Goal: Task Accomplishment & Management: Complete application form

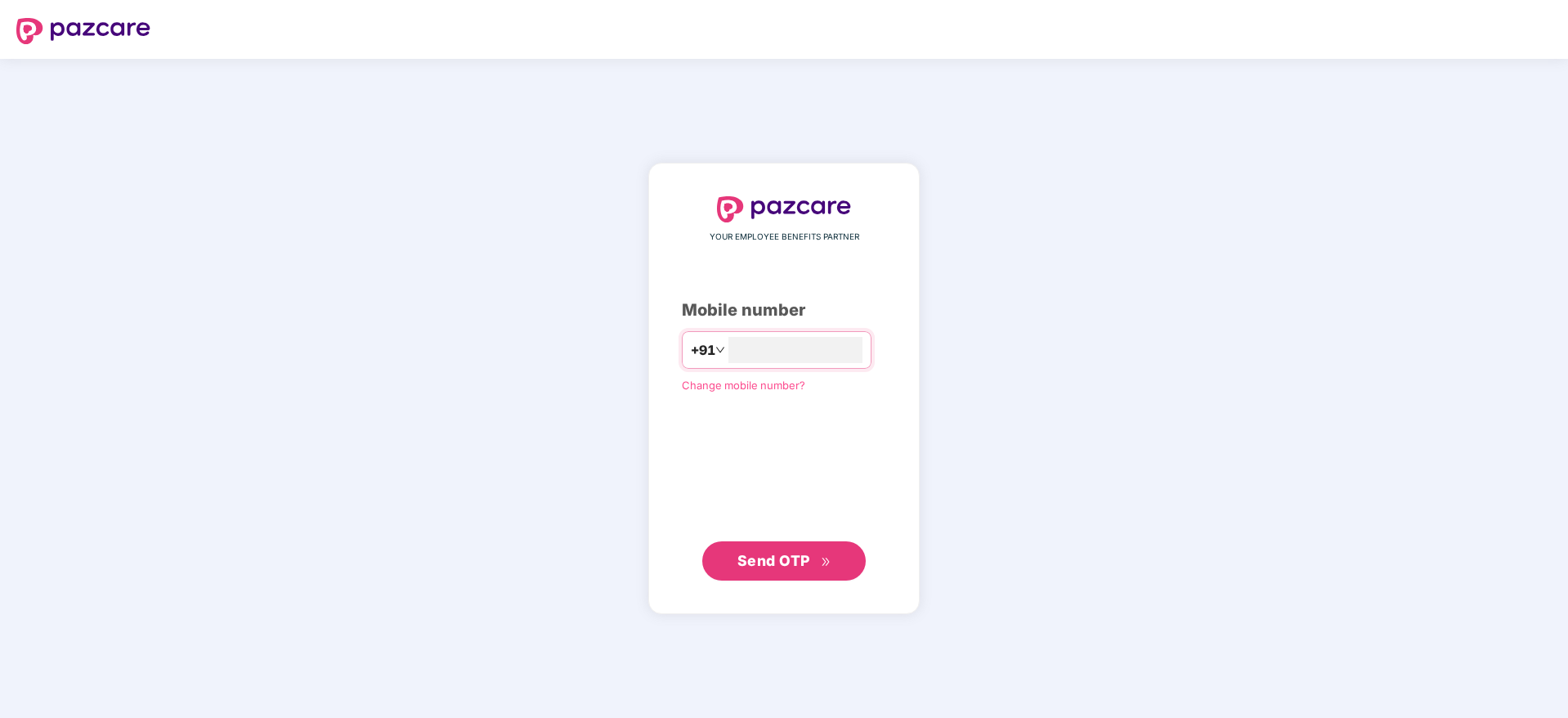
type input "**********"
click at [843, 570] on button "Send OTP" at bounding box center [784, 560] width 163 height 40
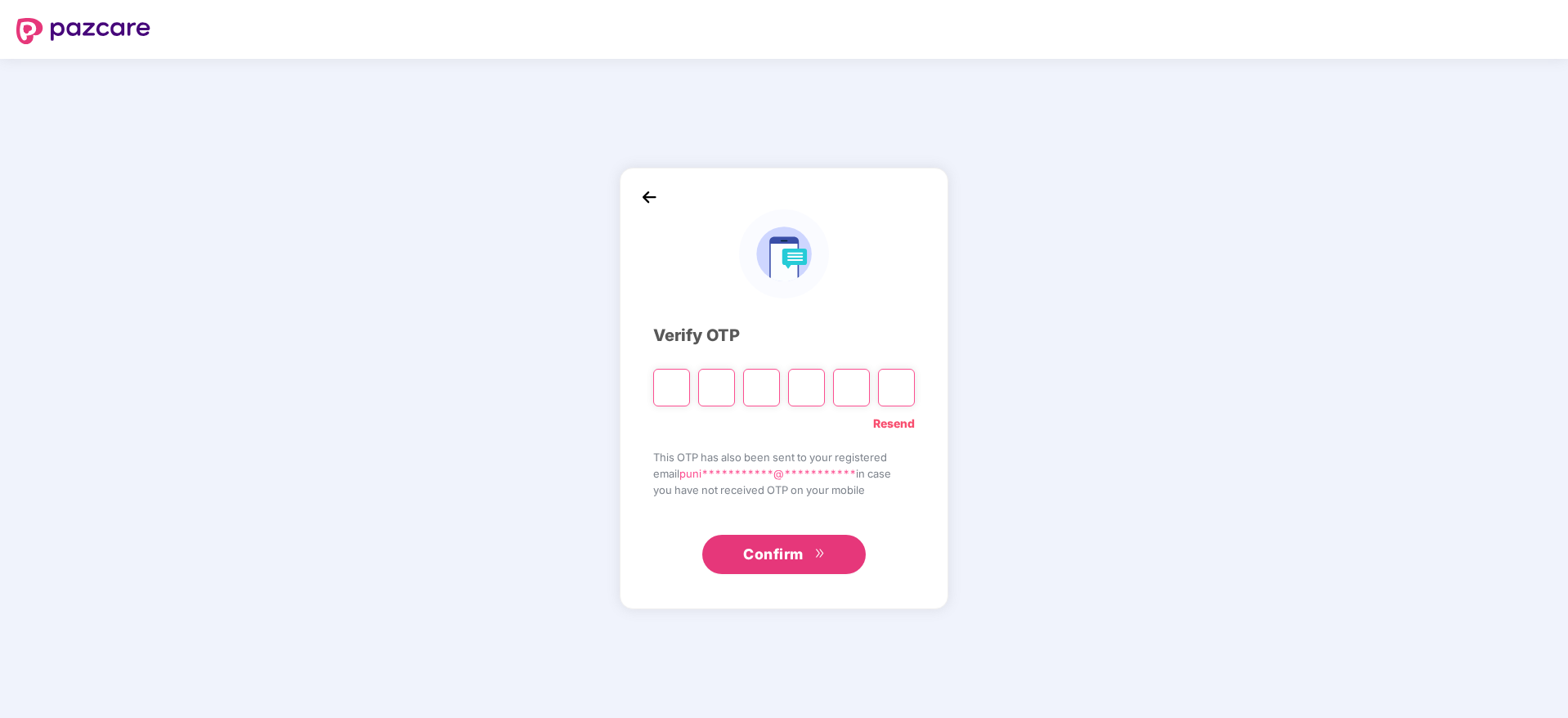
paste input "*"
type input "*"
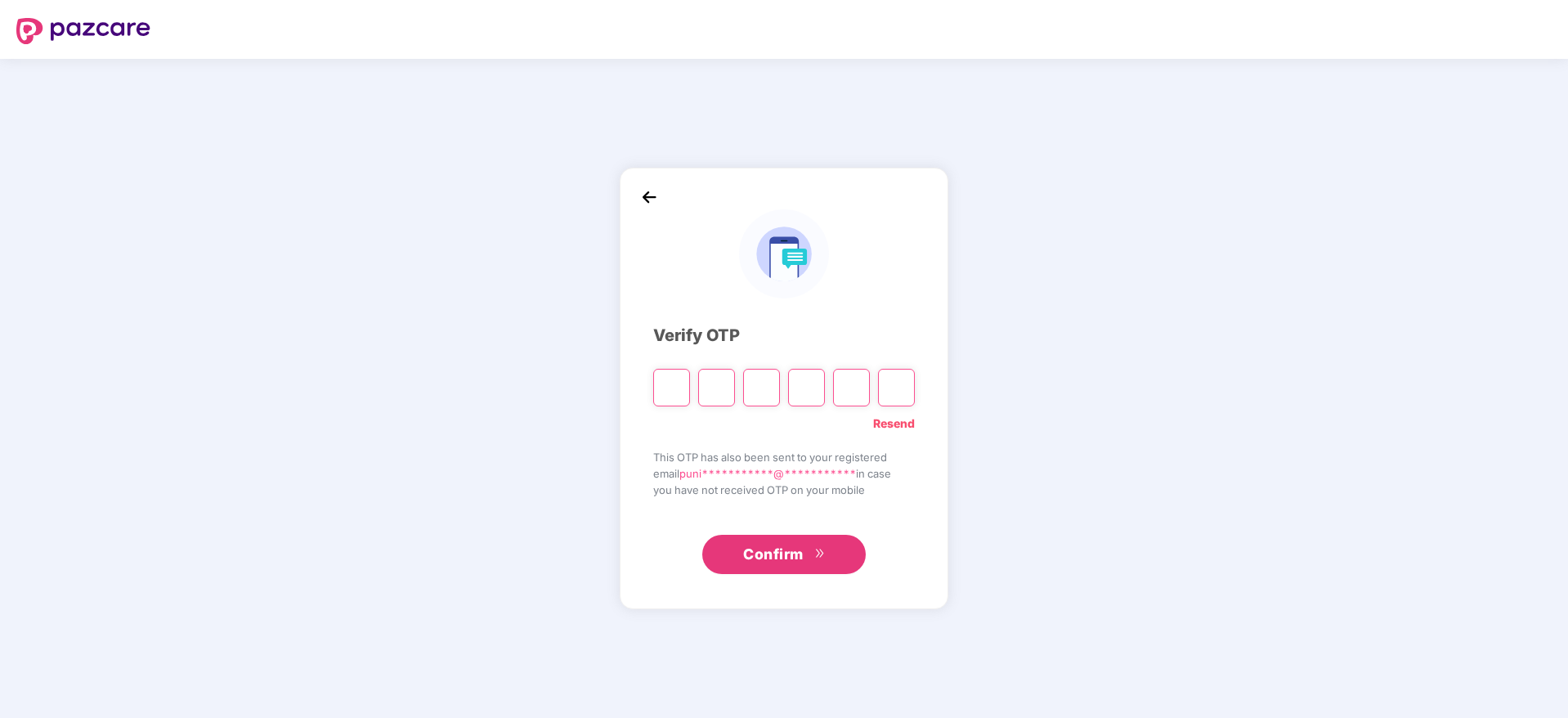
type input "*"
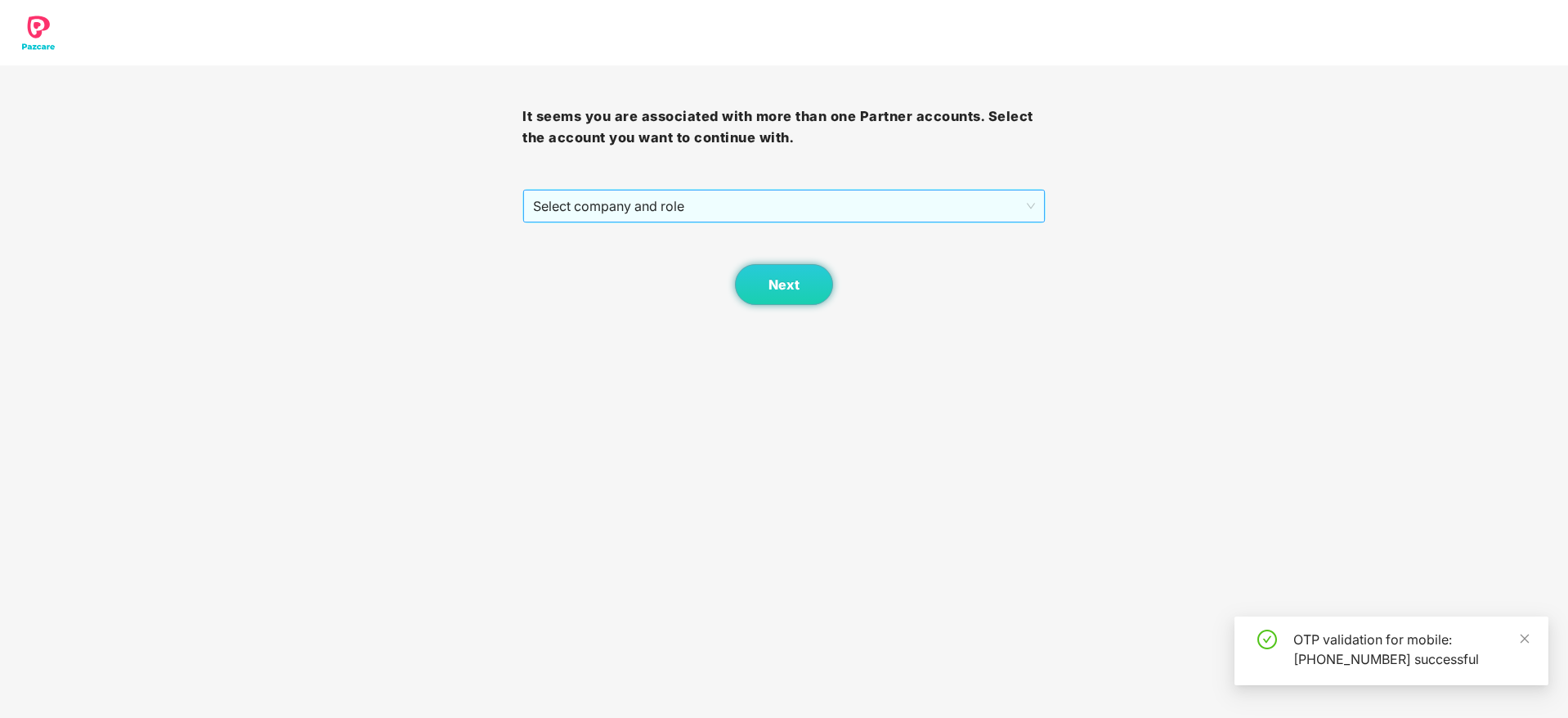
click at [816, 203] on span "Select company and role" at bounding box center [783, 206] width 501 height 31
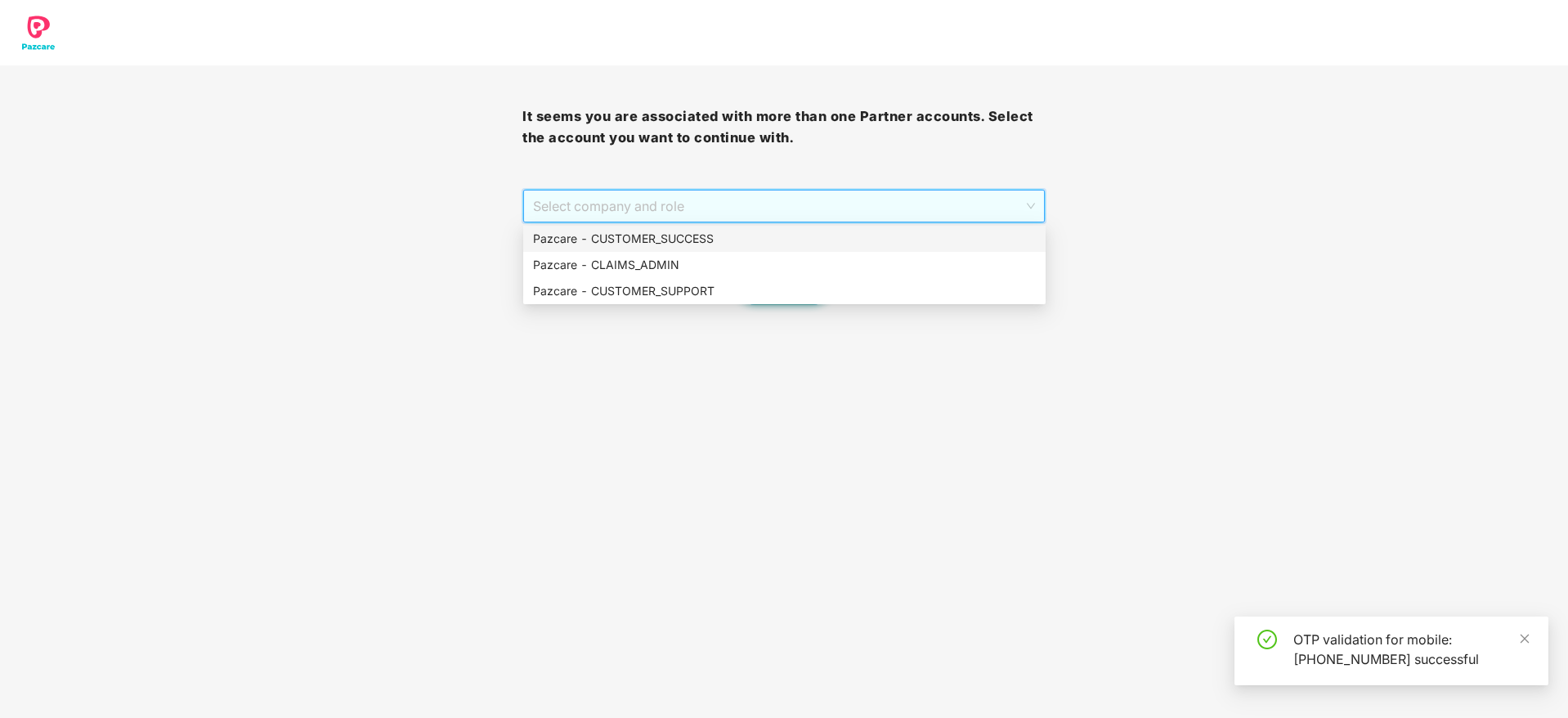
click at [778, 230] on div "Pazcare - CUSTOMER_SUCCESS" at bounding box center [784, 239] width 503 height 18
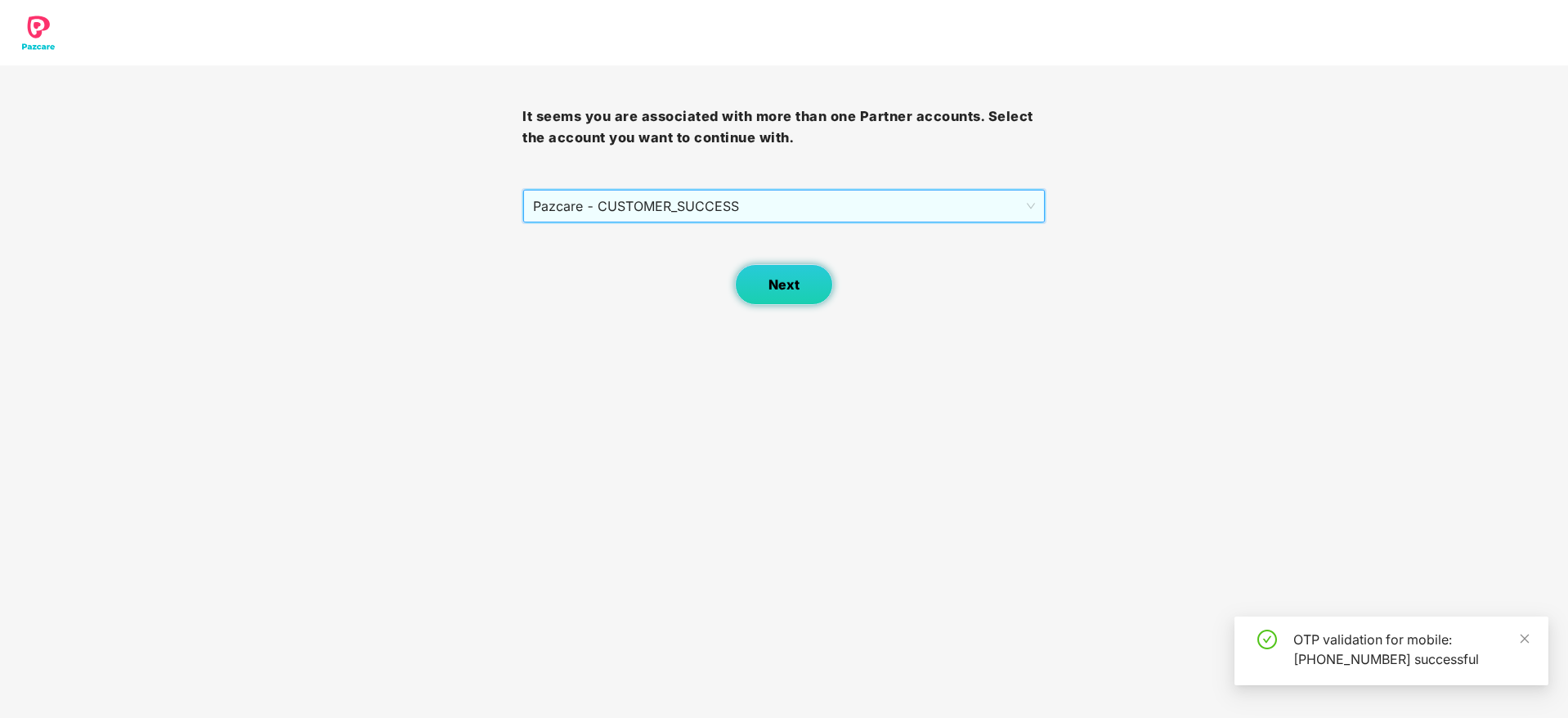
click at [797, 278] on span "Next" at bounding box center [784, 285] width 31 height 15
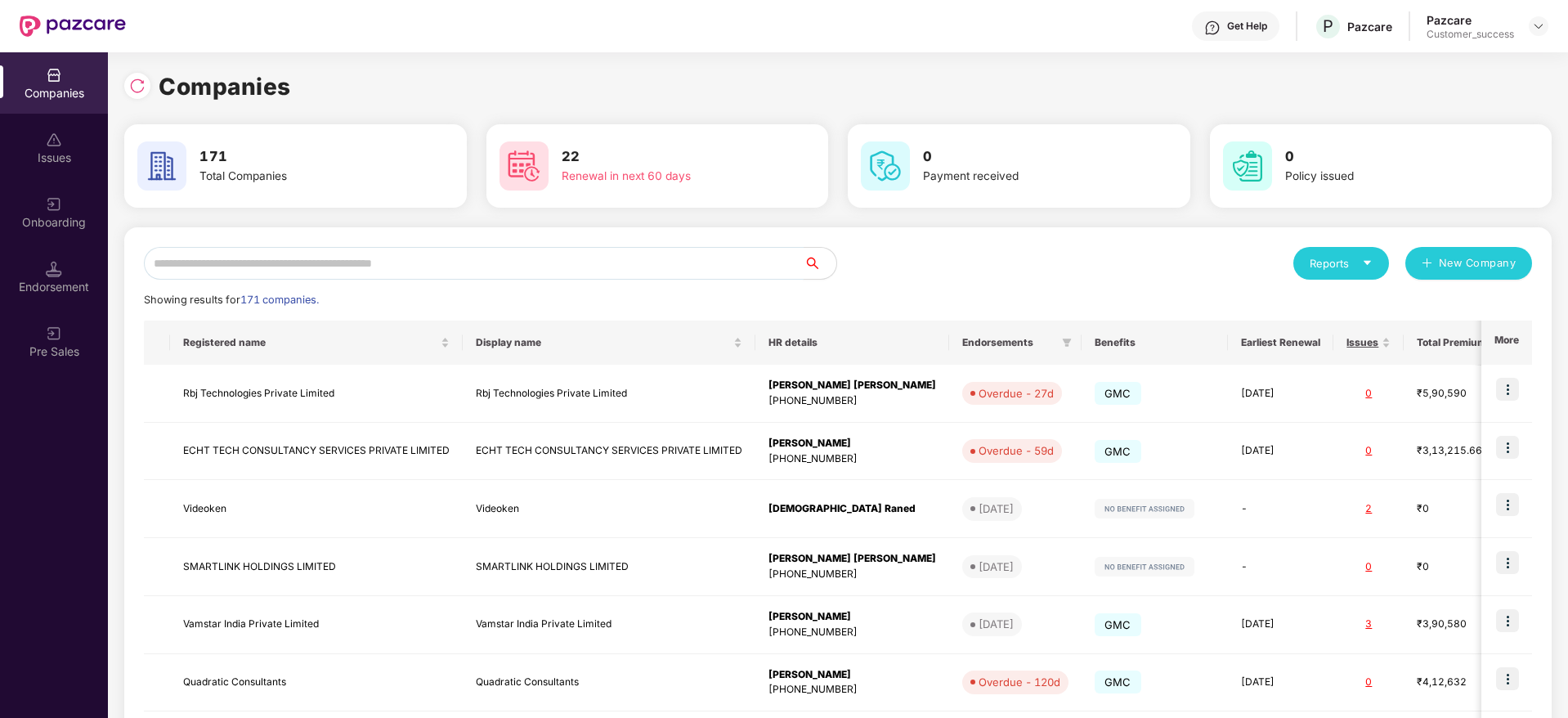
click at [588, 267] on input "text" at bounding box center [474, 263] width 659 height 33
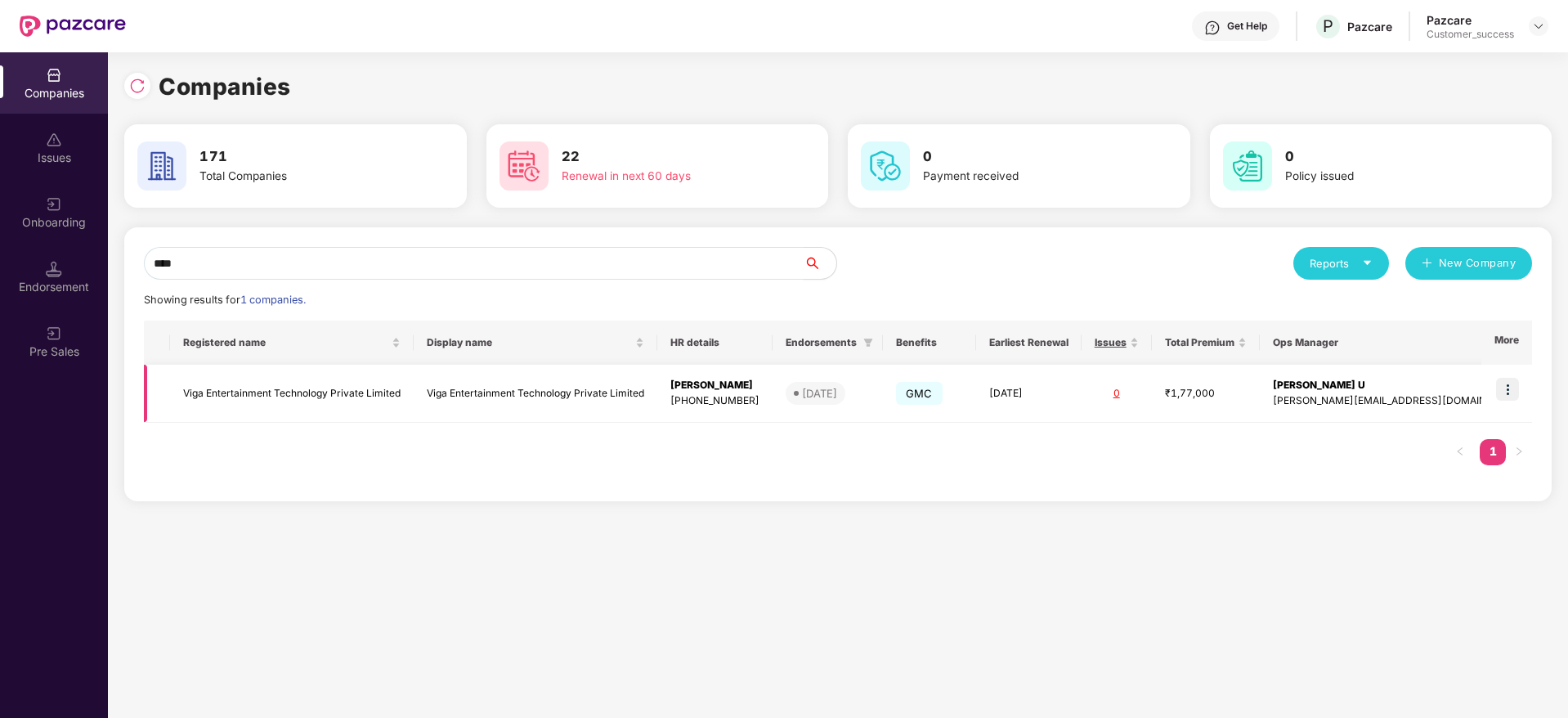
type input "****"
drag, startPoint x: 1508, startPoint y: 382, endPoint x: 1507, endPoint y: 430, distance: 48.0
click at [1509, 382] on img at bounding box center [1508, 389] width 23 height 23
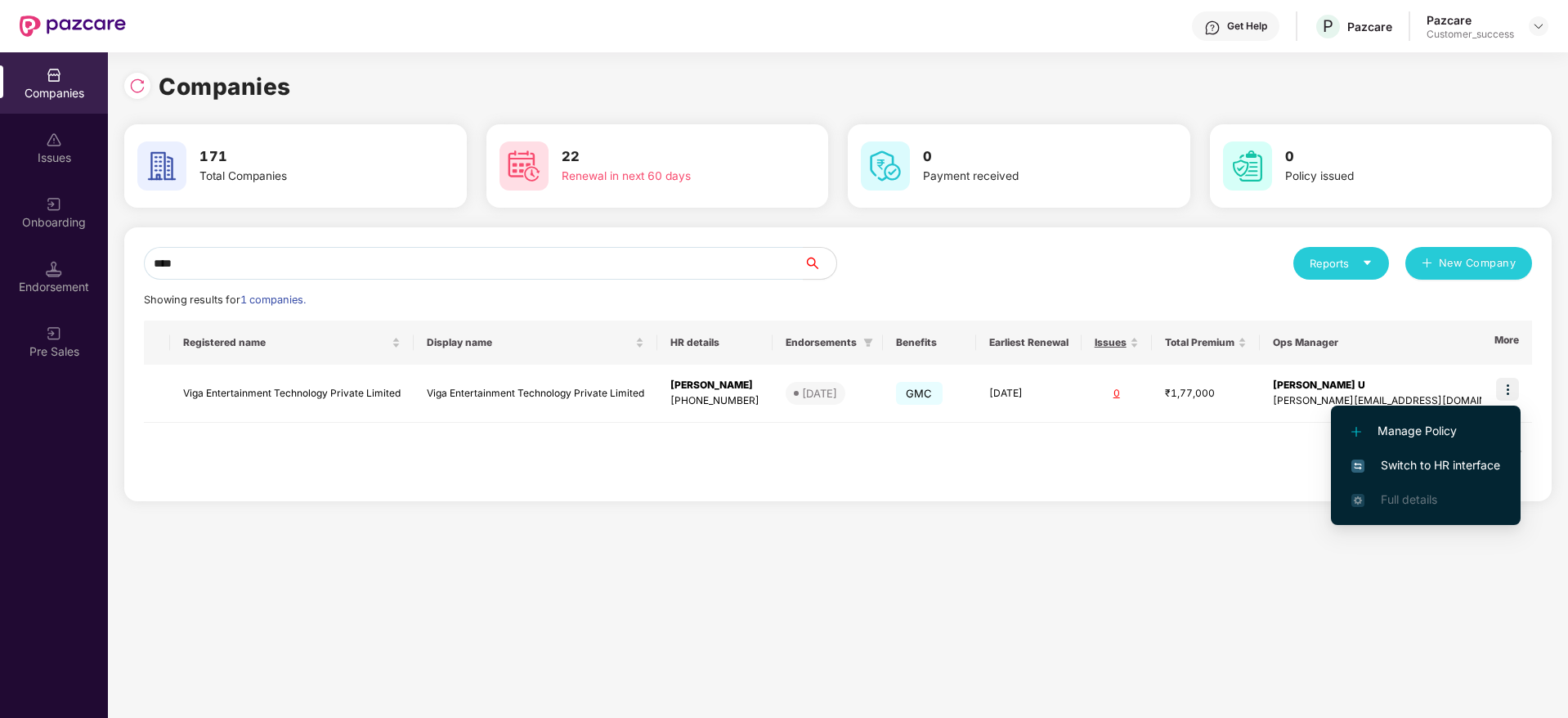
click at [1494, 463] on span "Switch to HR interface" at bounding box center [1426, 465] width 149 height 18
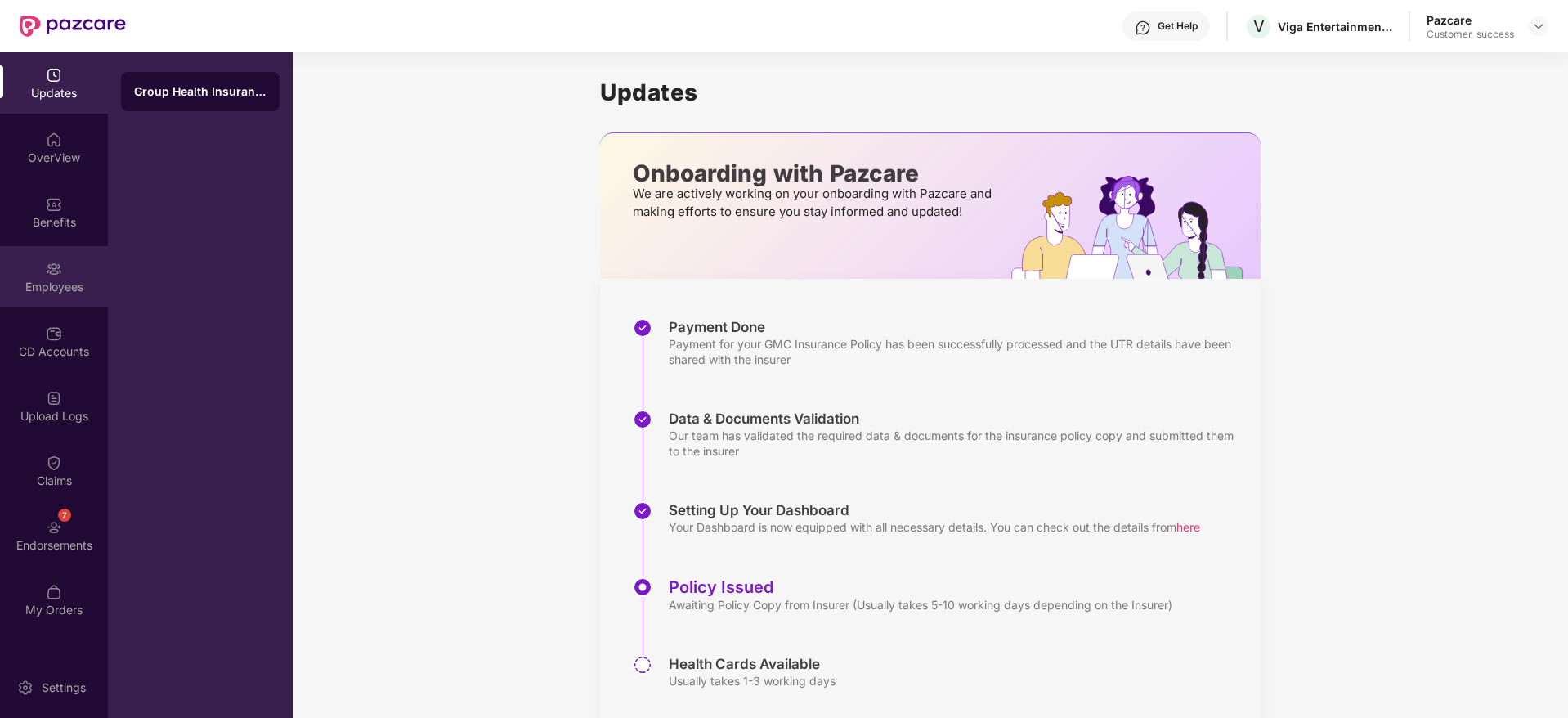
click at [67, 281] on div "Employees" at bounding box center [54, 287] width 108 height 16
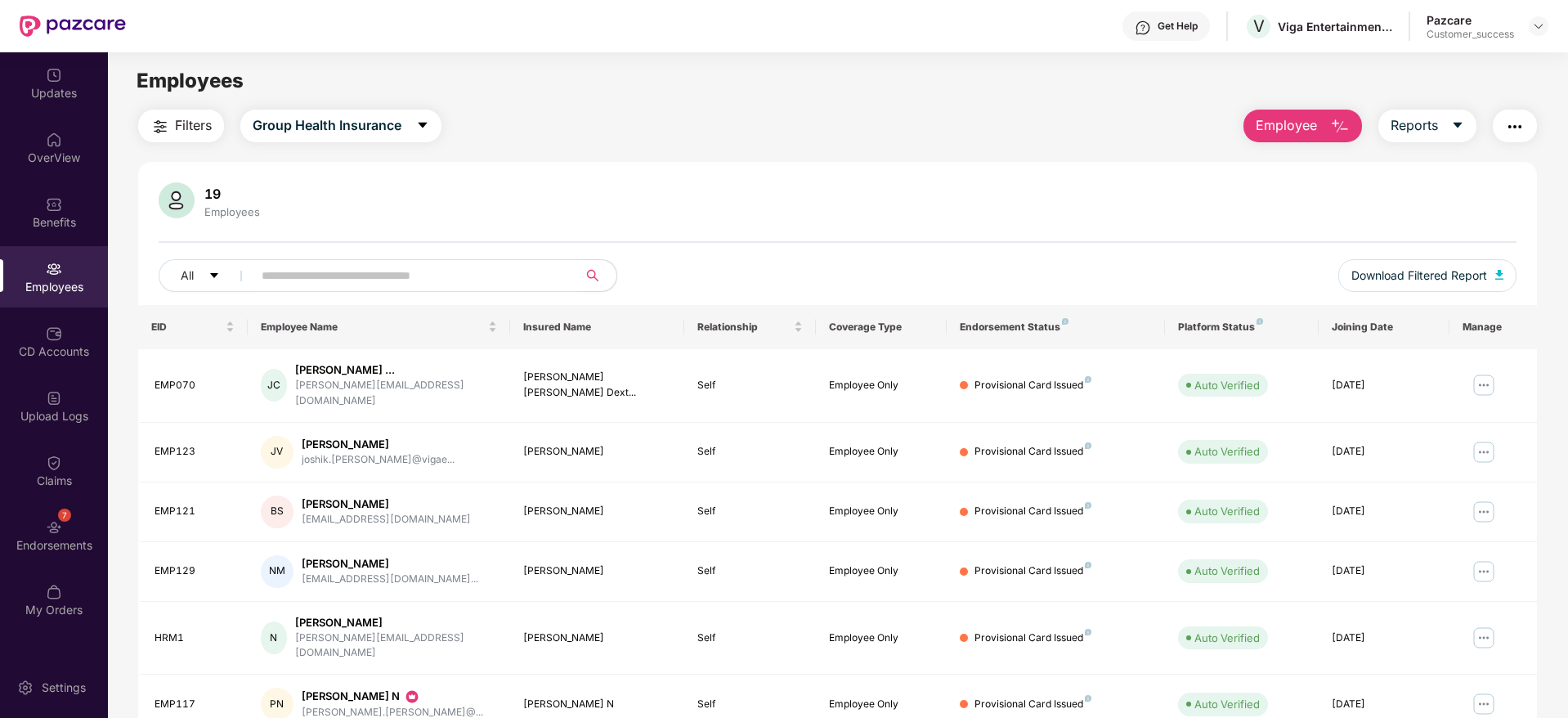
click at [550, 277] on input "text" at bounding box center [408, 276] width 293 height 25
paste input "**********"
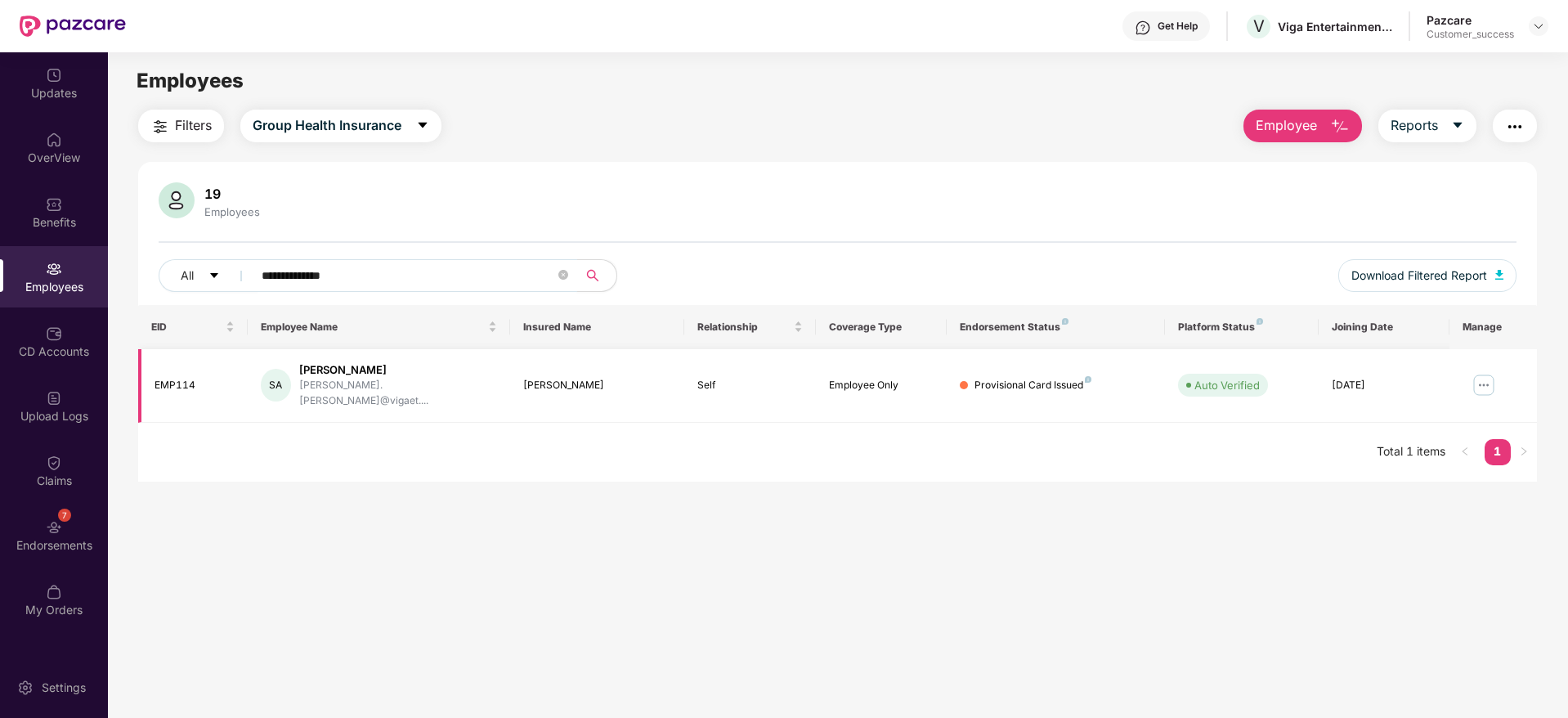
type input "**********"
click at [1487, 382] on img at bounding box center [1484, 385] width 26 height 26
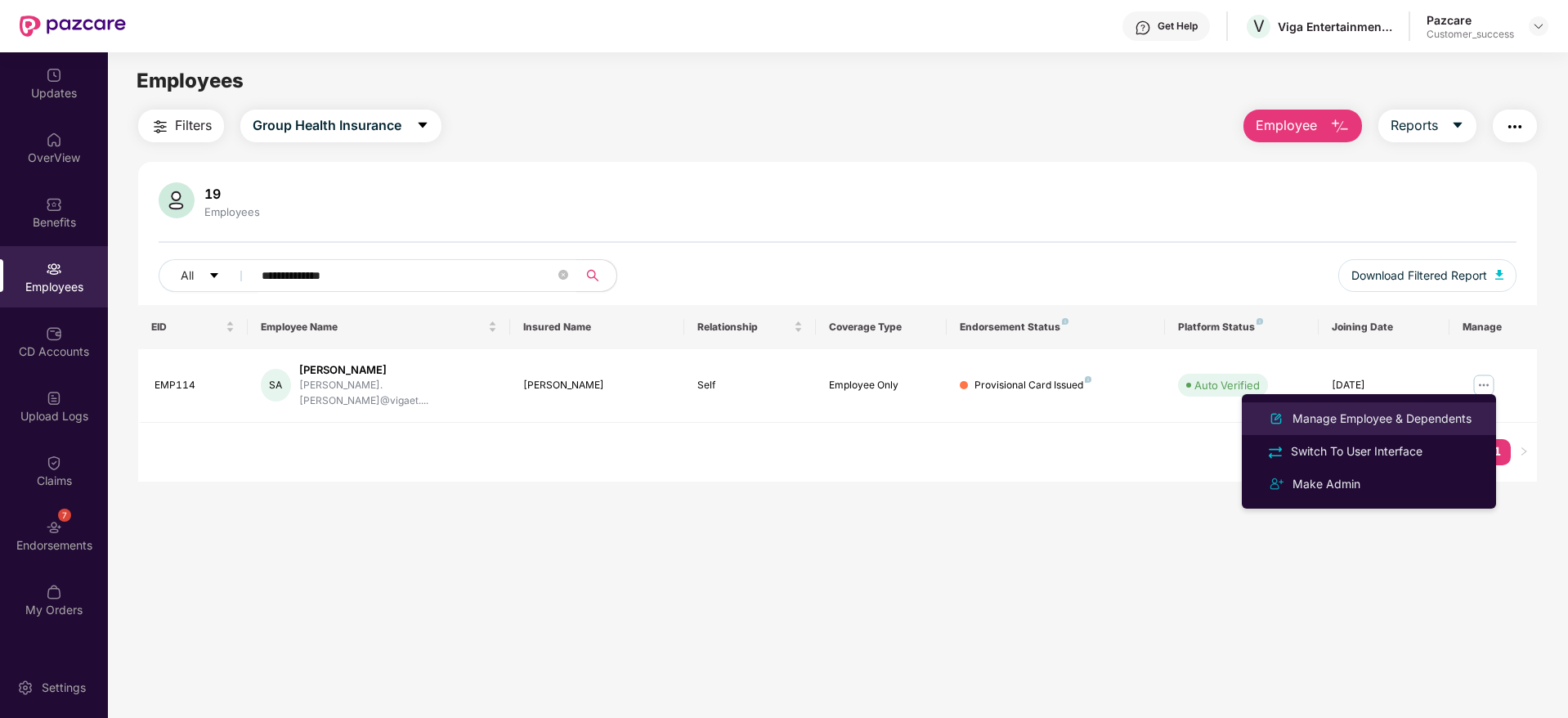
click at [1391, 431] on li "Manage Employee & Dependents" at bounding box center [1370, 418] width 255 height 33
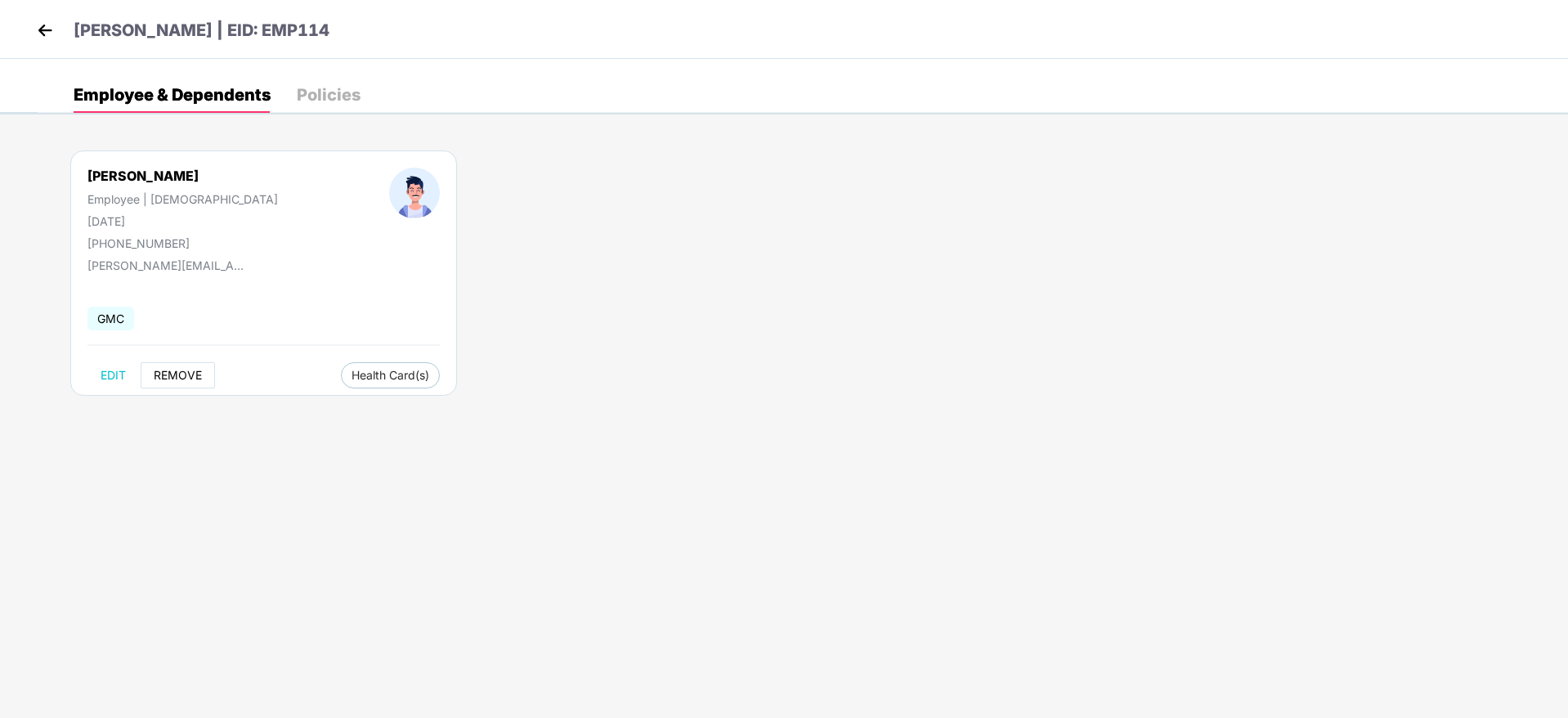
click at [166, 376] on span "REMOVE" at bounding box center [177, 376] width 48 height 13
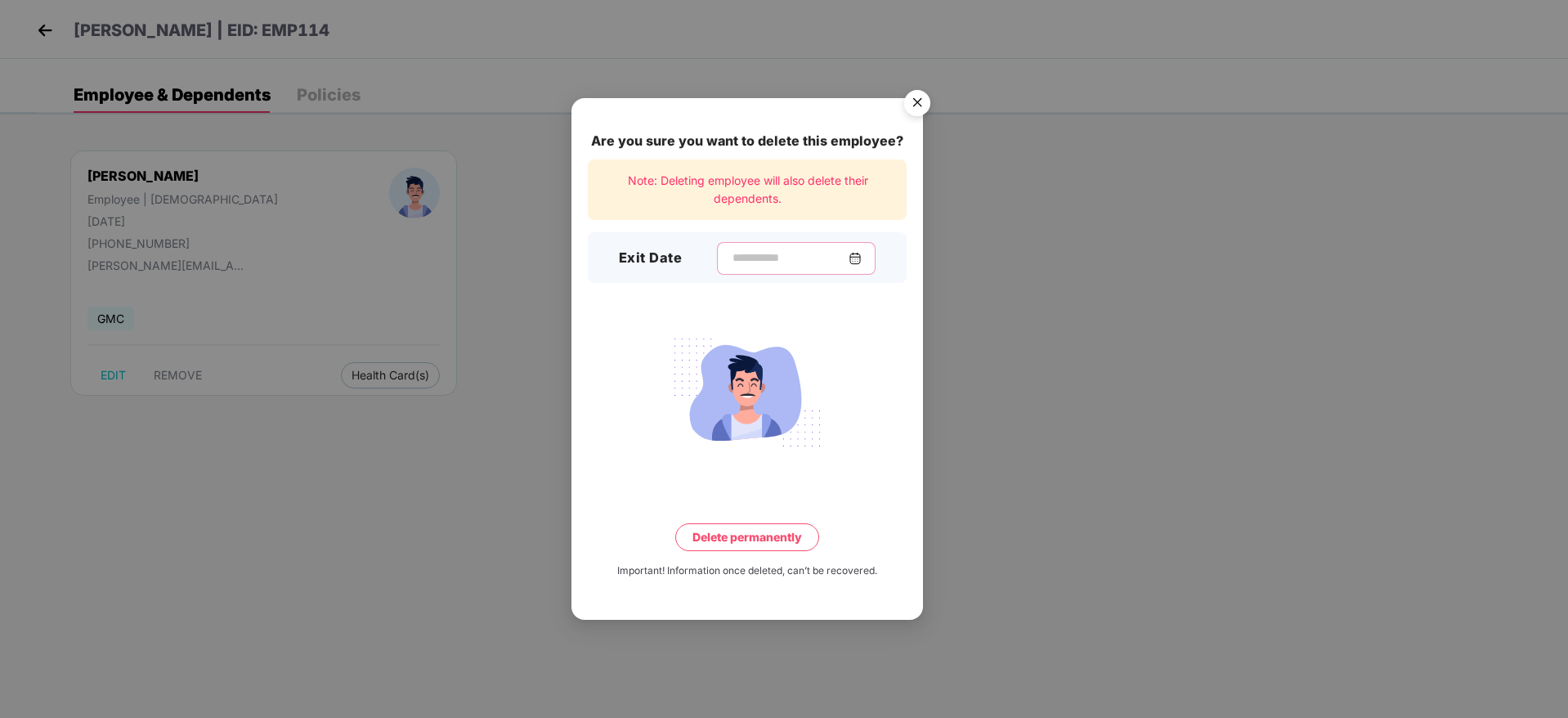
click at [750, 257] on input at bounding box center [790, 258] width 118 height 17
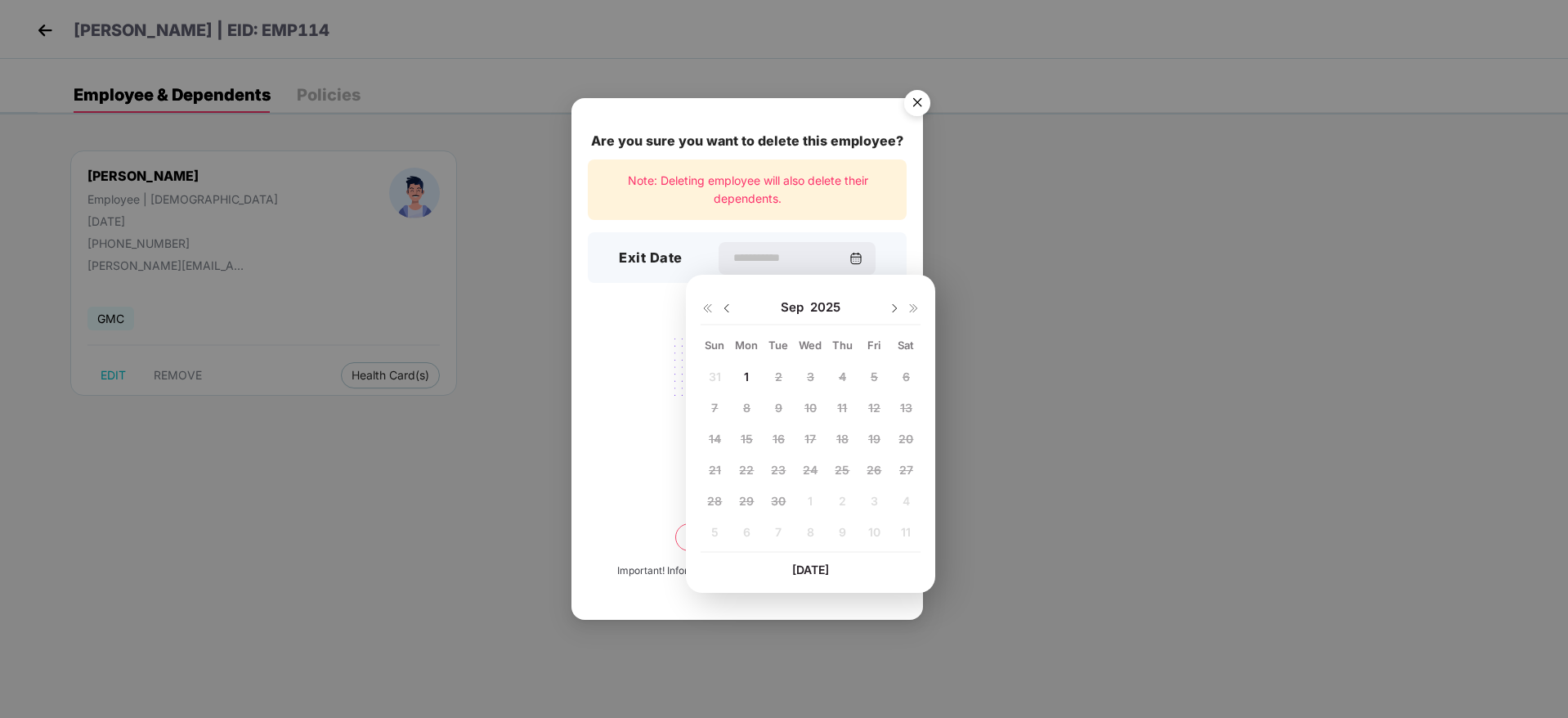
click at [727, 306] on img at bounding box center [727, 309] width 13 height 13
click at [740, 503] on span "25" at bounding box center [747, 501] width 15 height 14
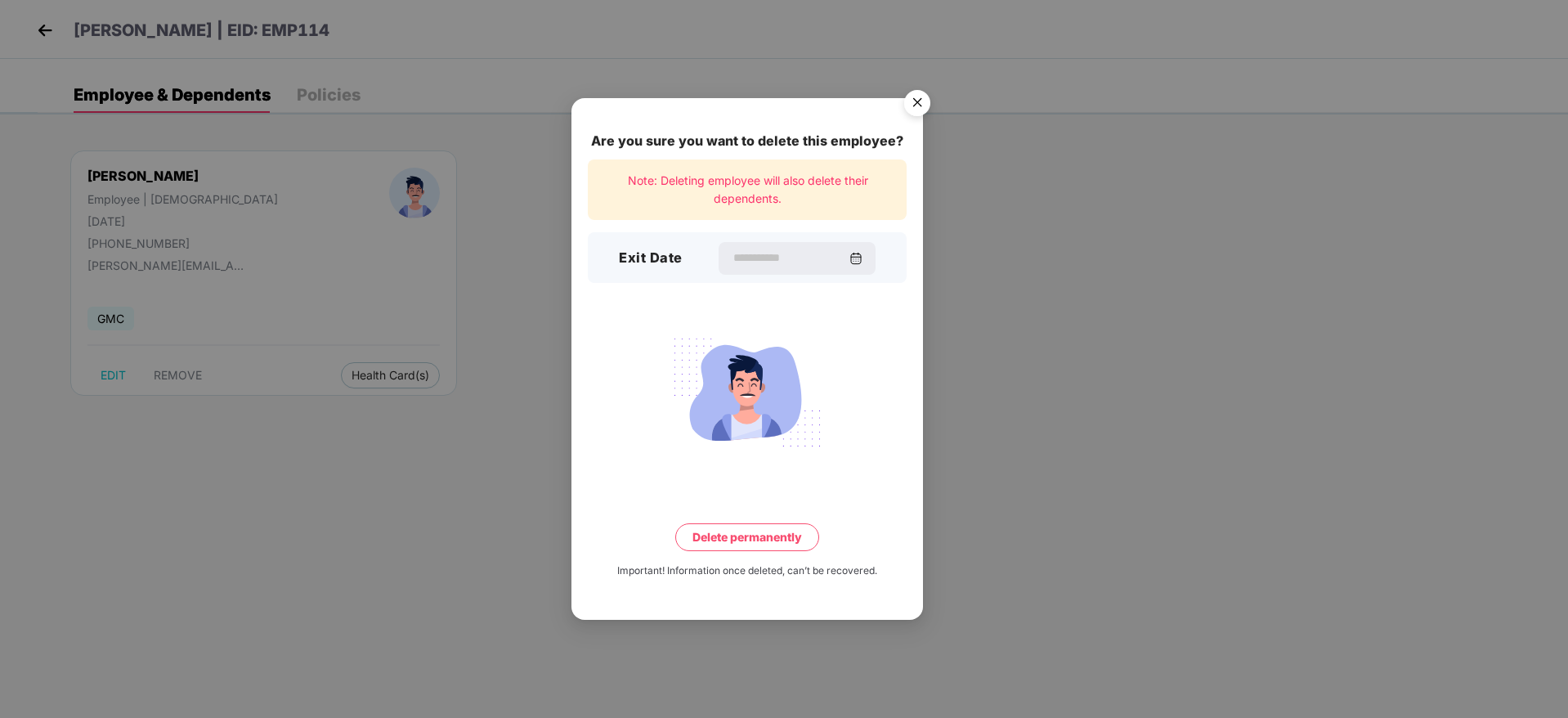
type input "**********"
click at [758, 531] on button "Delete permanently" at bounding box center [747, 537] width 144 height 27
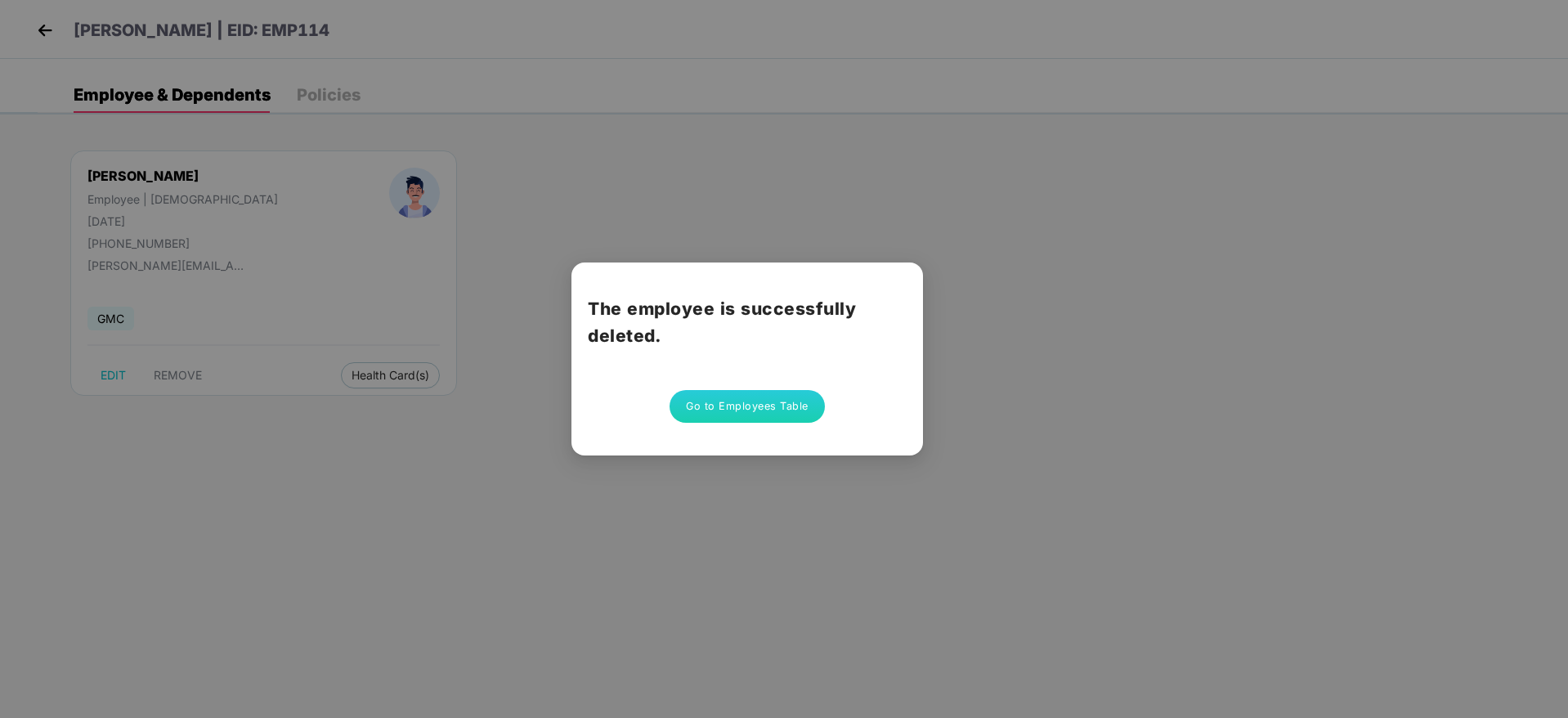
drag, startPoint x: 718, startPoint y: 383, endPoint x: 721, endPoint y: 401, distance: 18.2
click at [721, 399] on div "The employee is successfully deleted. Go to Employees Table" at bounding box center [747, 359] width 352 height 193
click at [721, 402] on button "Go to Employees Table" at bounding box center [747, 406] width 156 height 33
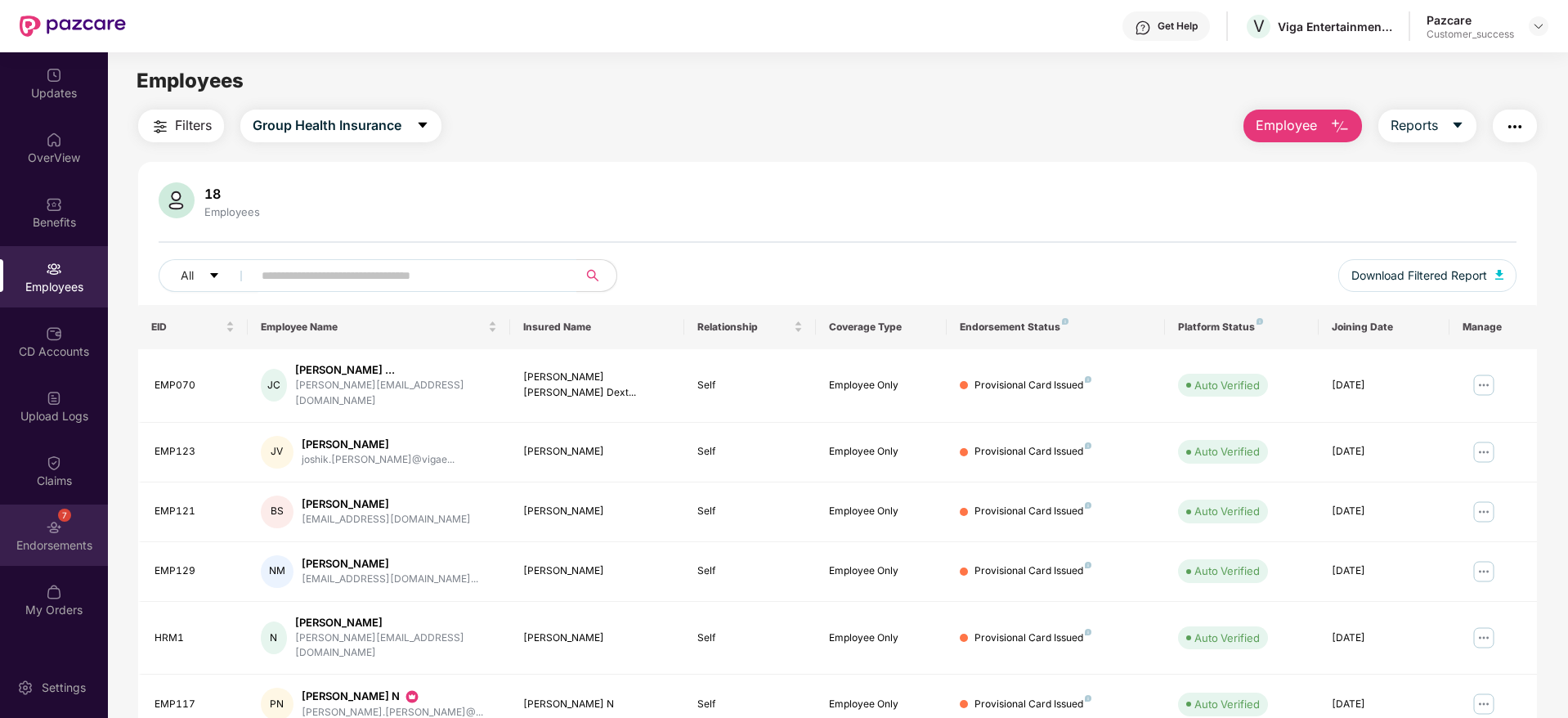
click at [46, 514] on div "7 Endorsements" at bounding box center [54, 535] width 108 height 61
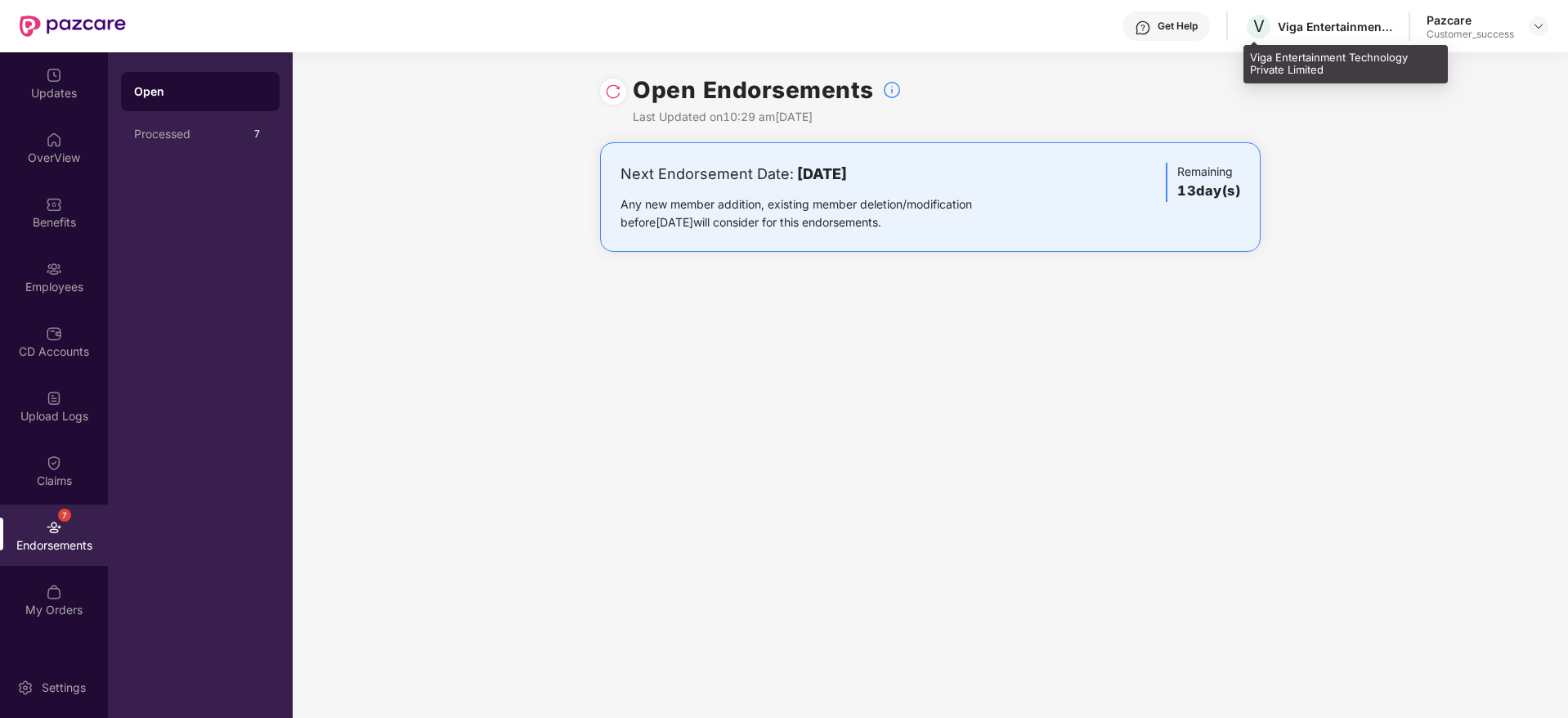
click at [1313, 36] on div "V Viga Entertainment Technology Private Limited" at bounding box center [1318, 26] width 148 height 28
copy div "Viga Entertainment Technology Private Limited"
click at [1547, 25] on header "Get Help V Viga Entertainment Technology Private Limited Pazcare Customer_succe…" at bounding box center [784, 25] width 1568 height 52
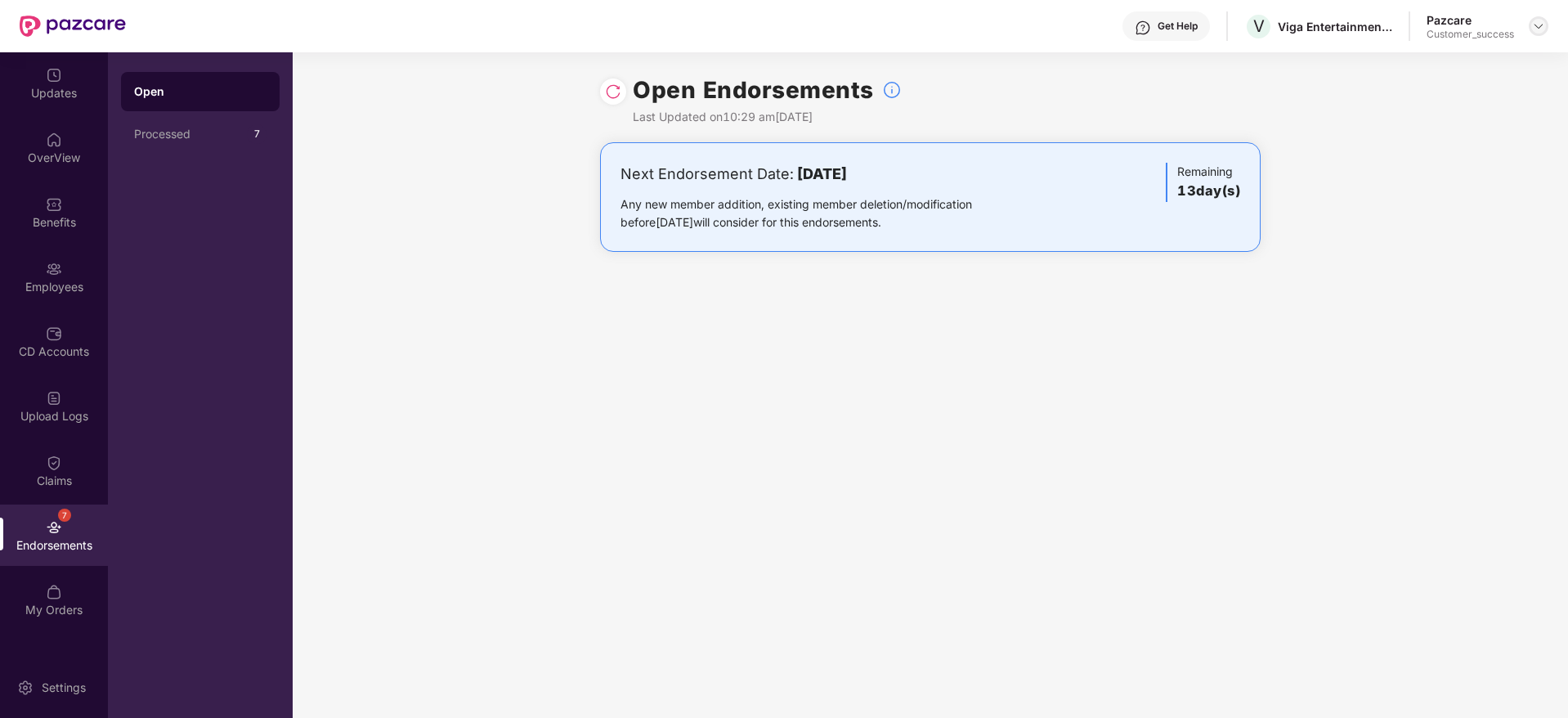
click at [1539, 32] on img at bounding box center [1539, 26] width 13 height 13
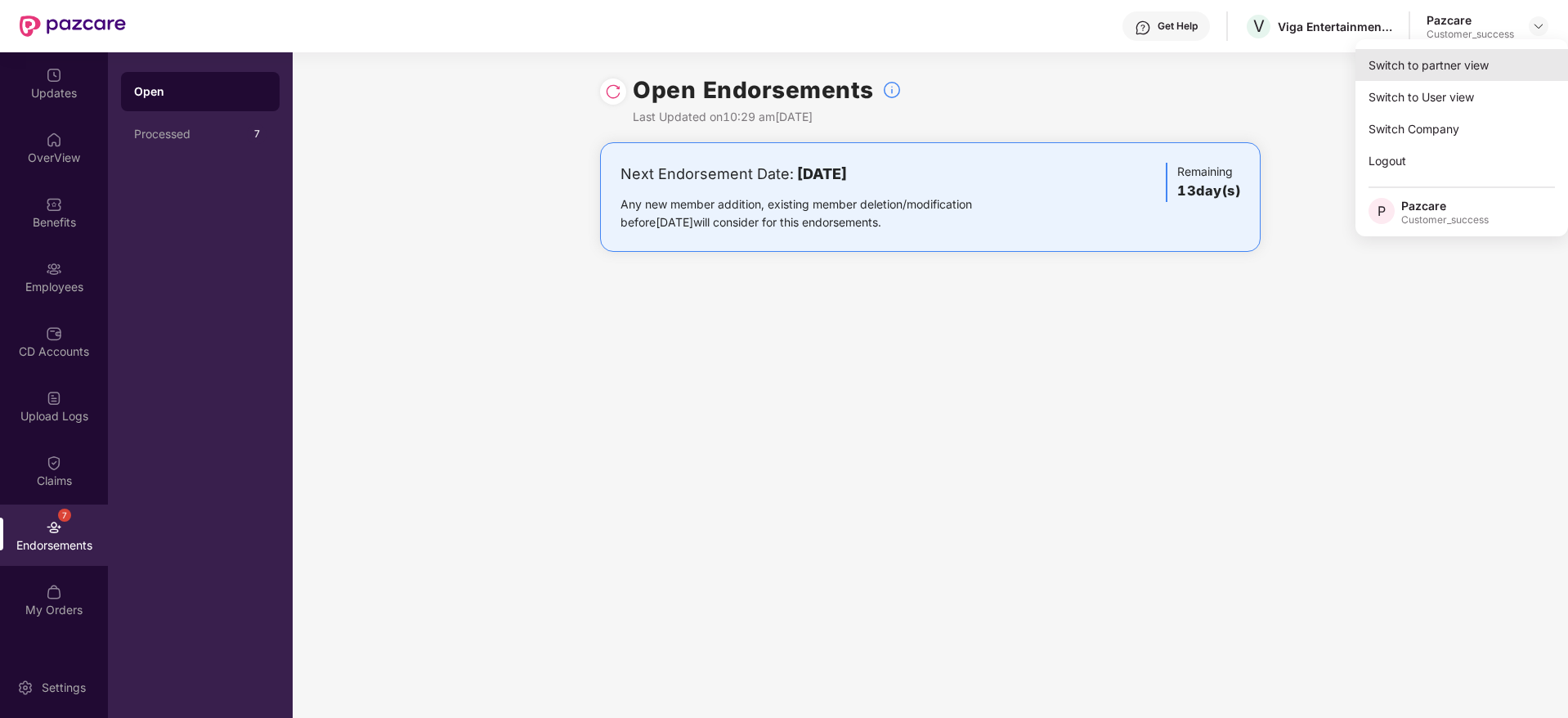
click at [1509, 54] on div "Switch to partner view" at bounding box center [1461, 65] width 212 height 32
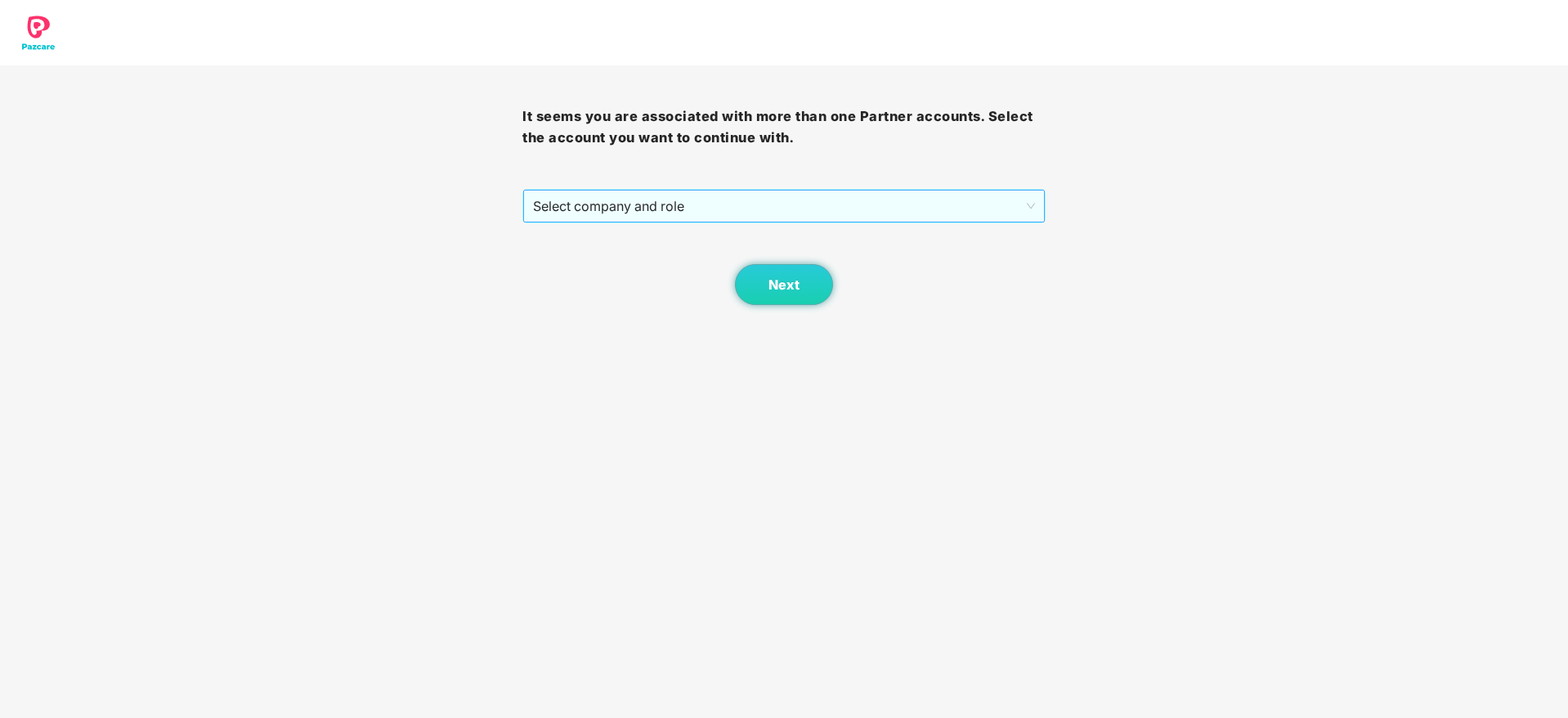
click at [889, 209] on span "Select company and role" at bounding box center [783, 206] width 501 height 31
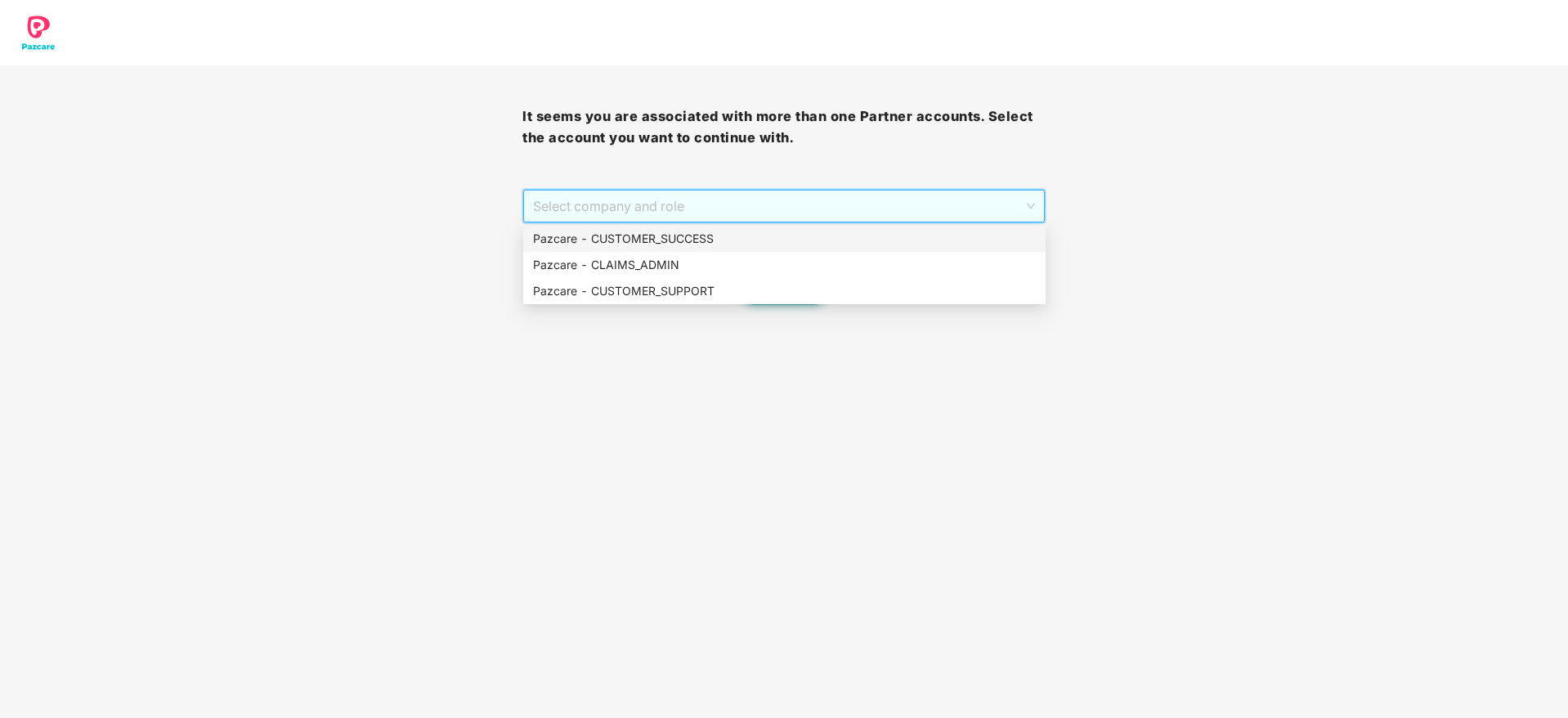
click at [882, 240] on div "Pazcare - CUSTOMER_SUCCESS" at bounding box center [784, 239] width 503 height 18
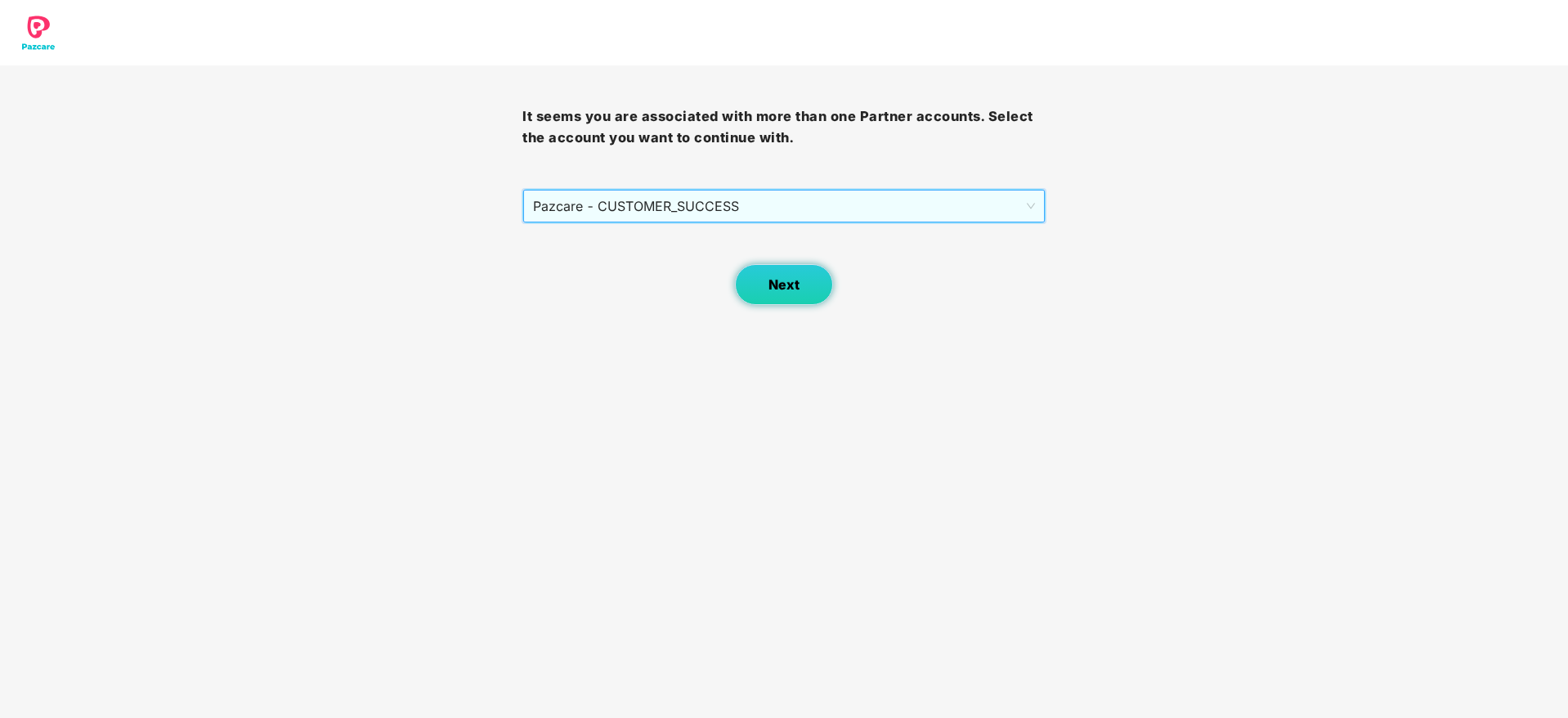
click at [808, 280] on button "Next" at bounding box center [784, 284] width 98 height 41
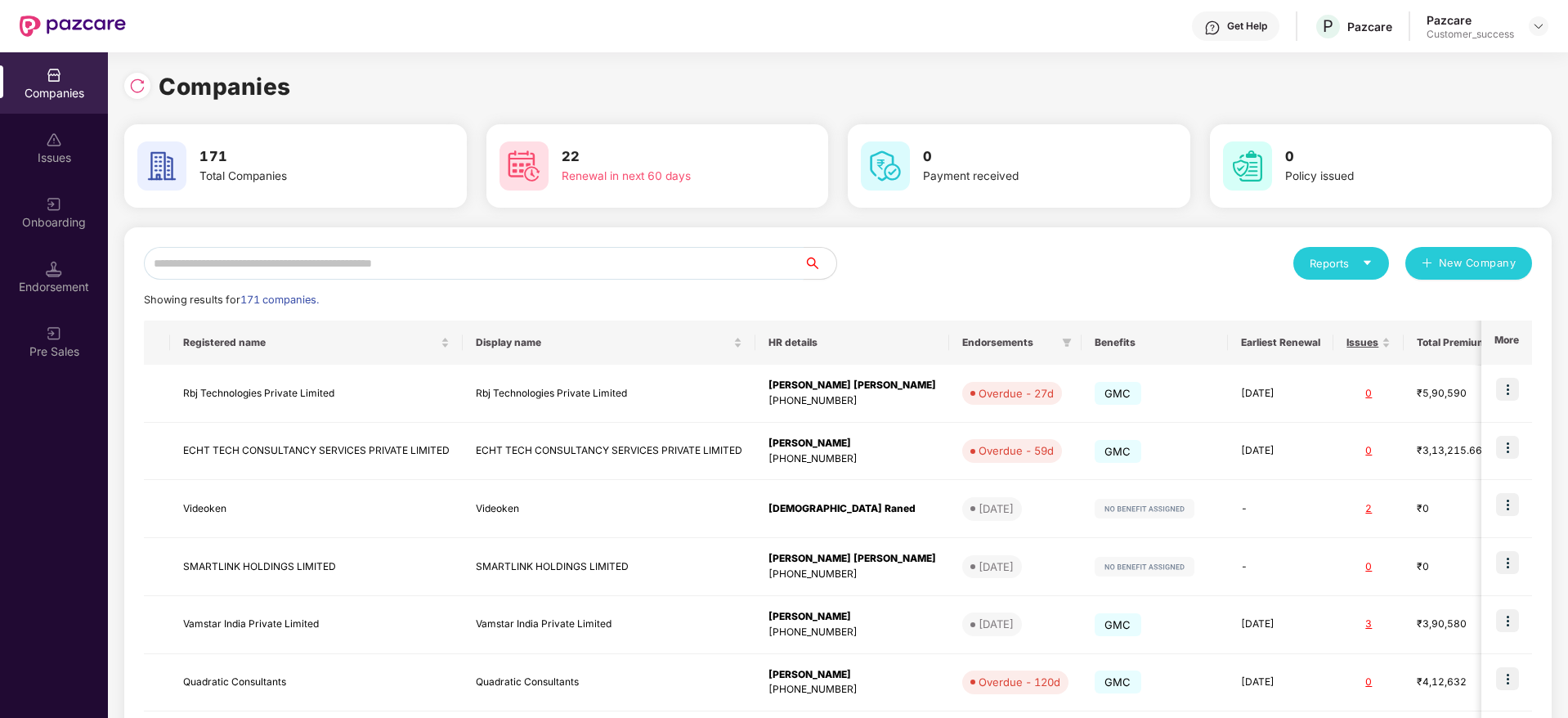
click at [703, 276] on input "text" at bounding box center [474, 263] width 659 height 33
paste input "**********"
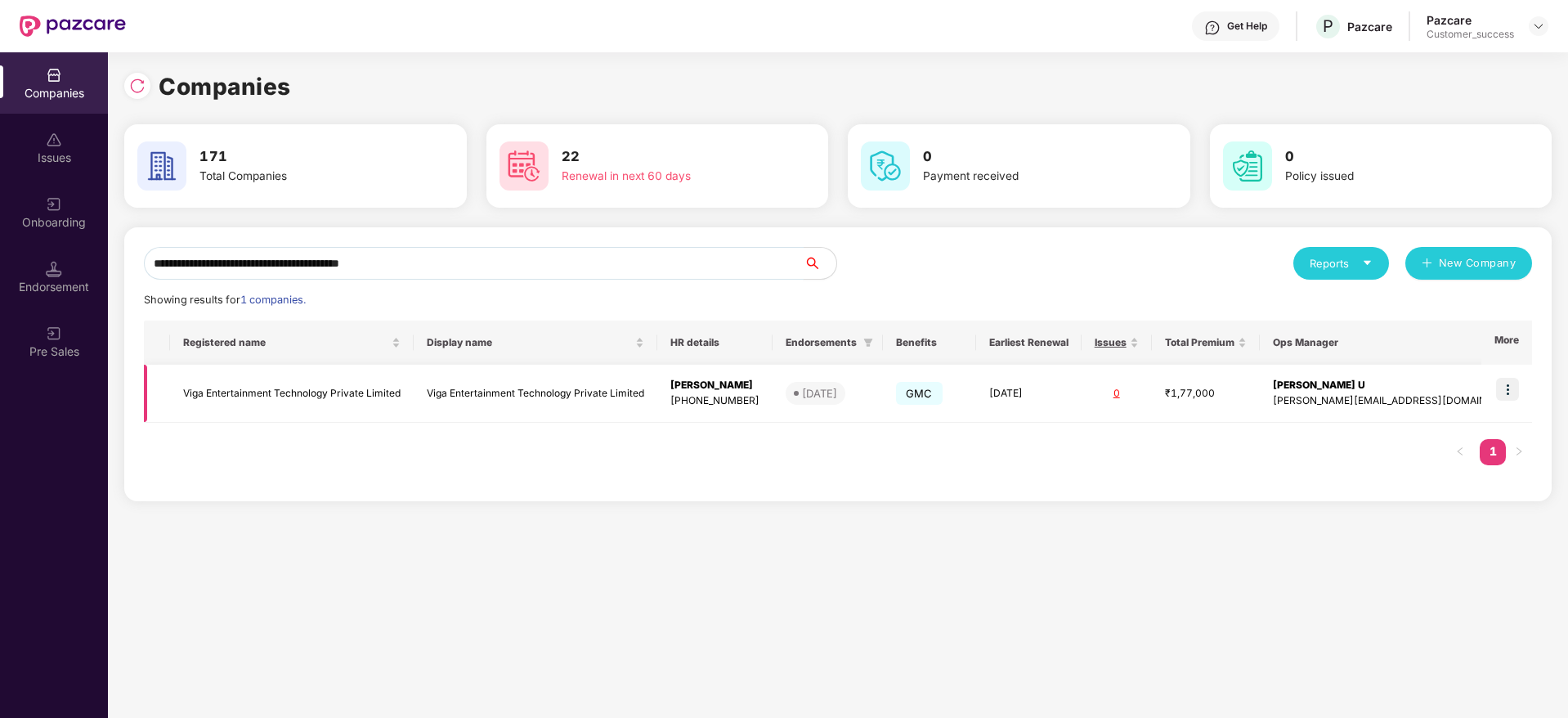
type input "**********"
click at [658, 400] on td "Viga Entertainment Technology Private Limited" at bounding box center [536, 394] width 243 height 58
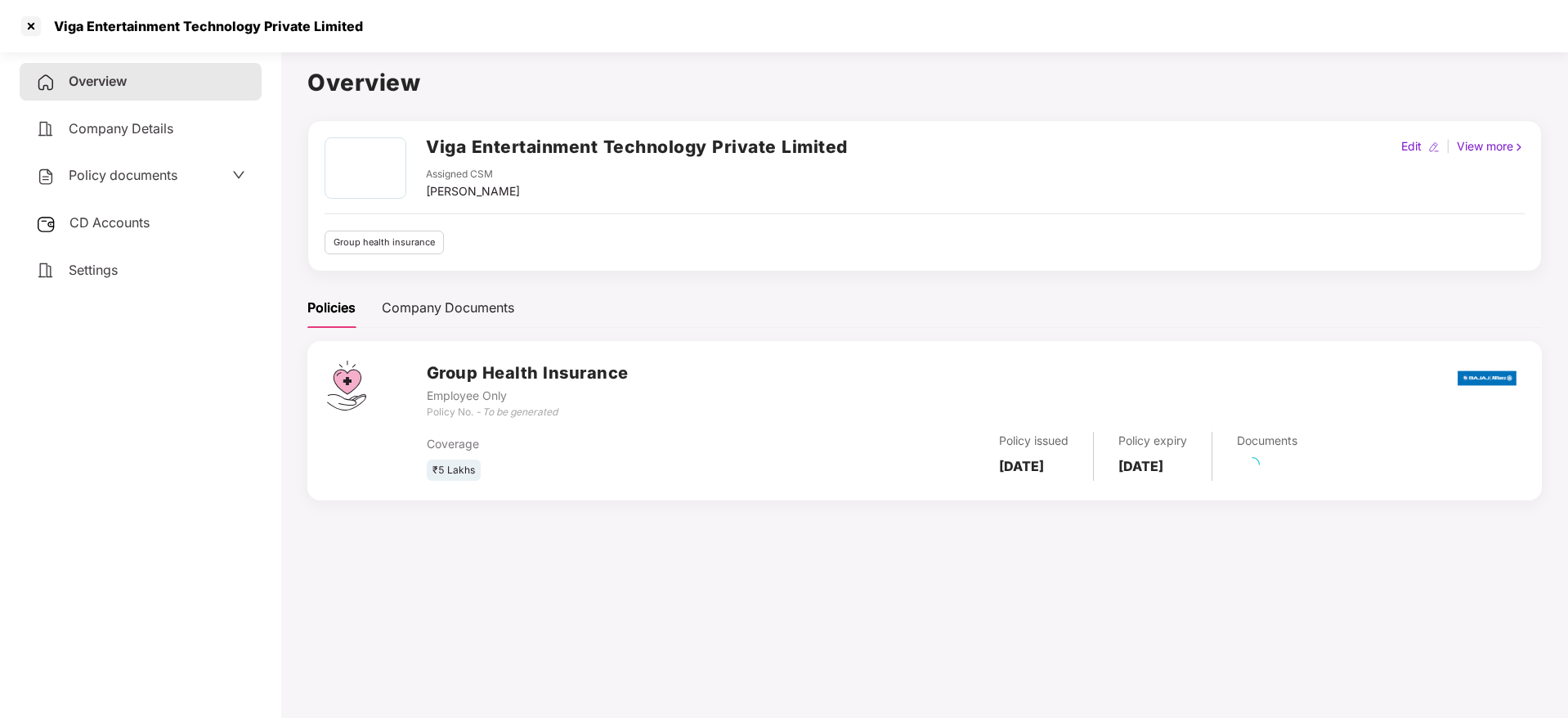
click at [161, 182] on span "Policy documents" at bounding box center [123, 175] width 108 height 16
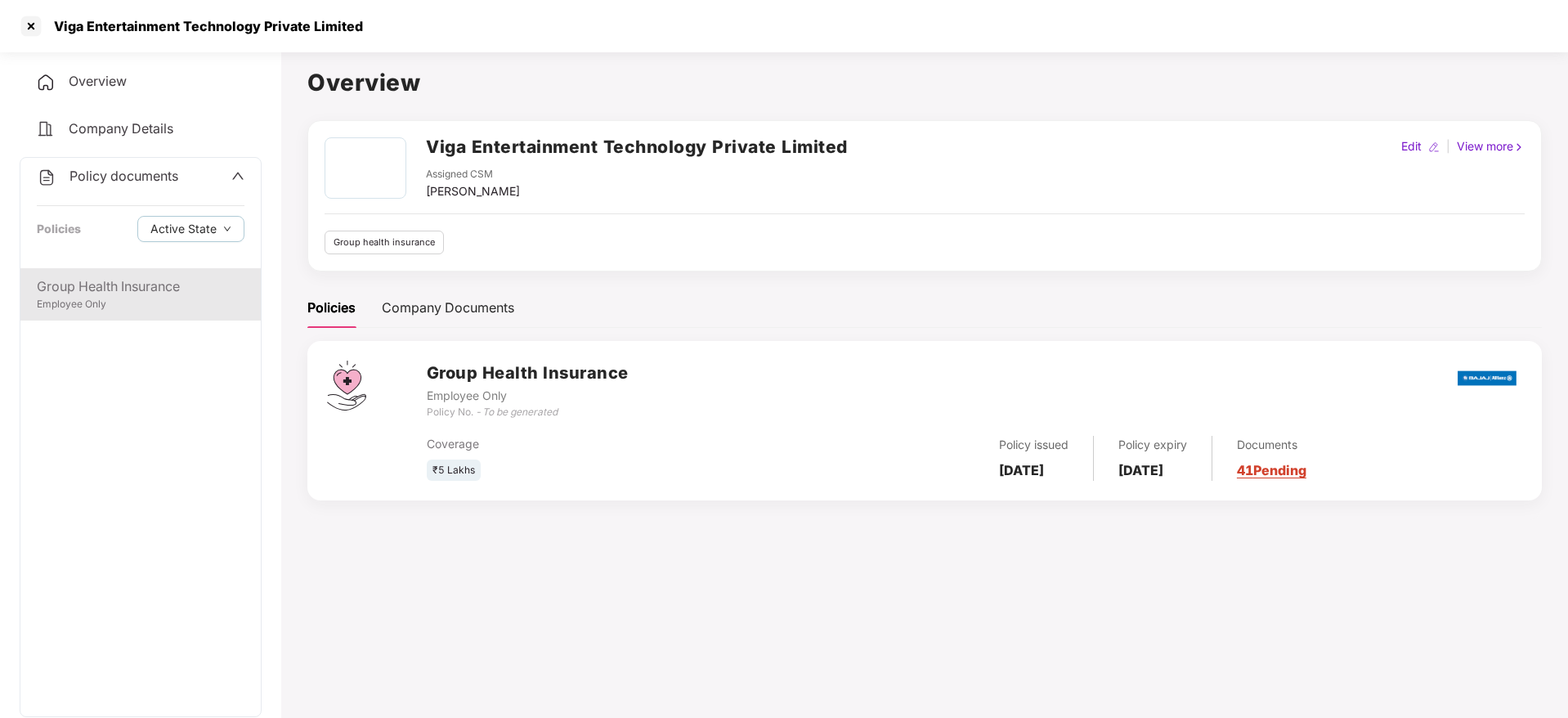
click at [122, 276] on div "Group Health Insurance" at bounding box center [141, 287] width 208 height 21
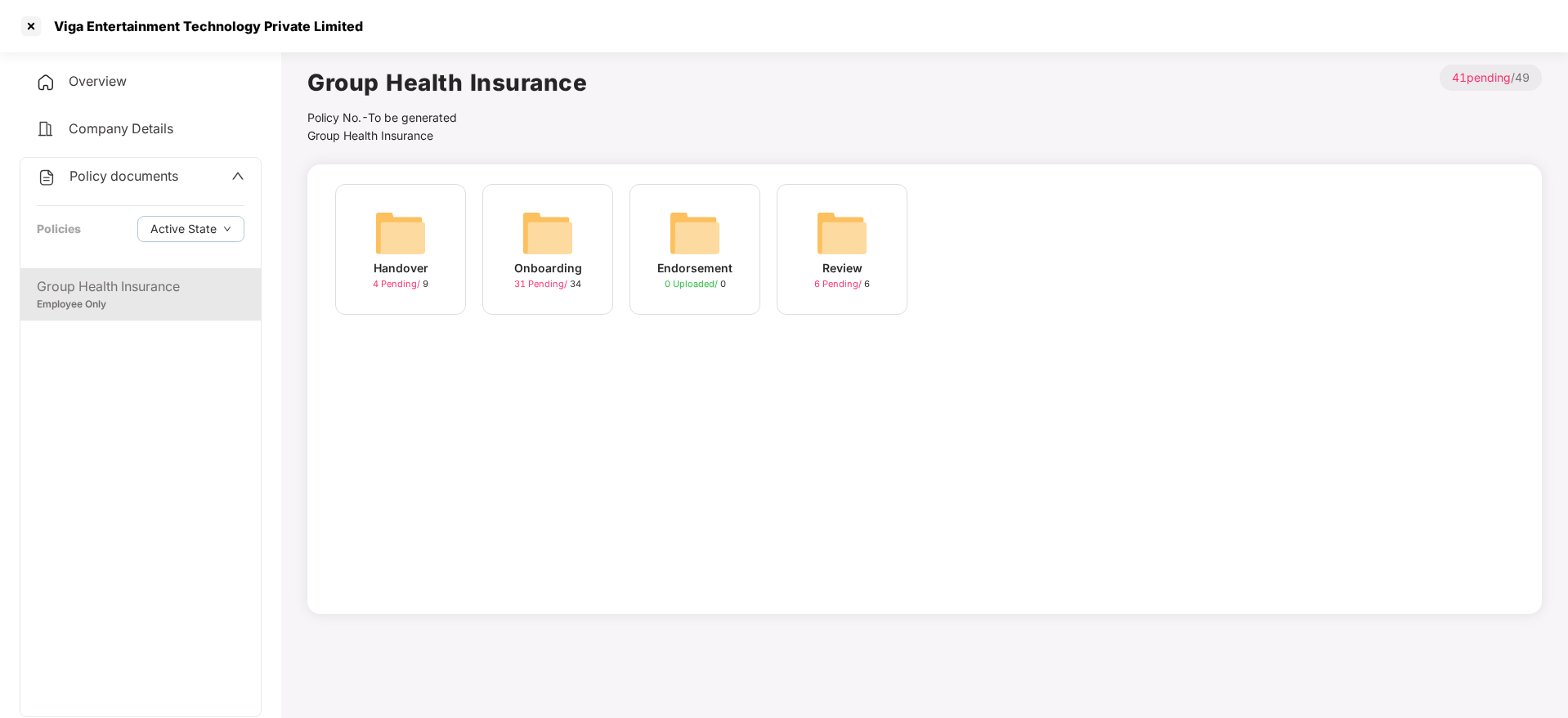
click at [459, 248] on div "Handover 4 Pending / 9" at bounding box center [400, 249] width 131 height 131
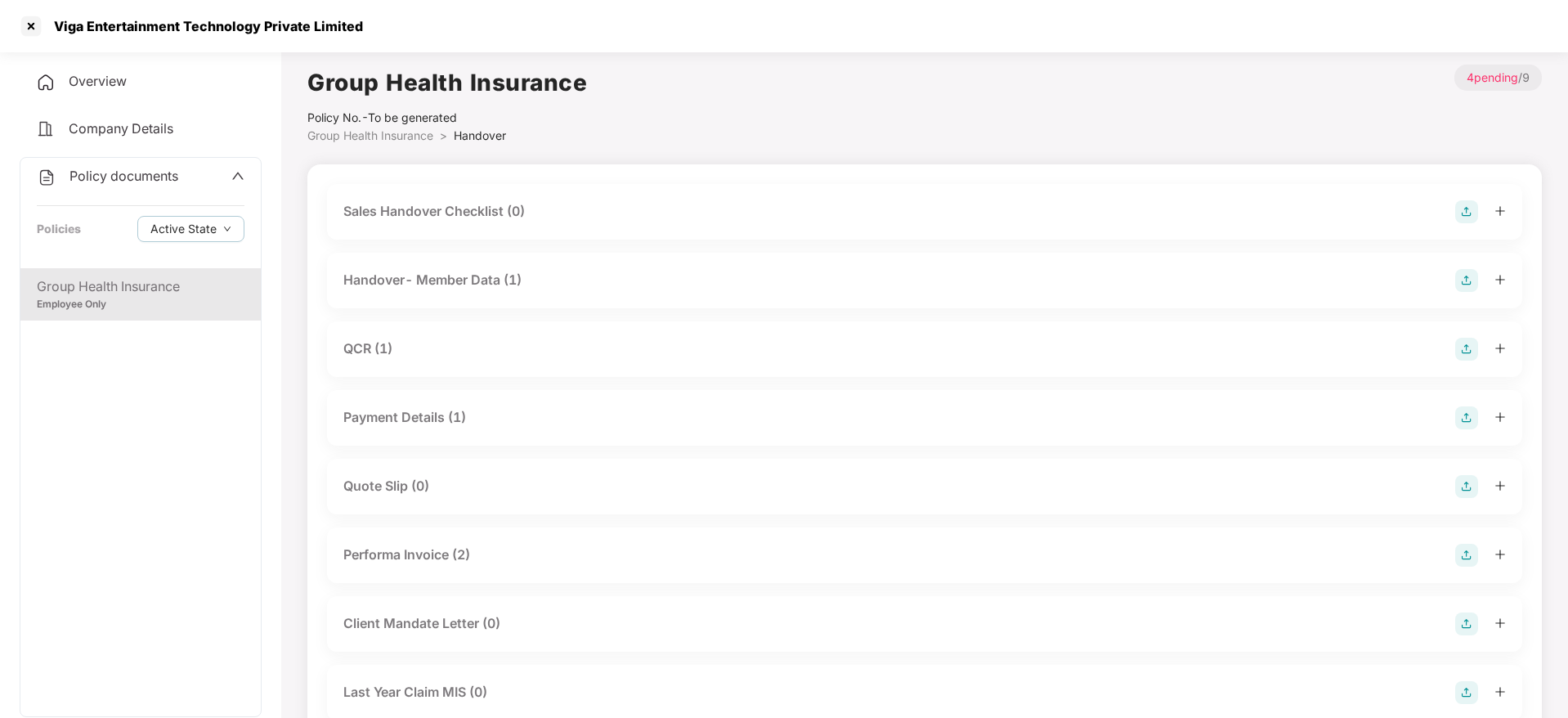
click at [196, 278] on div "Group Health Insurance" at bounding box center [141, 287] width 208 height 21
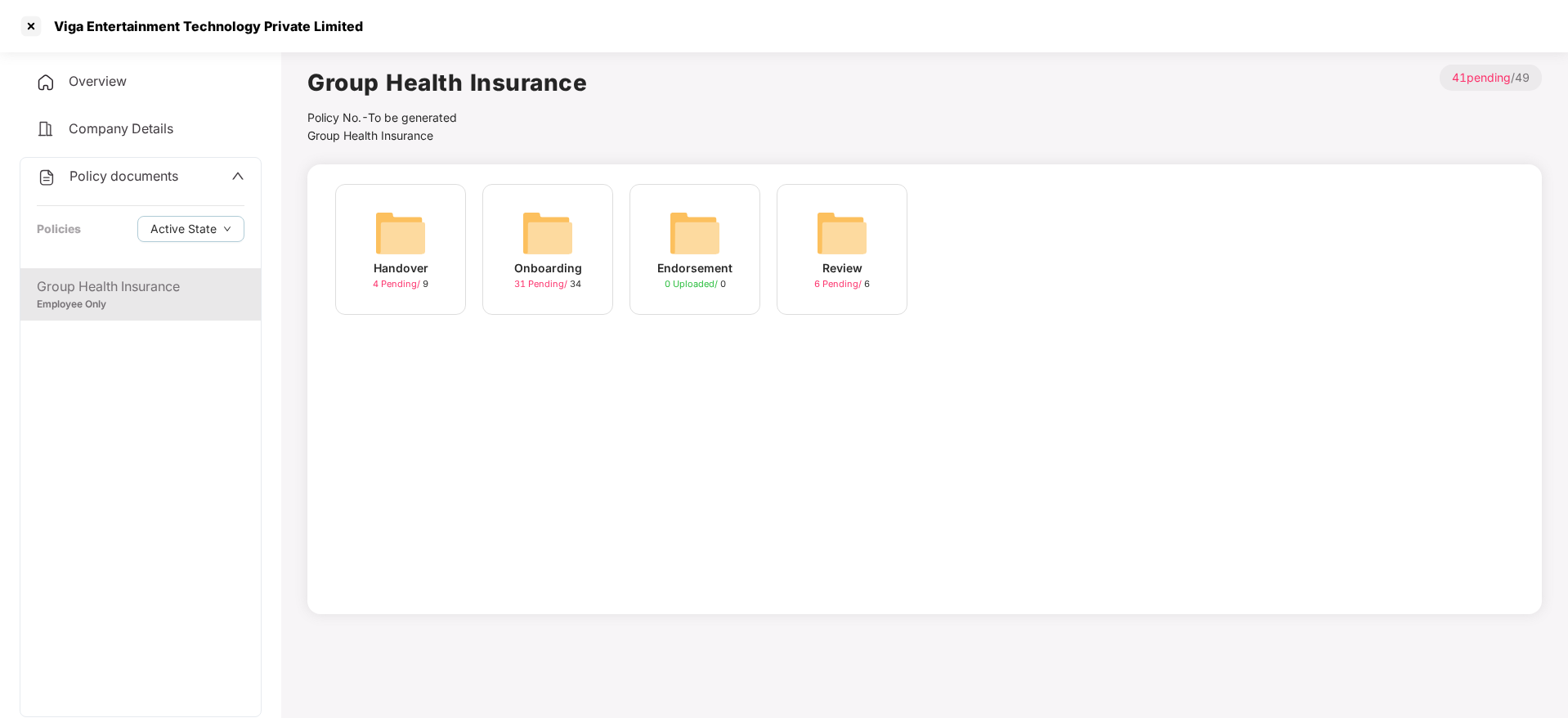
click at [534, 237] on img at bounding box center [547, 232] width 52 height 52
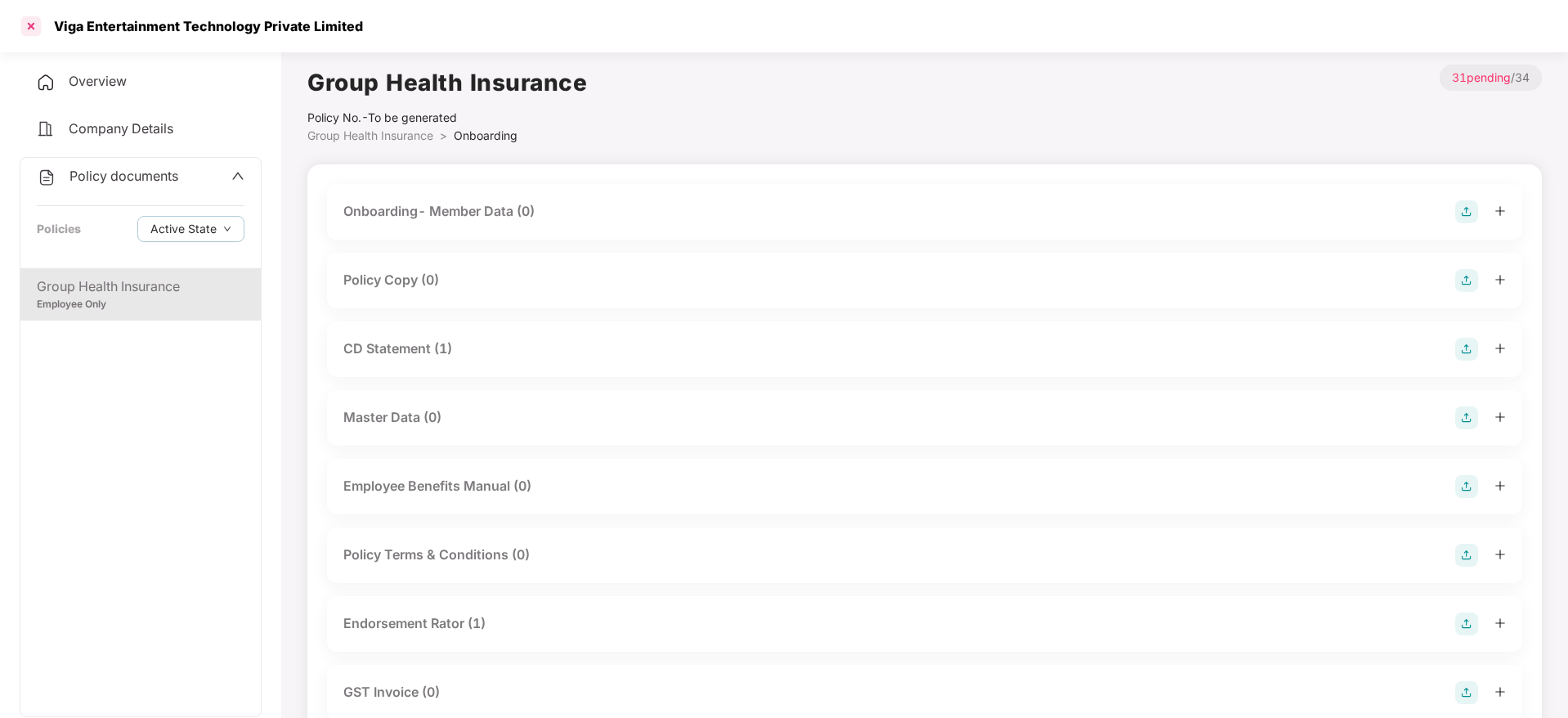
click at [35, 27] on div at bounding box center [31, 26] width 26 height 26
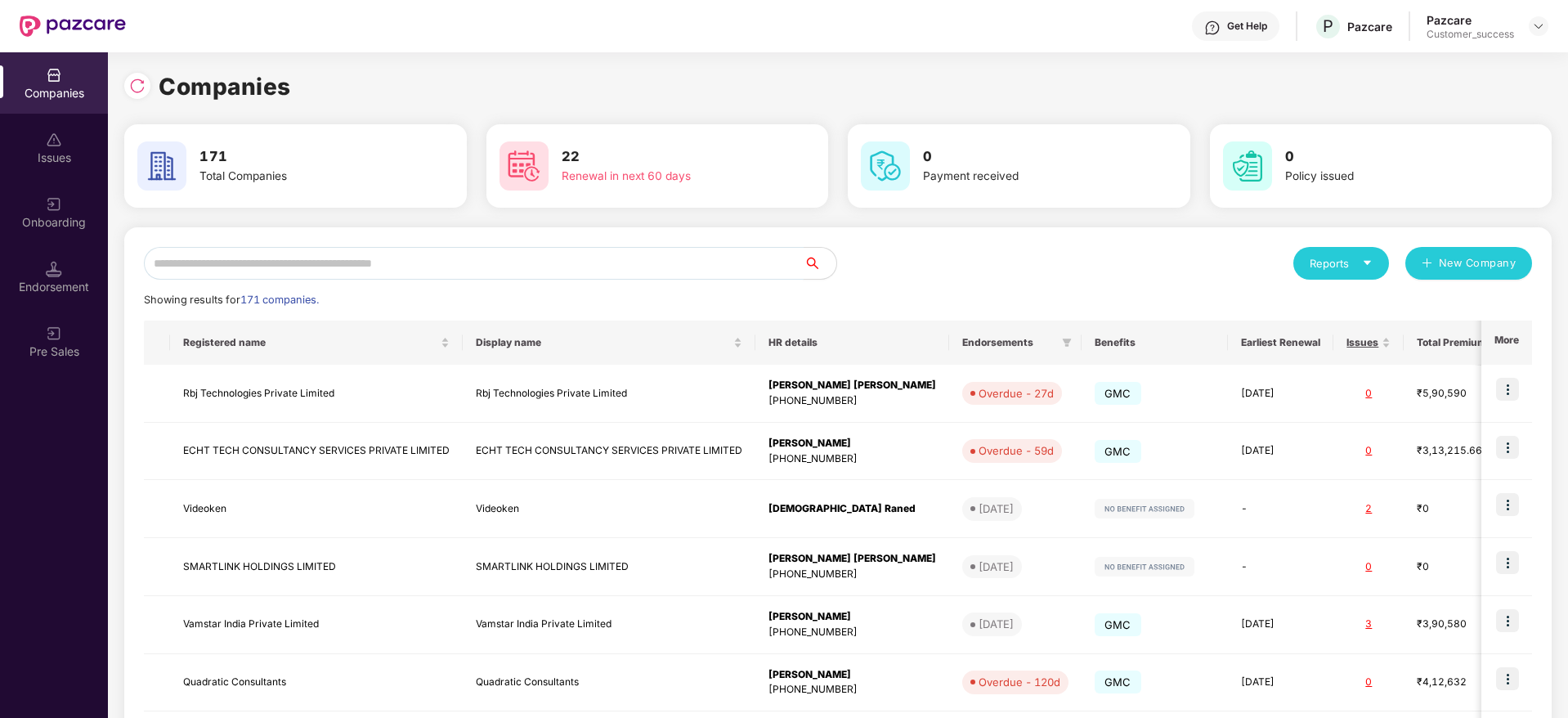
click at [386, 253] on input "text" at bounding box center [474, 263] width 659 height 33
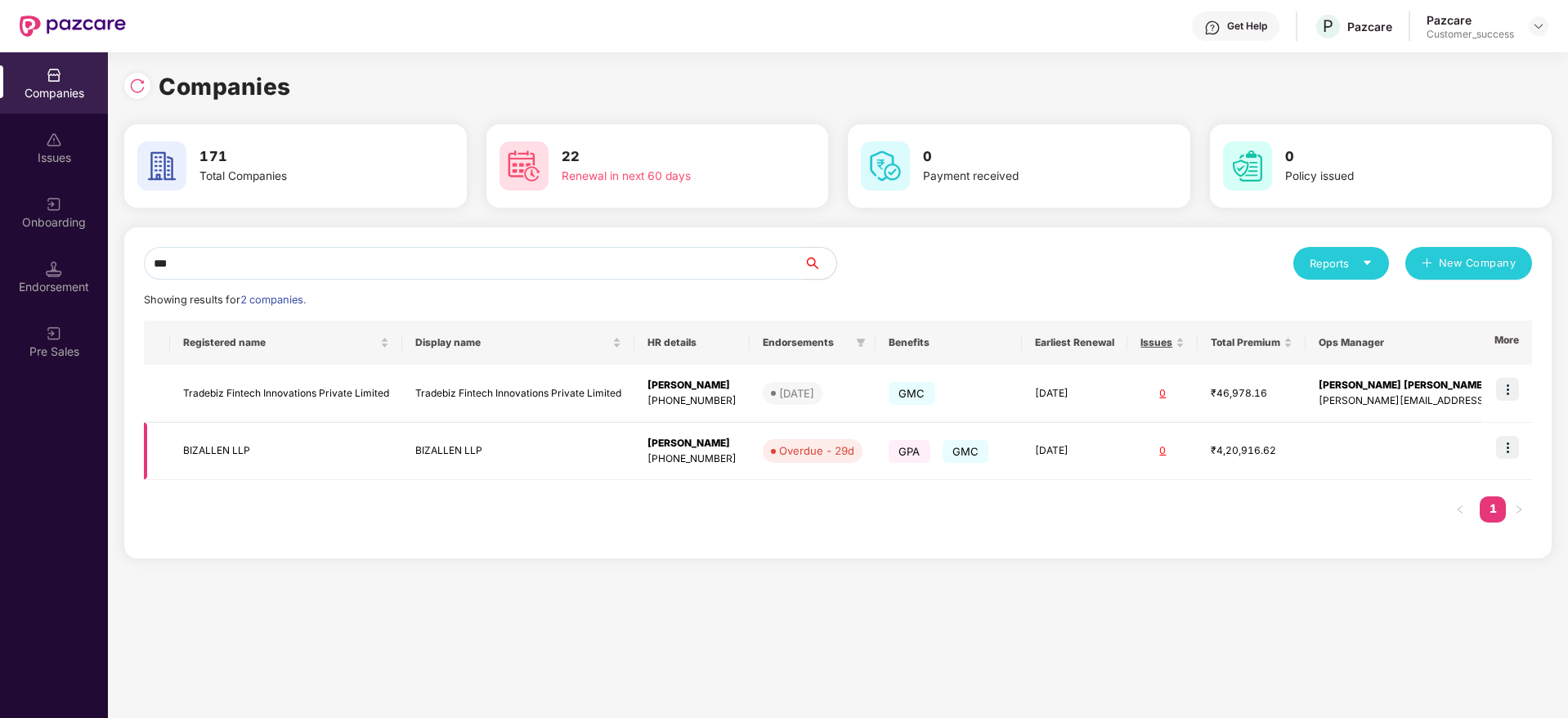
type input "***"
click at [1494, 447] on td at bounding box center [1508, 452] width 51 height 58
click at [1501, 463] on td at bounding box center [1508, 452] width 51 height 58
click at [726, 445] on div "[PERSON_NAME]" at bounding box center [692, 443] width 89 height 15
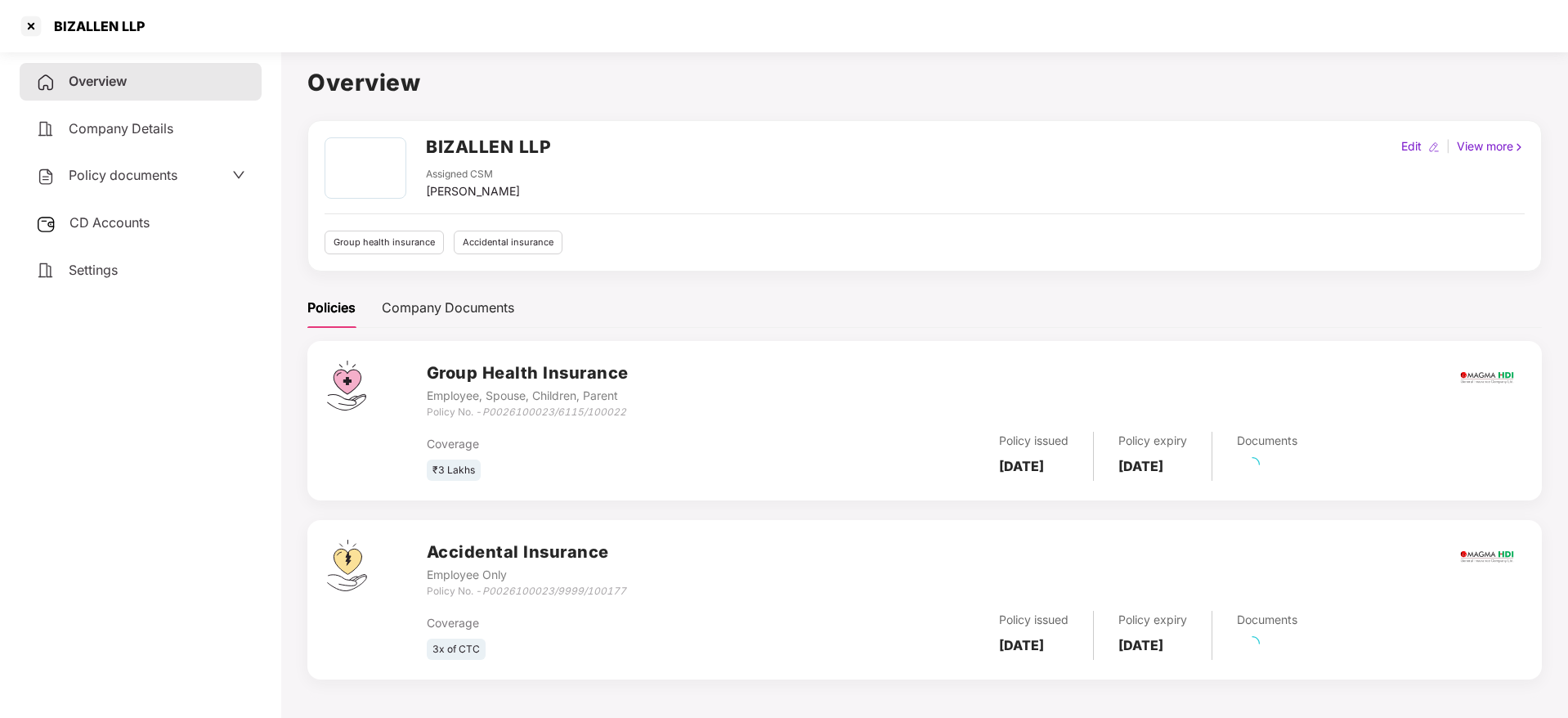
click at [140, 189] on div "Policy documents" at bounding box center [141, 175] width 242 height 38
click at [140, 173] on span "Policy documents" at bounding box center [123, 175] width 108 height 16
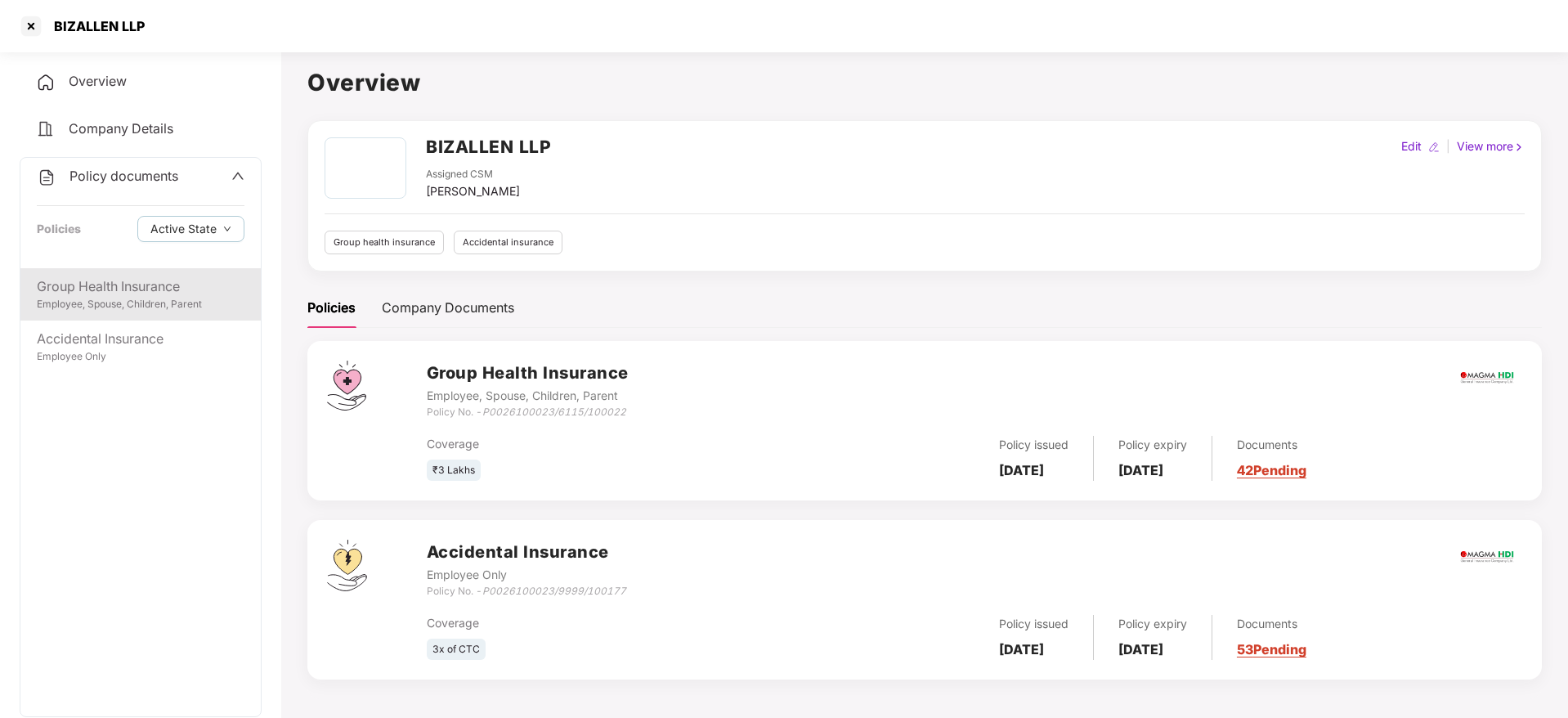
click at [129, 283] on div "Group Health Insurance" at bounding box center [141, 287] width 208 height 21
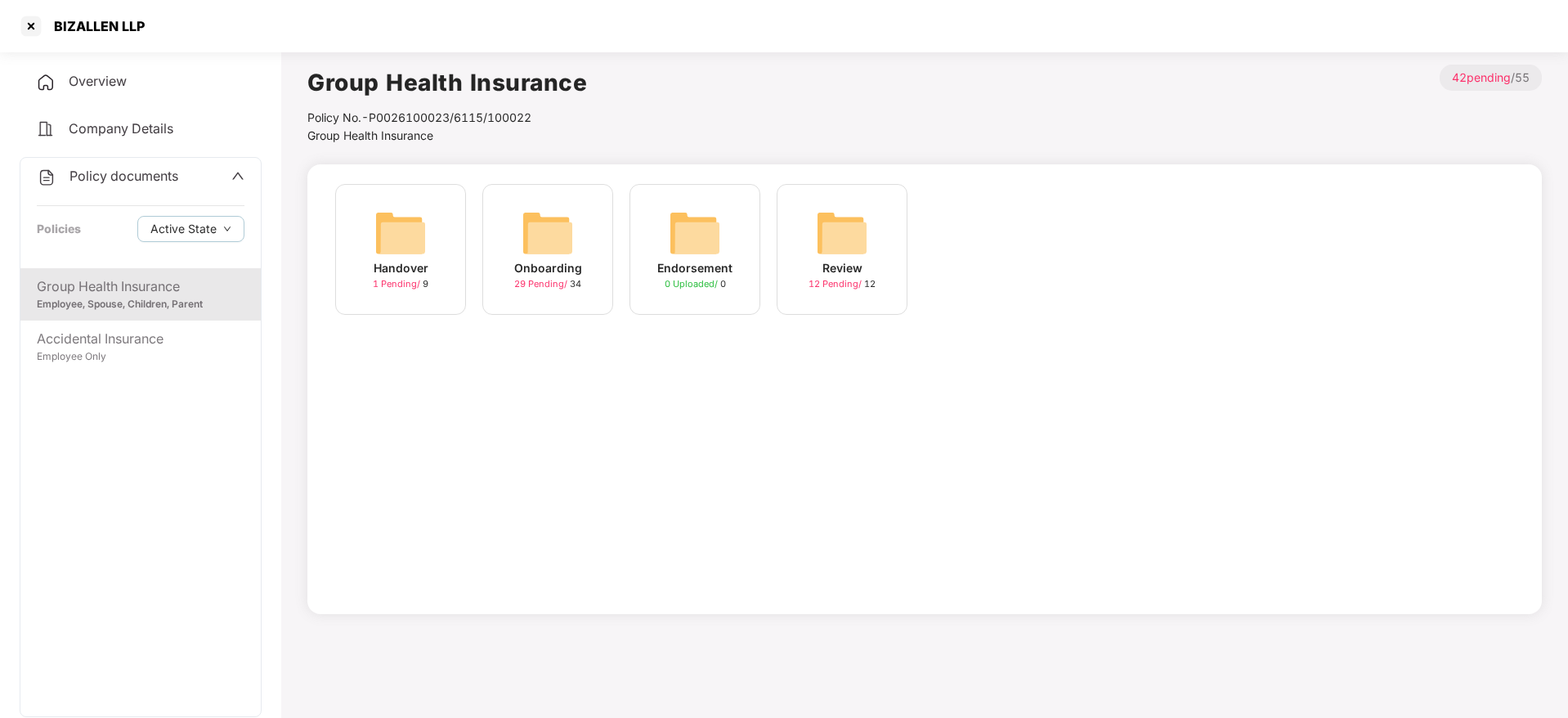
click at [563, 265] on div "Onboarding" at bounding box center [548, 268] width 68 height 18
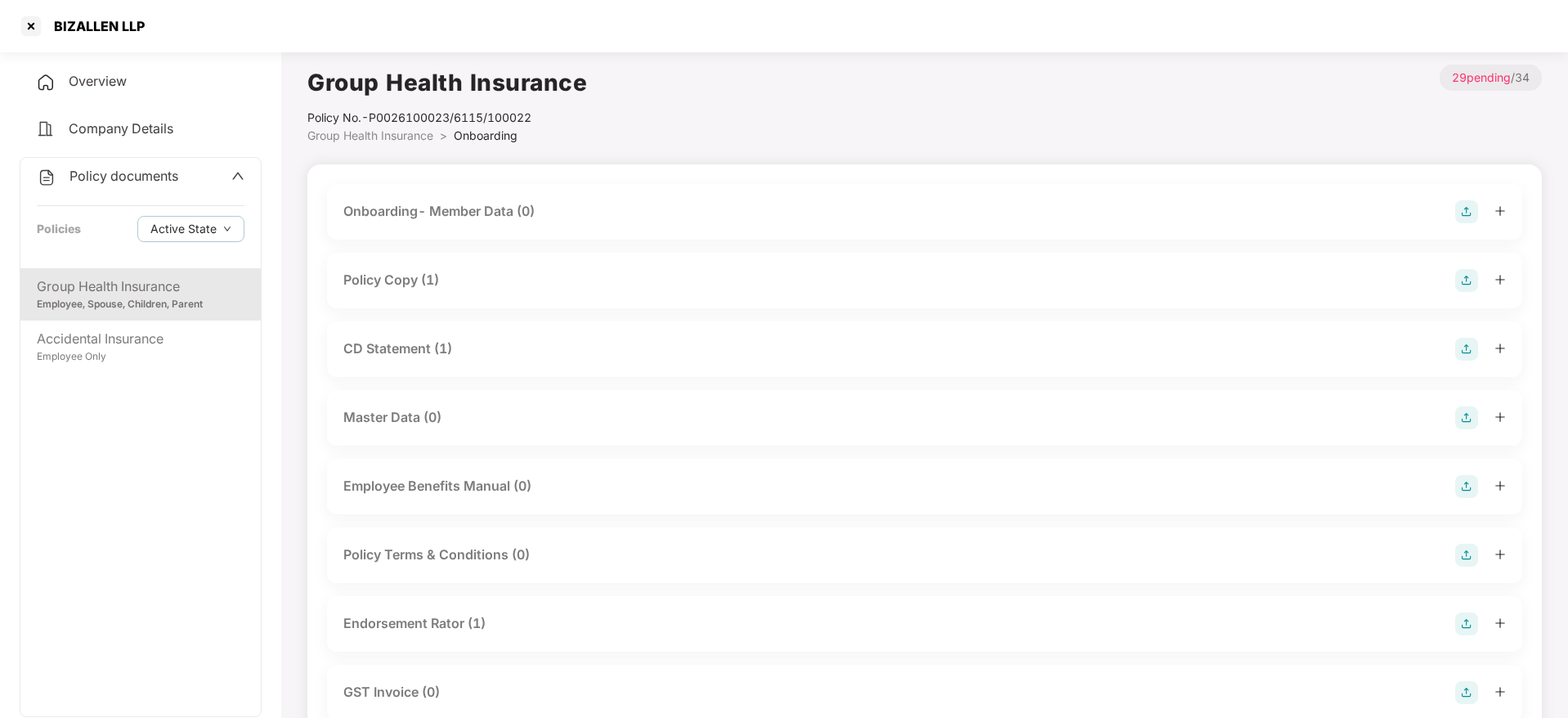
click at [414, 276] on div "Policy Copy (1)" at bounding box center [391, 280] width 95 height 21
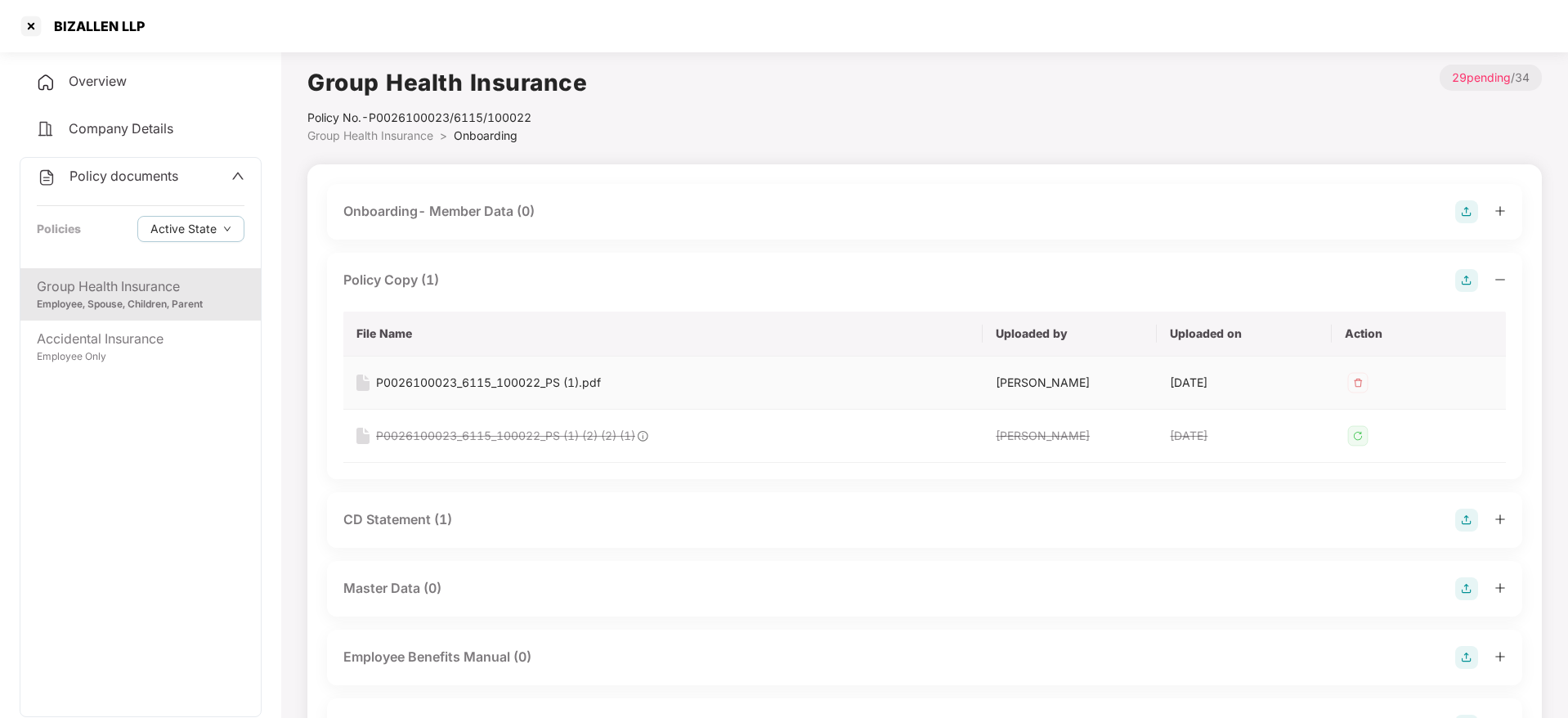
click at [414, 374] on div "P0026100023_6115_100022_PS (1).pdf" at bounding box center [489, 382] width 225 height 18
click at [126, 37] on div "BIZALLEN LLP" at bounding box center [81, 26] width 126 height 26
copy div "BIZALLEN LLP"
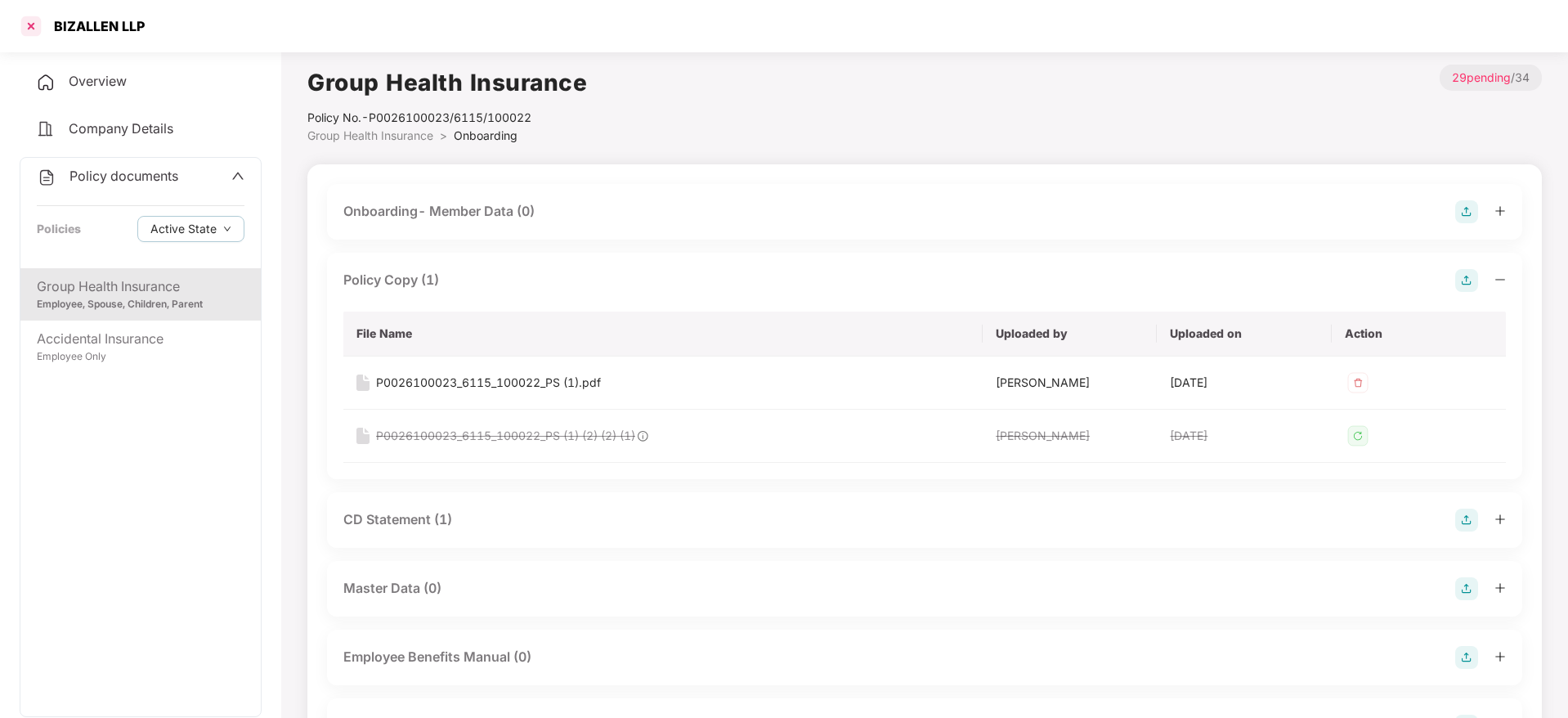
click at [34, 16] on div at bounding box center [31, 26] width 26 height 26
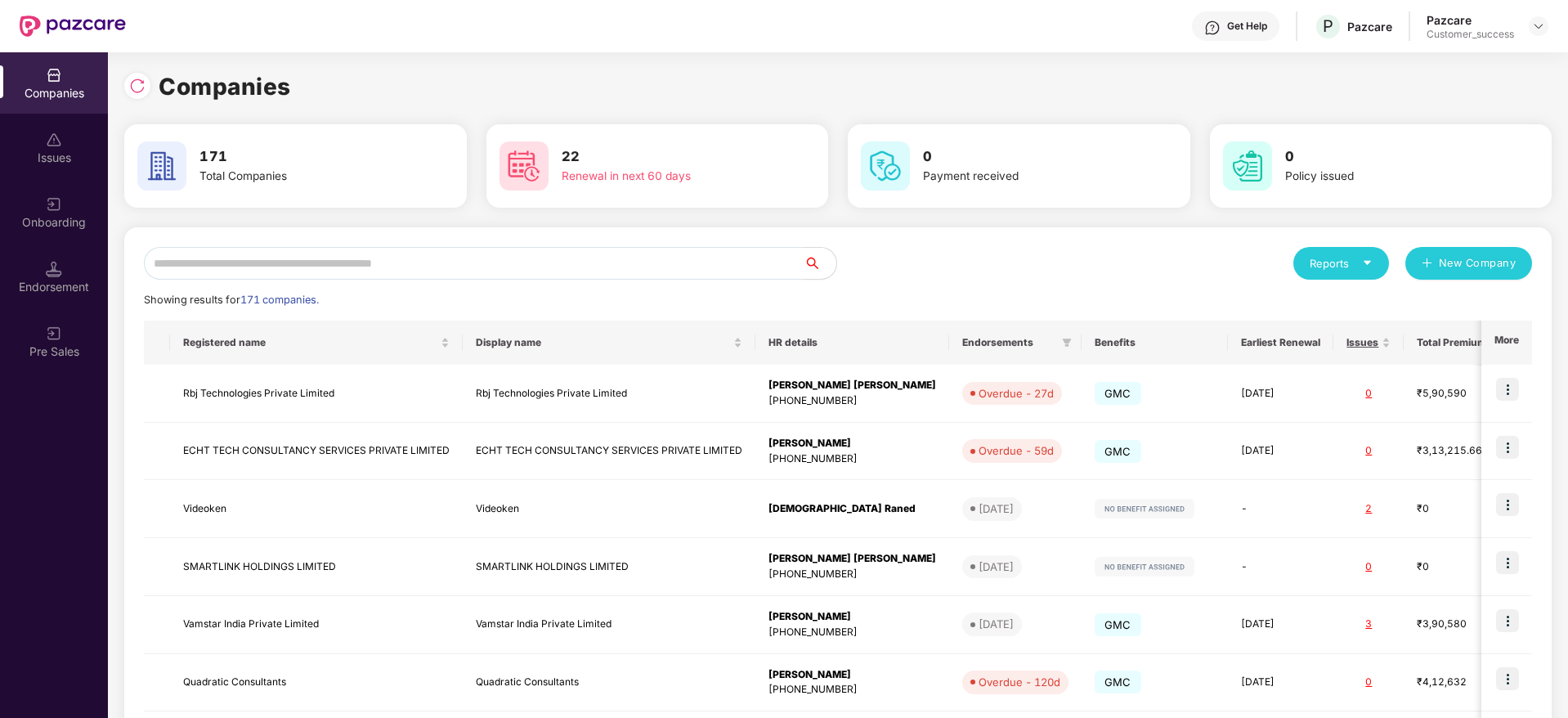
click at [477, 261] on input "text" at bounding box center [474, 263] width 659 height 33
paste input "**********"
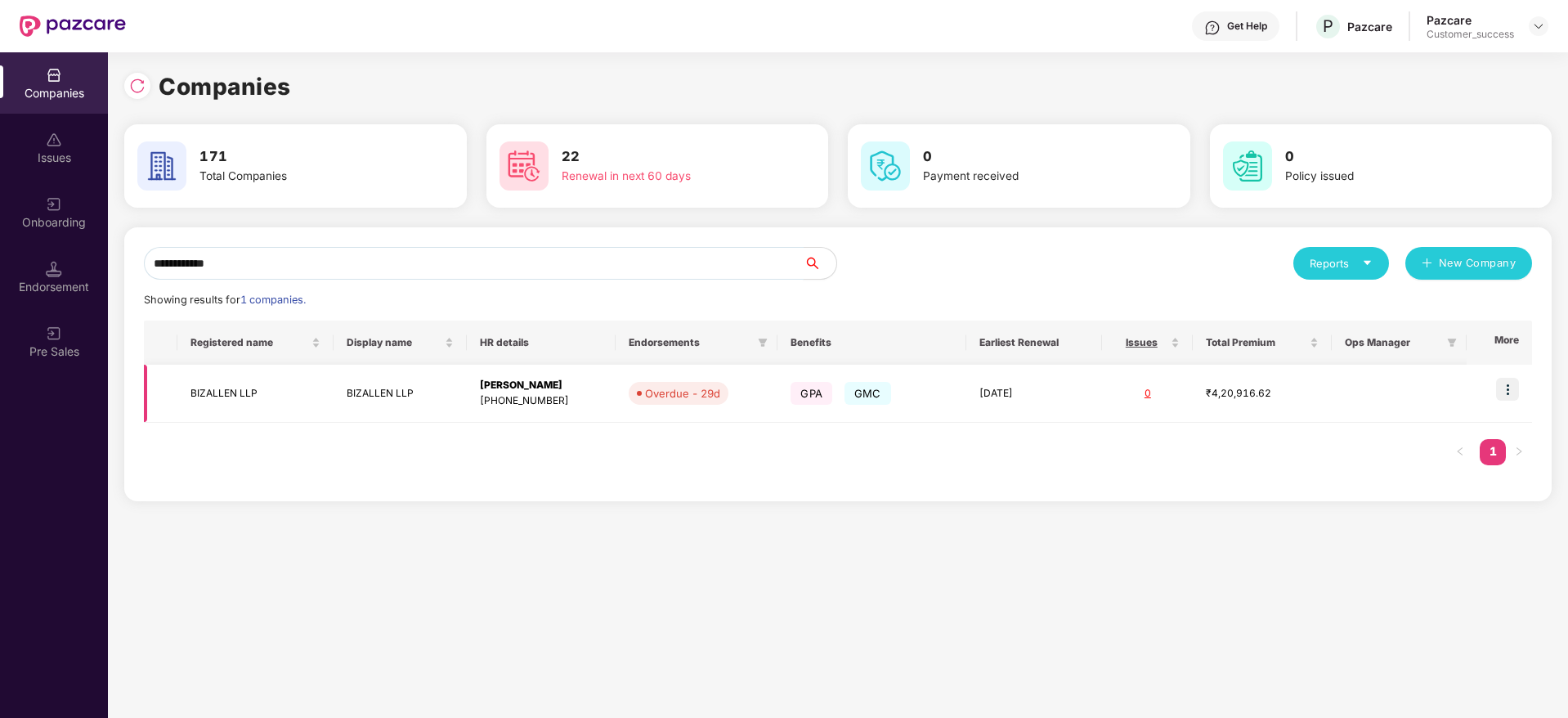
type input "**********"
click at [1506, 383] on img at bounding box center [1508, 389] width 23 height 23
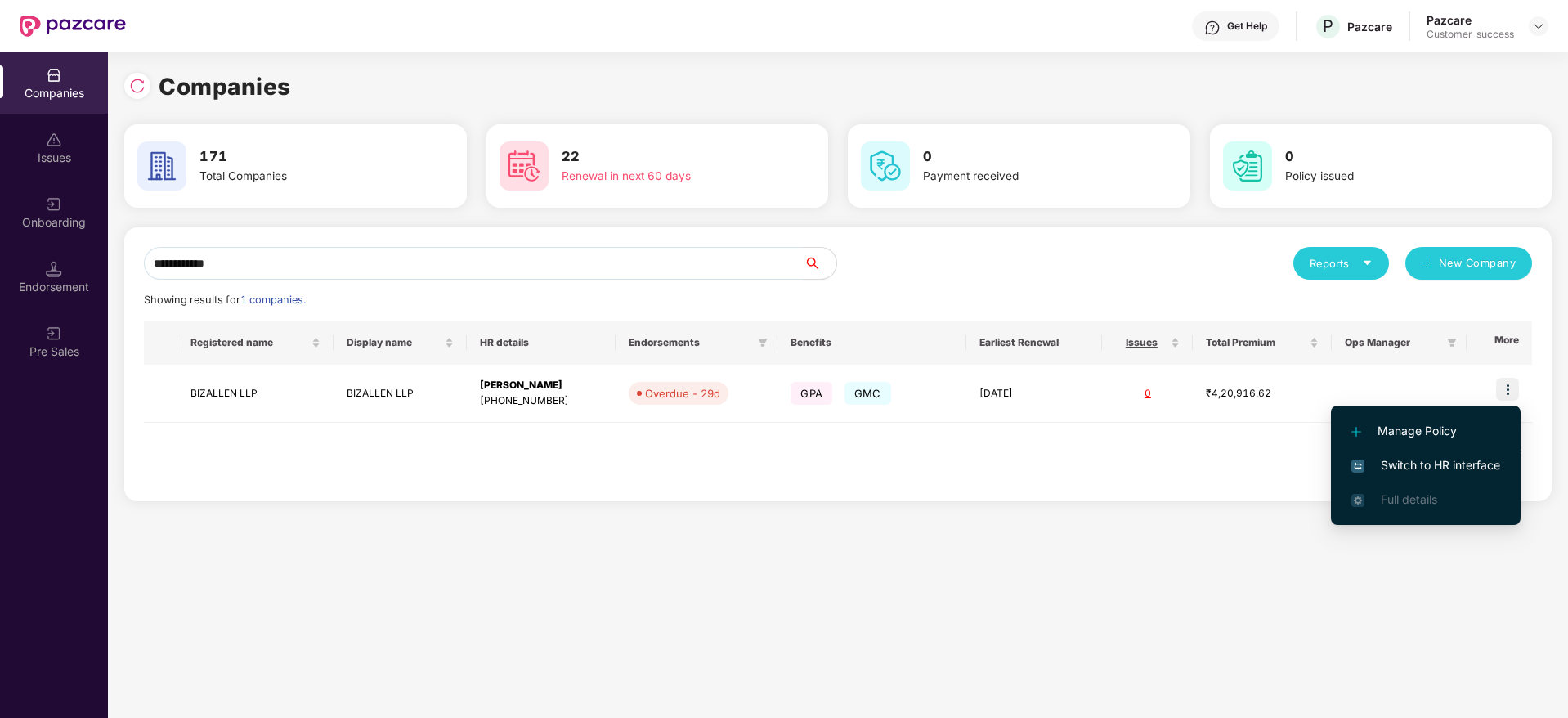
click at [1468, 468] on span "Switch to HR interface" at bounding box center [1426, 465] width 149 height 18
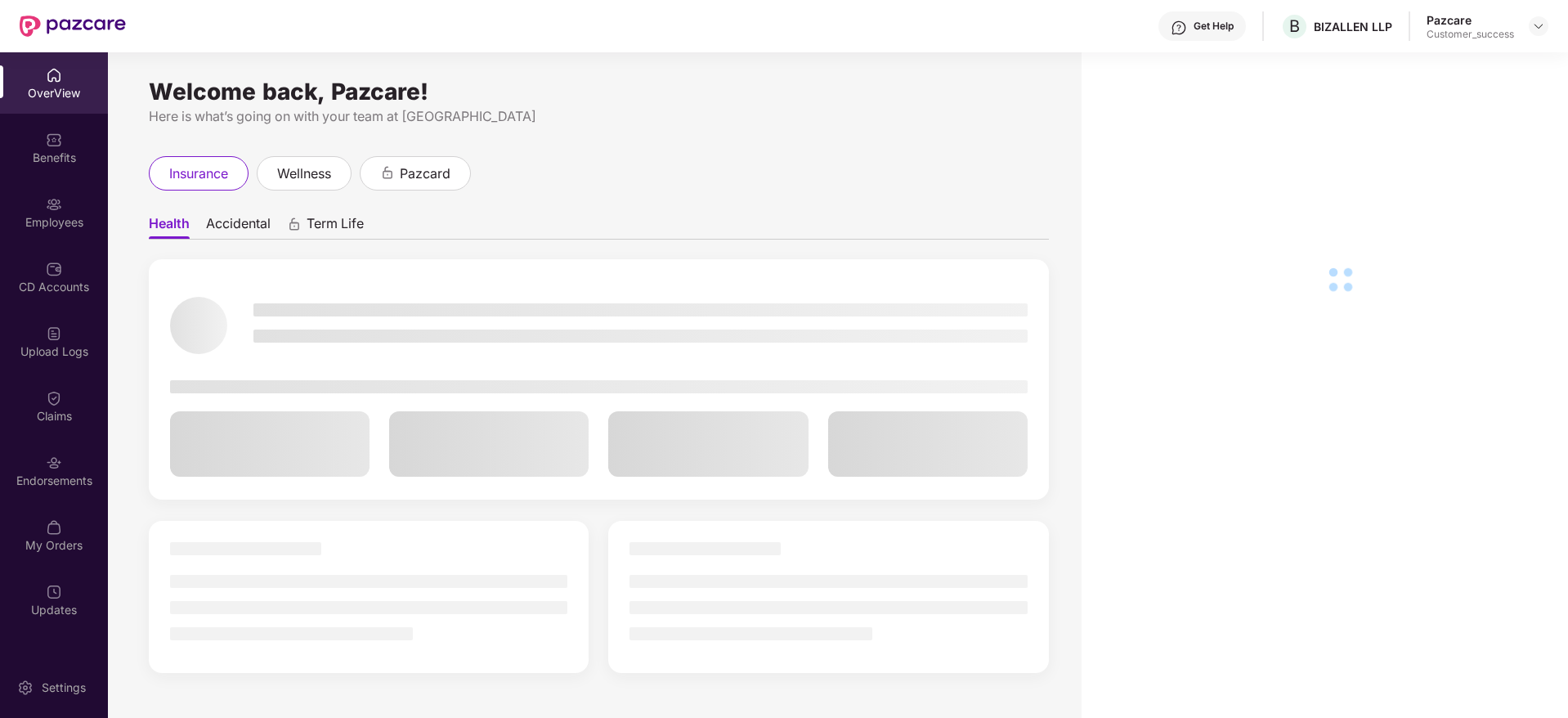
click at [44, 150] on div "Benefits" at bounding box center [54, 158] width 108 height 16
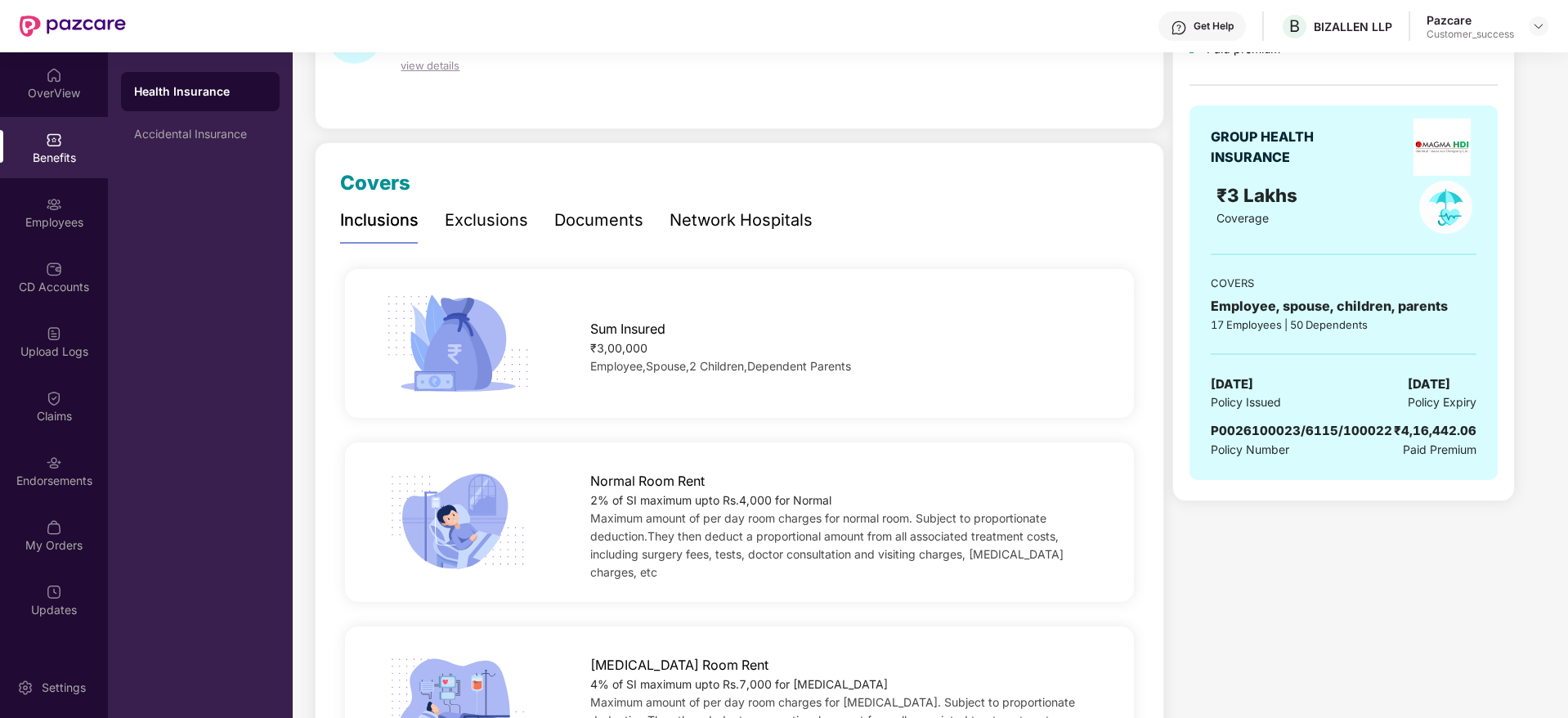
scroll to position [245, 0]
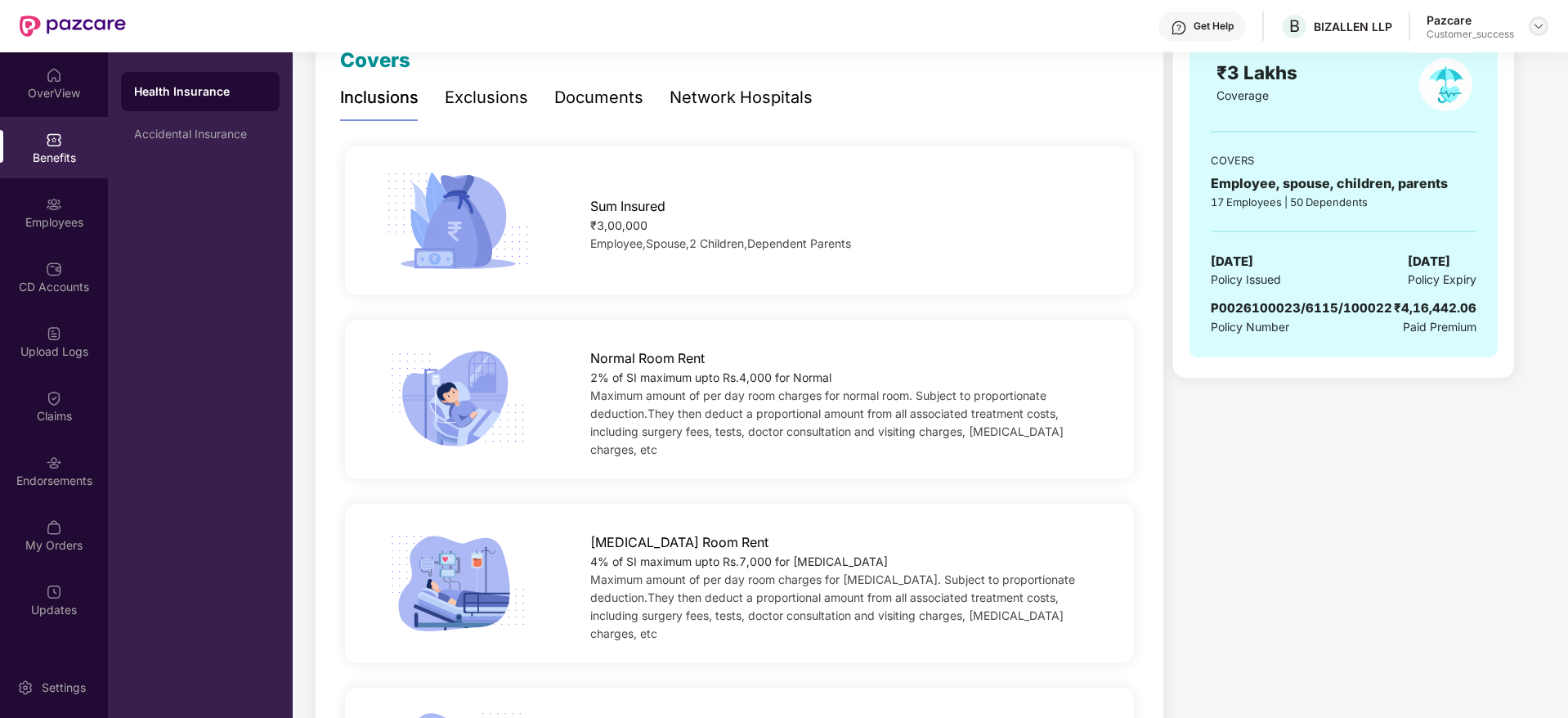
click at [1537, 25] on img at bounding box center [1539, 26] width 13 height 13
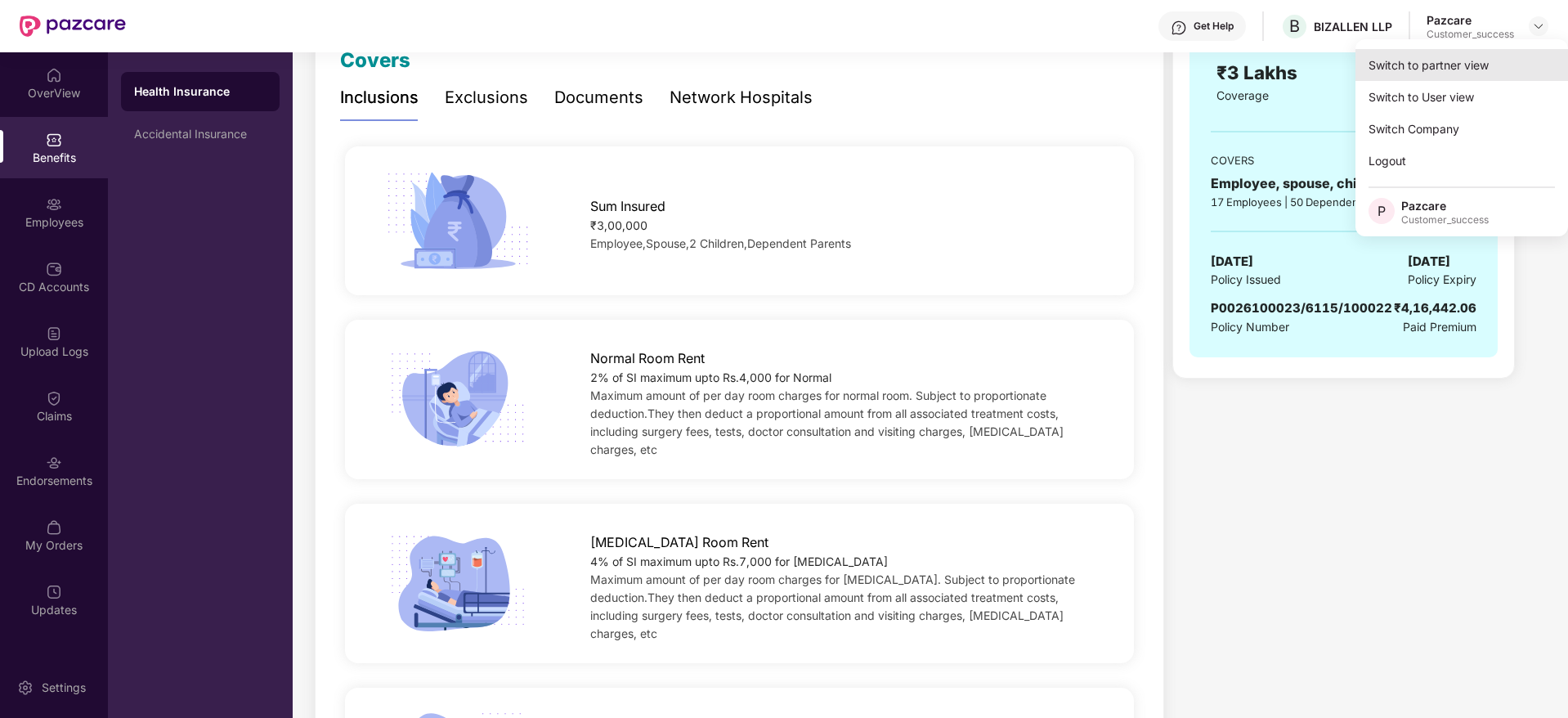
click at [1522, 55] on div "Switch to partner view" at bounding box center [1461, 65] width 212 height 32
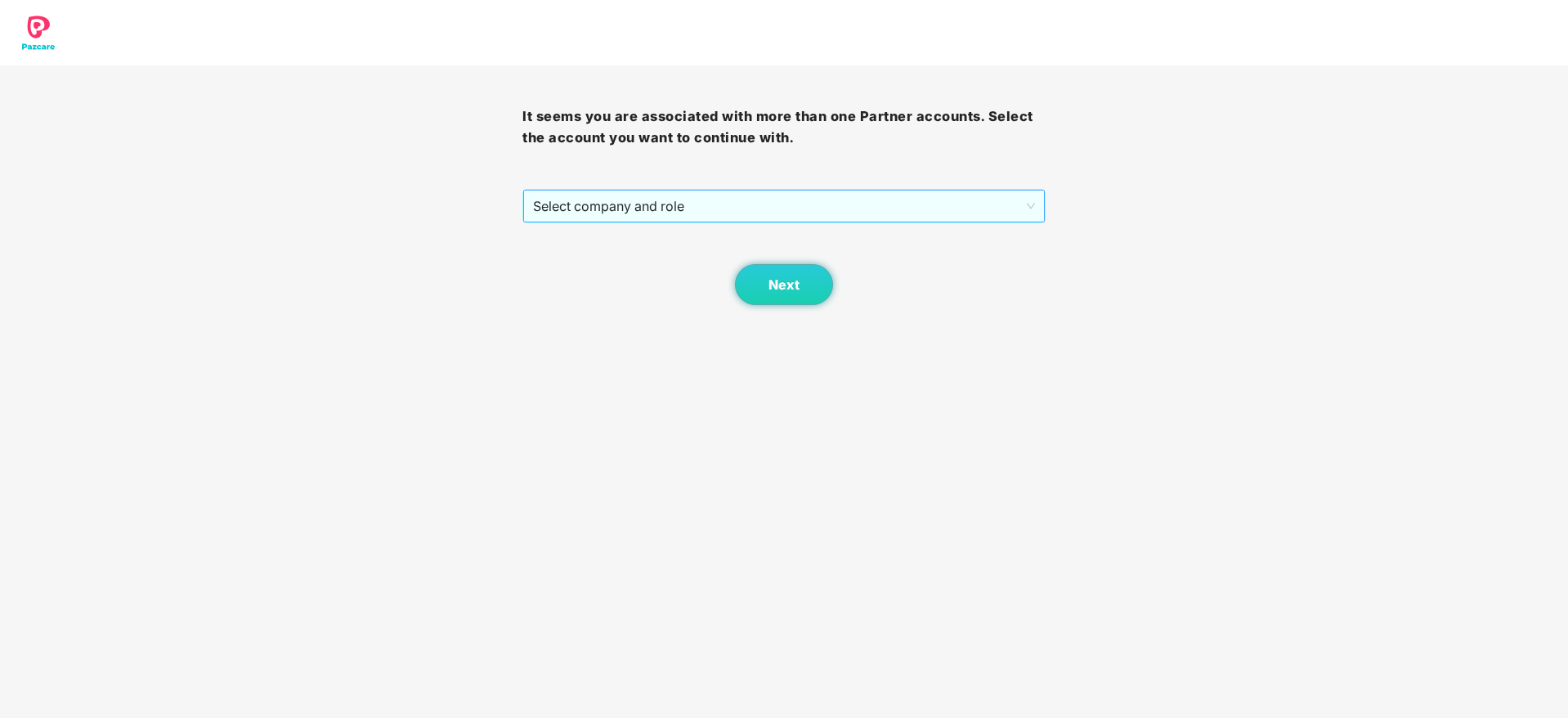
click at [930, 203] on span "Select company and role" at bounding box center [783, 206] width 501 height 31
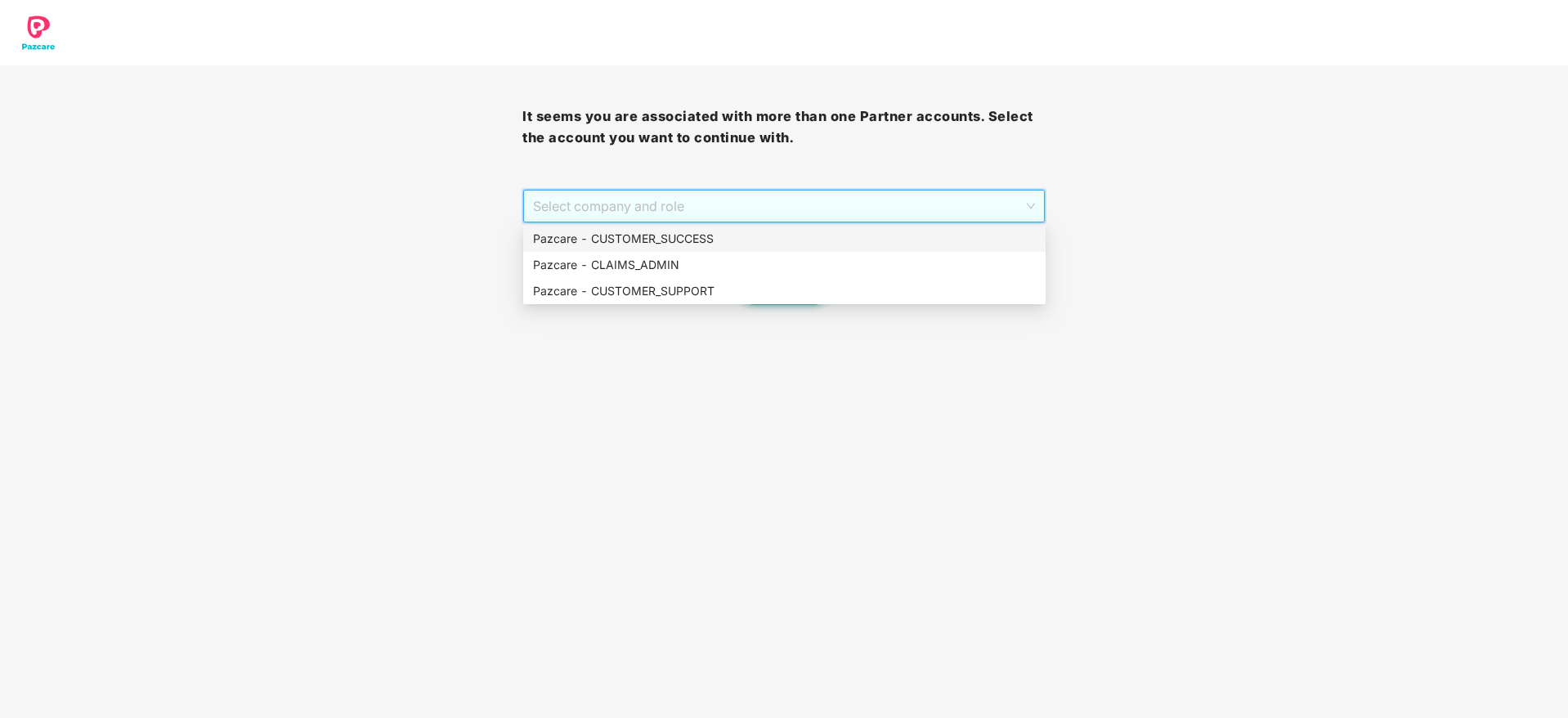
click at [917, 242] on div "Pazcare - CUSTOMER_SUCCESS" at bounding box center [784, 239] width 503 height 18
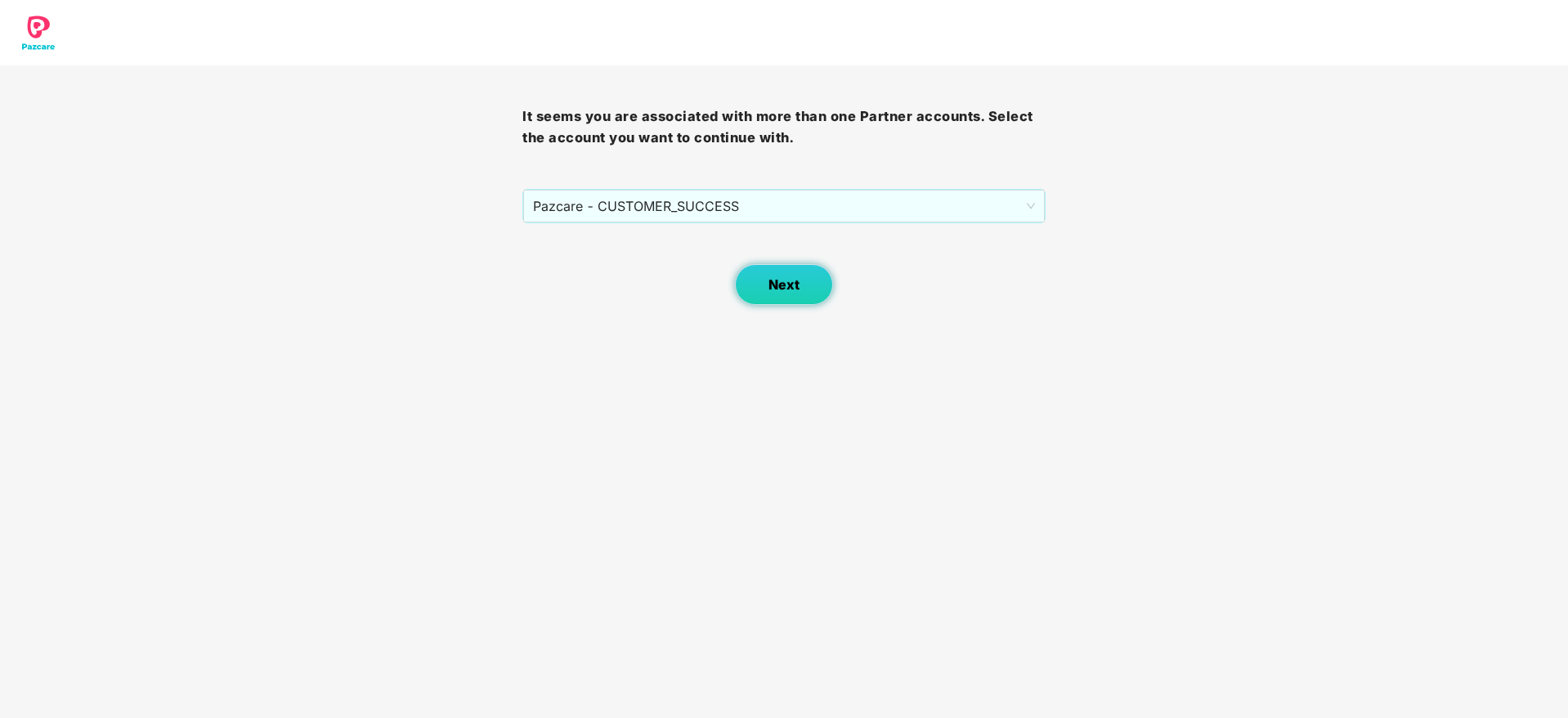
click at [799, 288] on span "Next" at bounding box center [784, 285] width 31 height 15
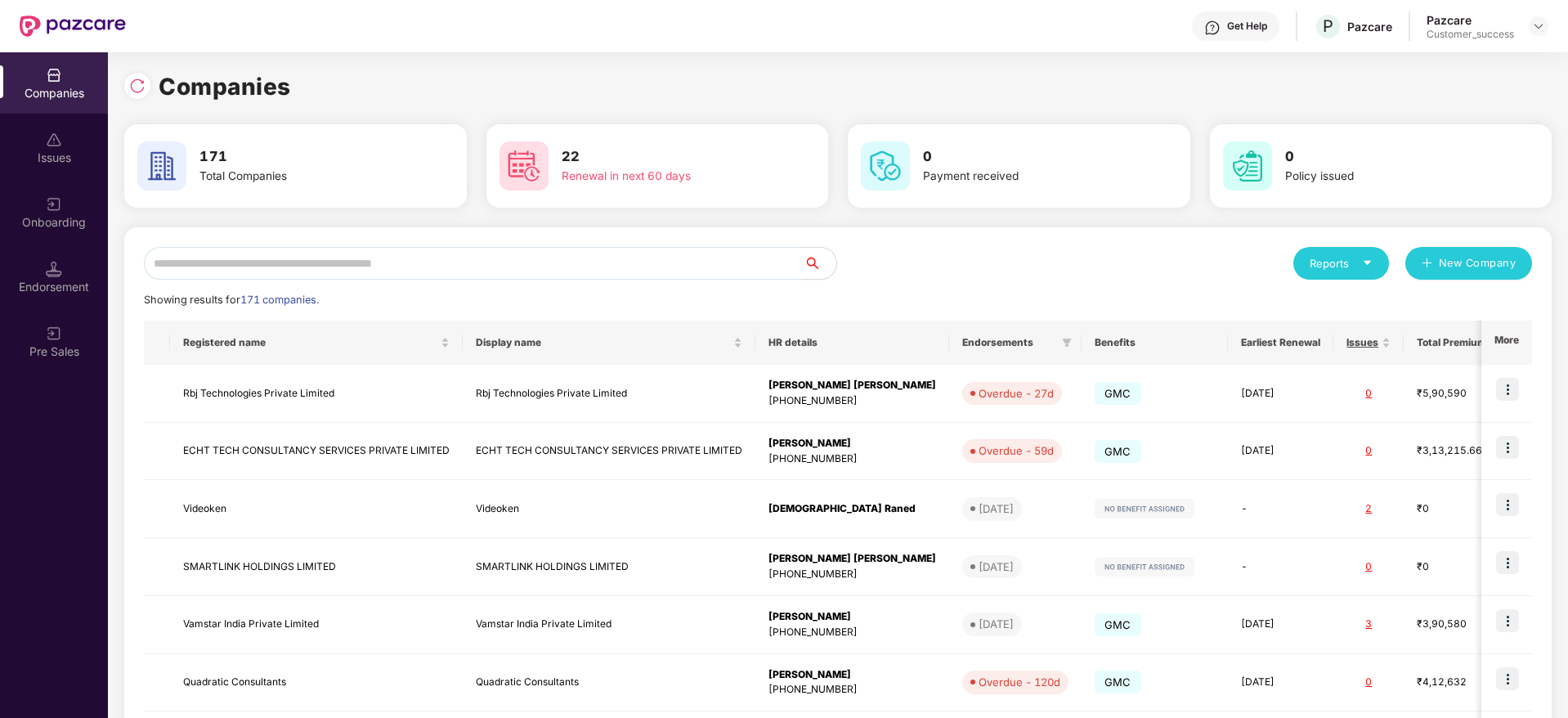
click at [744, 269] on input "text" at bounding box center [474, 263] width 659 height 33
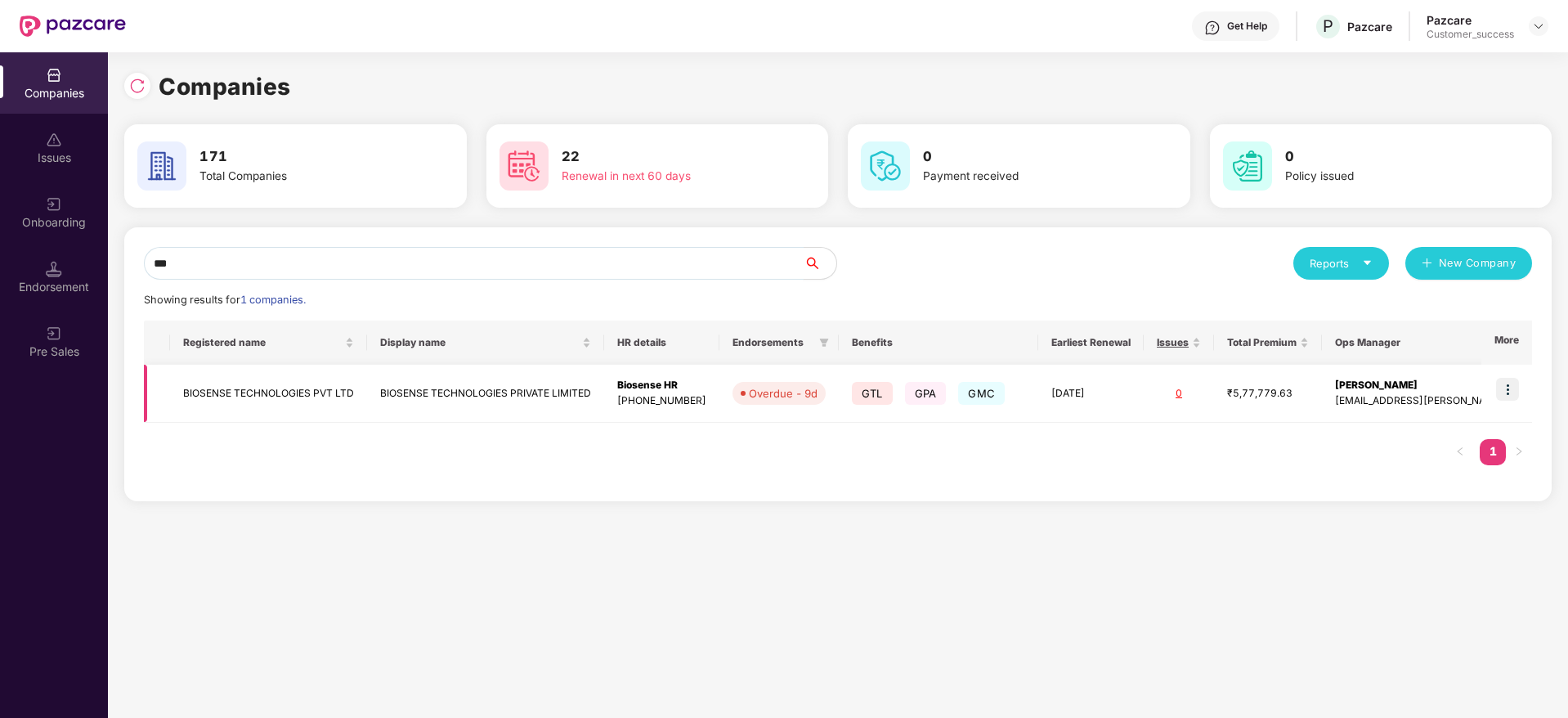
type input "***"
click at [1518, 387] on img at bounding box center [1508, 389] width 23 height 23
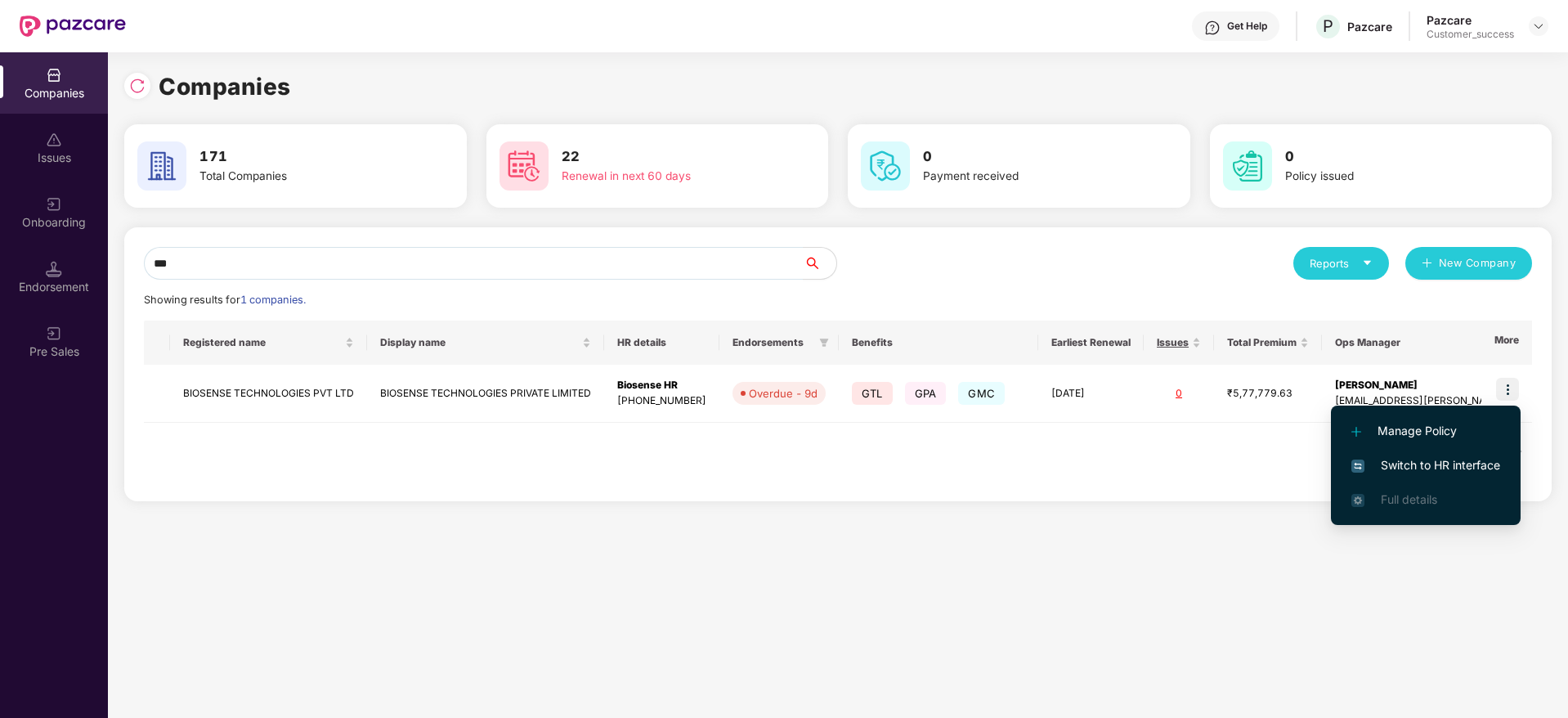
click at [1488, 454] on li "Switch to HR interface" at bounding box center [1426, 465] width 190 height 34
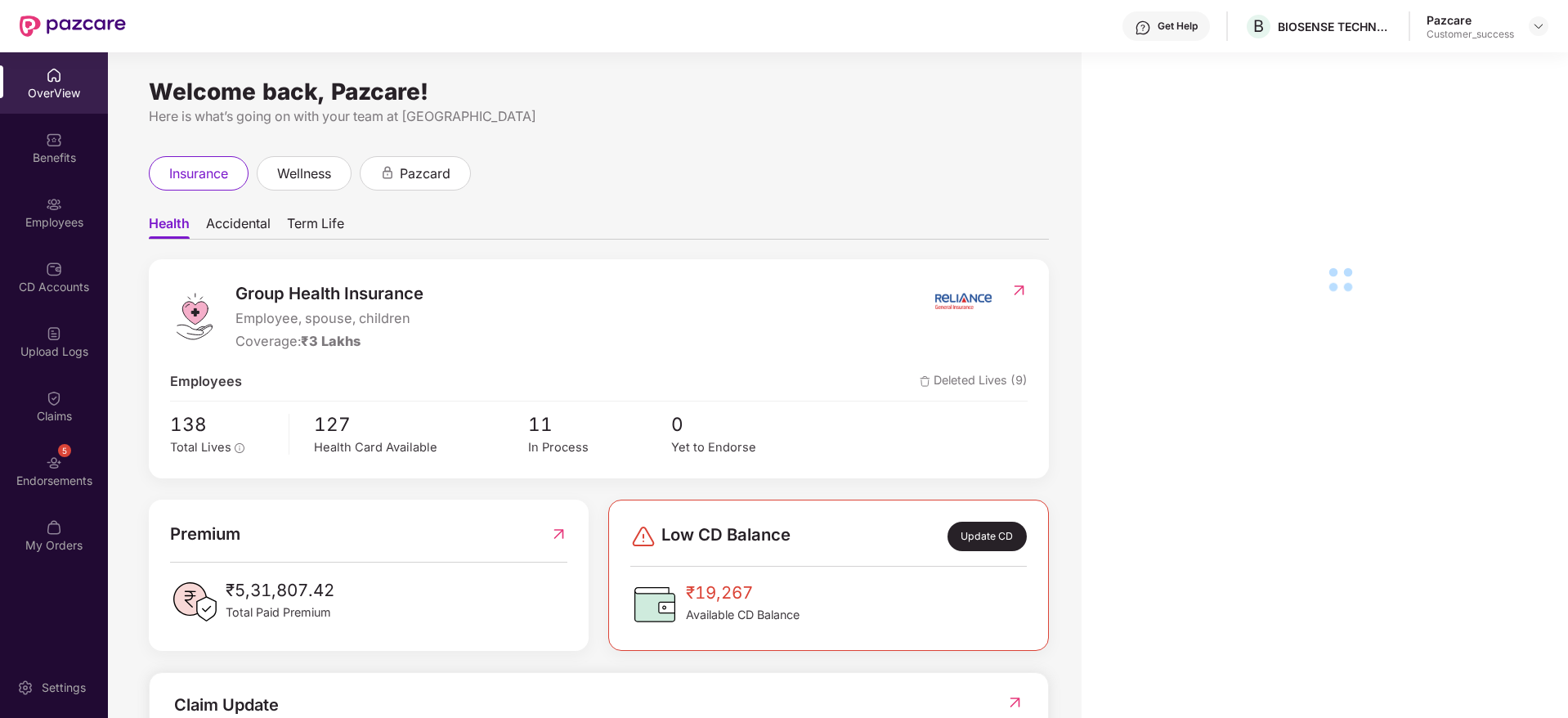
click at [40, 429] on div "Claims" at bounding box center [54, 406] width 108 height 61
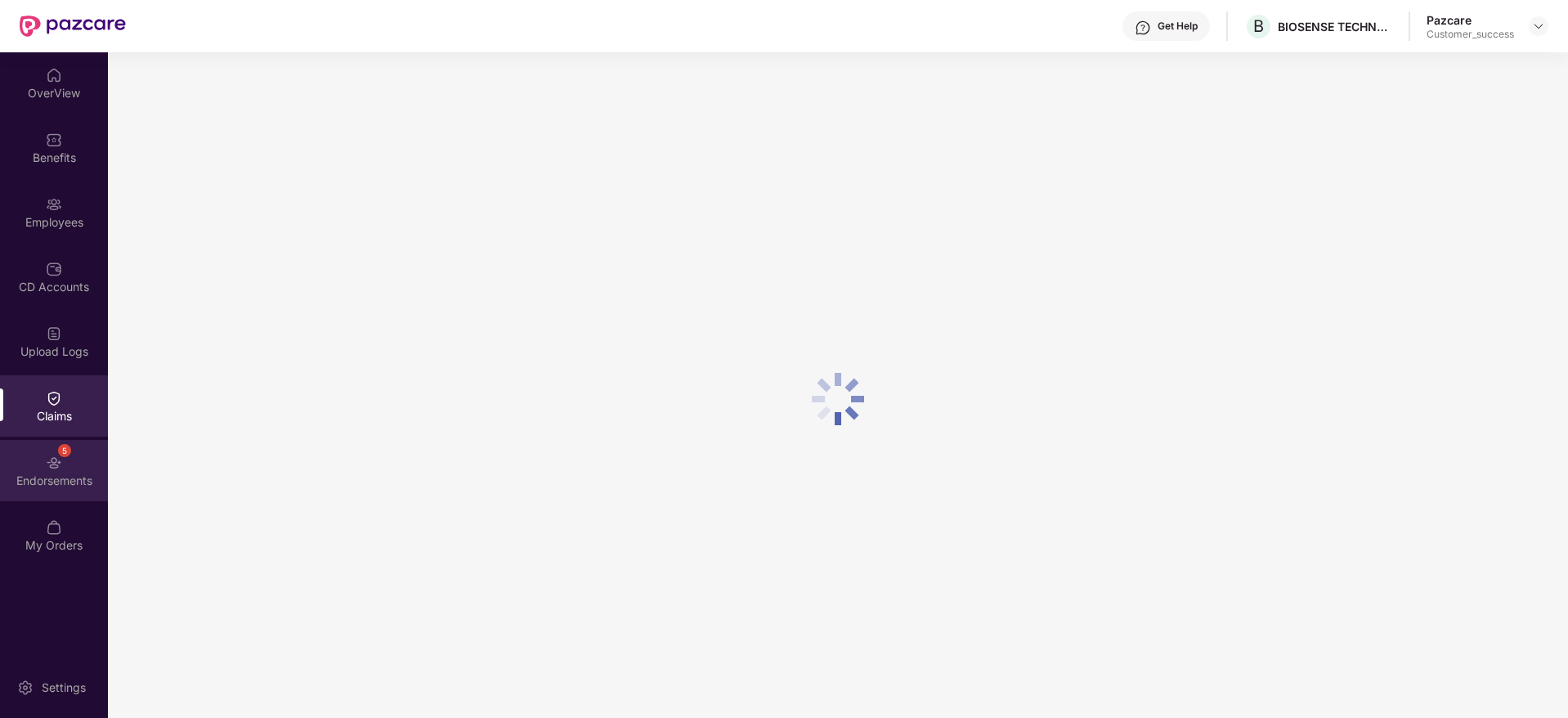
click at [52, 473] on div "Endorsements" at bounding box center [54, 480] width 108 height 16
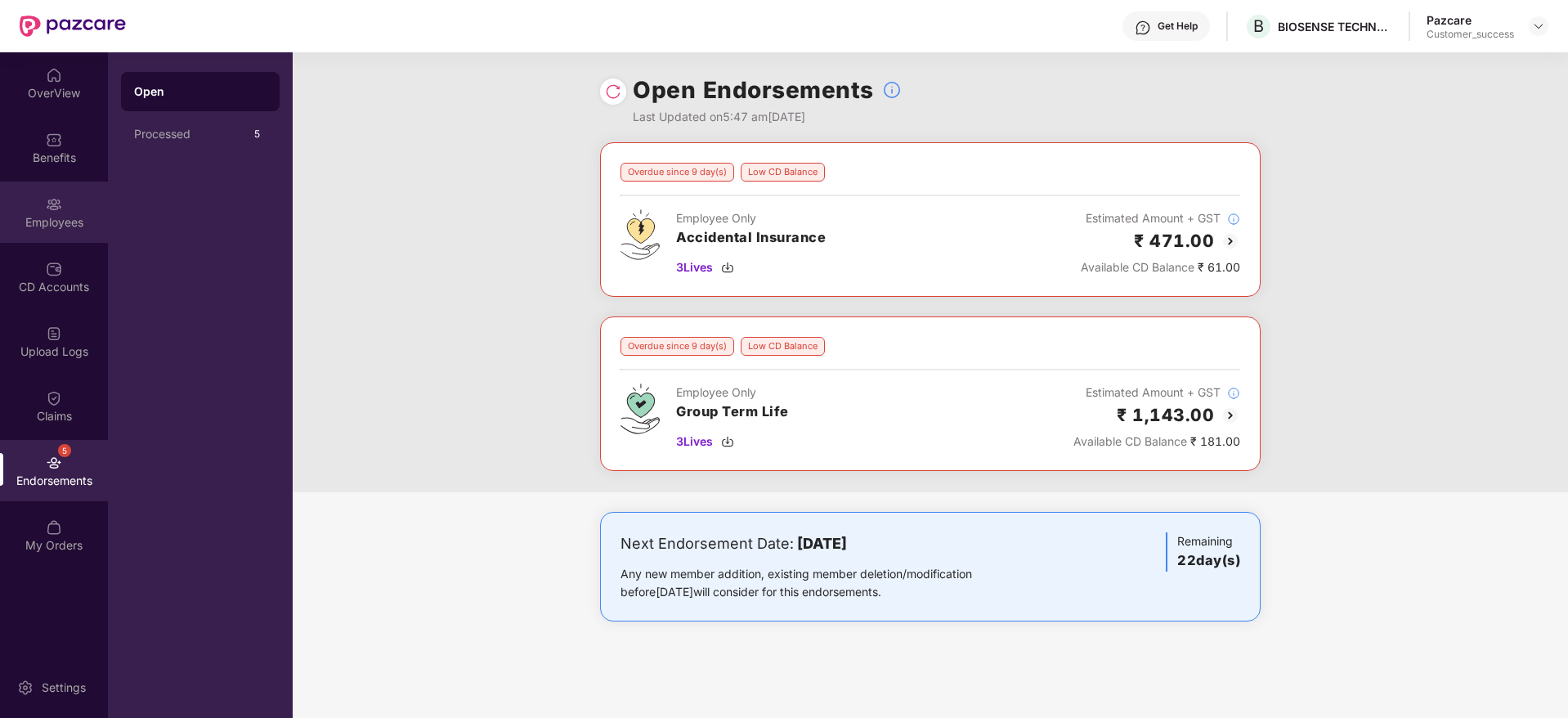
click at [15, 215] on div "Employees" at bounding box center [54, 222] width 108 height 16
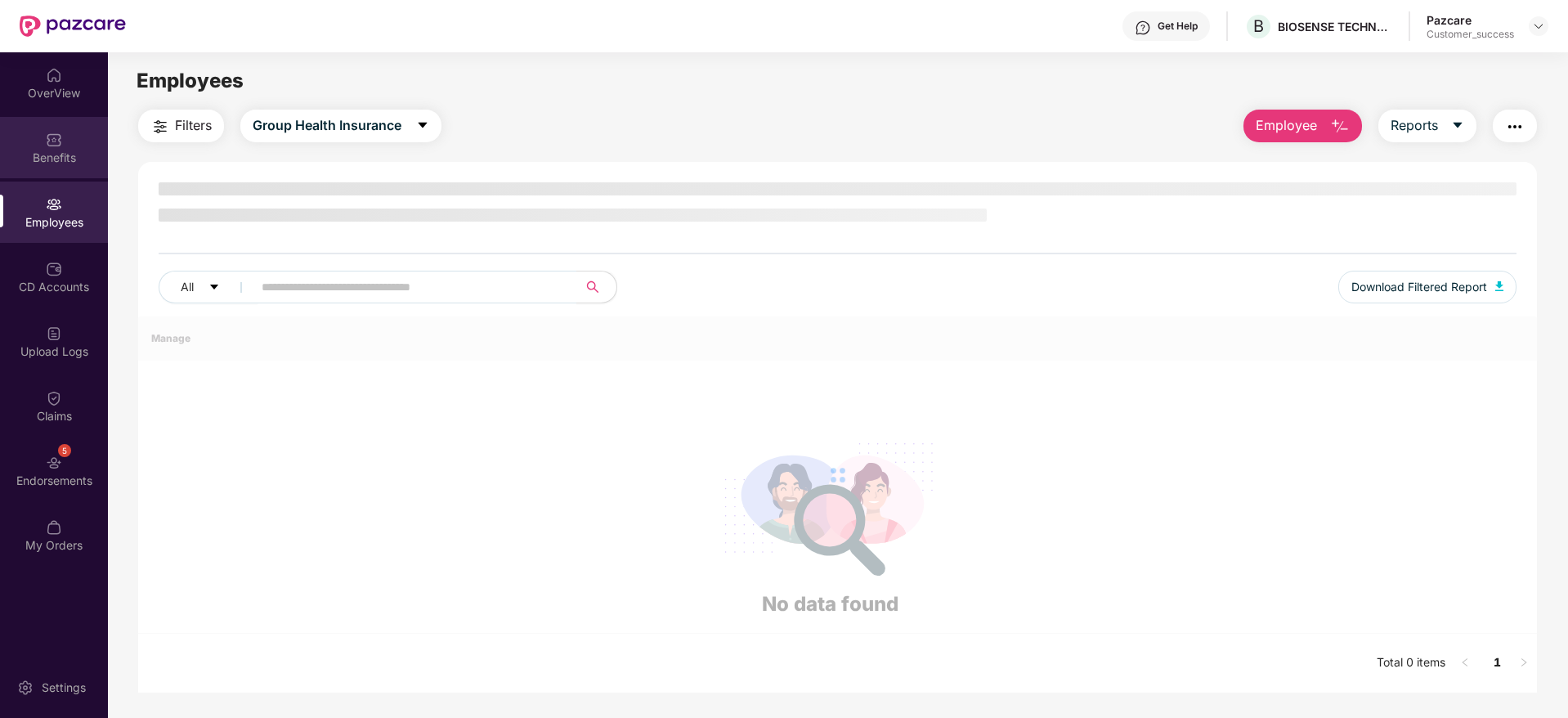
click at [56, 155] on div "Benefits" at bounding box center [54, 158] width 108 height 16
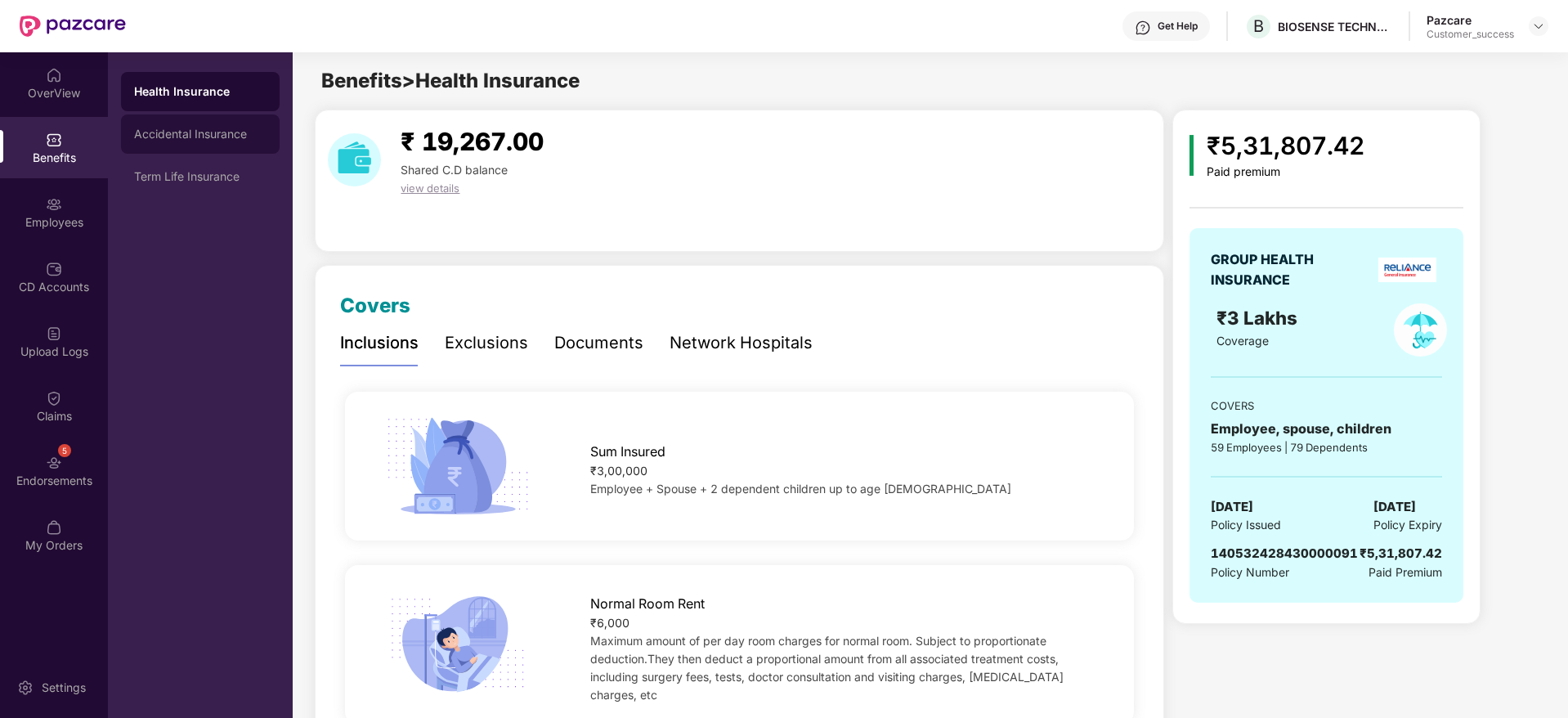
click at [187, 142] on div "Accidental Insurance" at bounding box center [200, 134] width 158 height 40
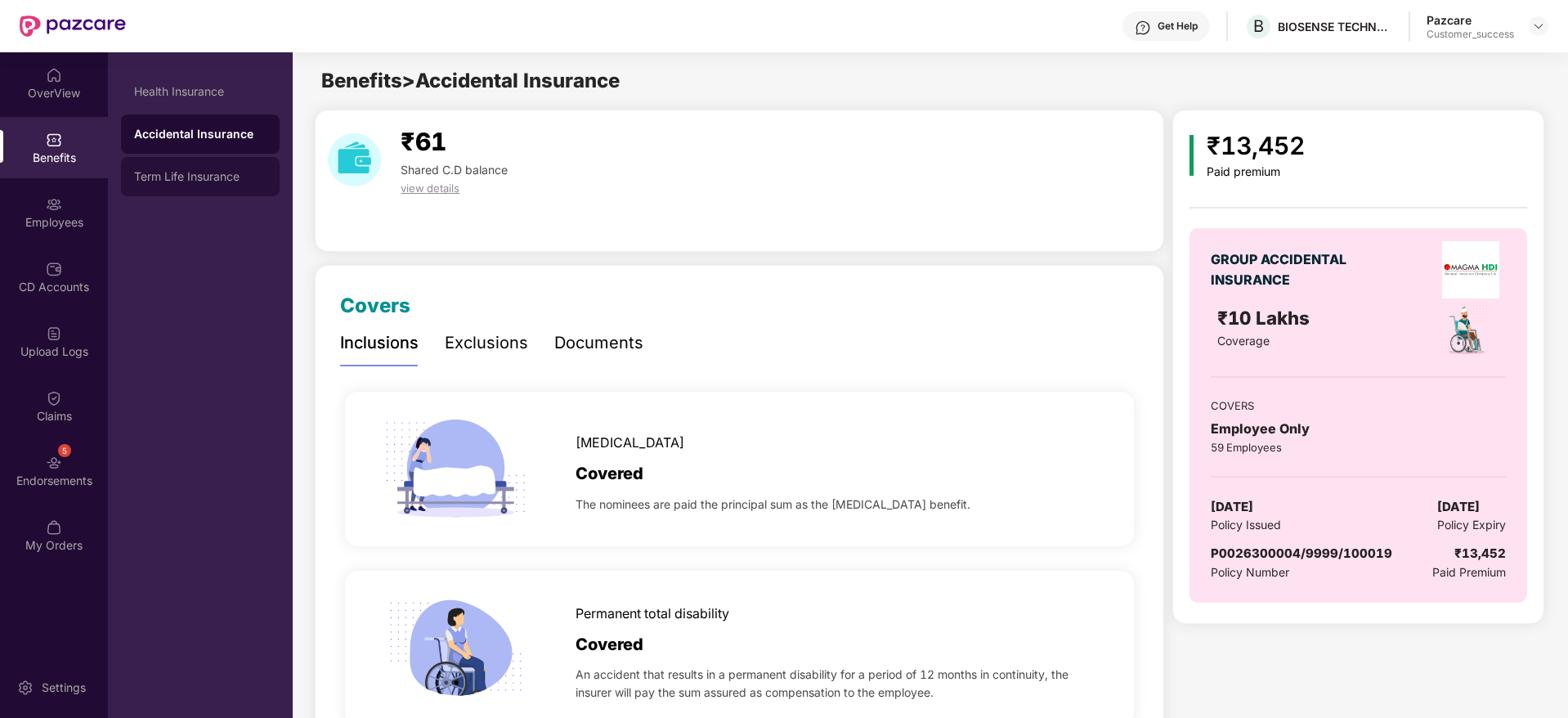
click at [192, 186] on div "Term Life Insurance" at bounding box center [200, 176] width 158 height 40
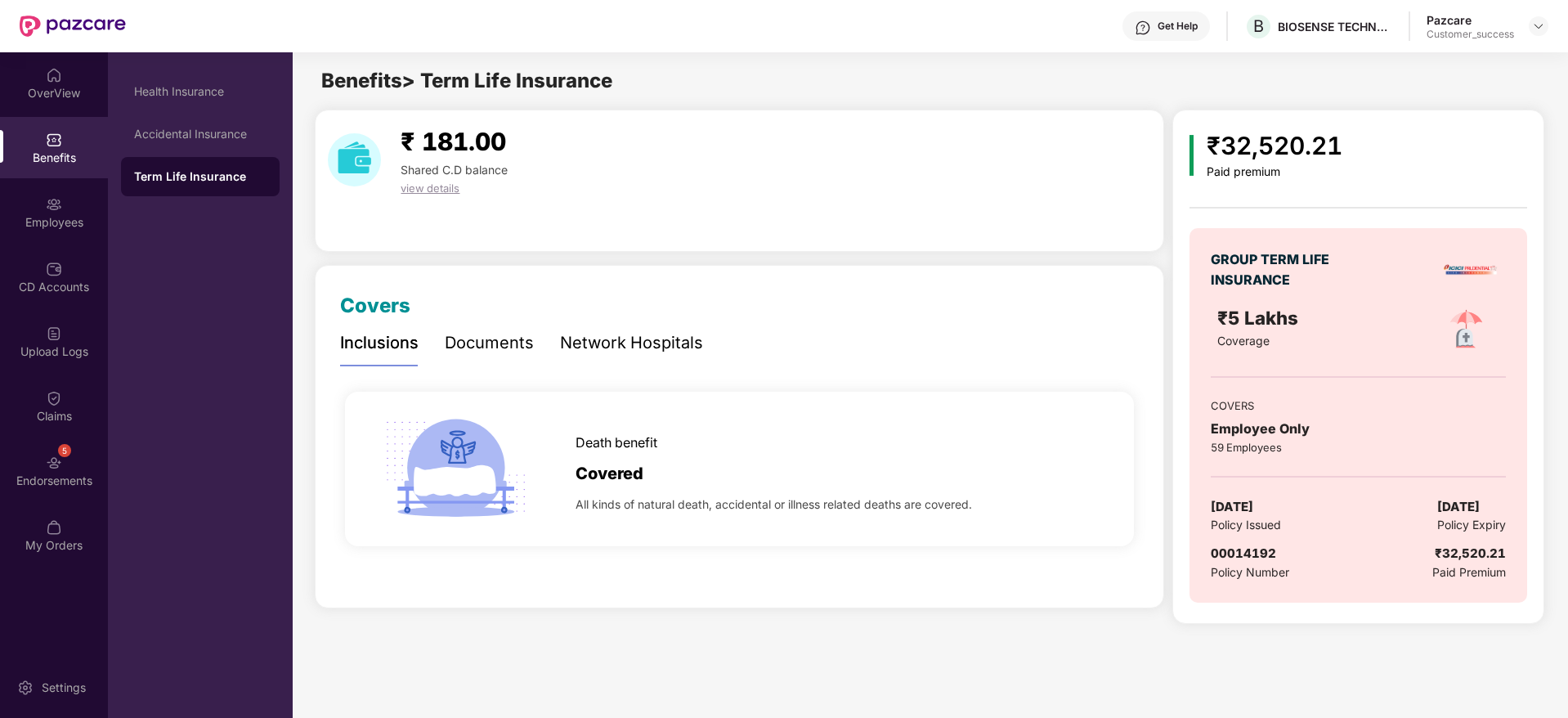
click at [1221, 549] on span "00014192" at bounding box center [1243, 553] width 65 height 15
copy span "00014192"
click at [1275, 38] on div "B BIOSENSE TECHNOLOGIES PRIVATE LIMITED" at bounding box center [1318, 26] width 148 height 28
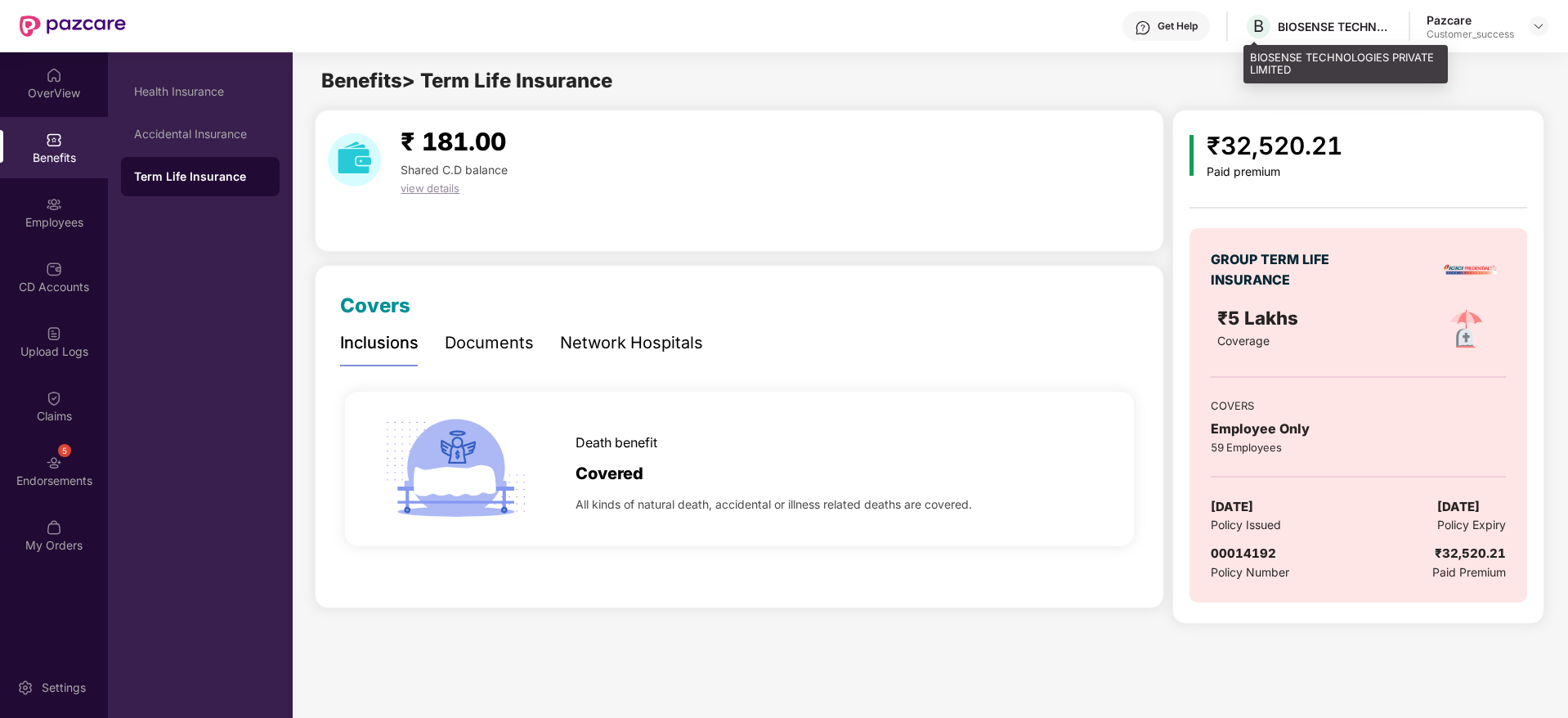
click at [1275, 38] on div "B BIOSENSE TECHNOLOGIES PRIVATE LIMITED" at bounding box center [1318, 26] width 148 height 28
click at [1309, 33] on div "BIOSENSE TECHNOLOGIES PRIVATE LIMITED" at bounding box center [1335, 26] width 114 height 15
click at [1304, 23] on div "BIOSENSE TECHNOLOGIES PRIVATE LIMITED" at bounding box center [1335, 26] width 114 height 15
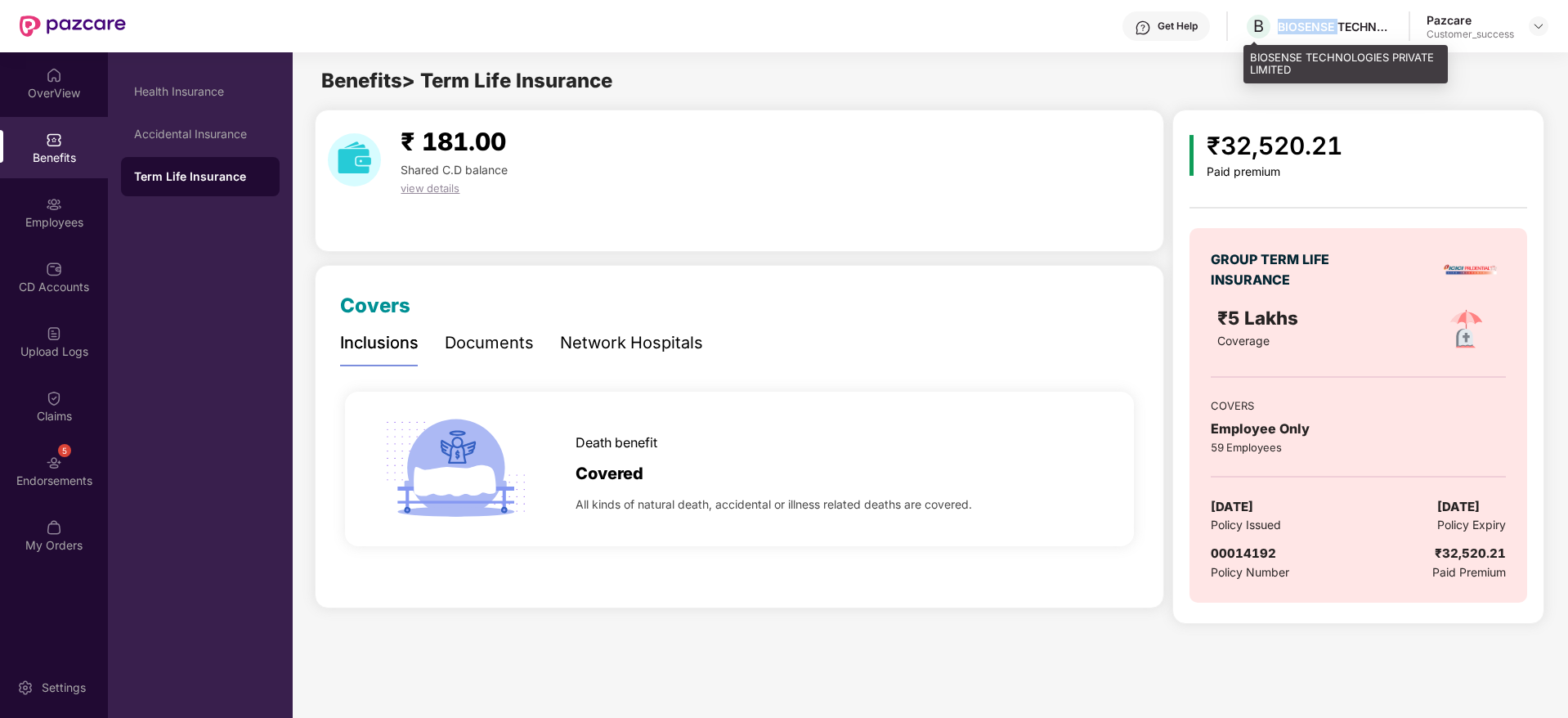
click at [1304, 23] on div "BIOSENSE TECHNOLOGIES PRIVATE LIMITED" at bounding box center [1335, 26] width 114 height 15
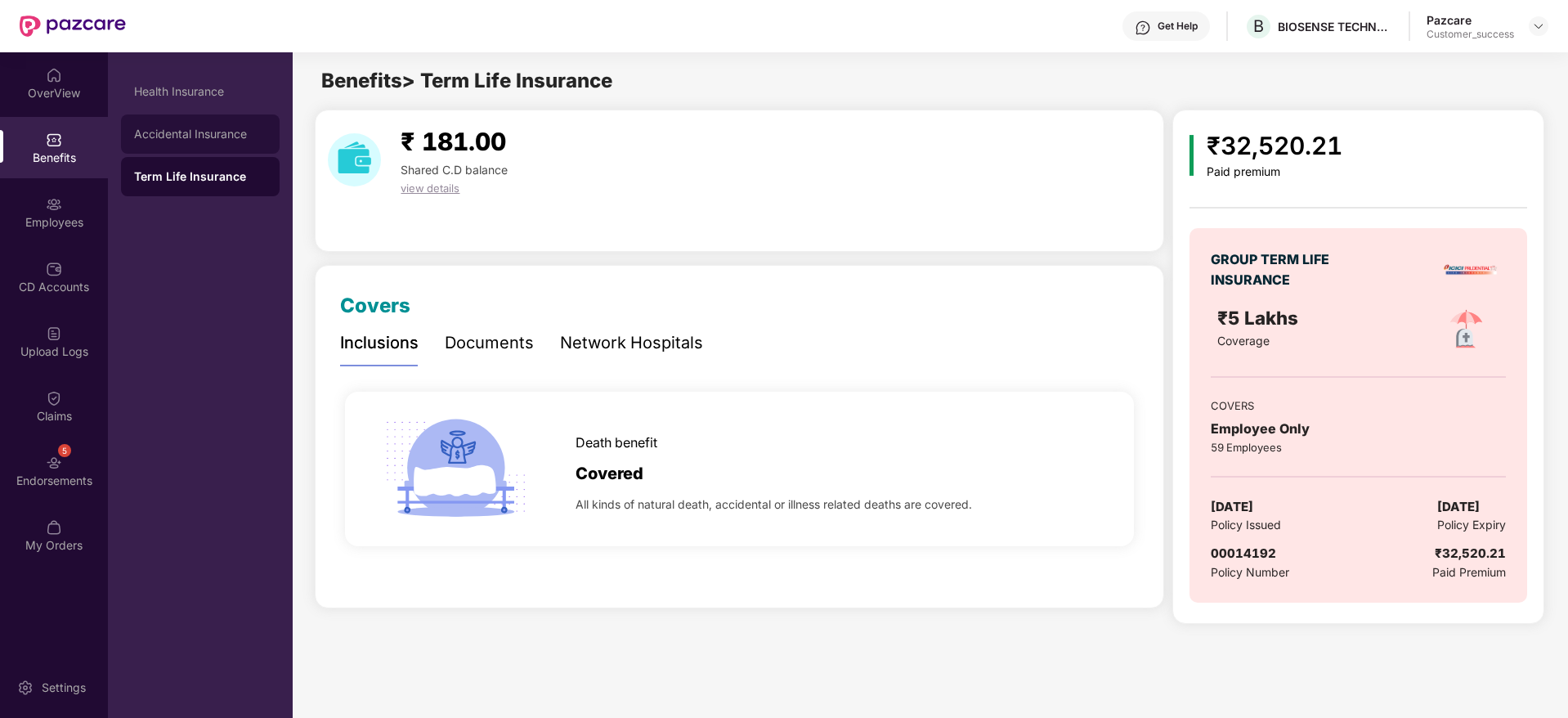
click at [175, 136] on div "Accidental Insurance" at bounding box center [200, 134] width 132 height 13
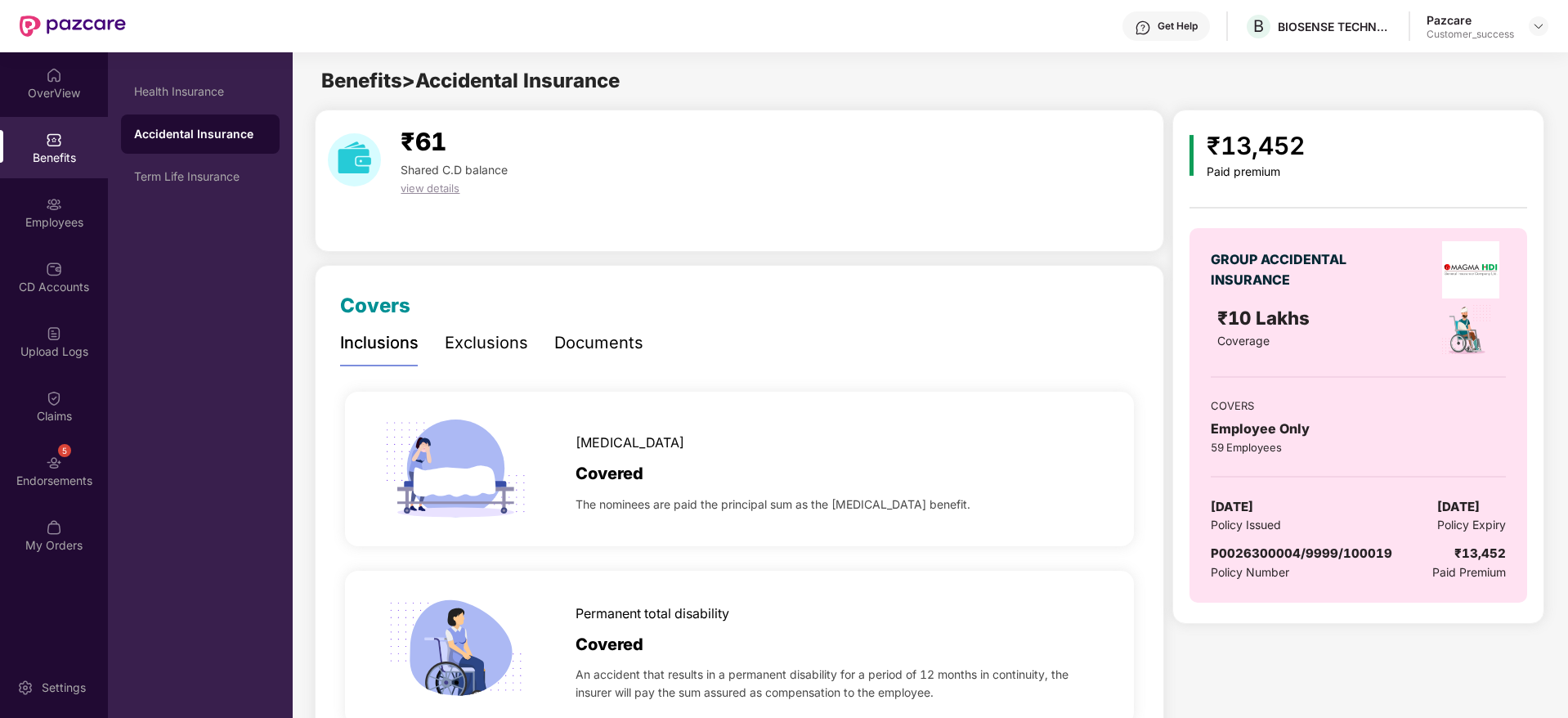
click at [1298, 555] on span "P0026300004/9999/100019" at bounding box center [1302, 553] width 181 height 15
copy span "P0026300004/9999/100019"
click at [1415, 354] on div "₹10 Lakhs Coverage" at bounding box center [1312, 330] width 209 height 53
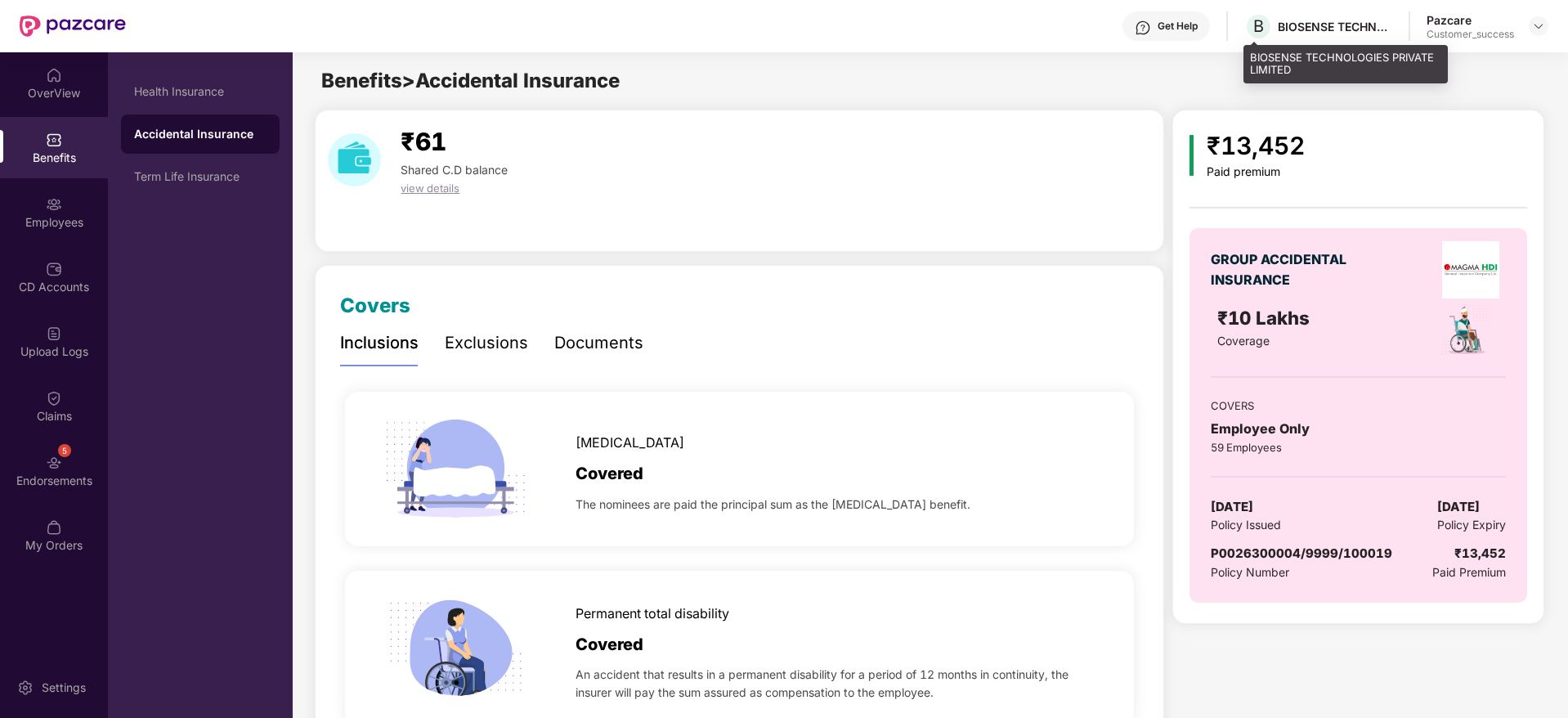
click at [1299, 15] on div "B BIOSENSE TECHNOLOGIES PRIVATE LIMITED" at bounding box center [1318, 26] width 148 height 28
drag, startPoint x: 1299, startPoint y: 15, endPoint x: 1314, endPoint y: 16, distance: 15.0
click at [1299, 15] on div "B BIOSENSE TECHNOLOGIES PRIVATE LIMITED" at bounding box center [1318, 26] width 148 height 28
copy div "BIOSENSE TECHNOLOGIES PRIVATE LIMITED"
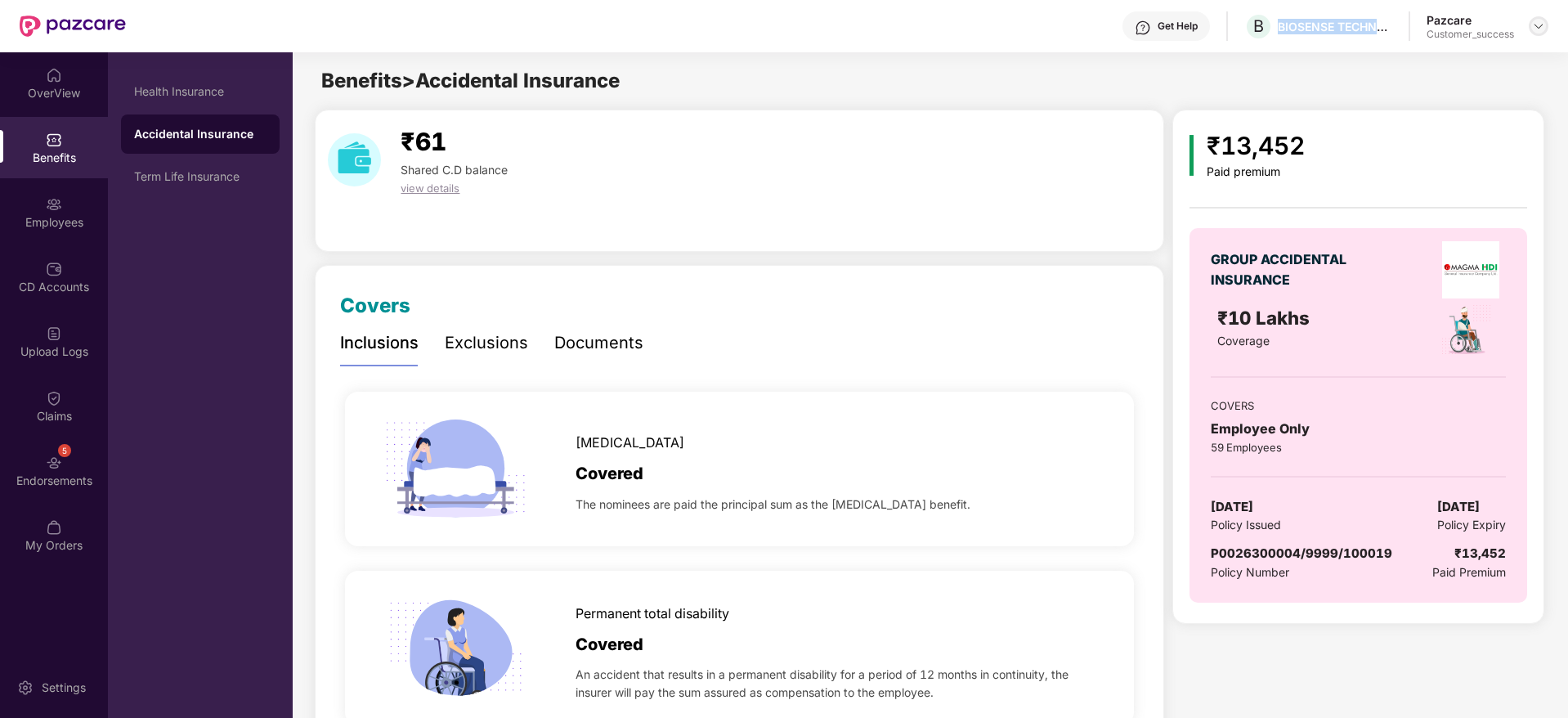
click at [1543, 22] on img at bounding box center [1539, 26] width 13 height 13
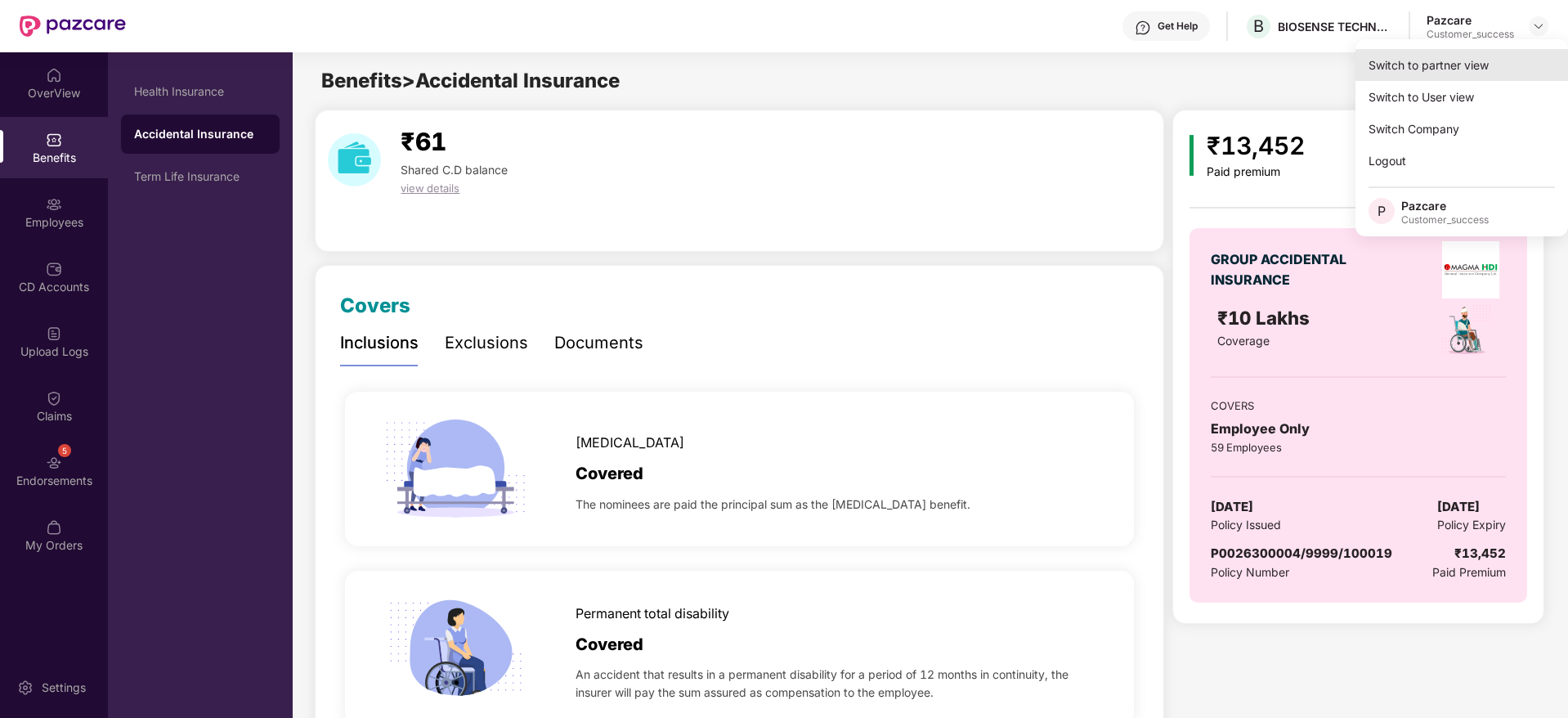
click at [1495, 61] on div "Switch to partner view" at bounding box center [1461, 65] width 212 height 32
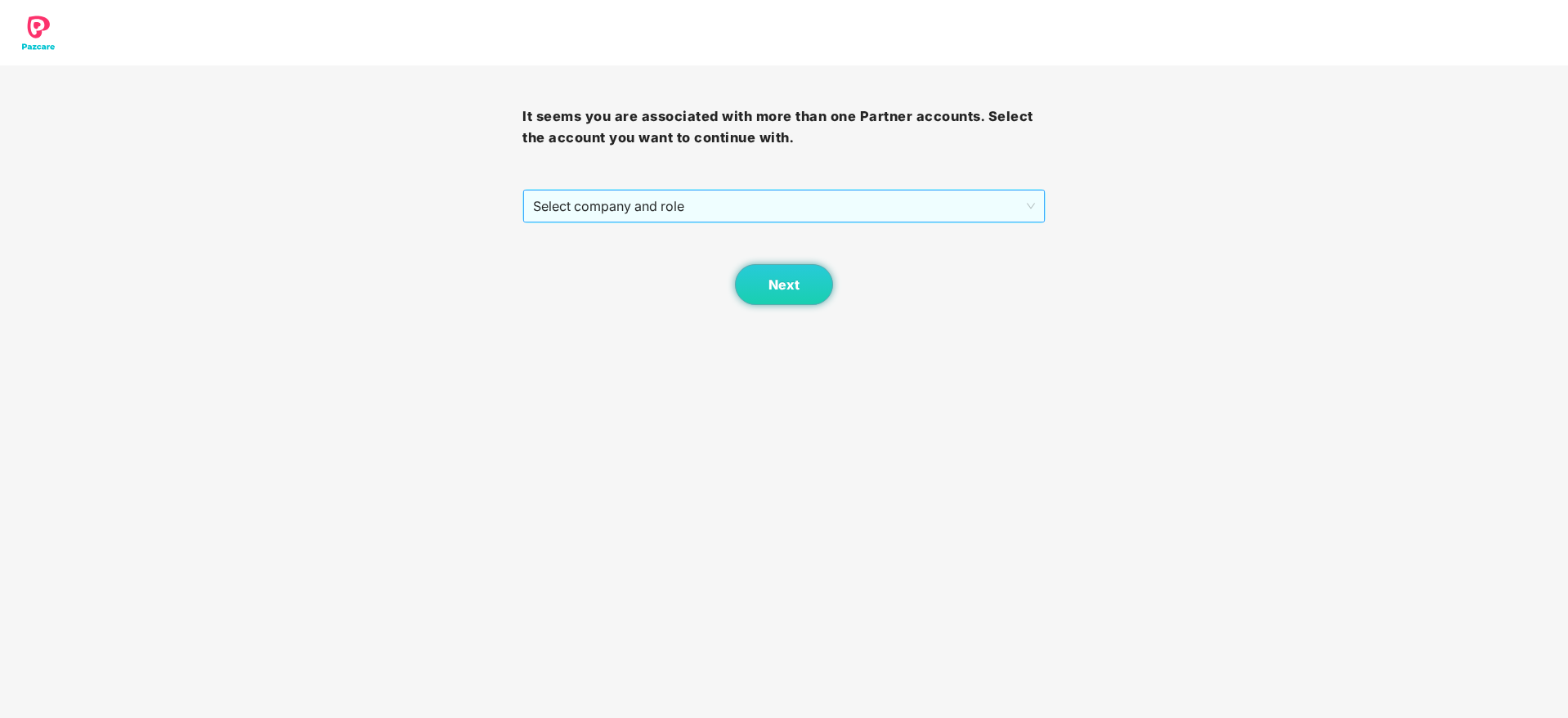
click at [786, 207] on span "Select company and role" at bounding box center [783, 206] width 501 height 31
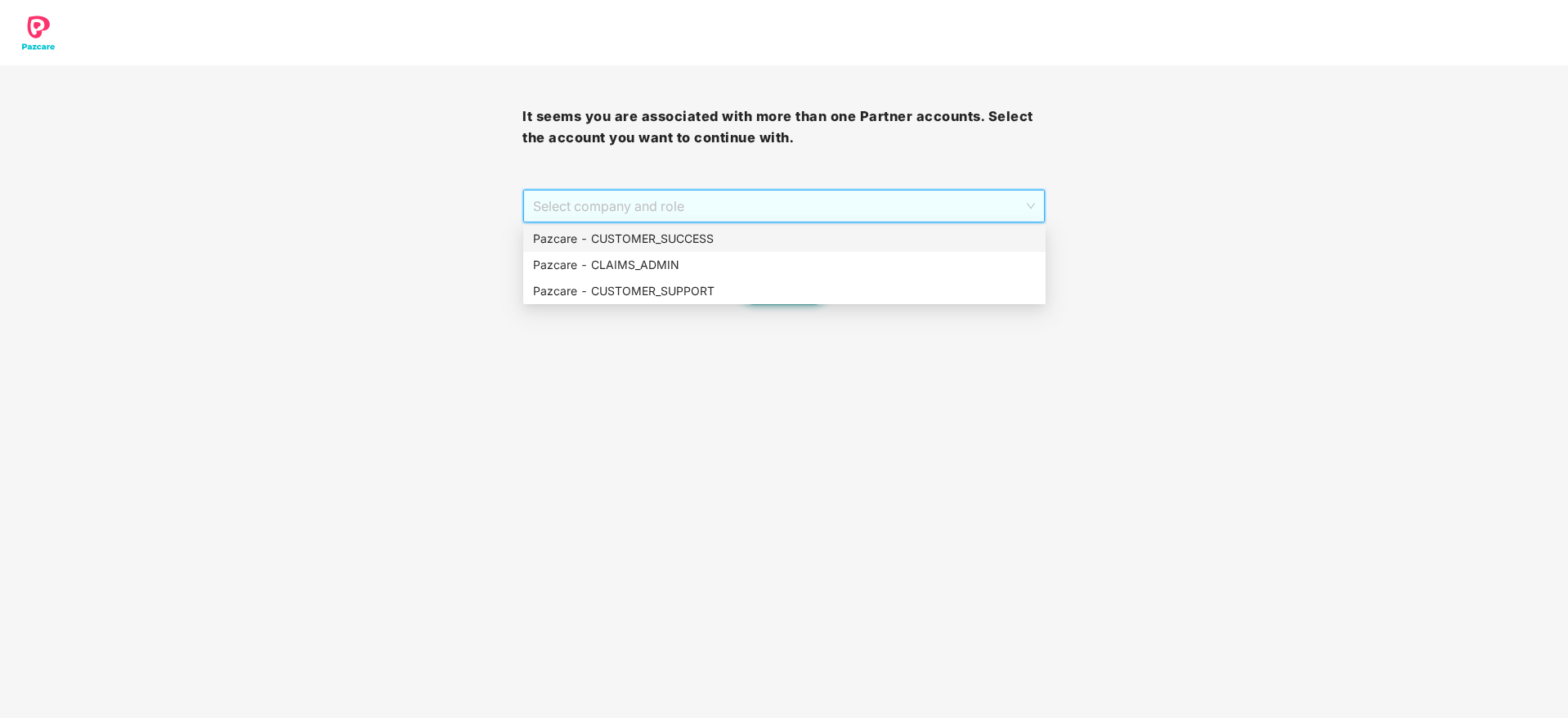
click at [781, 230] on div "Pazcare - CUSTOMER_SUCCESS" at bounding box center [784, 239] width 503 height 18
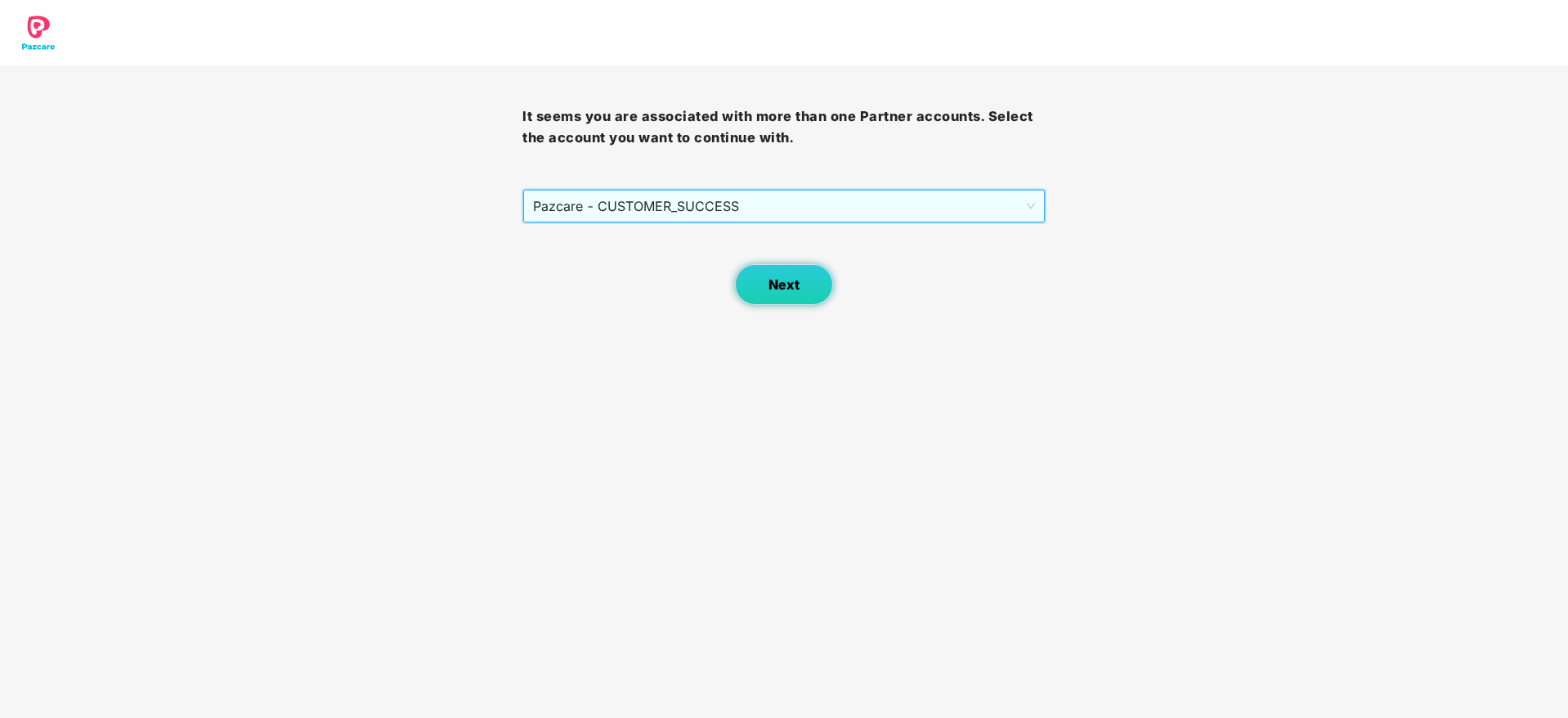
click at [784, 275] on button "Next" at bounding box center [784, 284] width 98 height 41
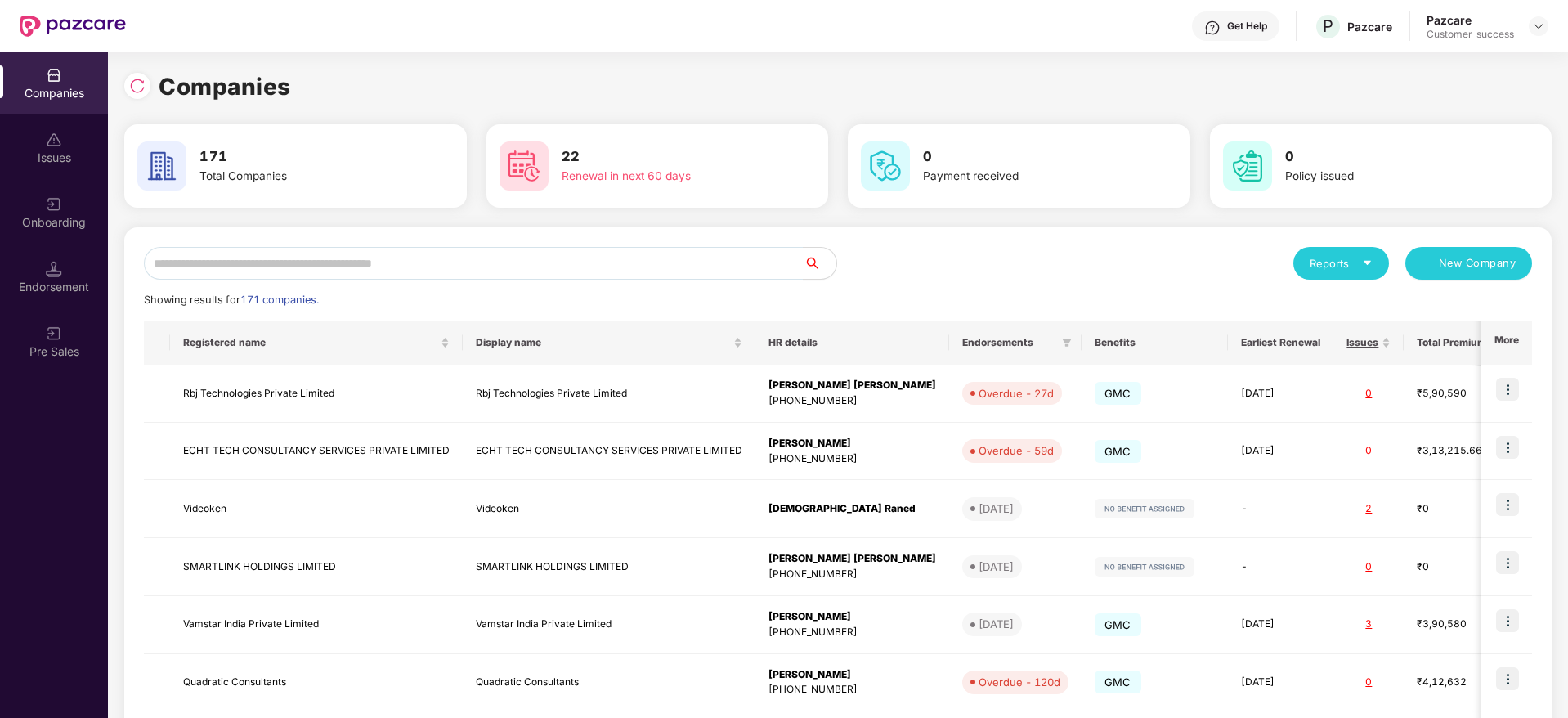
click at [639, 240] on div "Reports New Company Showing results for 171 companies. Registered name Display …" at bounding box center [838, 625] width 1427 height 794
click at [637, 242] on div "Reports New Company Showing results for 171 companies. Registered name Display …" at bounding box center [838, 625] width 1427 height 794
click at [643, 253] on input "text" at bounding box center [474, 263] width 659 height 33
paste input "**********"
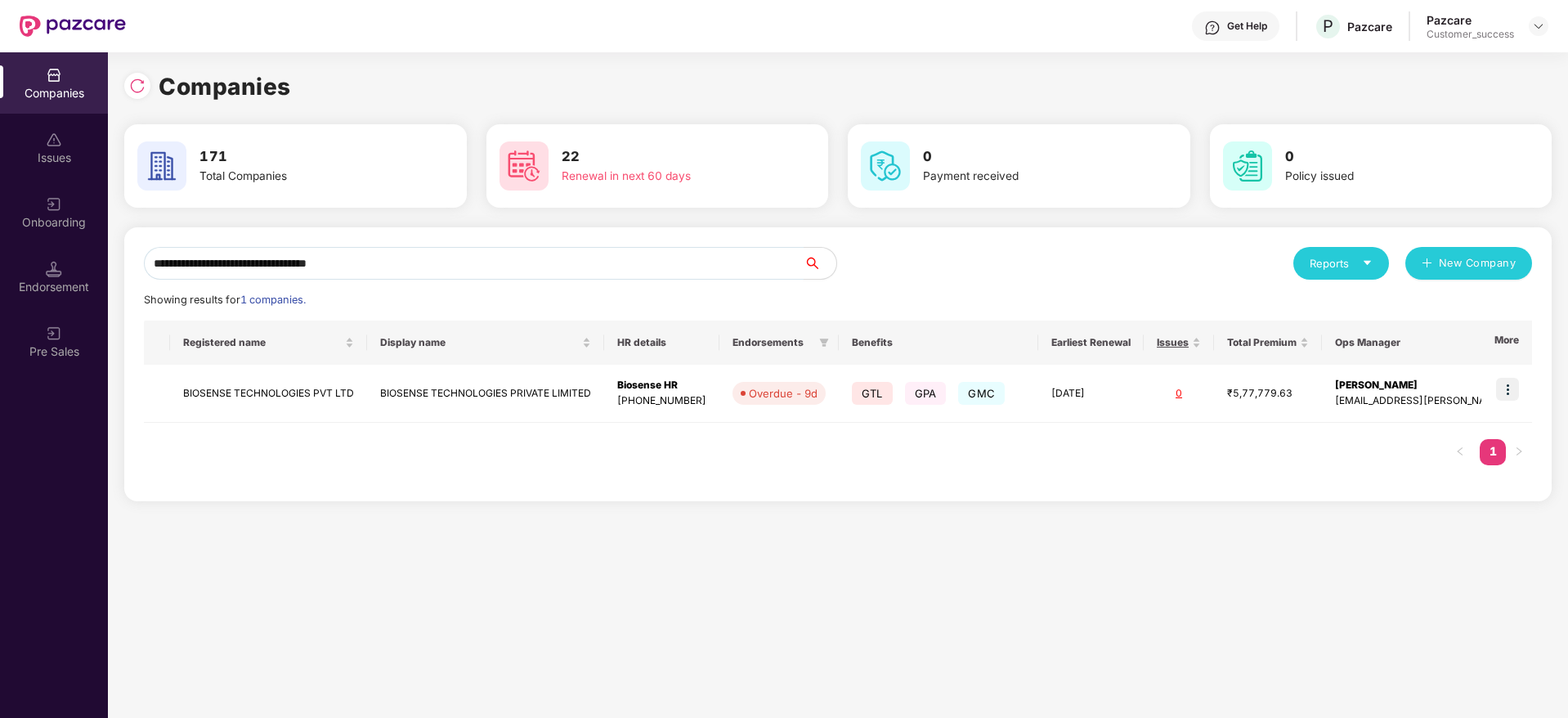
click at [739, 260] on input "**********" at bounding box center [474, 263] width 659 height 33
paste input "text"
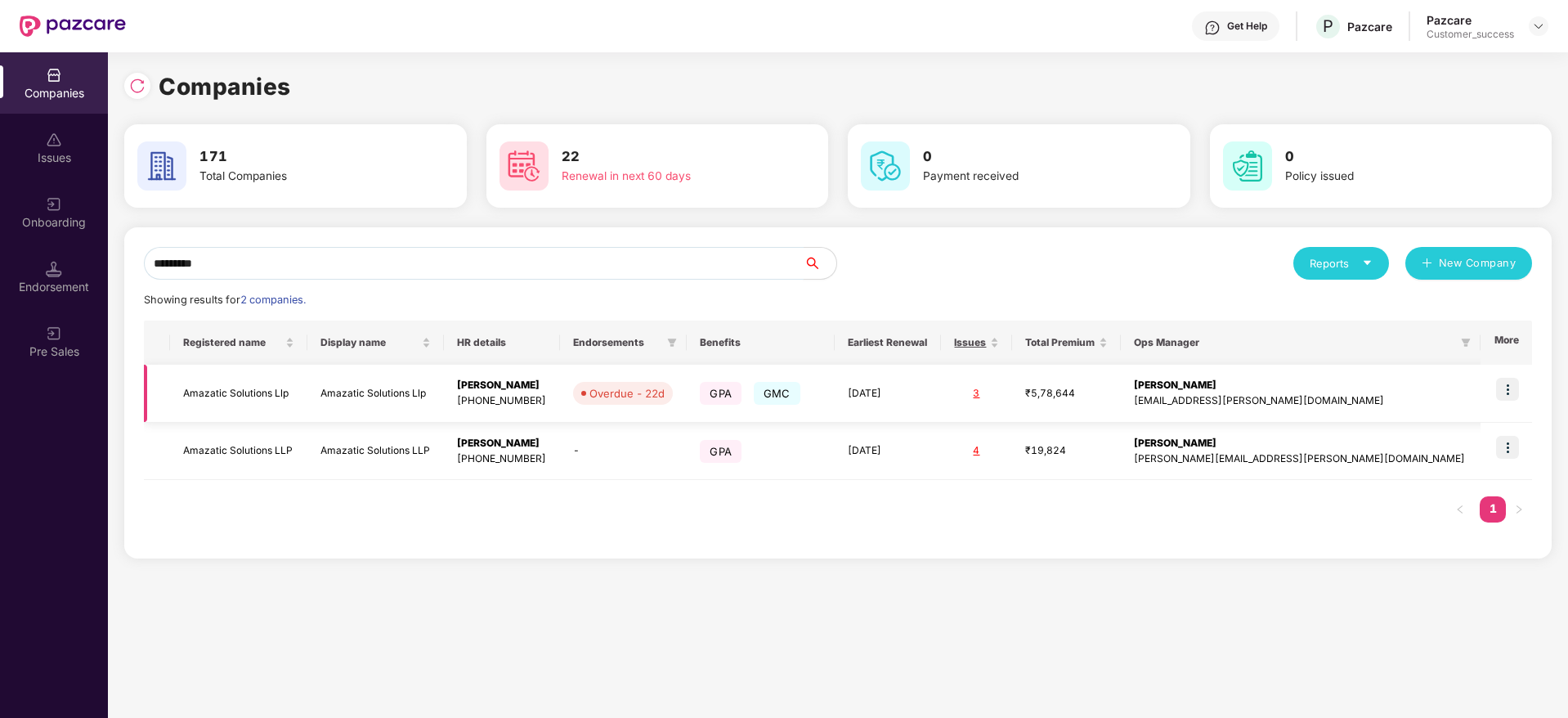
type input "********"
click at [444, 397] on td "Amazatic Solutions Llp" at bounding box center [375, 394] width 137 height 58
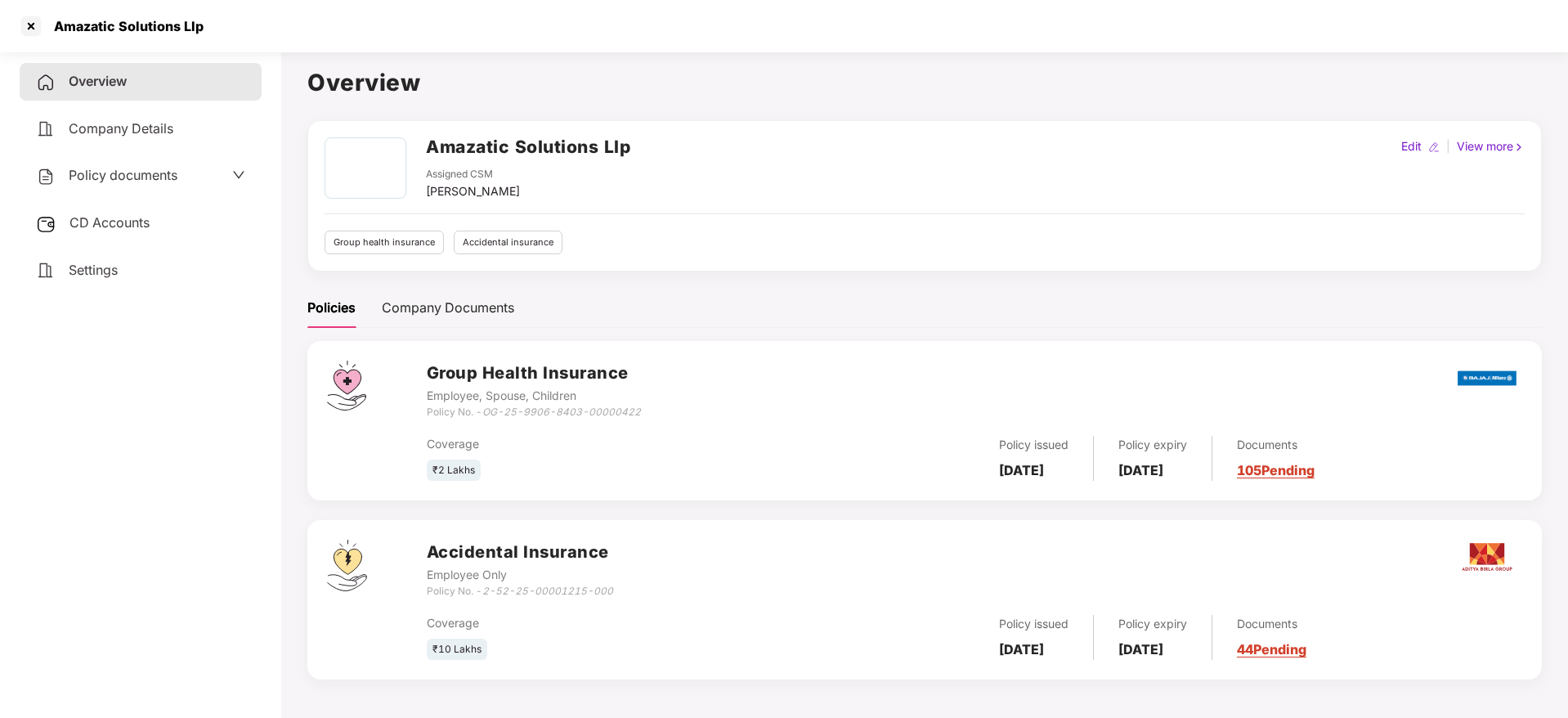
click at [147, 177] on span "Policy documents" at bounding box center [123, 175] width 108 height 16
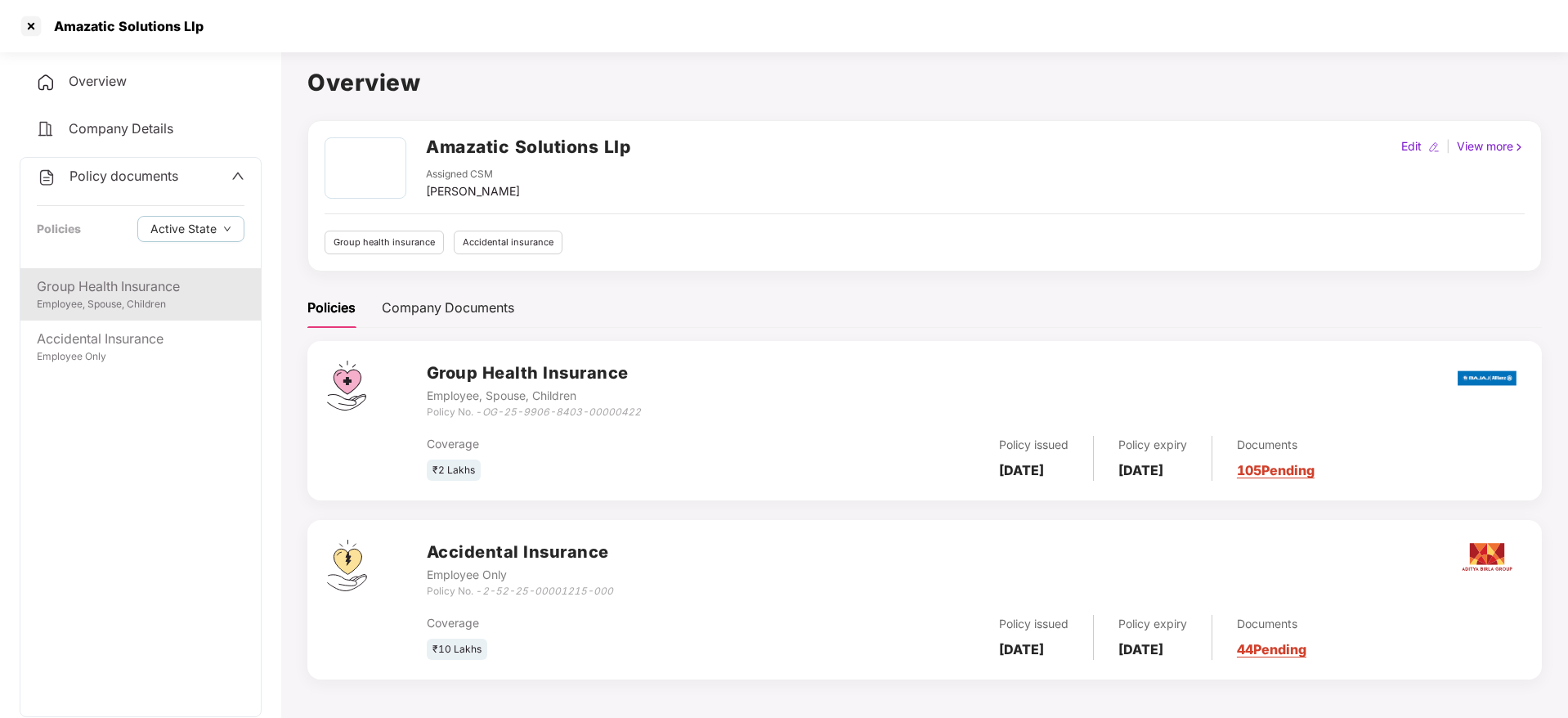
click at [176, 303] on div "Employee, Spouse, Children" at bounding box center [141, 305] width 208 height 15
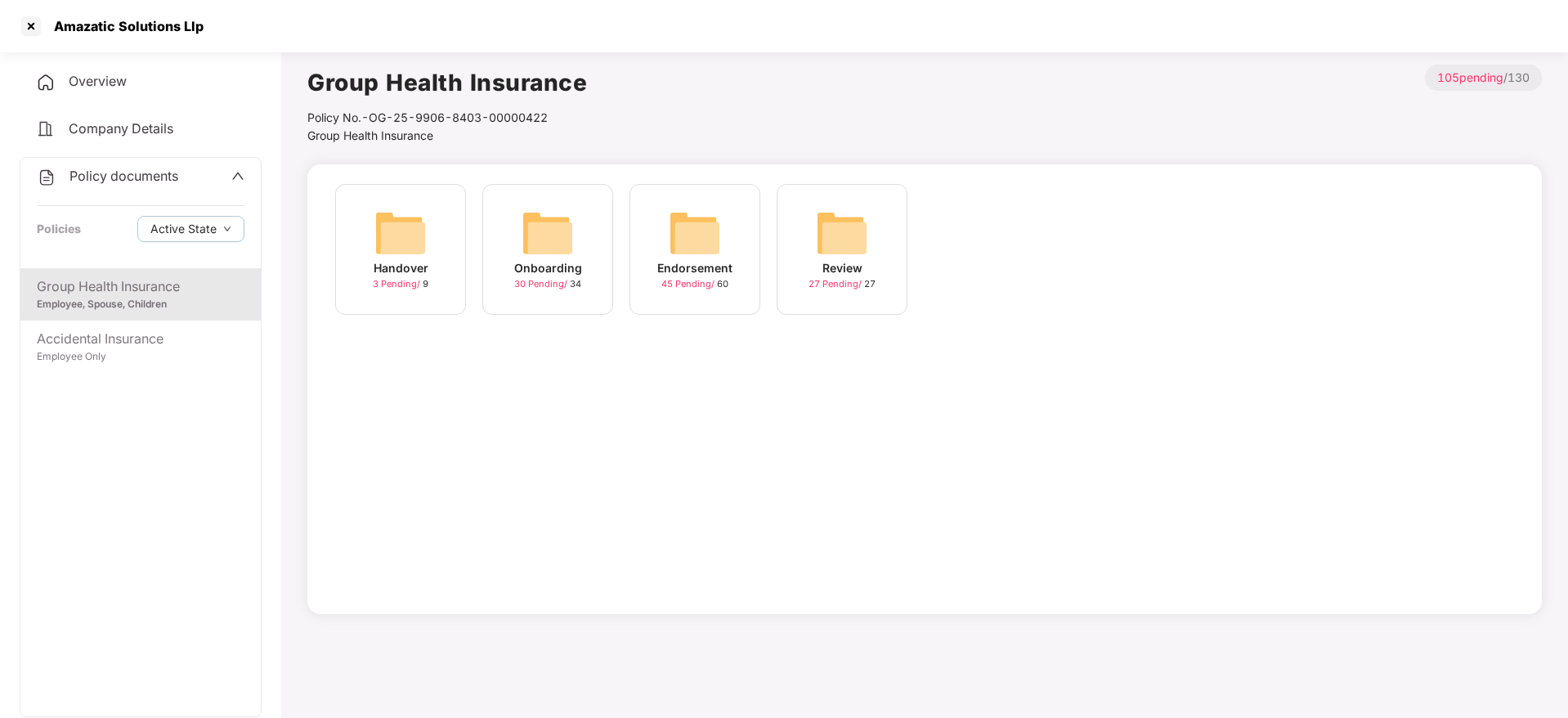
click at [592, 267] on div "Onboarding 30 Pending / 34" at bounding box center [547, 249] width 131 height 131
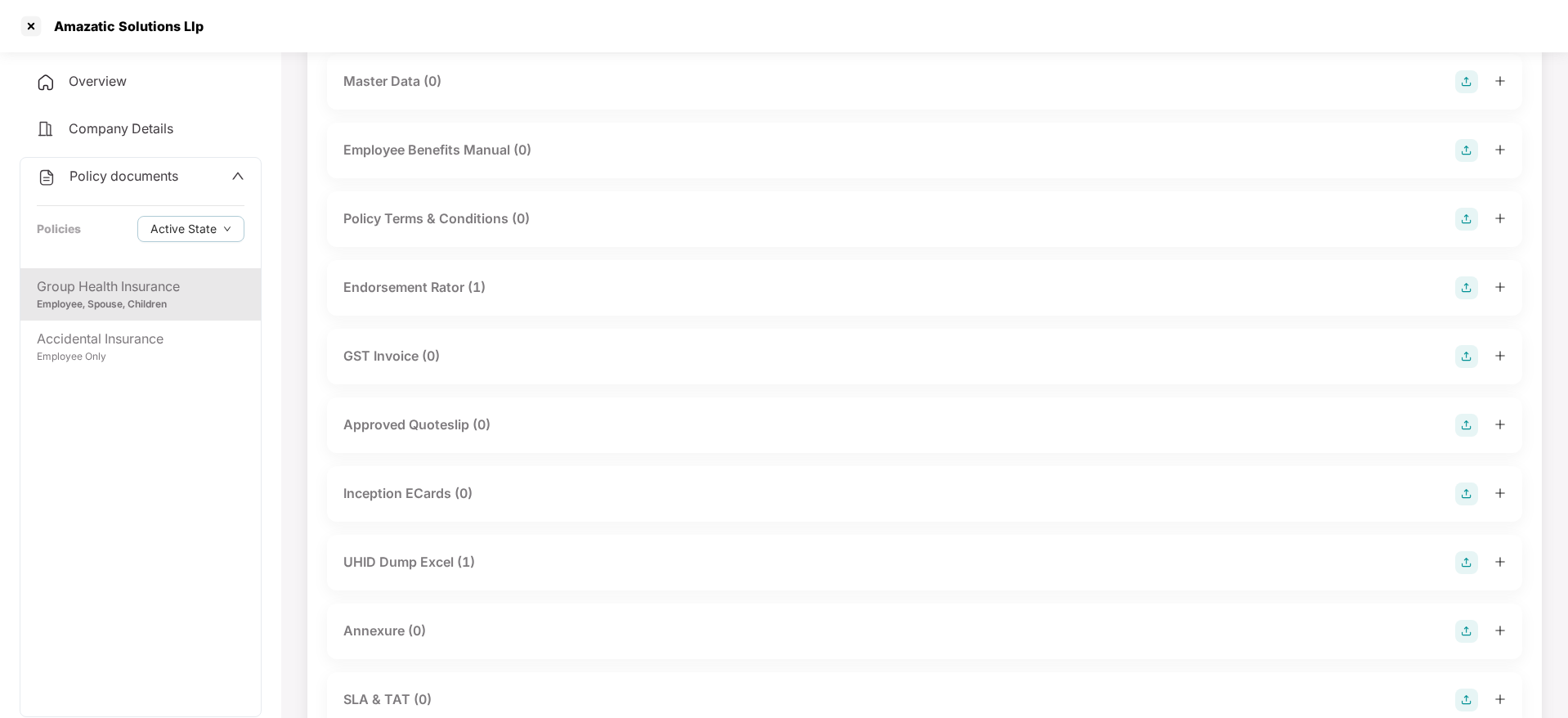
scroll to position [368, 0]
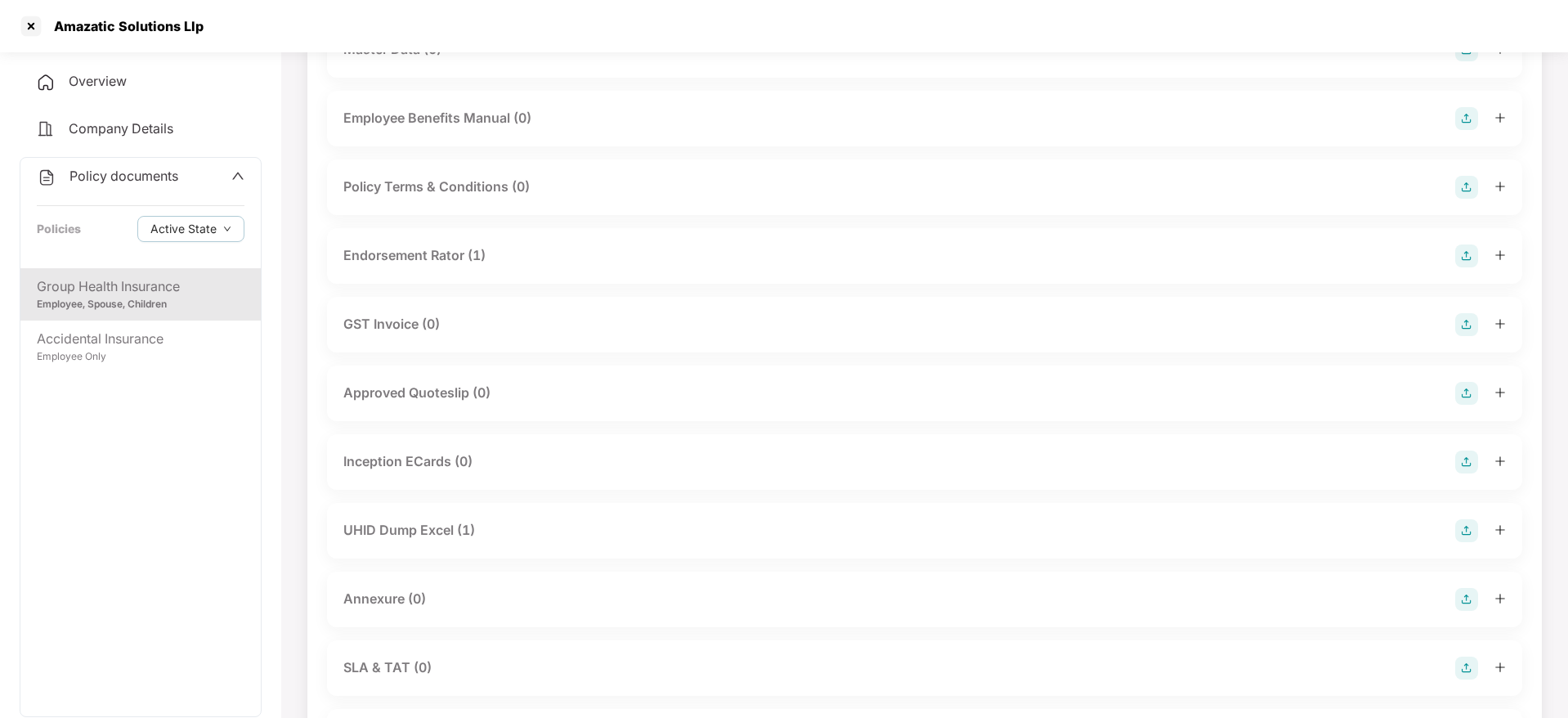
click at [475, 521] on div "UHID Dump Excel (1)" at bounding box center [409, 530] width 132 height 21
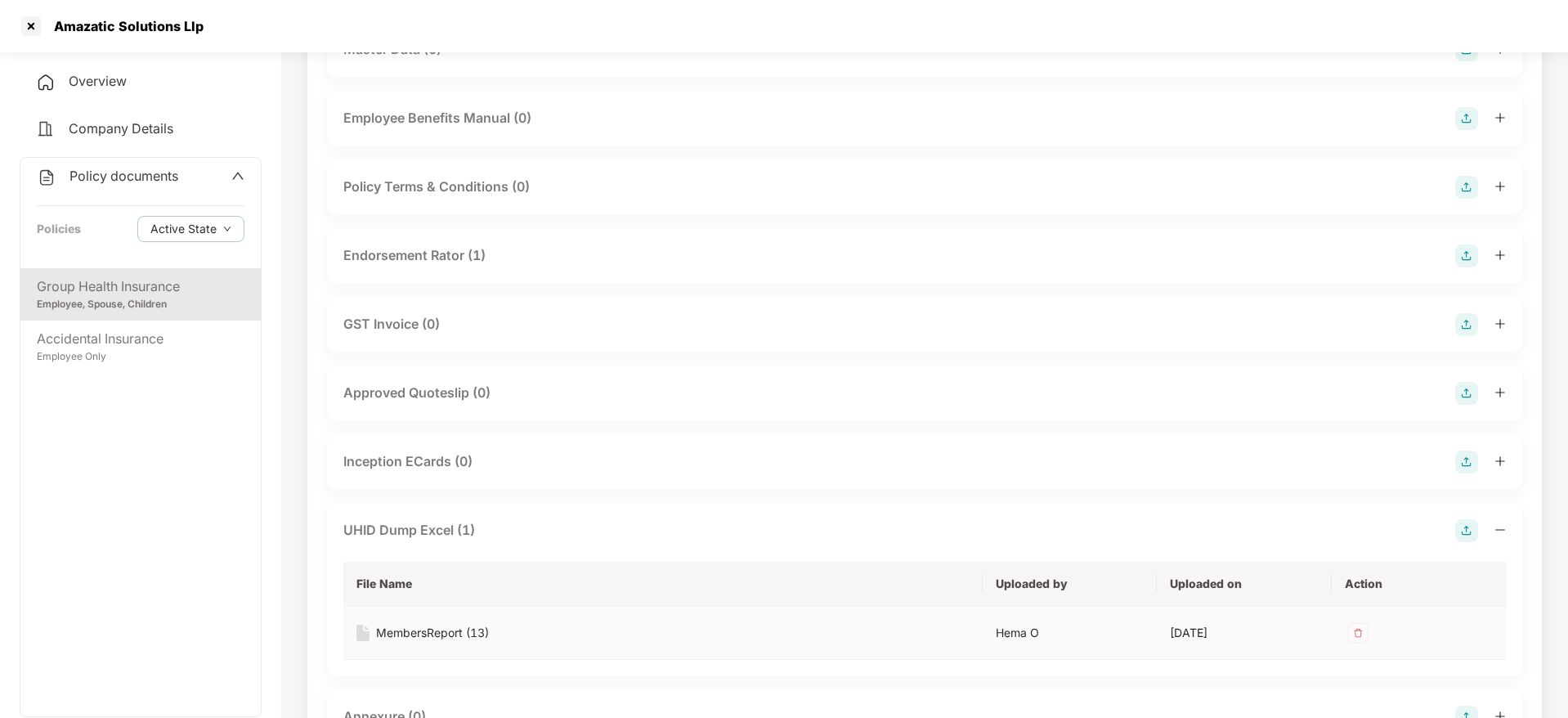
click at [475, 631] on div "MembersReport (13)" at bounding box center [433, 632] width 113 height 18
click at [119, 314] on div "Group Health Insurance Employee, Spouse, Children" at bounding box center [141, 293] width 241 height 52
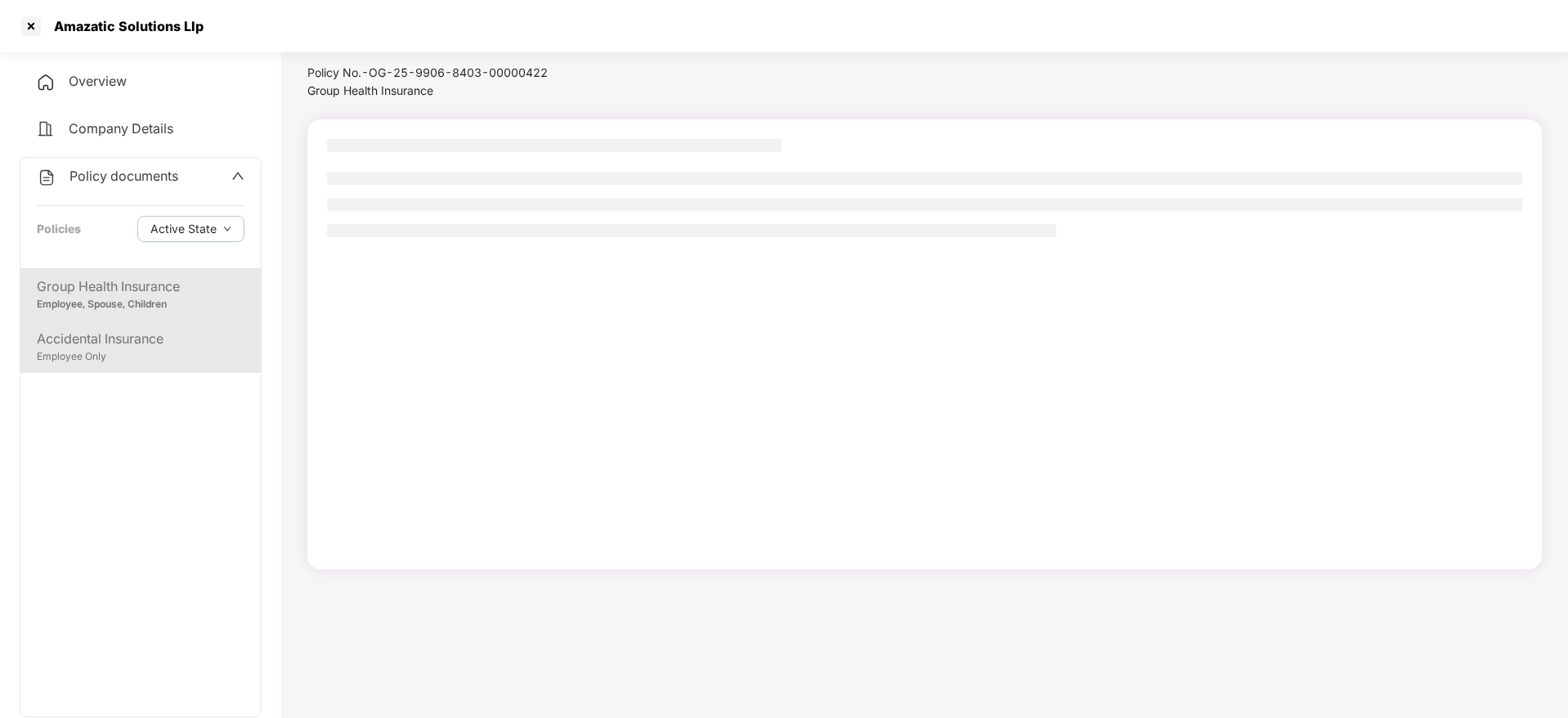
scroll to position [45, 0]
click at [120, 326] on div "Accidental Insurance Employee Only" at bounding box center [141, 346] width 241 height 52
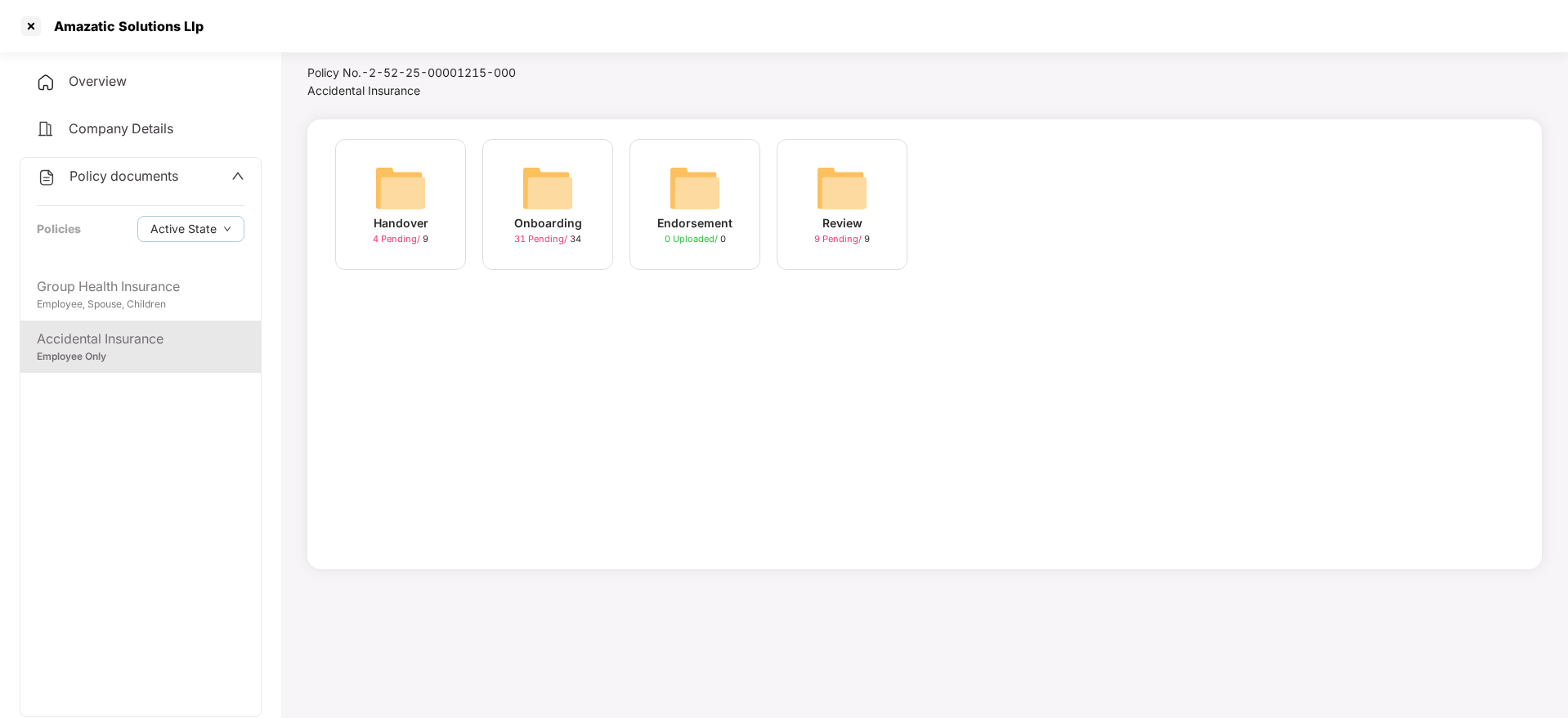
click at [575, 228] on div "Onboarding" at bounding box center [548, 223] width 68 height 18
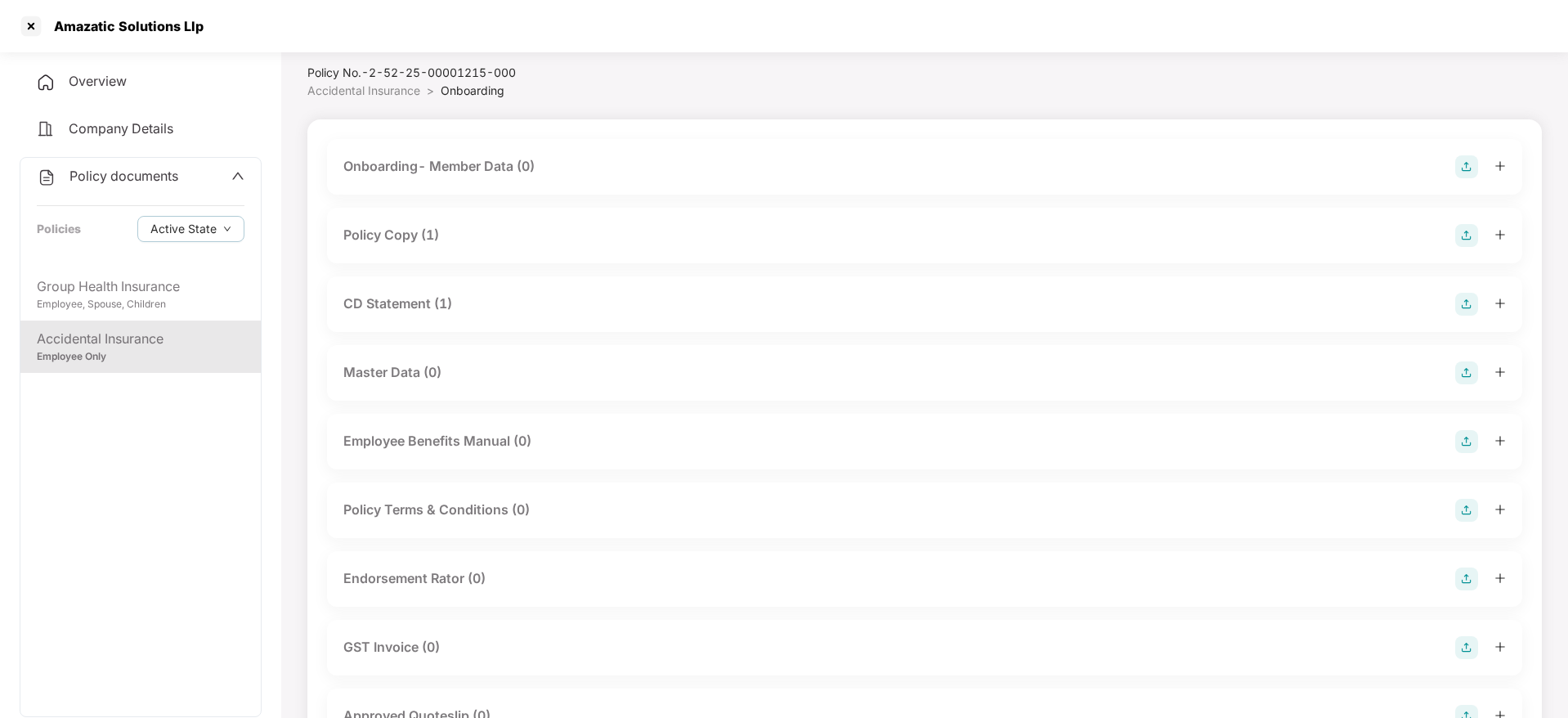
scroll to position [368, 0]
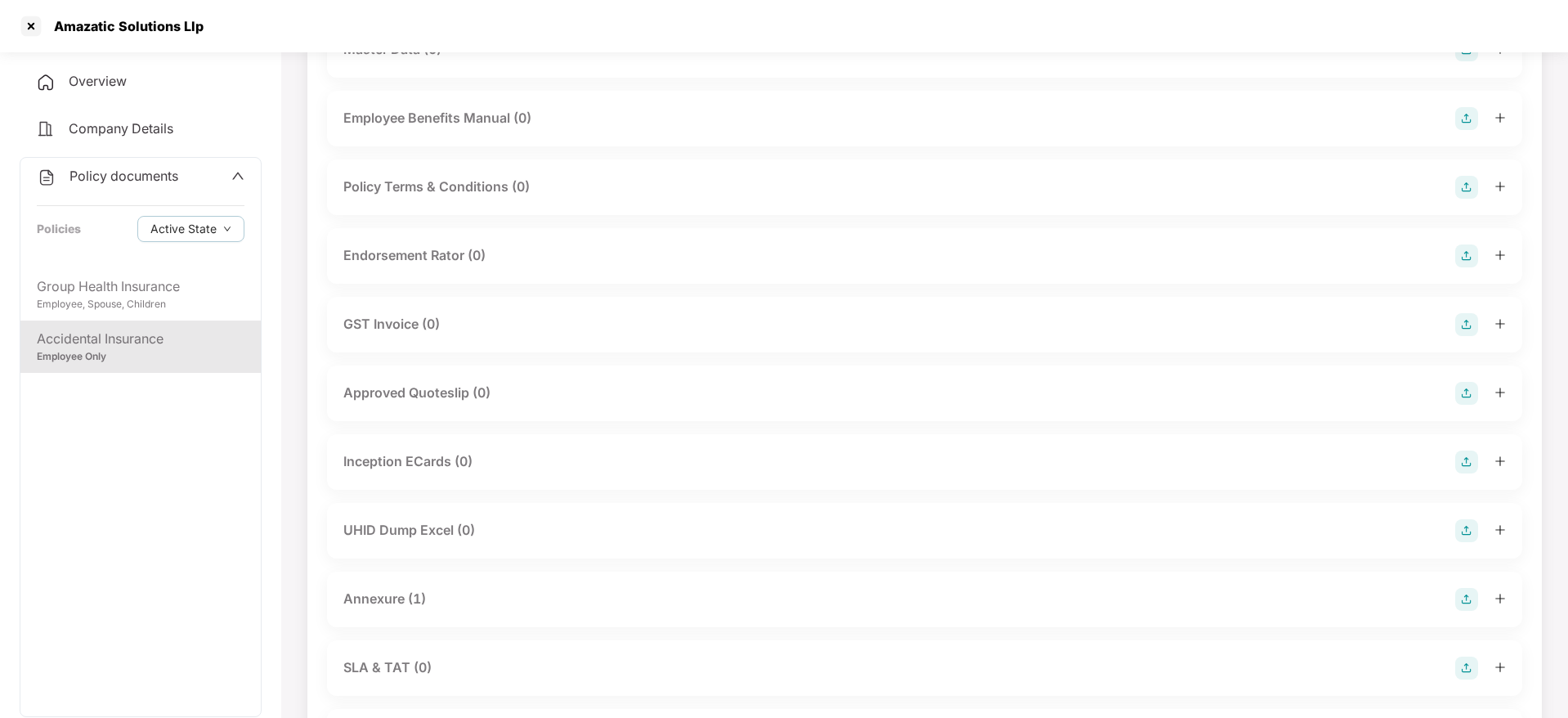
click at [482, 608] on div "Annexure (1)" at bounding box center [925, 599] width 1162 height 23
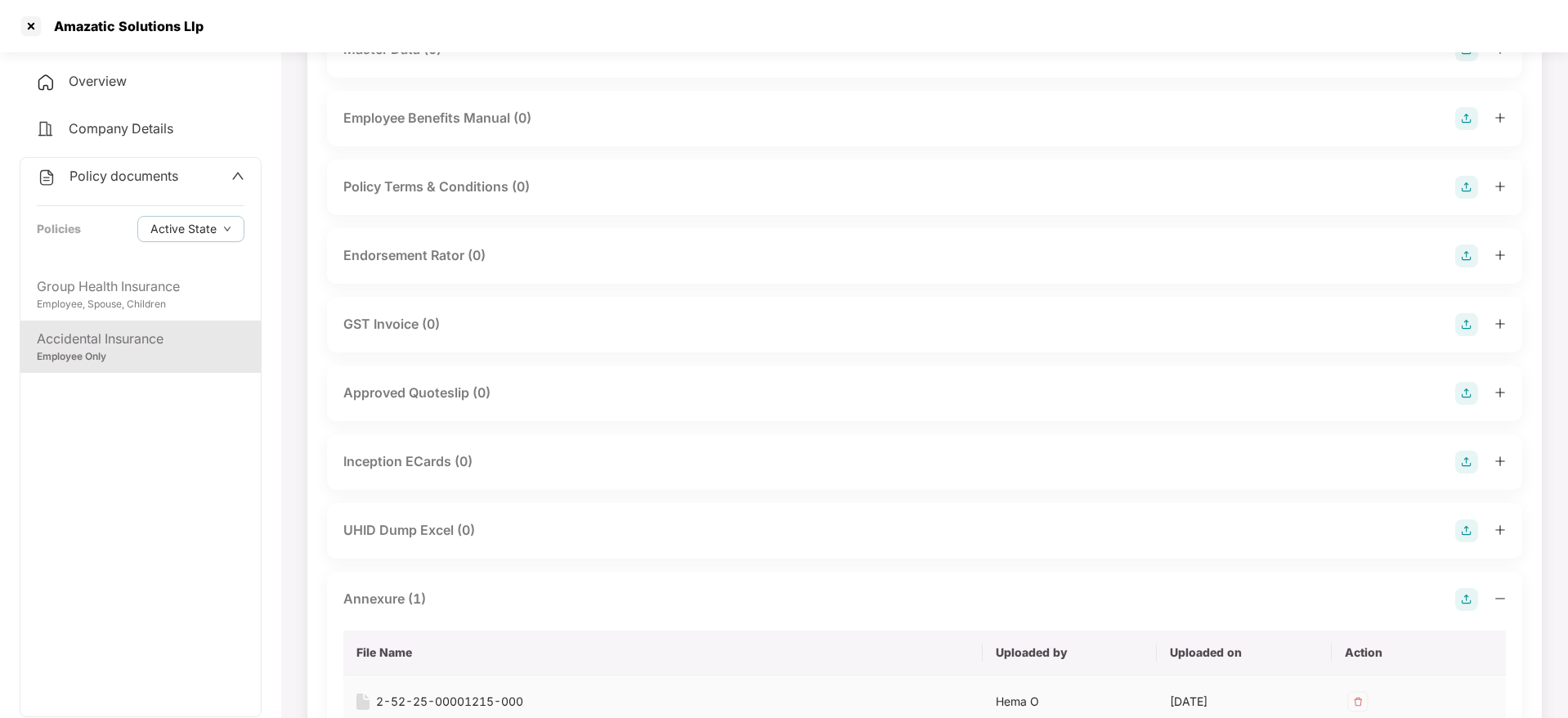
click at [479, 696] on div "2-52-25-00001215-000" at bounding box center [450, 701] width 147 height 18
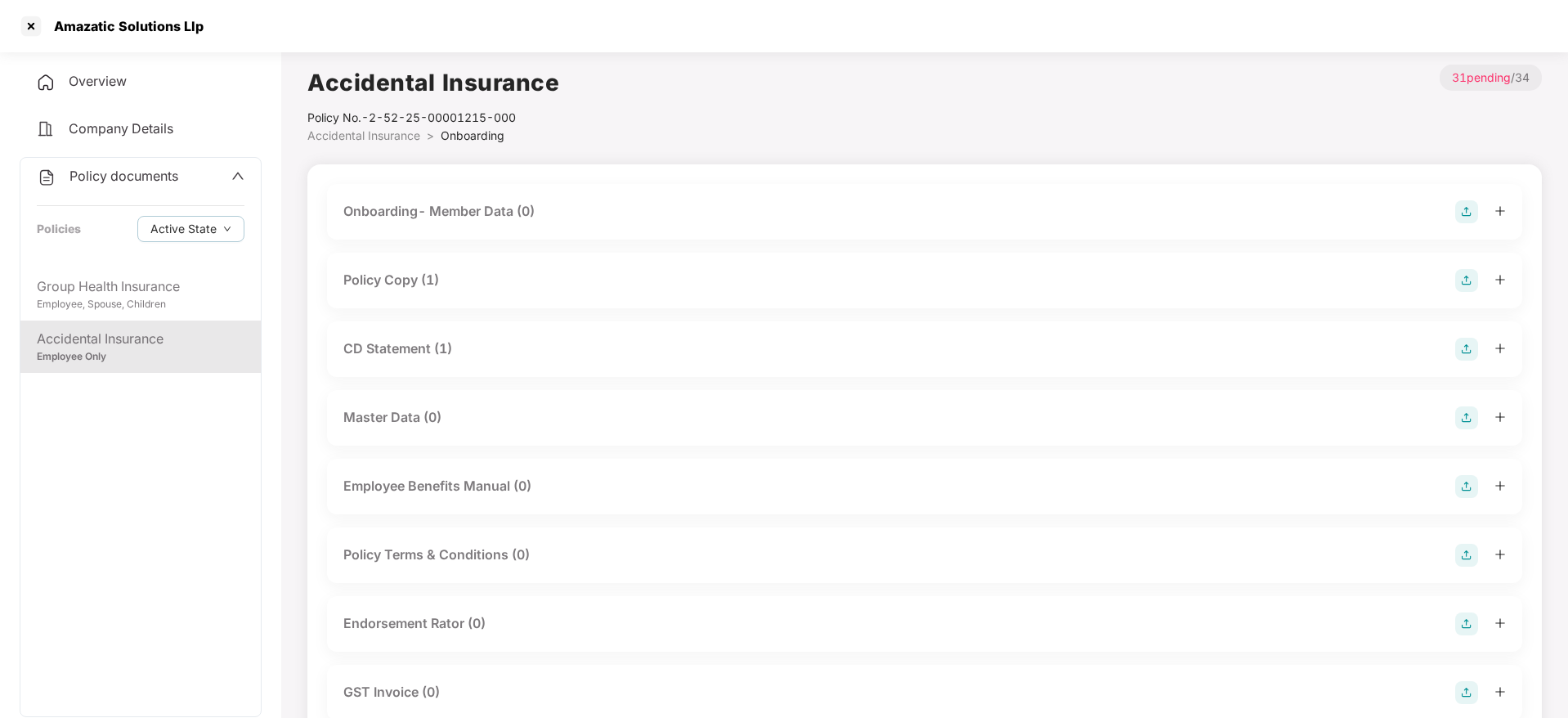
scroll to position [613, 0]
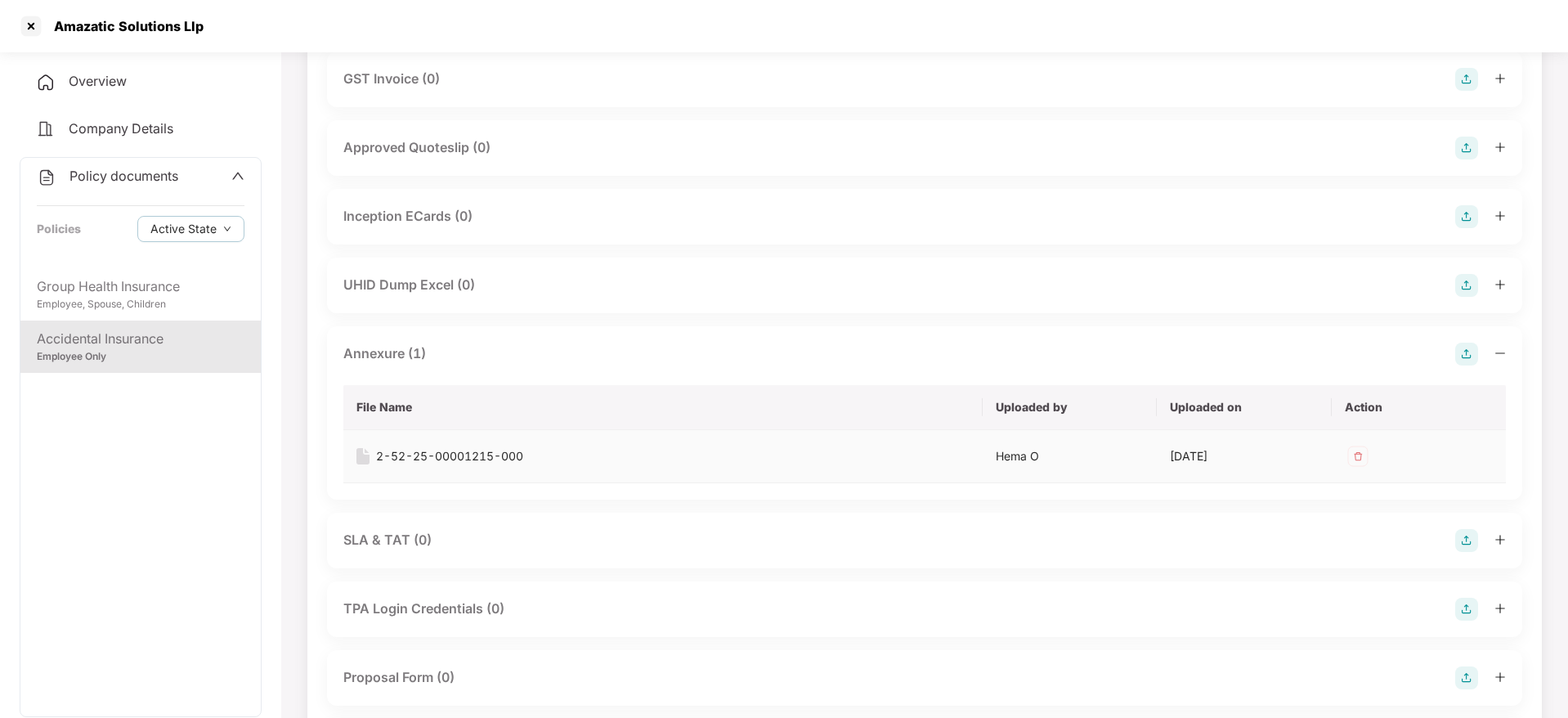
click at [464, 457] on div "2-52-25-00001215-000" at bounding box center [450, 456] width 147 height 18
click at [40, 27] on div at bounding box center [31, 26] width 26 height 26
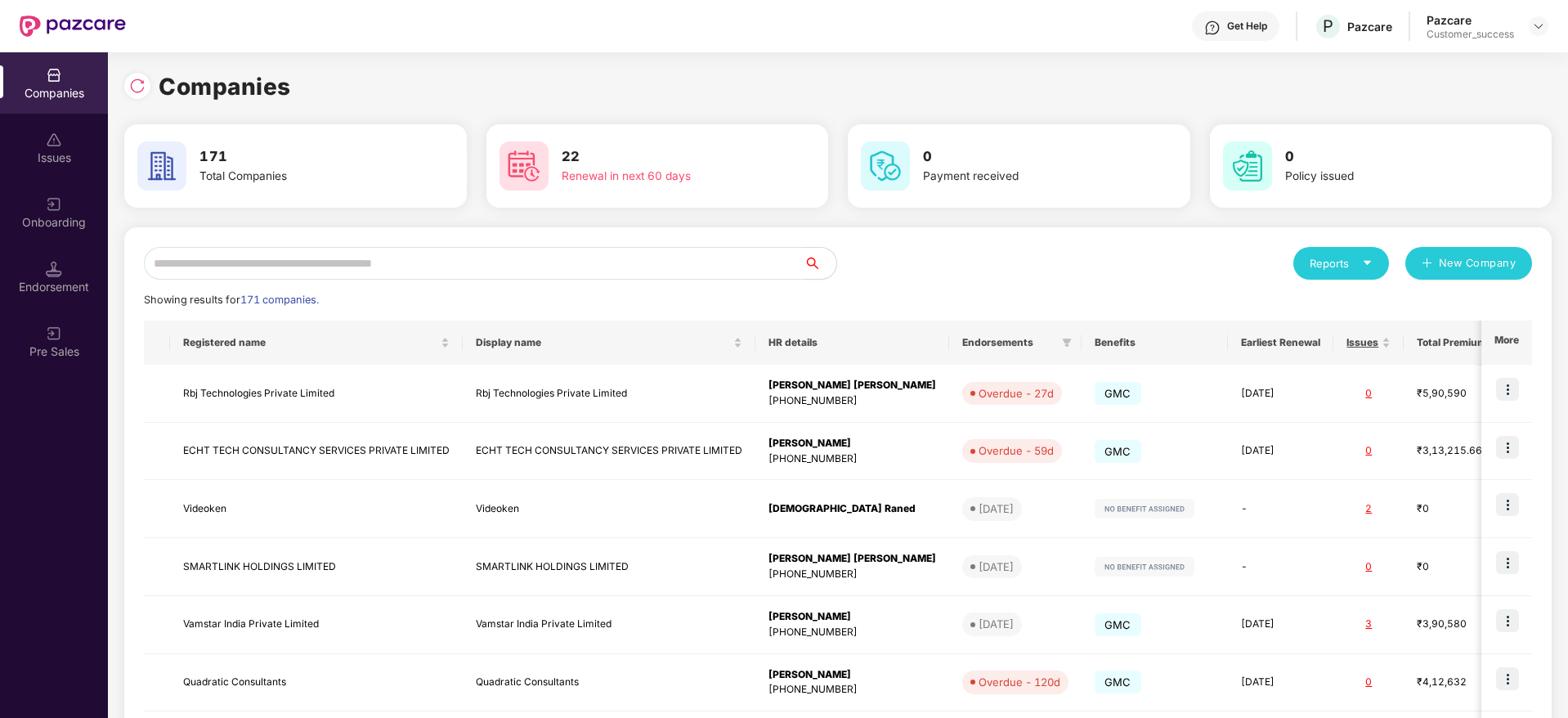
scroll to position [0, 0]
click at [321, 256] on input "text" at bounding box center [474, 263] width 659 height 33
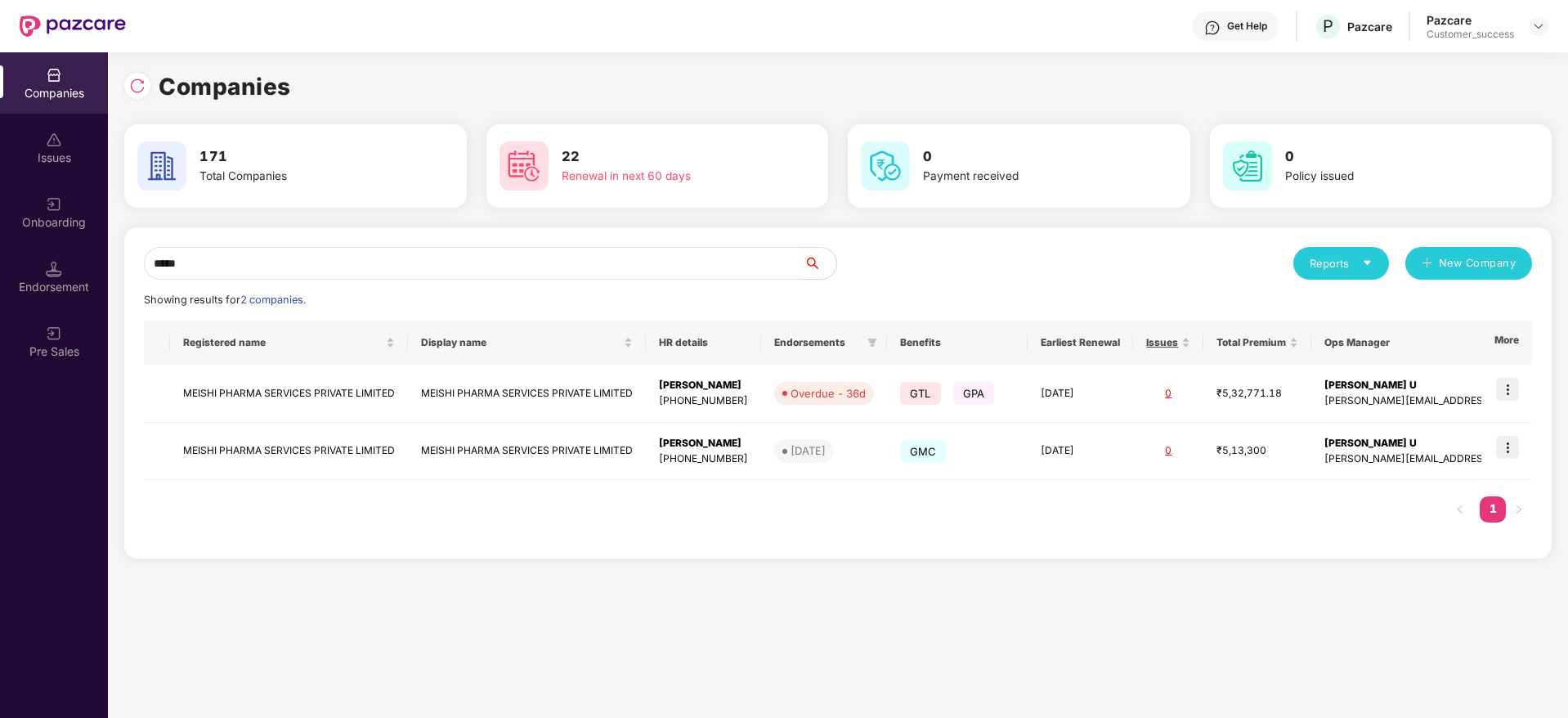
type input "*****"
click at [796, 575] on div "Companies 171 Total Companies 22 Renewal in next 60 days 0 Payment received 0 P…" at bounding box center [838, 385] width 1460 height 666
click at [1512, 448] on img at bounding box center [1508, 447] width 23 height 23
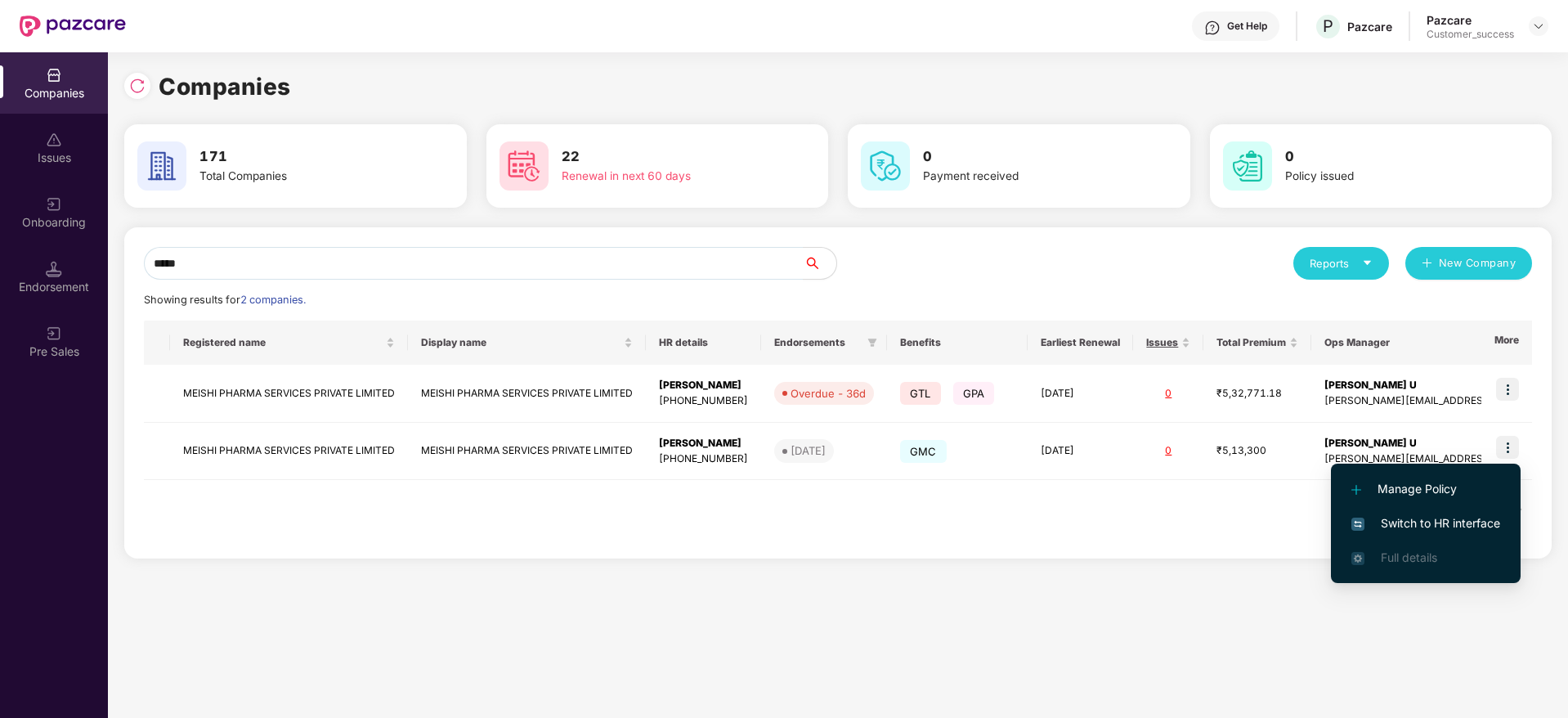
click at [1479, 529] on span "Switch to HR interface" at bounding box center [1426, 523] width 149 height 18
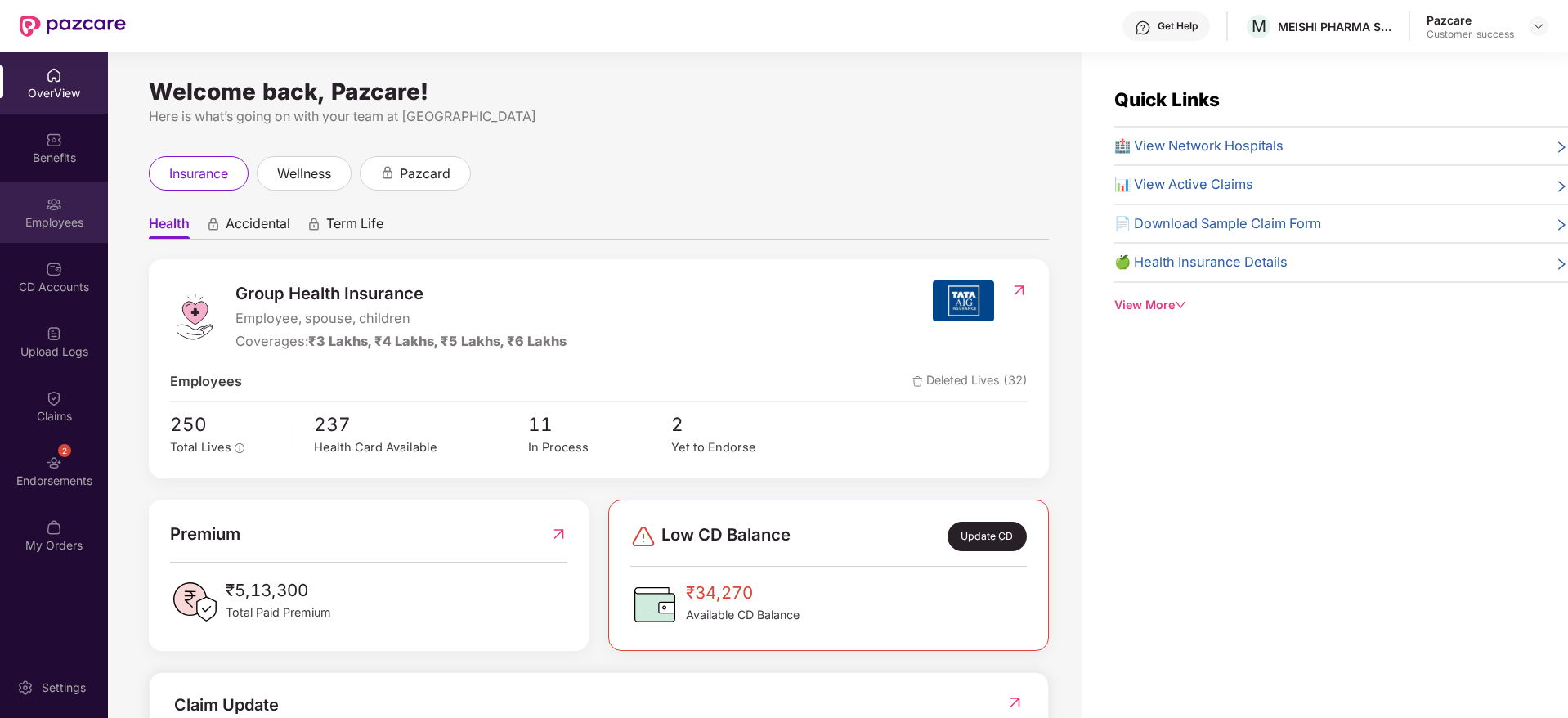
click at [65, 220] on div "Employees" at bounding box center [54, 222] width 108 height 16
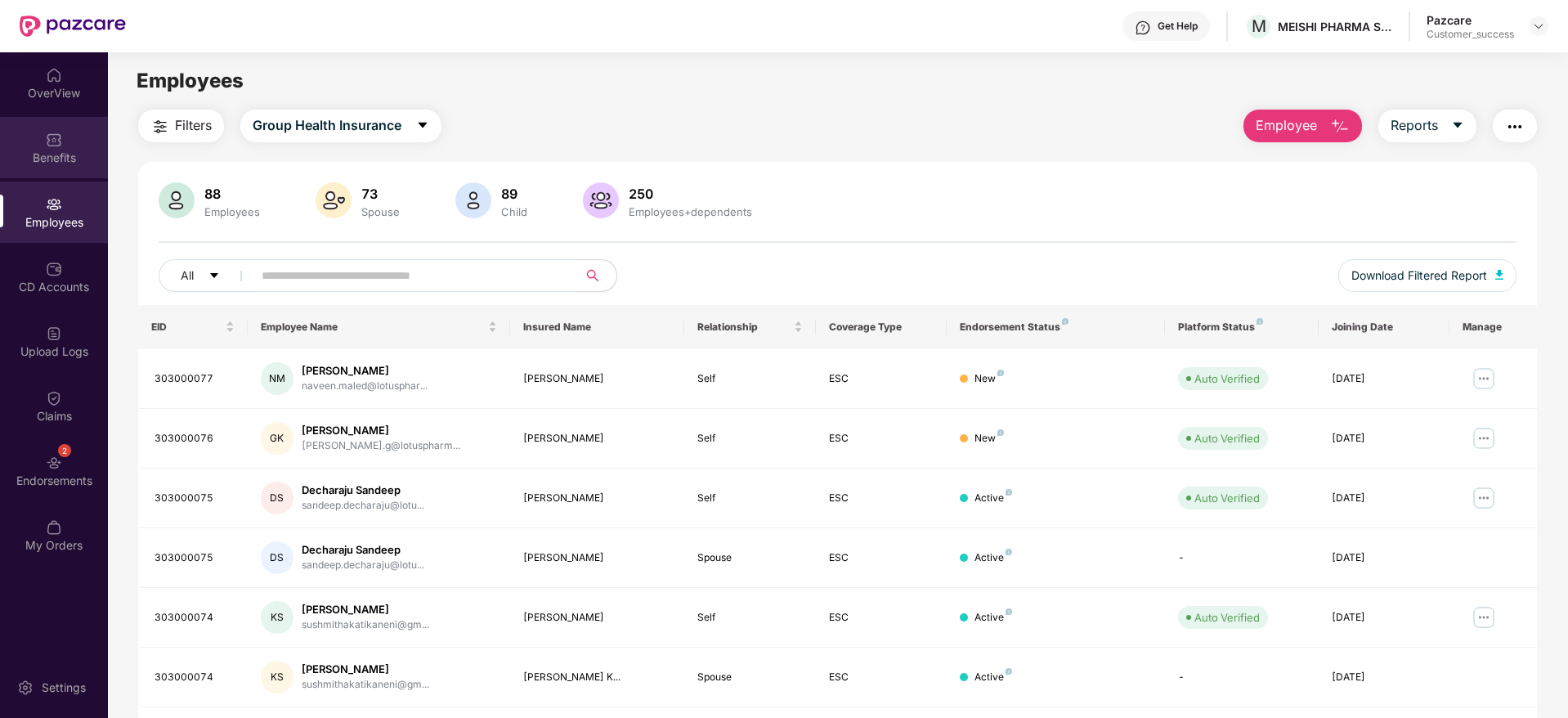
click at [46, 162] on div "Benefits" at bounding box center [54, 158] width 108 height 16
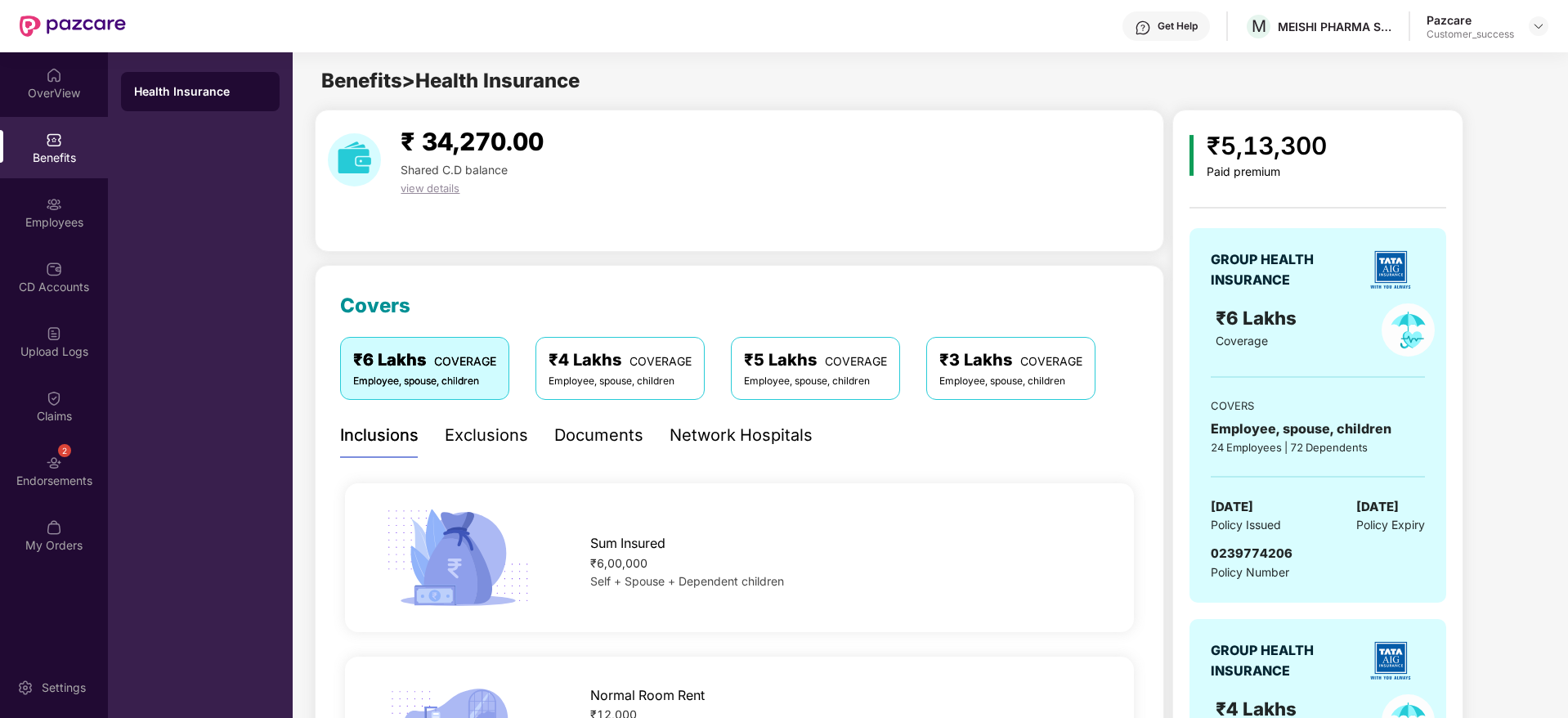
click at [807, 434] on div "Network Hospitals" at bounding box center [742, 435] width 143 height 25
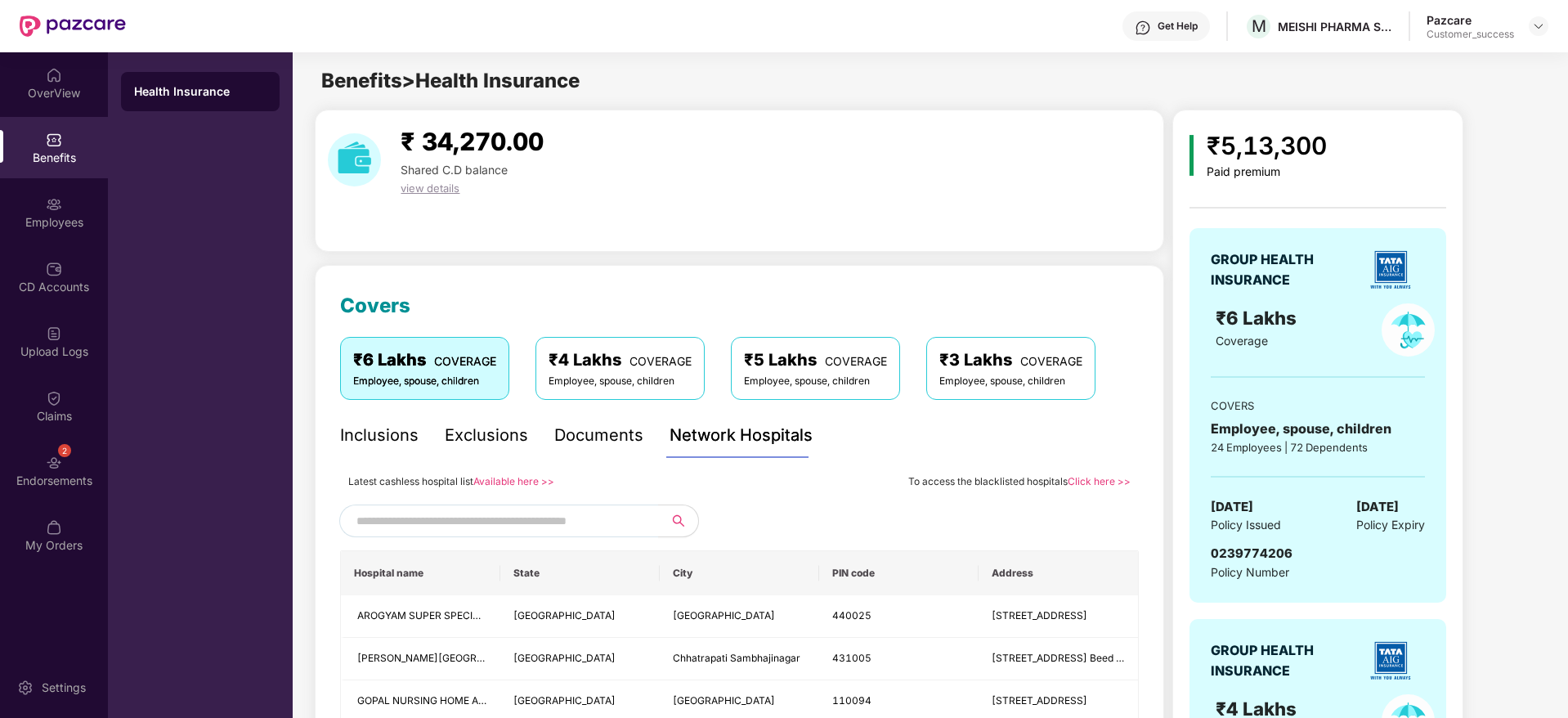
click at [628, 511] on input "text" at bounding box center [496, 521] width 279 height 25
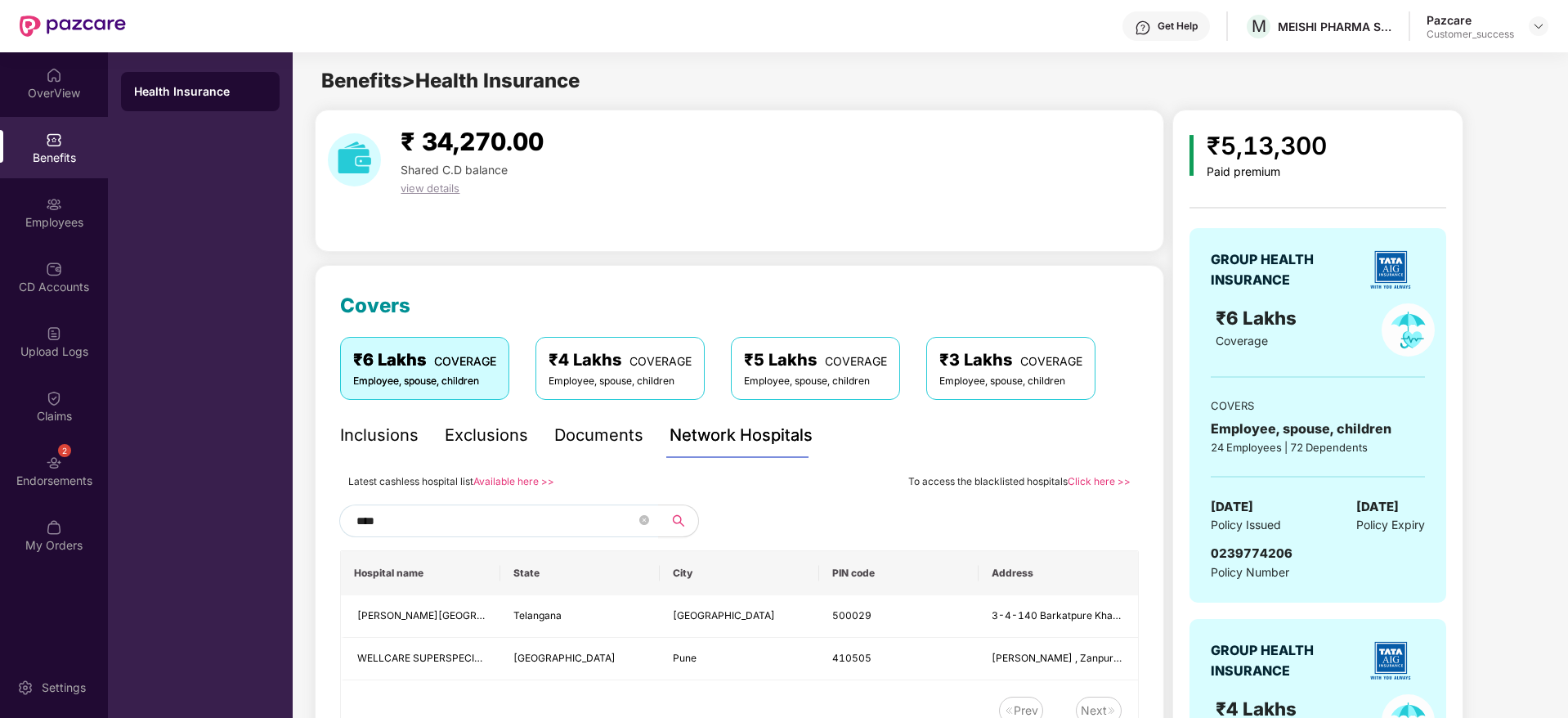
click at [735, 500] on div "Latest cashless hospital list Available here >> To access the blacklisted hospi…" at bounding box center [740, 606] width 799 height 270
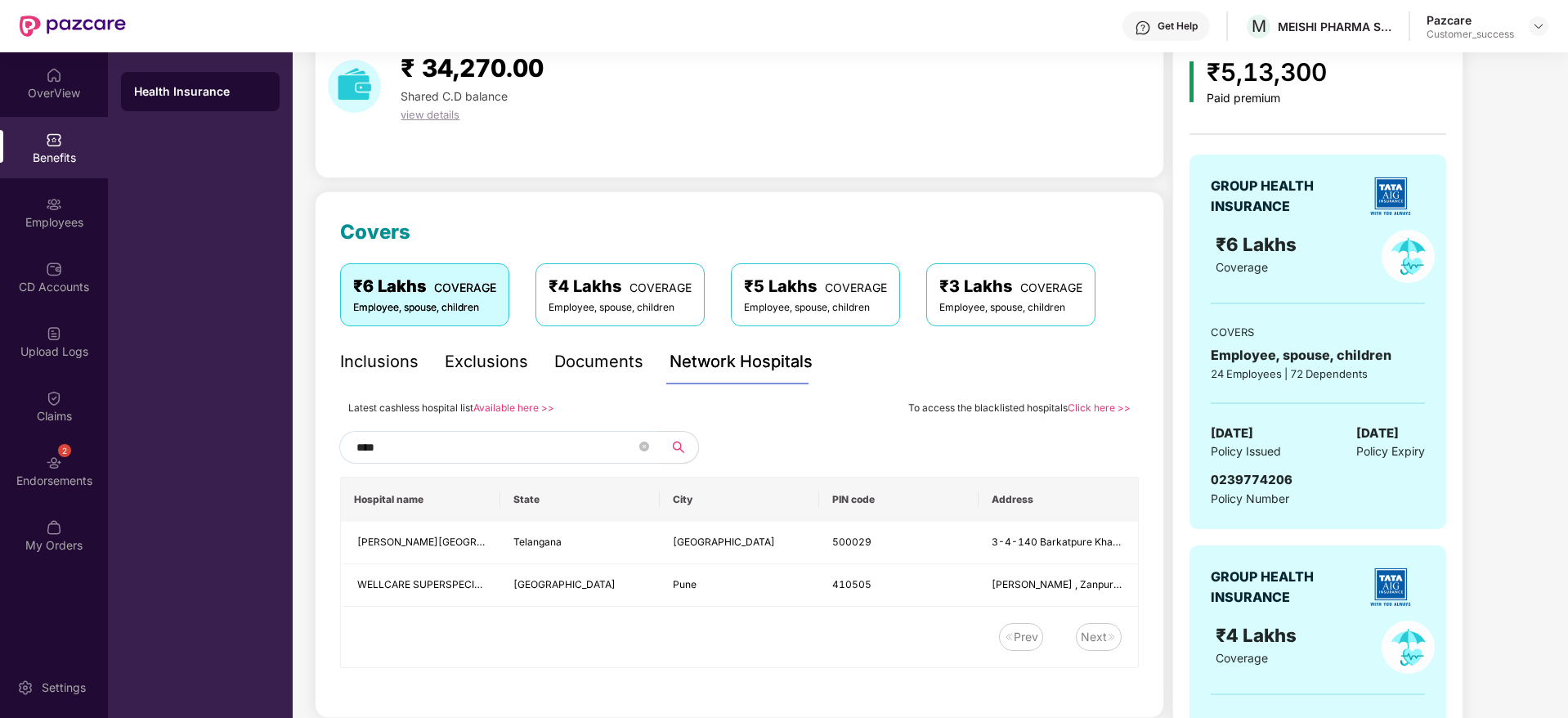
scroll to position [123, 0]
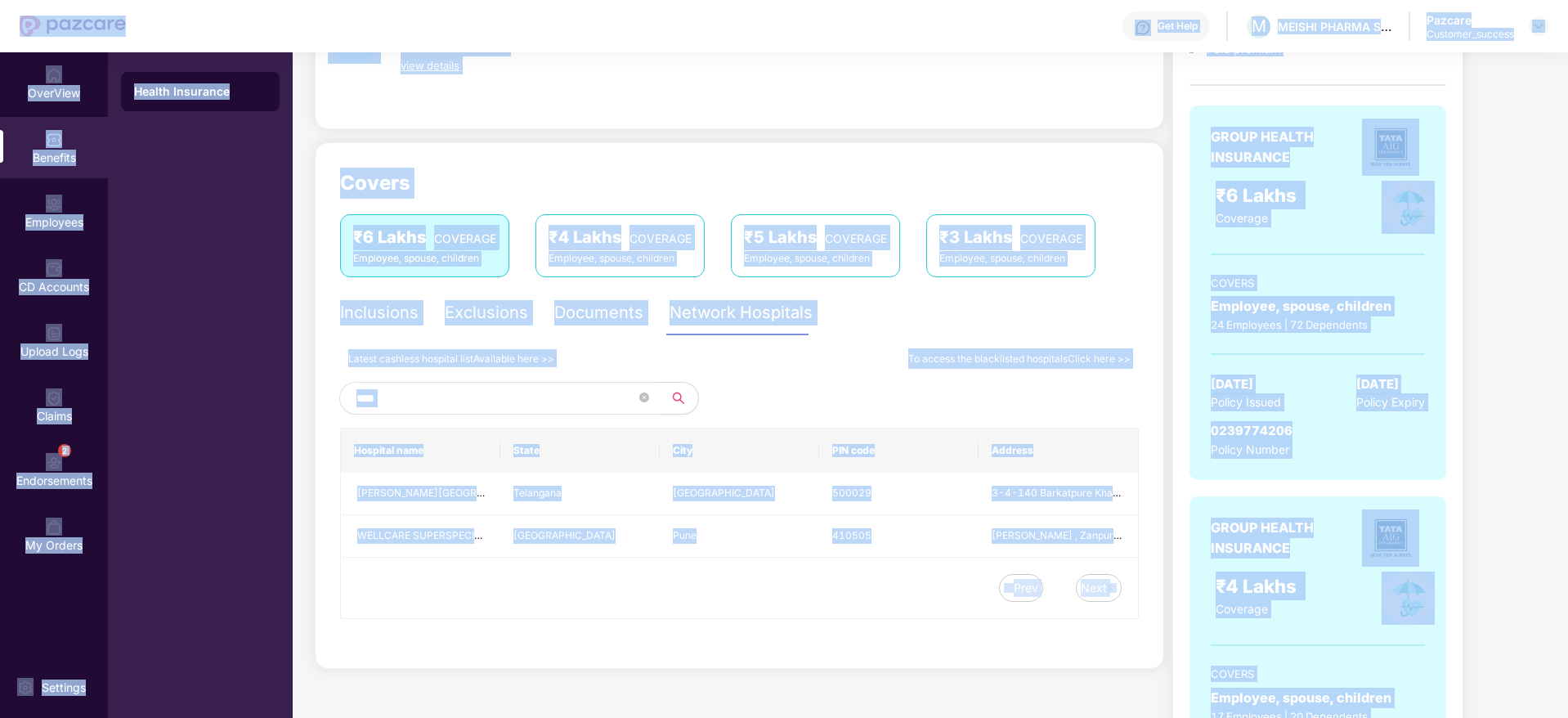
click at [623, 393] on input "****" at bounding box center [496, 398] width 279 height 25
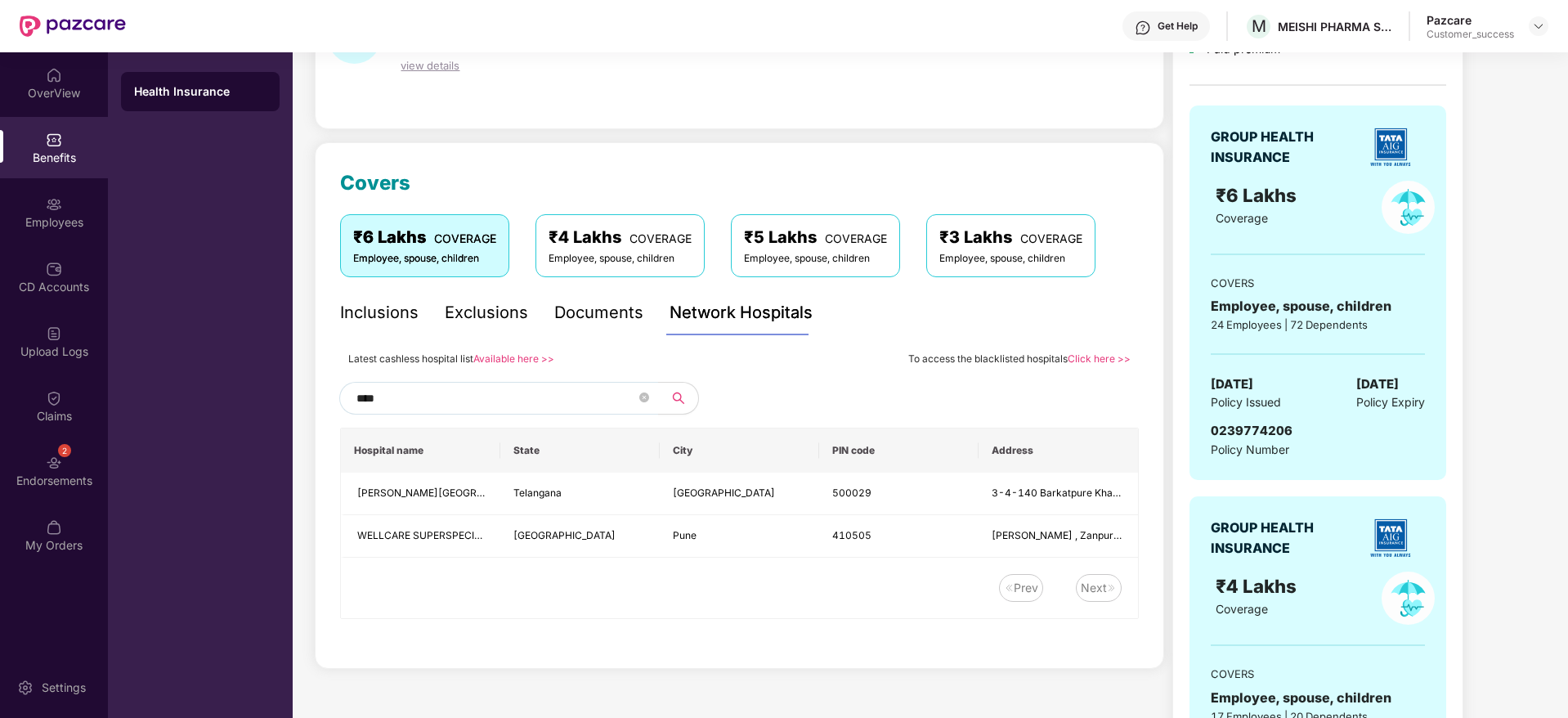
click at [623, 393] on input "****" at bounding box center [496, 398] width 279 height 25
paste input "*"
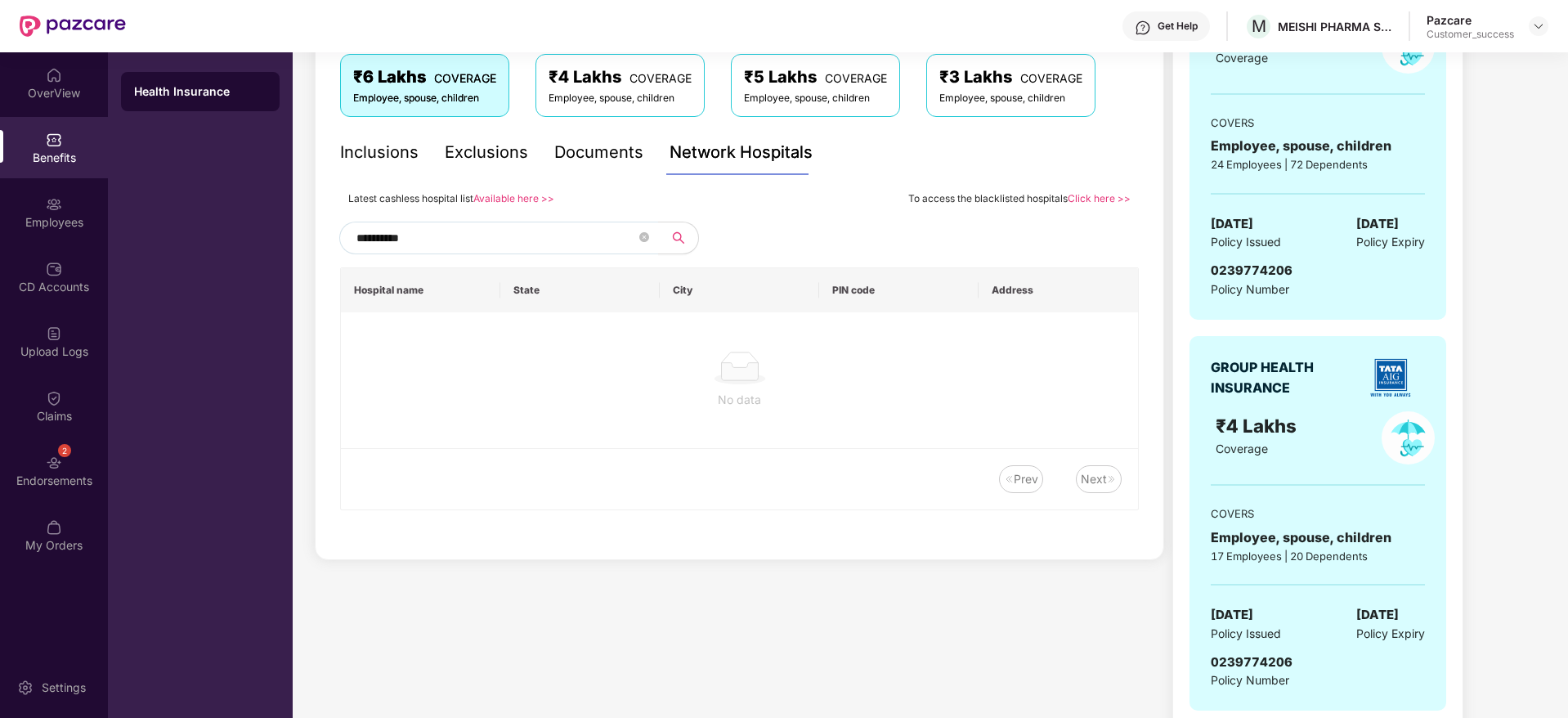
scroll to position [245, 0]
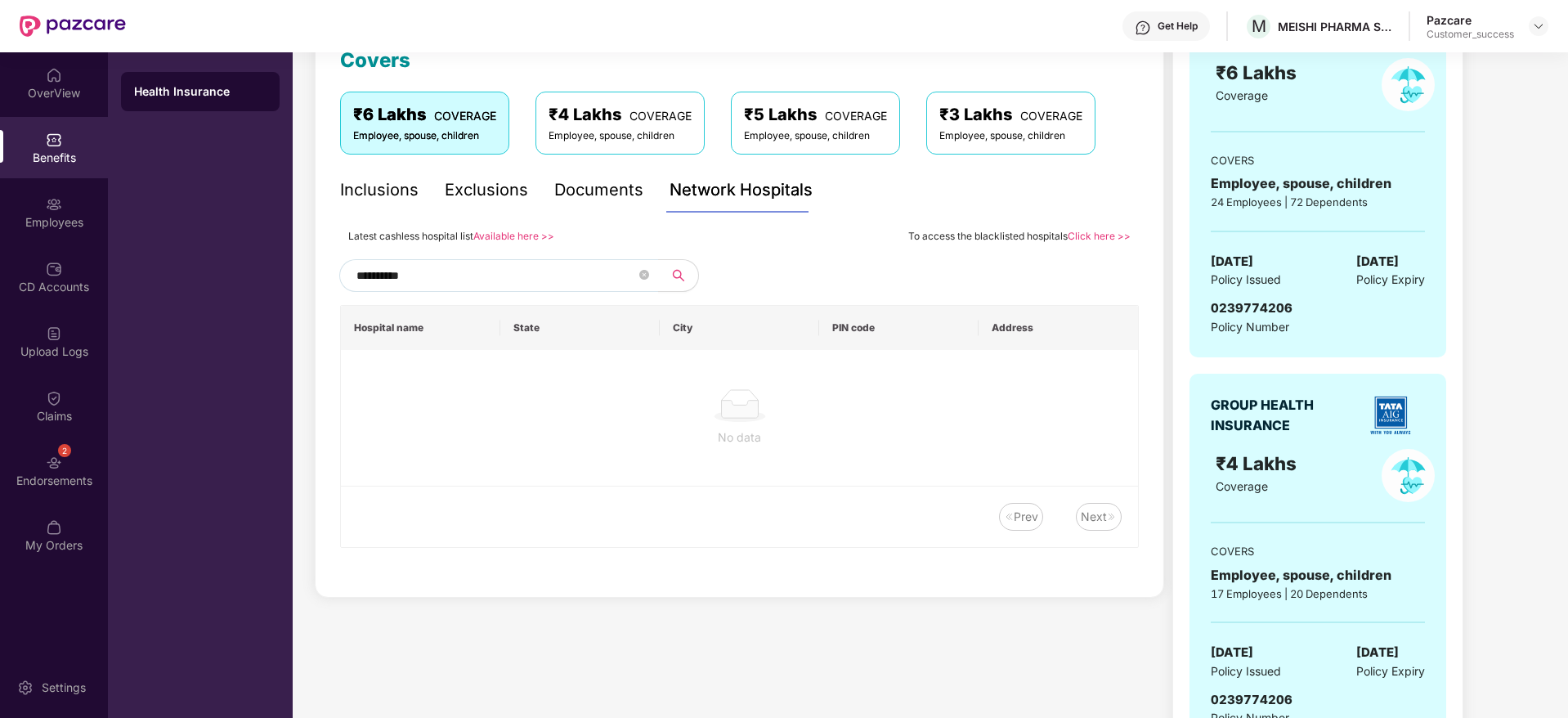
type input "**********"
click at [1099, 228] on div "To access the blacklisted hospitals Click here >>" at bounding box center [1020, 236] width 223 height 21
click at [1097, 242] on div "To access the blacklisted hospitals Click here >>" at bounding box center [1020, 236] width 223 height 21
click at [1098, 234] on link "Click here >>" at bounding box center [1099, 236] width 63 height 12
click at [1543, 31] on img at bounding box center [1539, 26] width 13 height 13
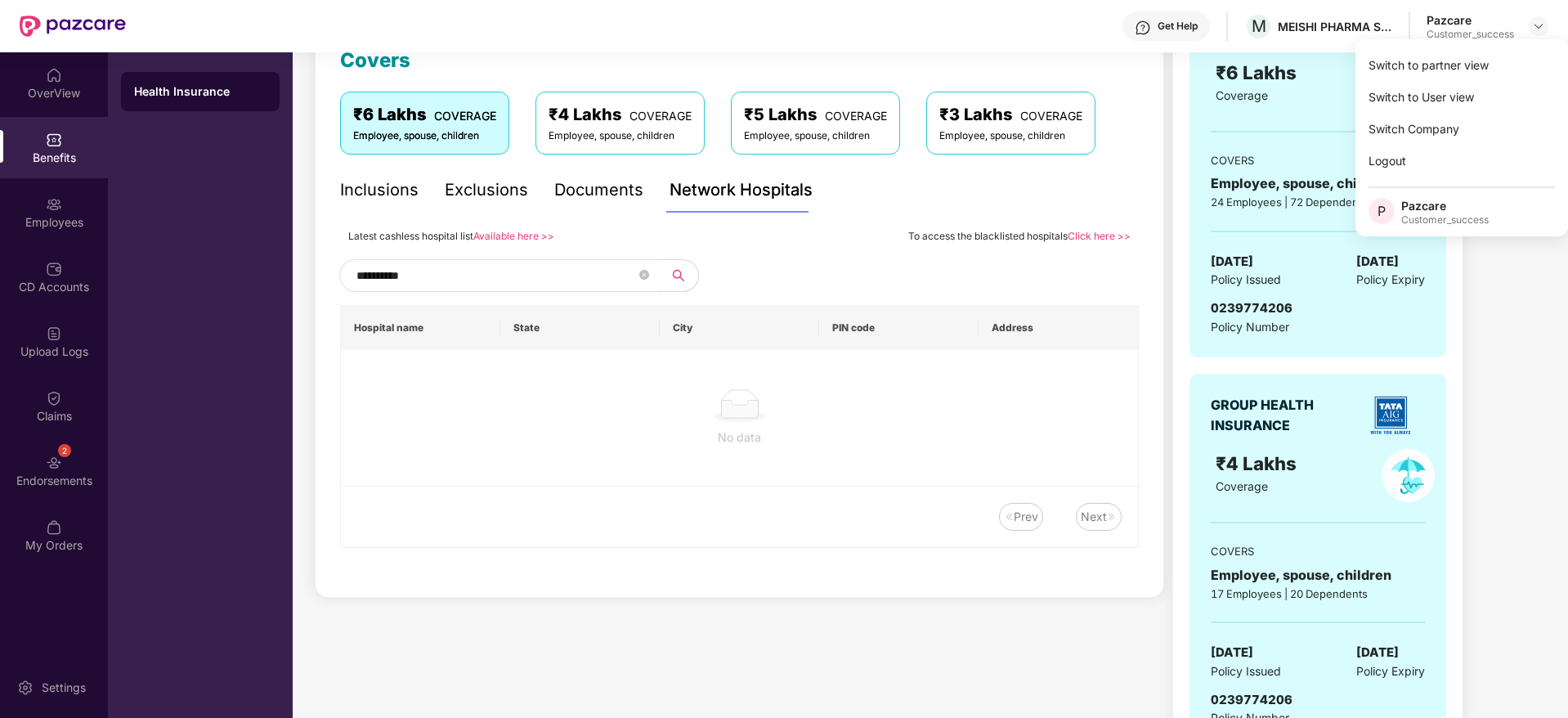
click at [1514, 61] on div "Switch to partner view" at bounding box center [1461, 65] width 212 height 32
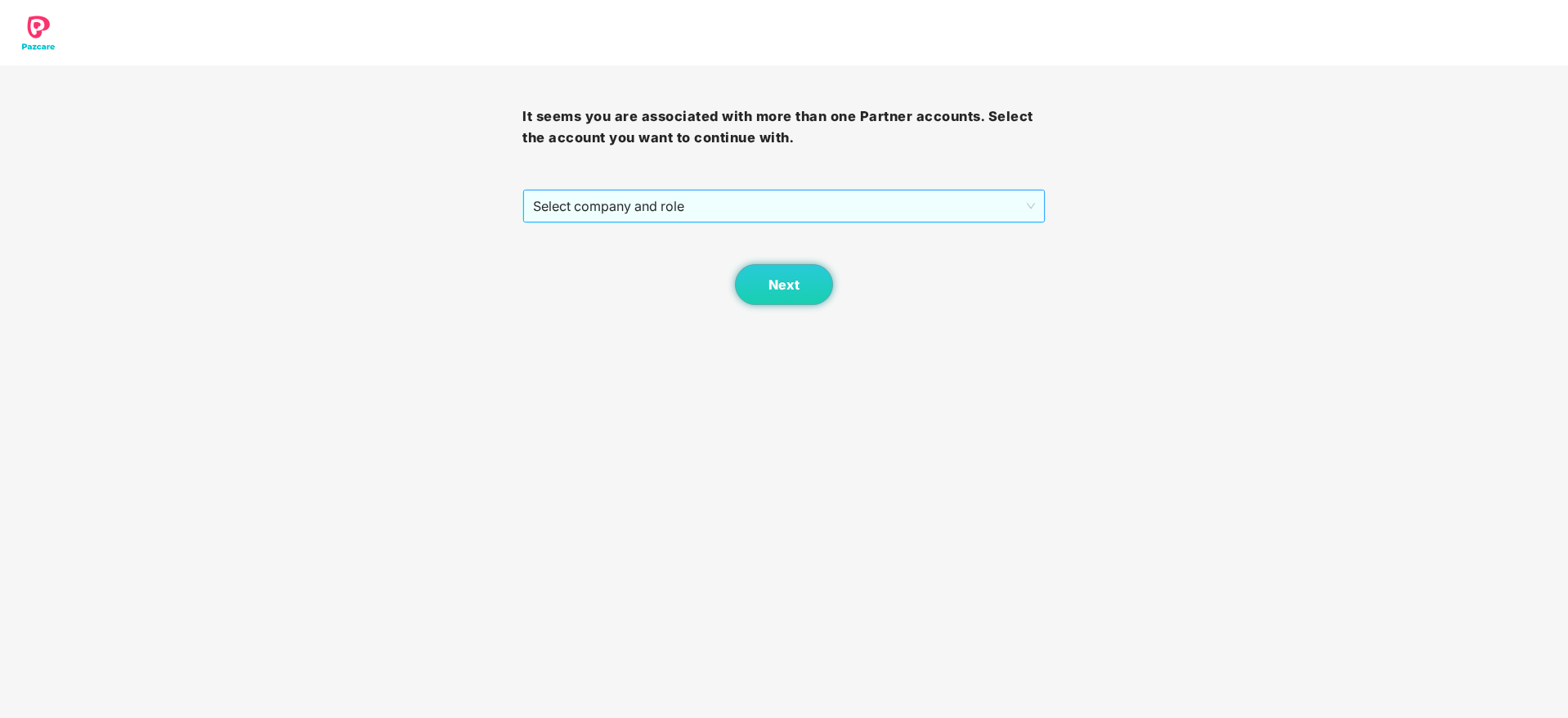
click at [966, 209] on span "Select company and role" at bounding box center [783, 206] width 501 height 31
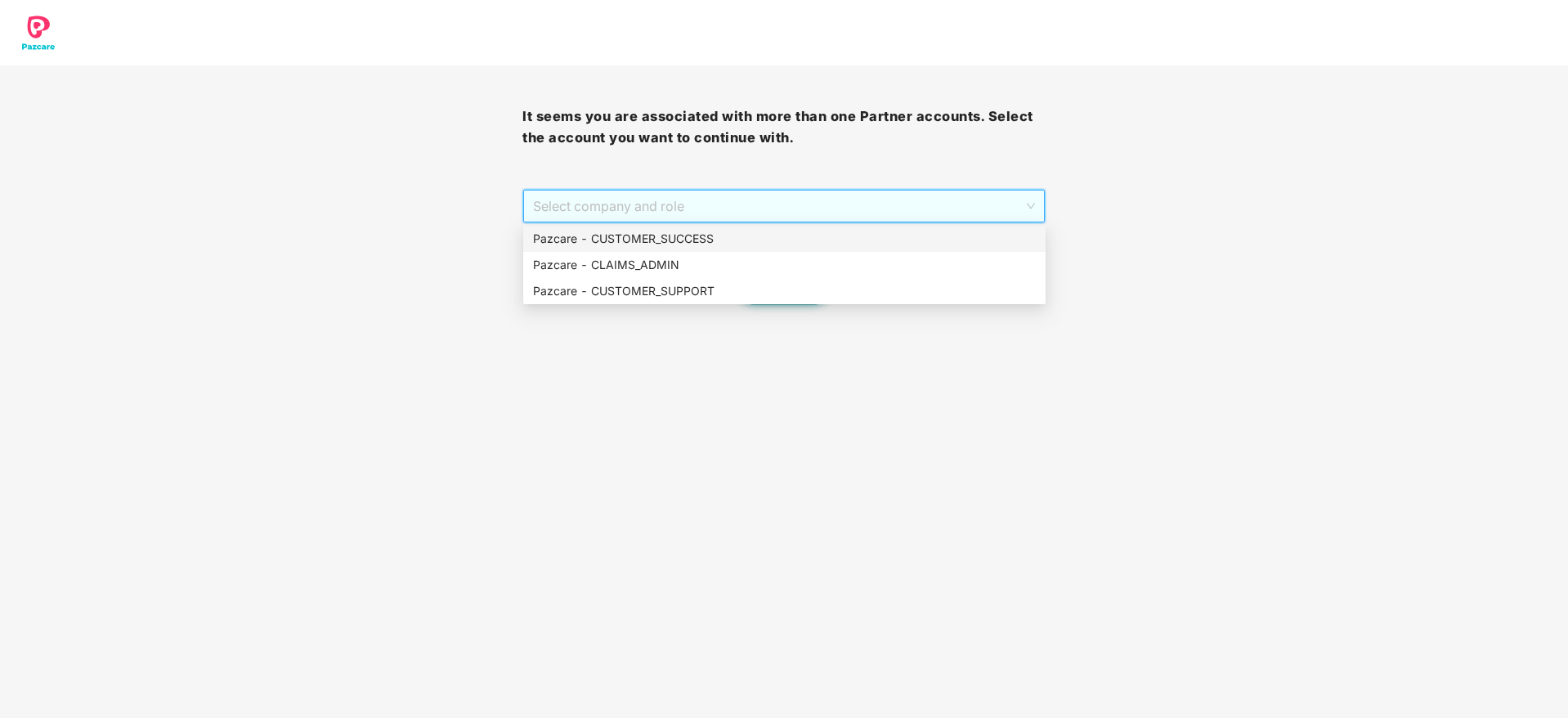
click at [951, 240] on div "Pazcare - CUSTOMER_SUCCESS" at bounding box center [784, 239] width 503 height 18
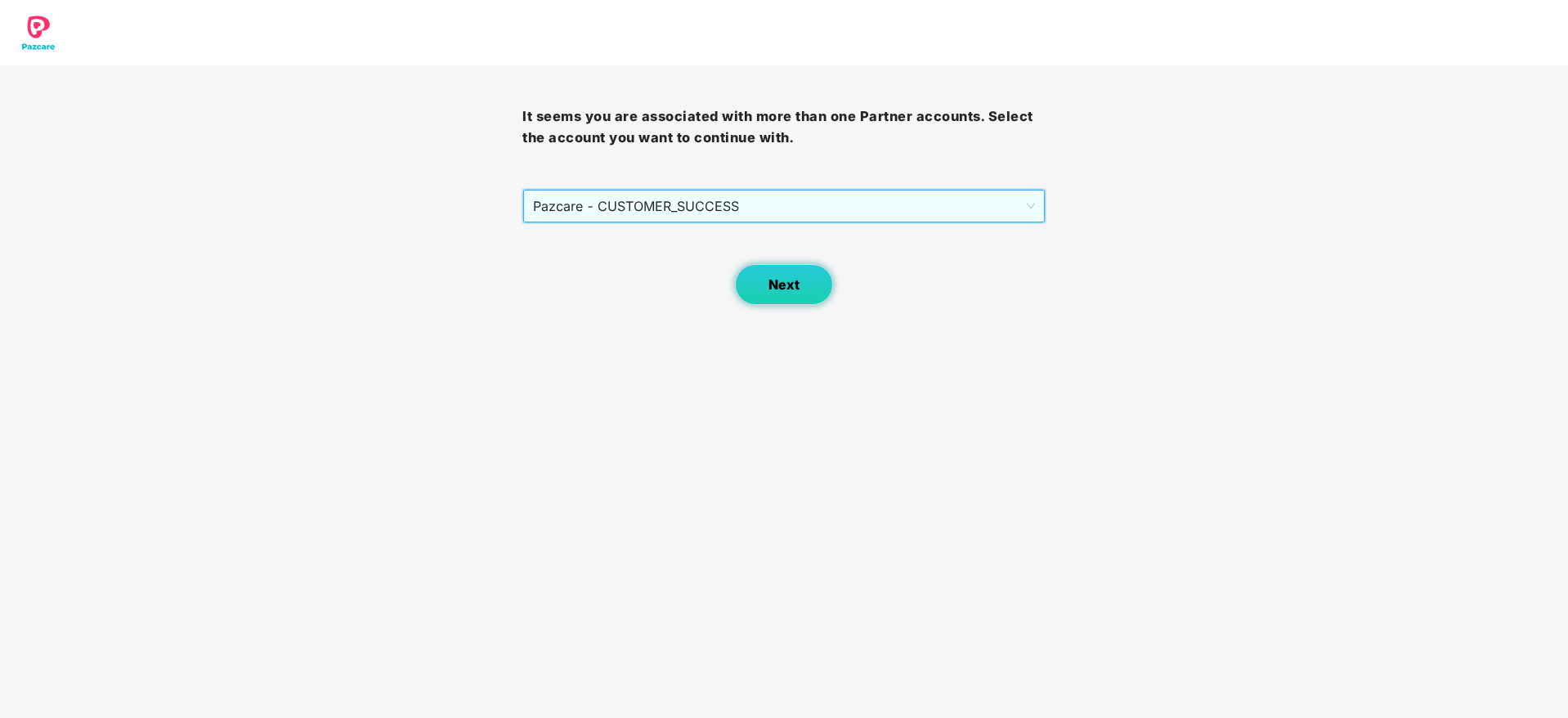
click at [792, 284] on span "Next" at bounding box center [784, 285] width 31 height 15
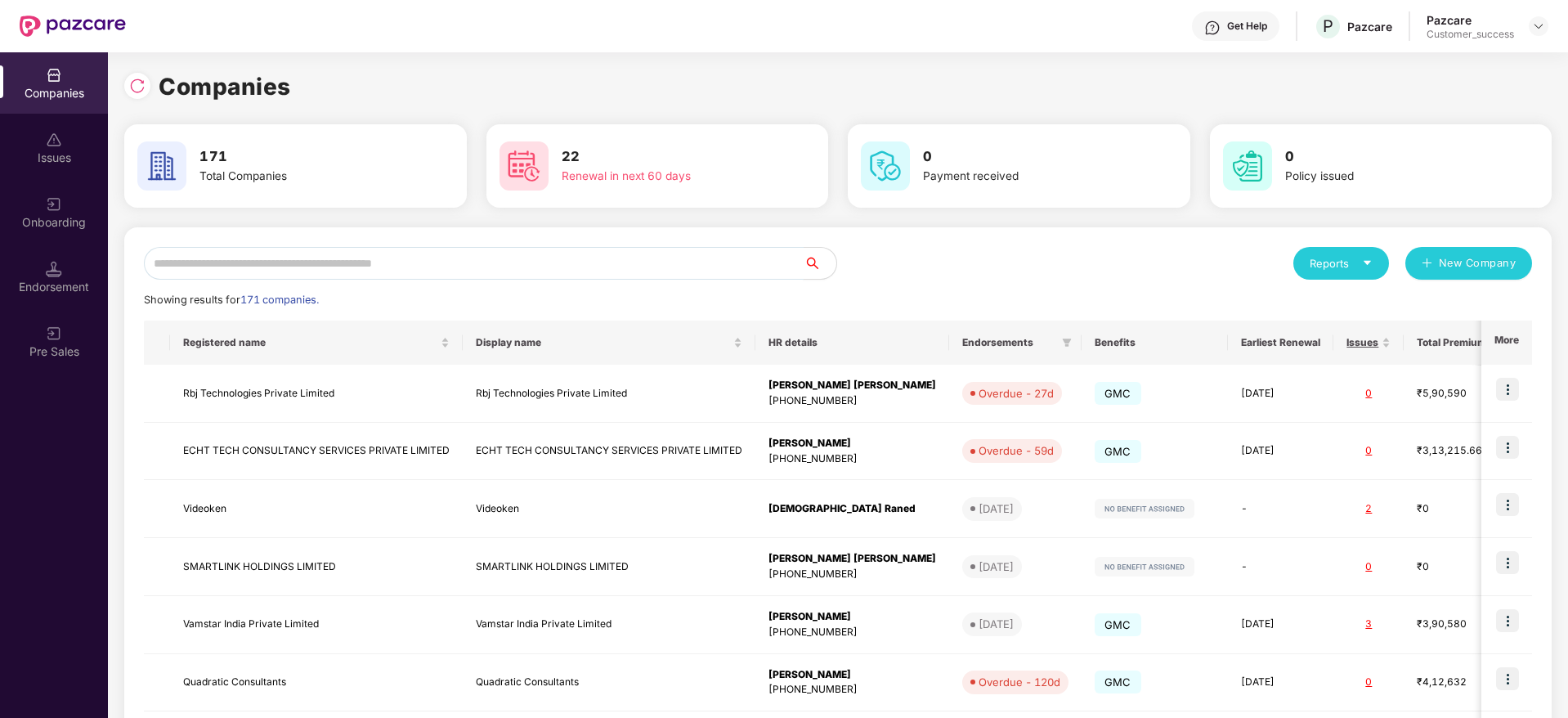
click at [656, 268] on input "text" at bounding box center [474, 263] width 659 height 33
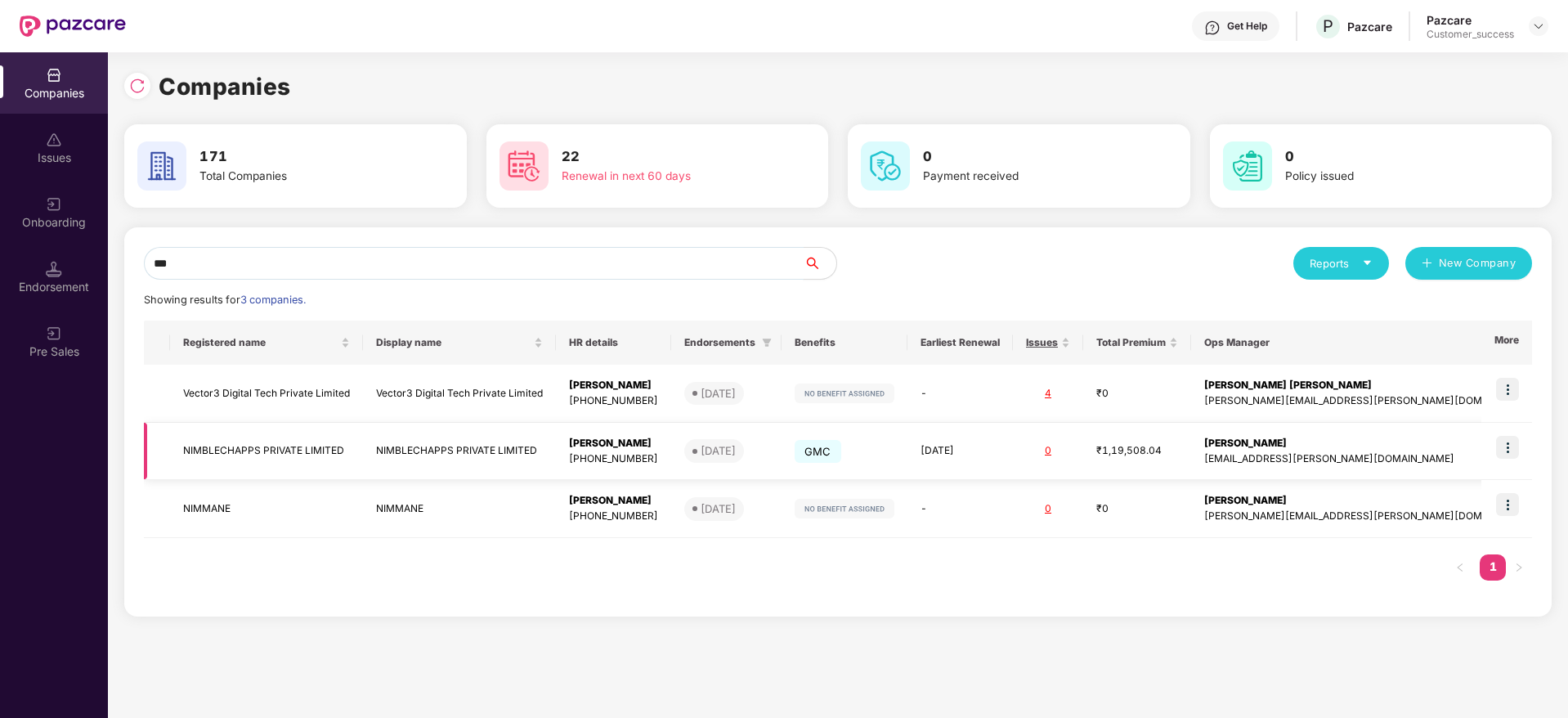
type input "***"
click at [1515, 443] on img at bounding box center [1508, 447] width 23 height 23
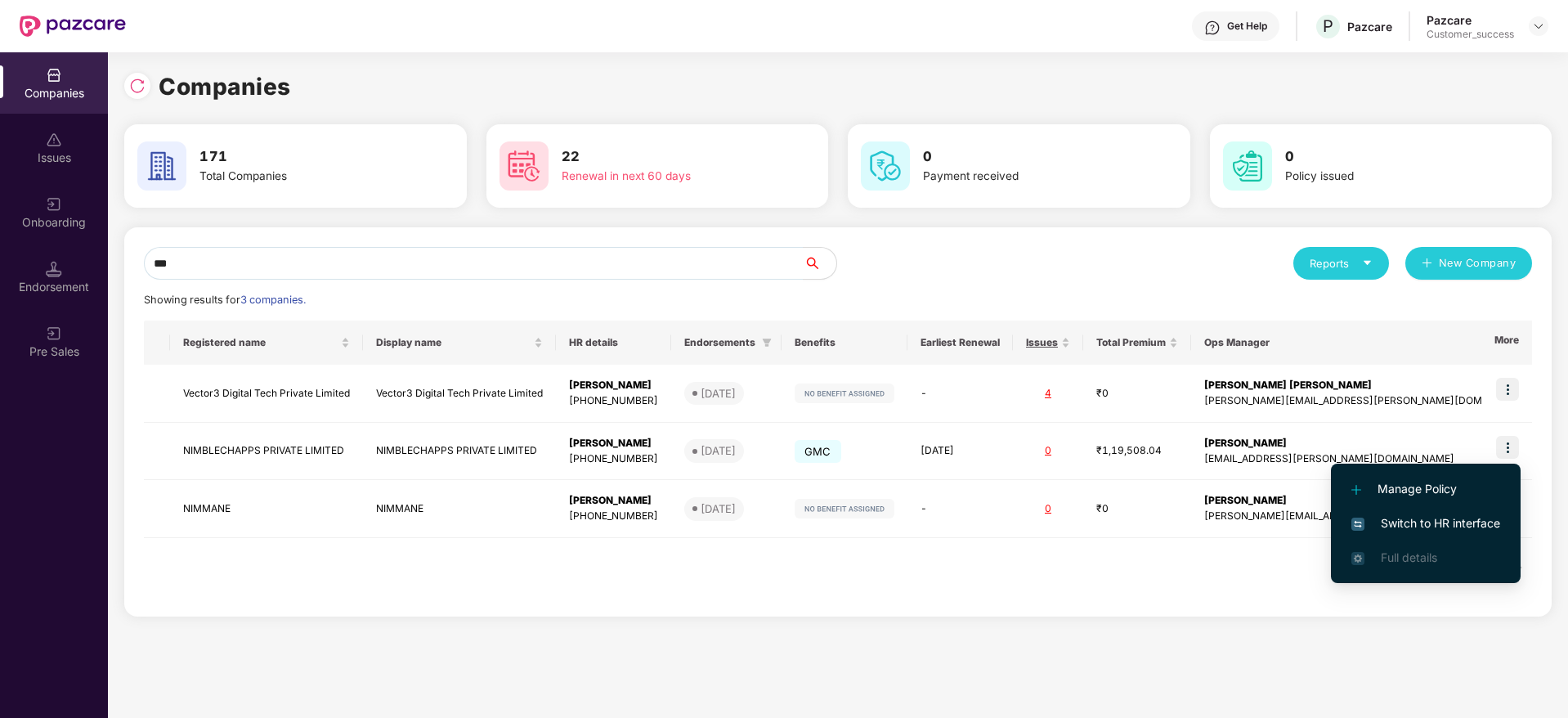
click at [1431, 523] on span "Switch to HR interface" at bounding box center [1426, 523] width 149 height 18
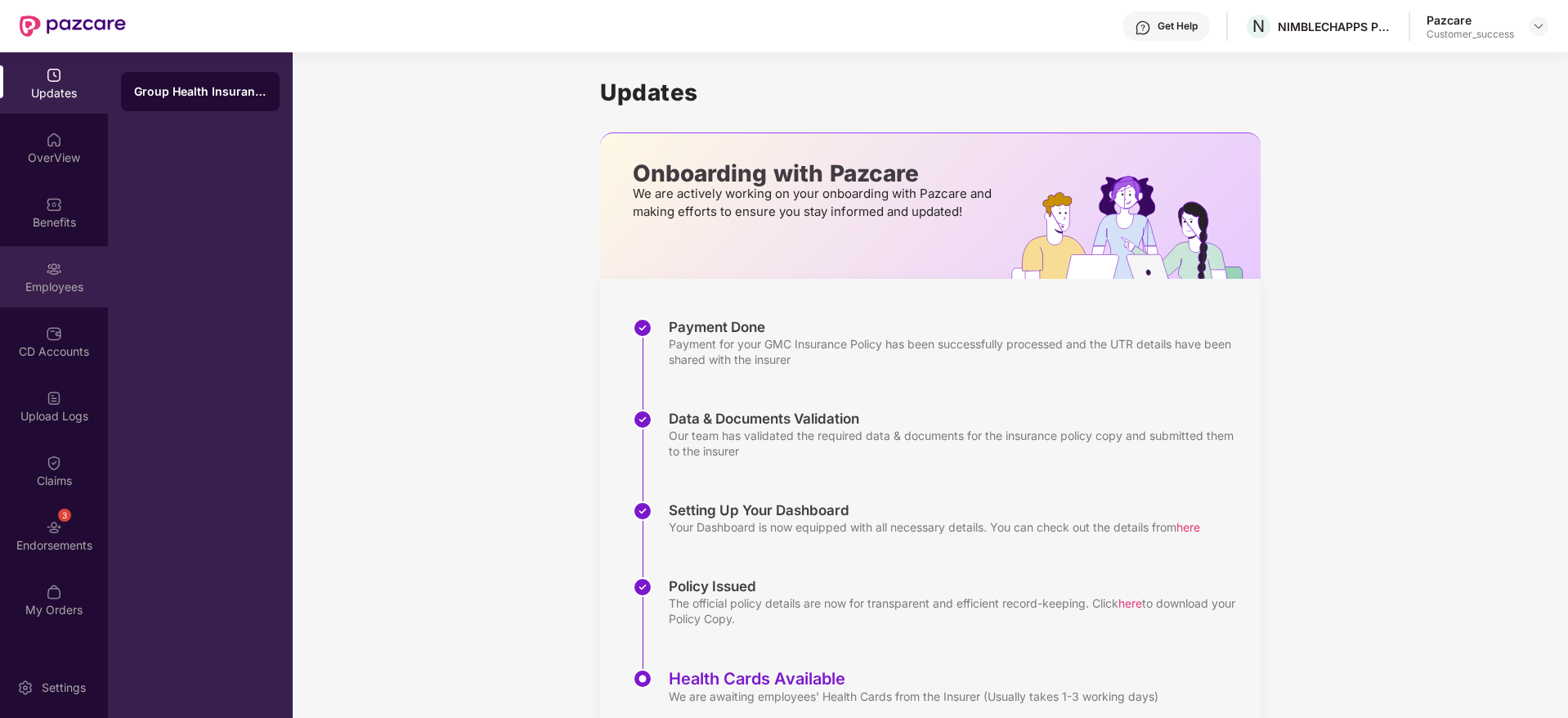
click at [70, 292] on div "Employees" at bounding box center [54, 287] width 108 height 16
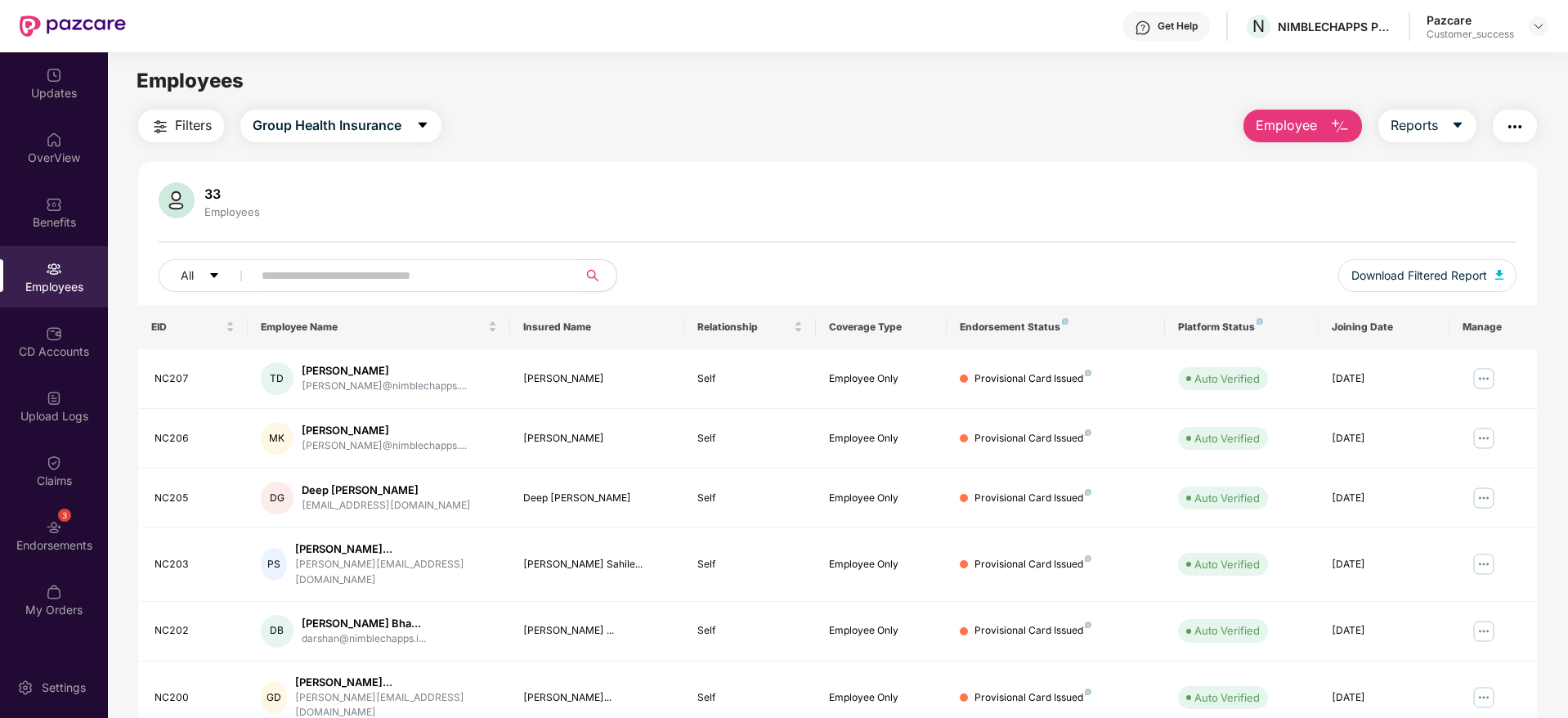
click at [282, 283] on input "text" at bounding box center [408, 276] width 293 height 25
paste input "**********"
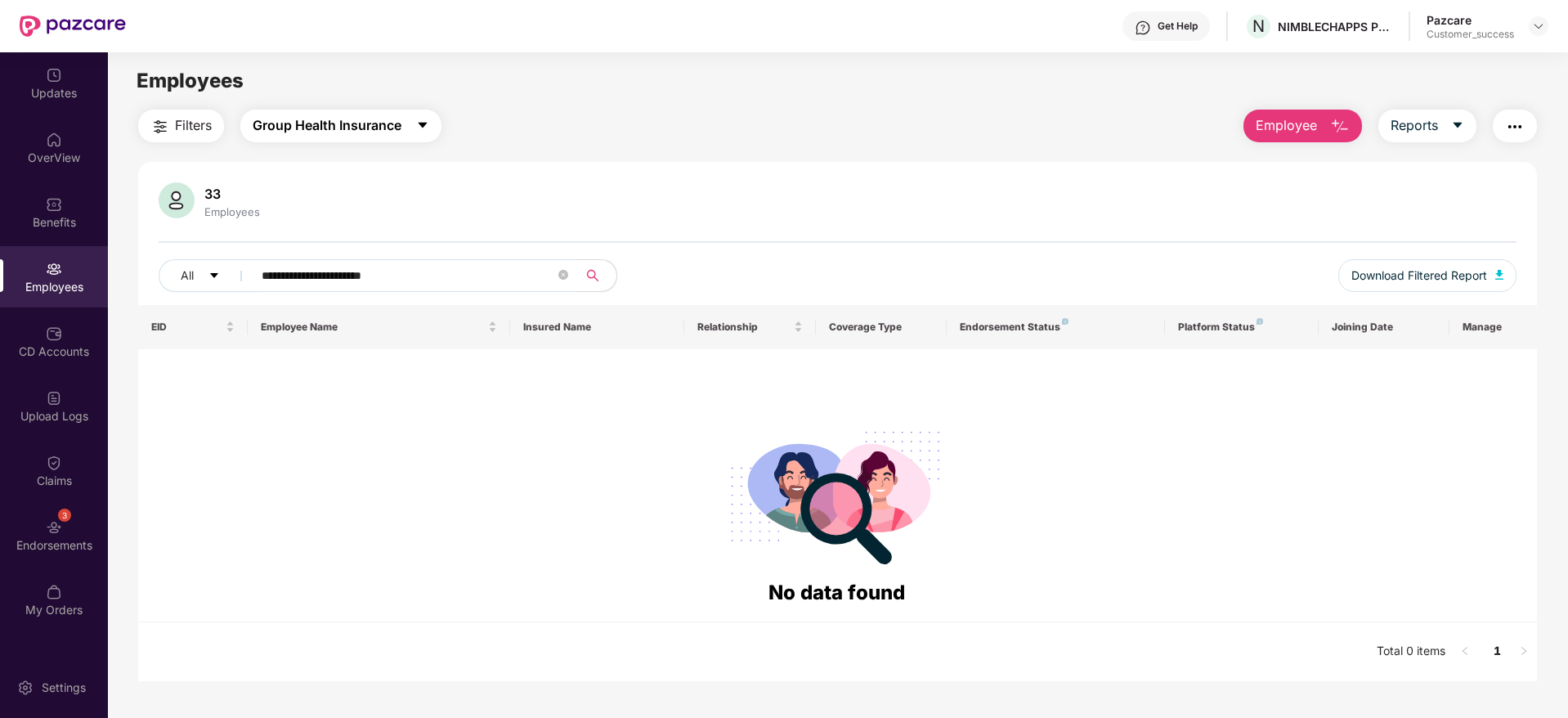
click at [372, 119] on span "Group Health Insurance" at bounding box center [327, 125] width 149 height 21
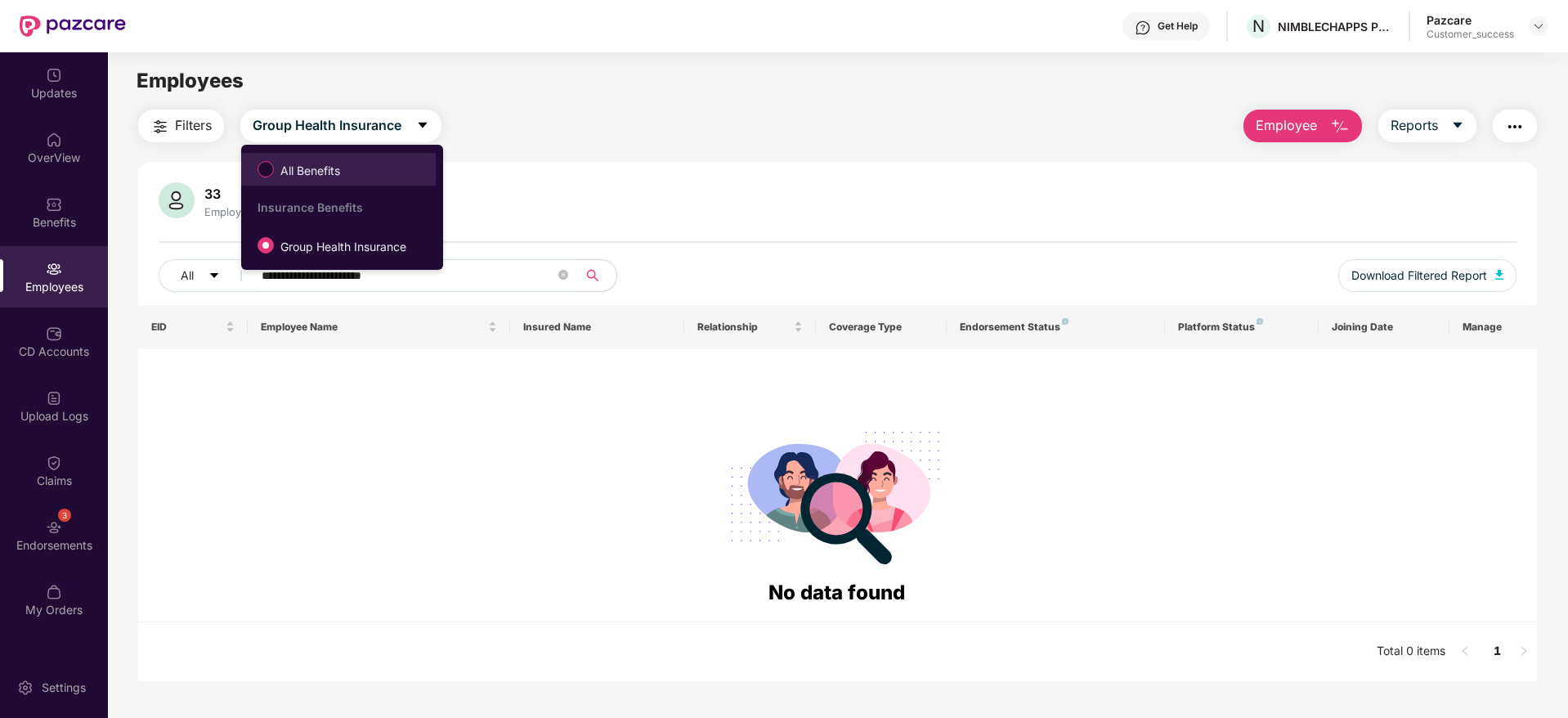
click at [370, 157] on span "All Benefits" at bounding box center [338, 169] width 178 height 27
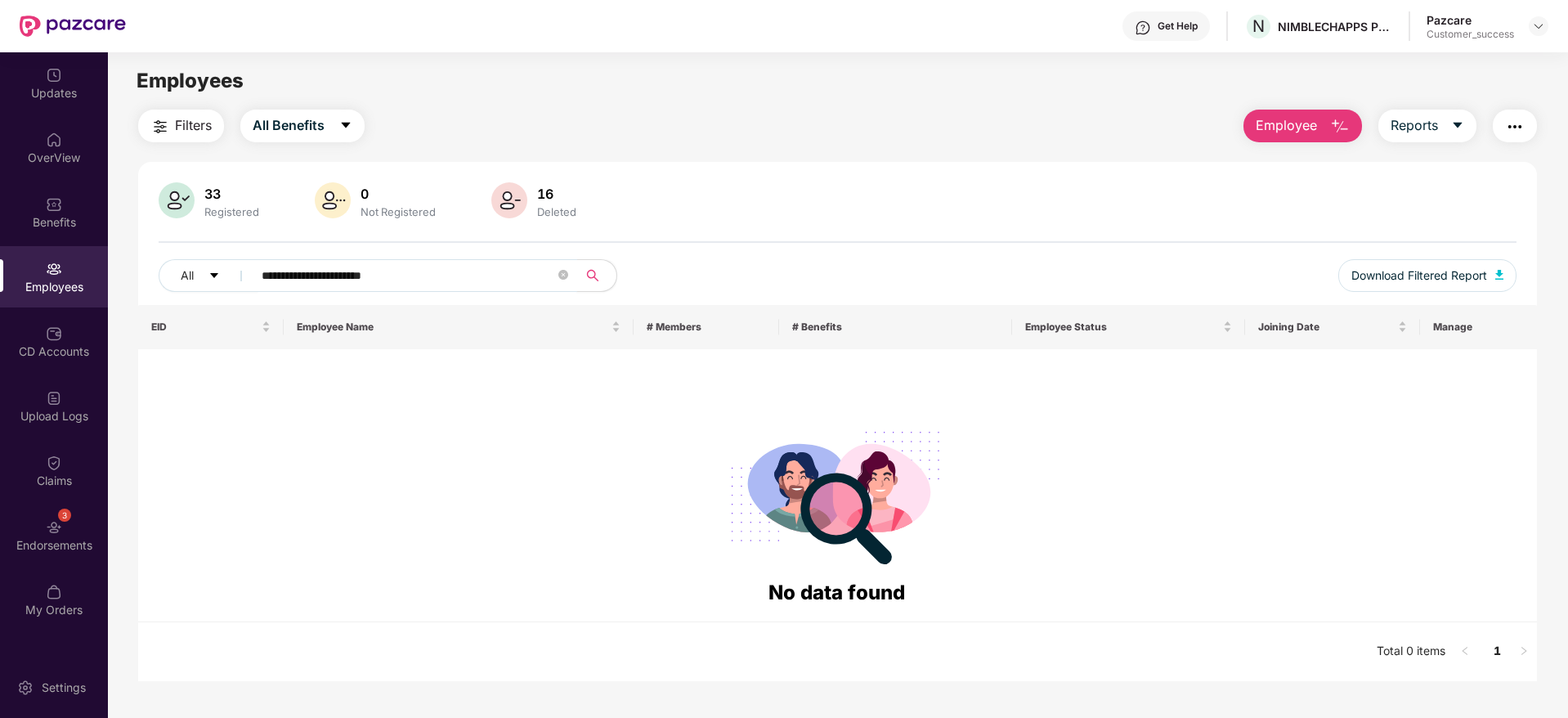
drag, startPoint x: 302, startPoint y: 279, endPoint x: 620, endPoint y: 295, distance: 318.4
click at [620, 295] on div "**********" at bounding box center [838, 282] width 1359 height 46
click at [450, 274] on input "******" at bounding box center [408, 276] width 293 height 25
paste input "**********"
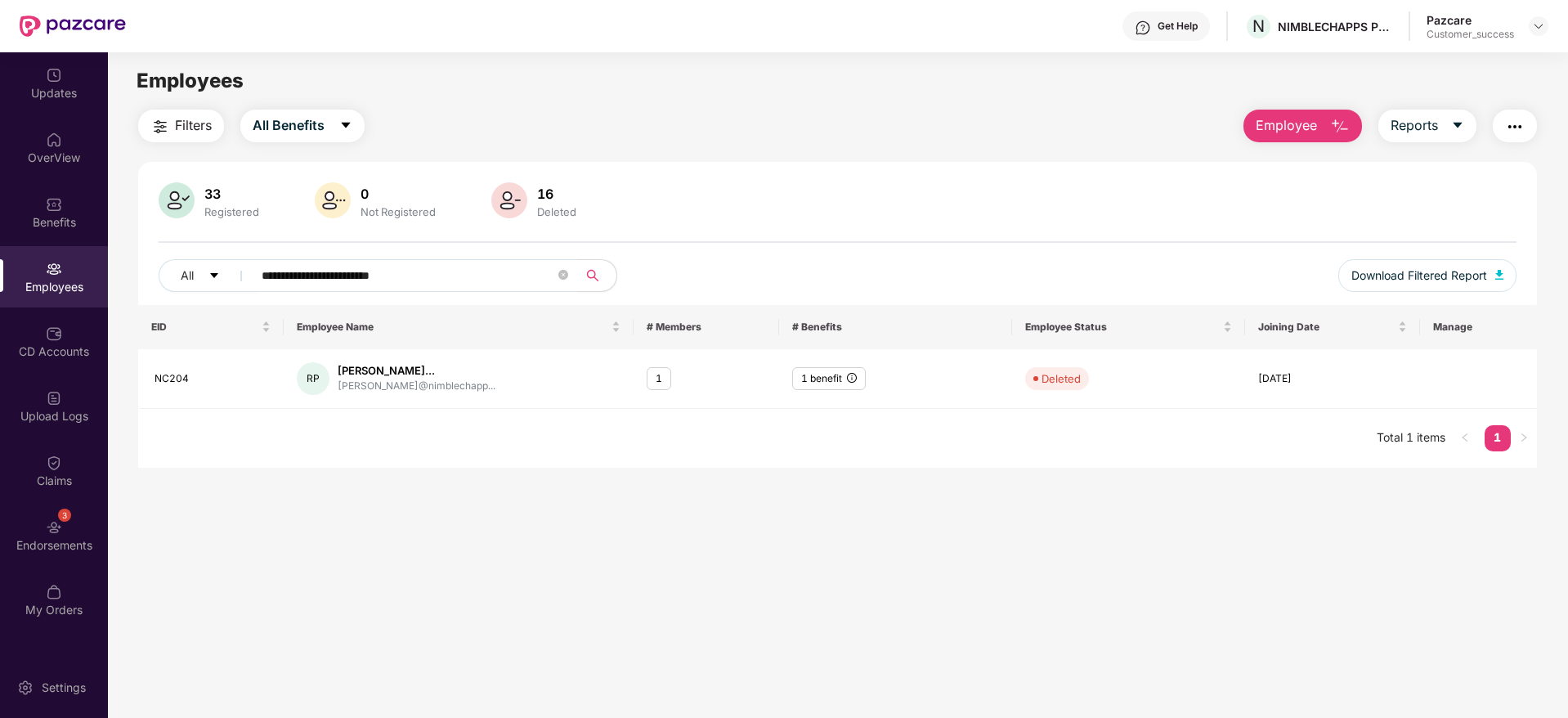
type input "**********"
click at [1341, 19] on div "NIMBLECHAPPS PRIVATE LIMITED" at bounding box center [1335, 26] width 114 height 15
copy div "NIMBLECHAPPS PRIVATE LIMITED"
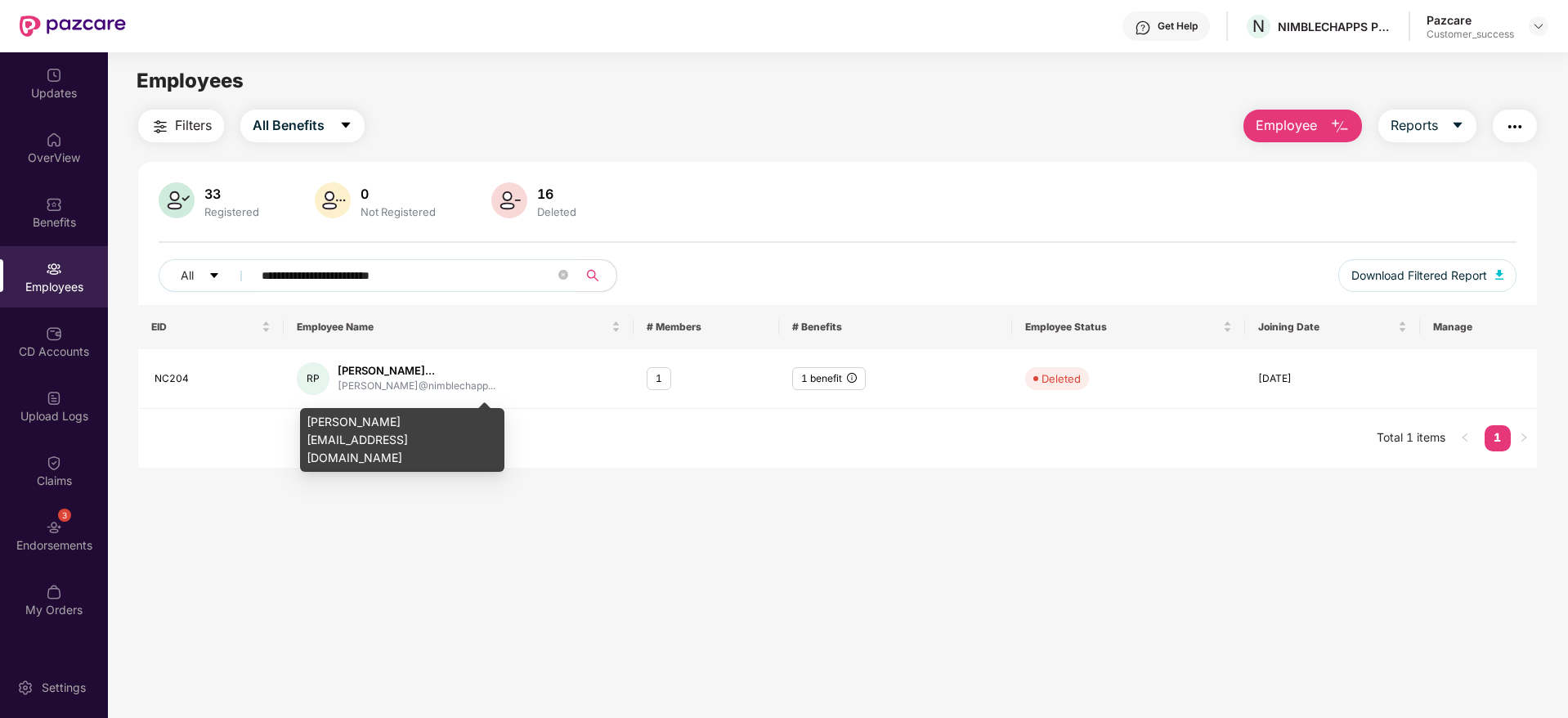
click at [399, 422] on div "[PERSON_NAME][EMAIL_ADDRESS][DOMAIN_NAME]" at bounding box center [402, 440] width 205 height 64
copy div "[PERSON_NAME][EMAIL_ADDRESS][DOMAIN_NAME]"
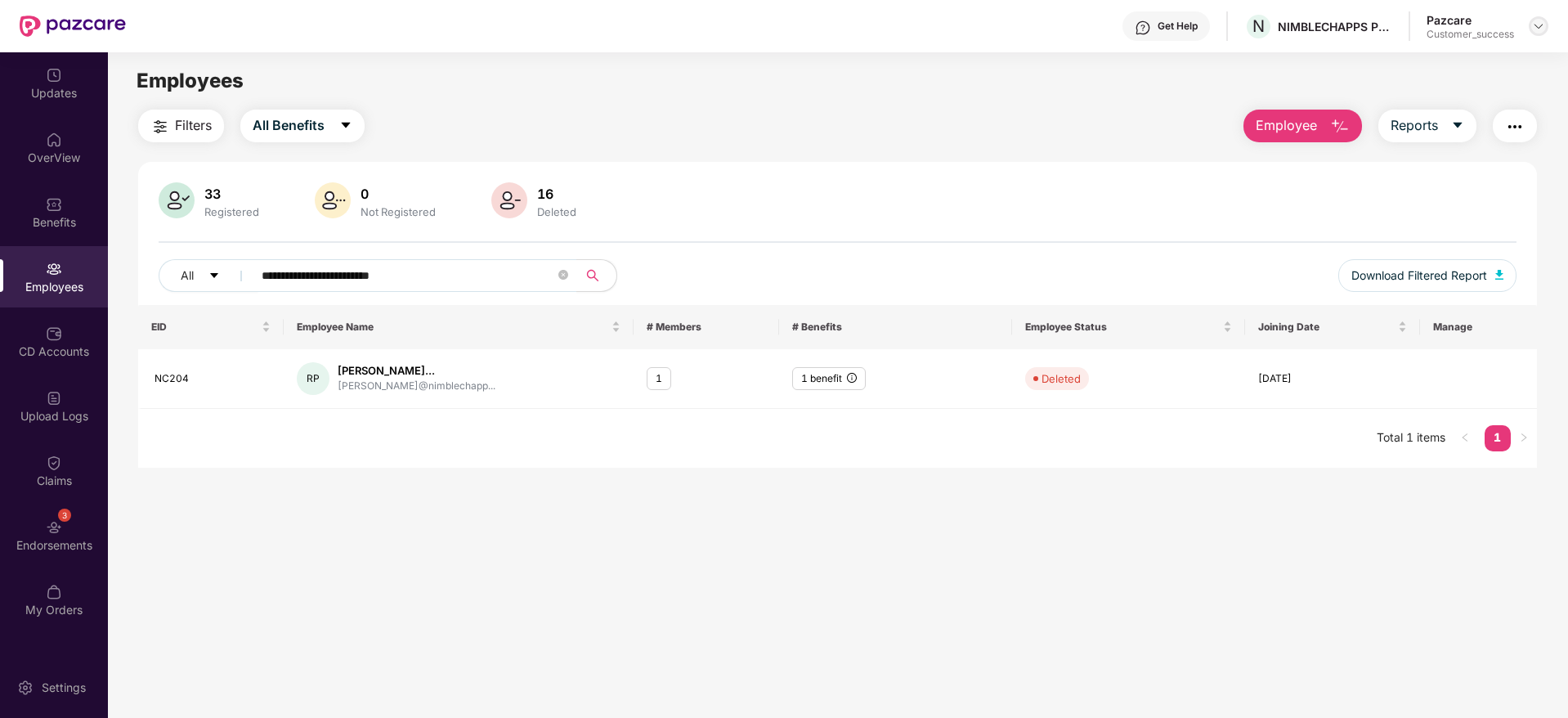
click at [1540, 27] on img at bounding box center [1539, 26] width 13 height 13
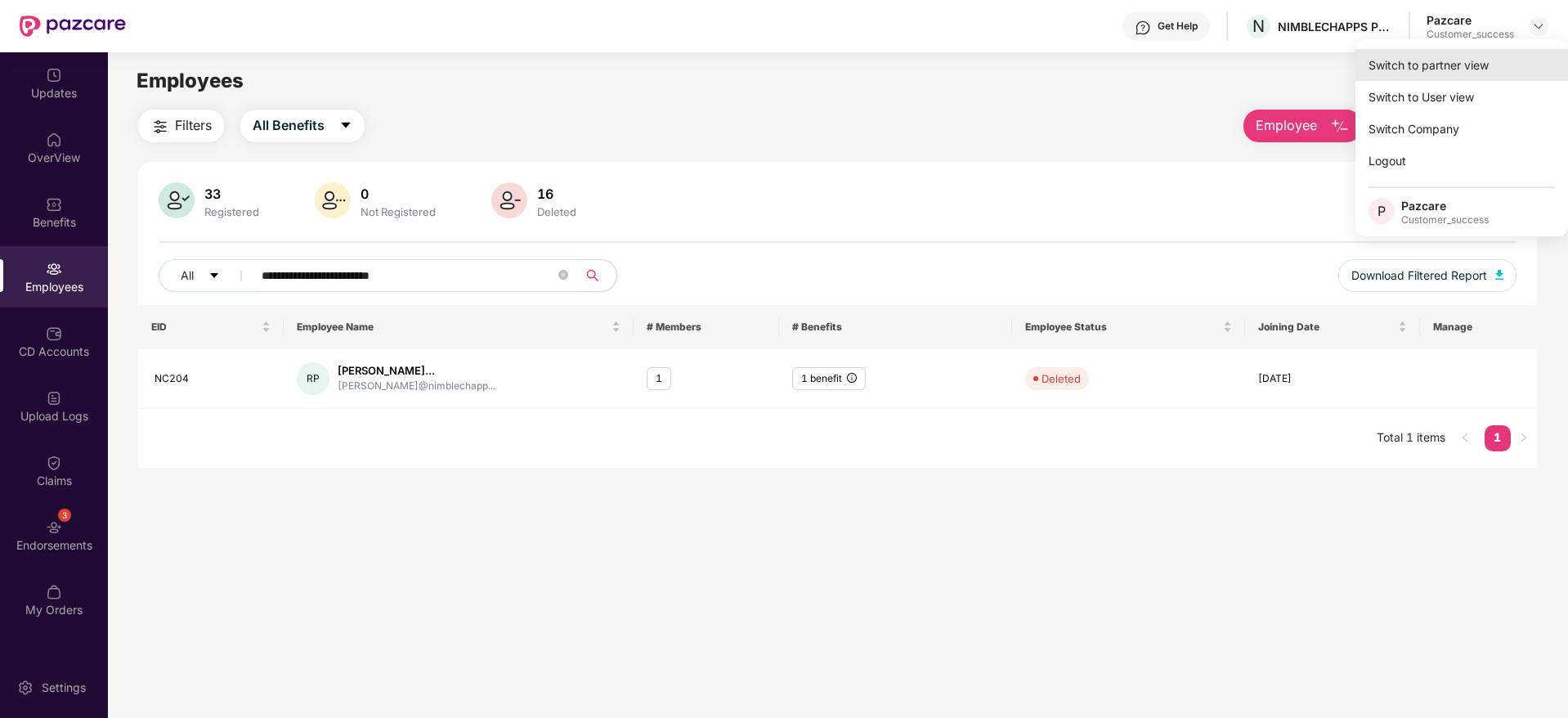
click at [1511, 66] on div "Switch to partner view" at bounding box center [1461, 65] width 212 height 32
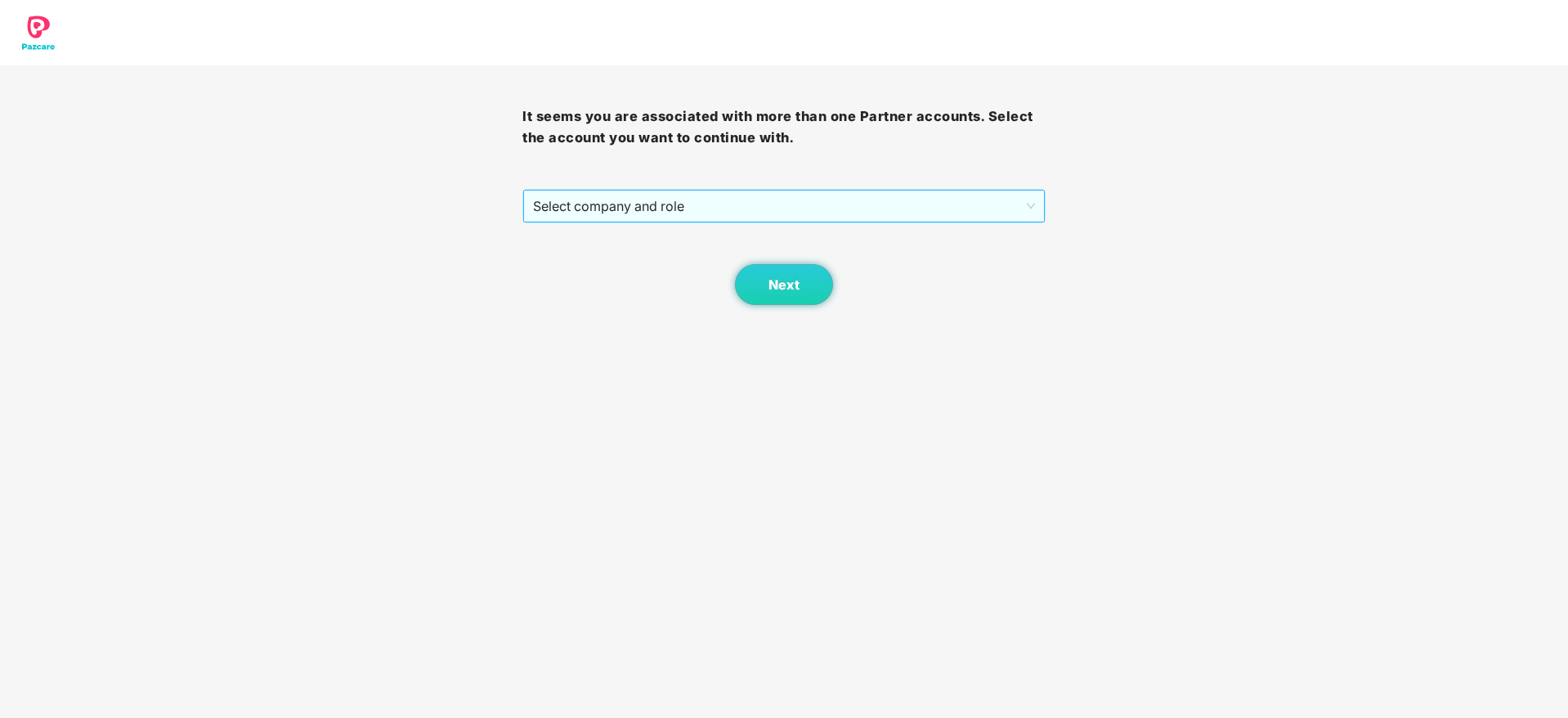
drag, startPoint x: 931, startPoint y: 188, endPoint x: 930, endPoint y: 211, distance: 23.0
click at [931, 192] on div "It seems you are associated with more than one Partner accounts. Select the acc…" at bounding box center [784, 185] width 523 height 240
click at [930, 211] on span "Select company and role" at bounding box center [783, 206] width 501 height 31
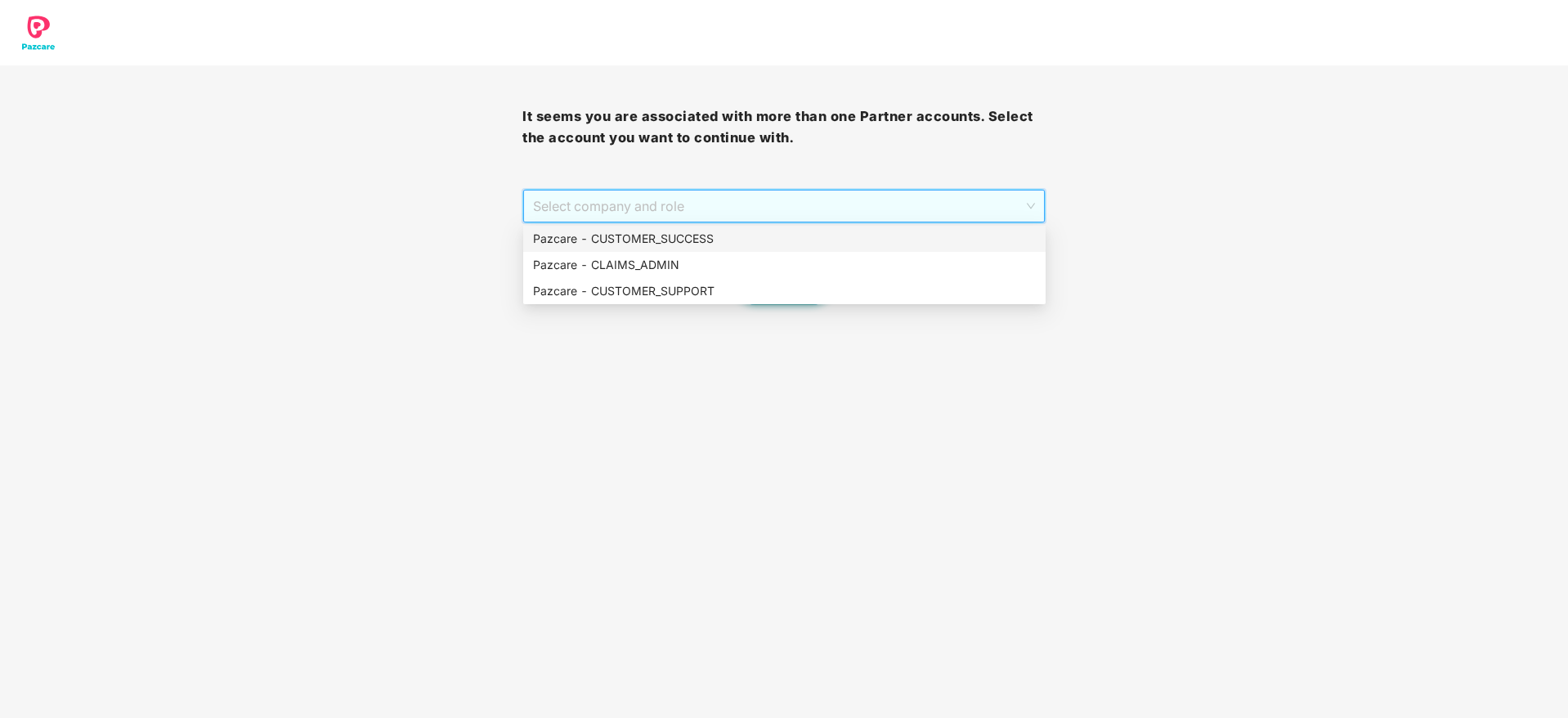
click at [911, 242] on div "Pazcare - CUSTOMER_SUCCESS" at bounding box center [784, 239] width 503 height 18
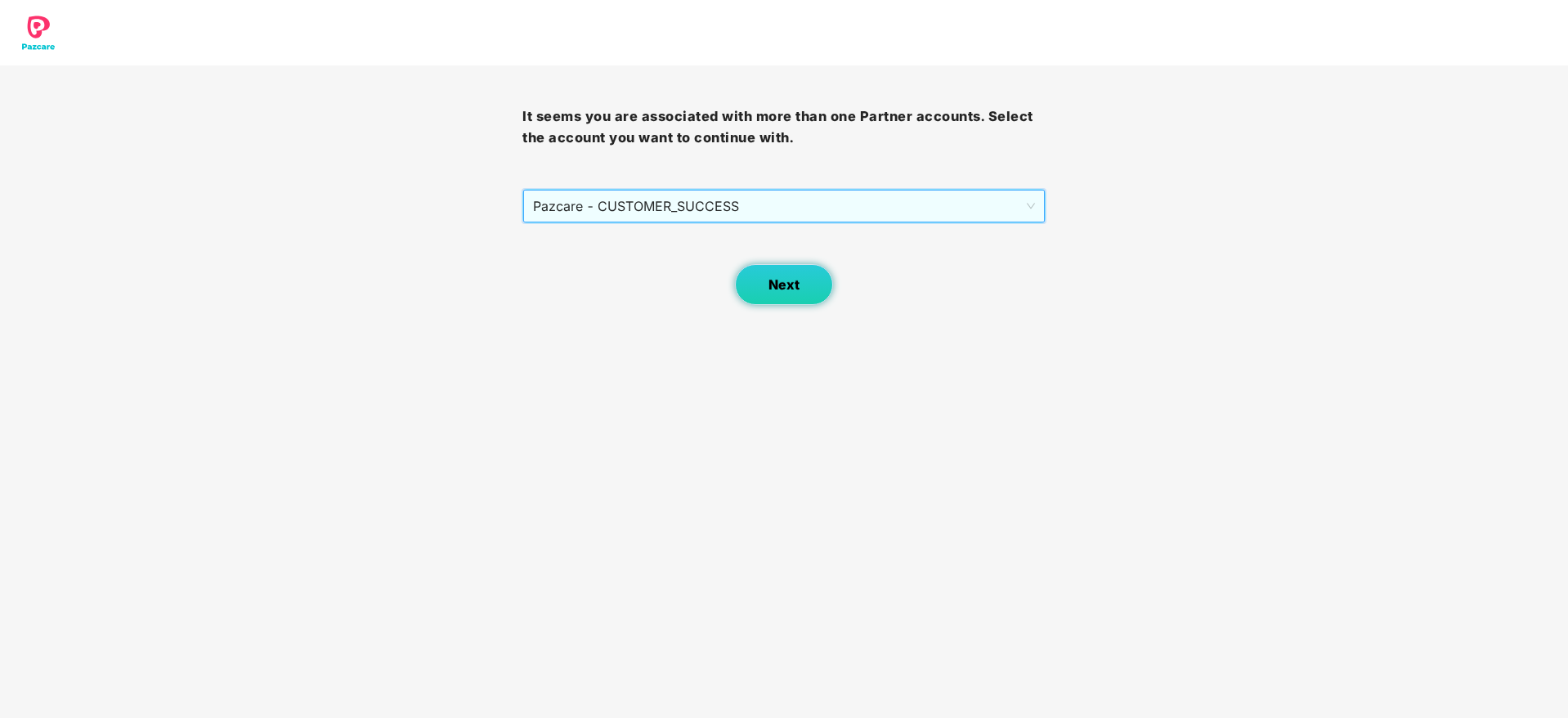
click at [803, 276] on button "Next" at bounding box center [784, 284] width 98 height 41
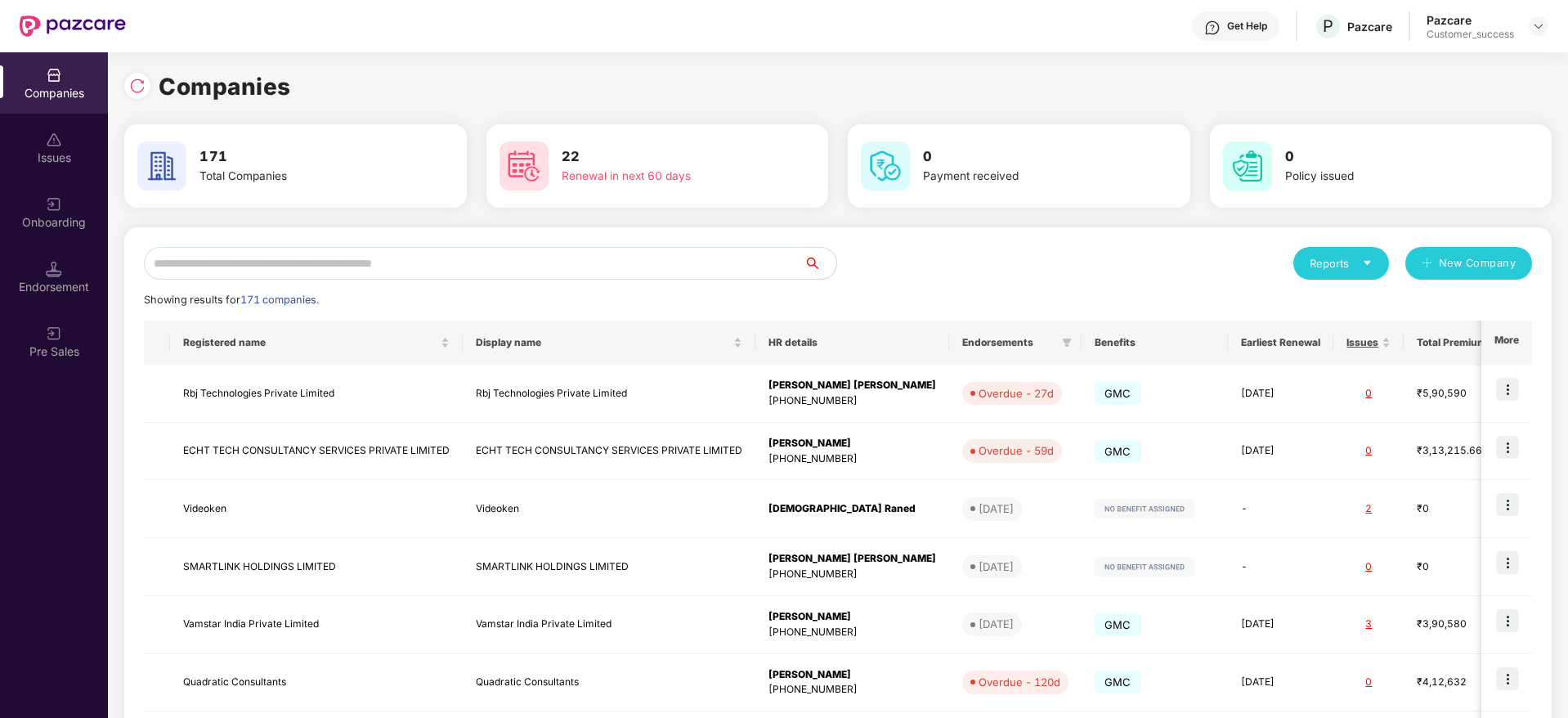
click at [747, 266] on input "text" at bounding box center [474, 263] width 659 height 33
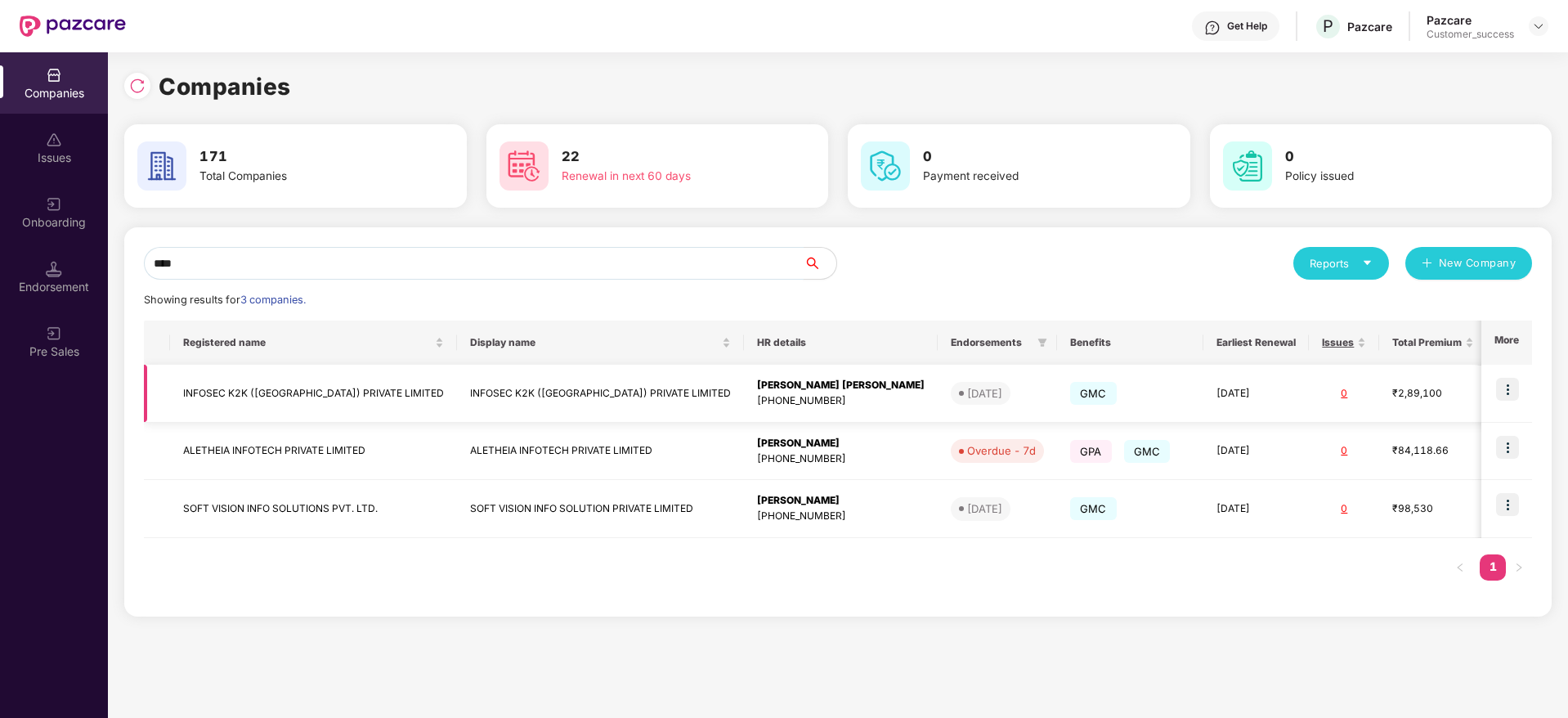
type input "****"
click at [1519, 384] on img at bounding box center [1508, 389] width 23 height 23
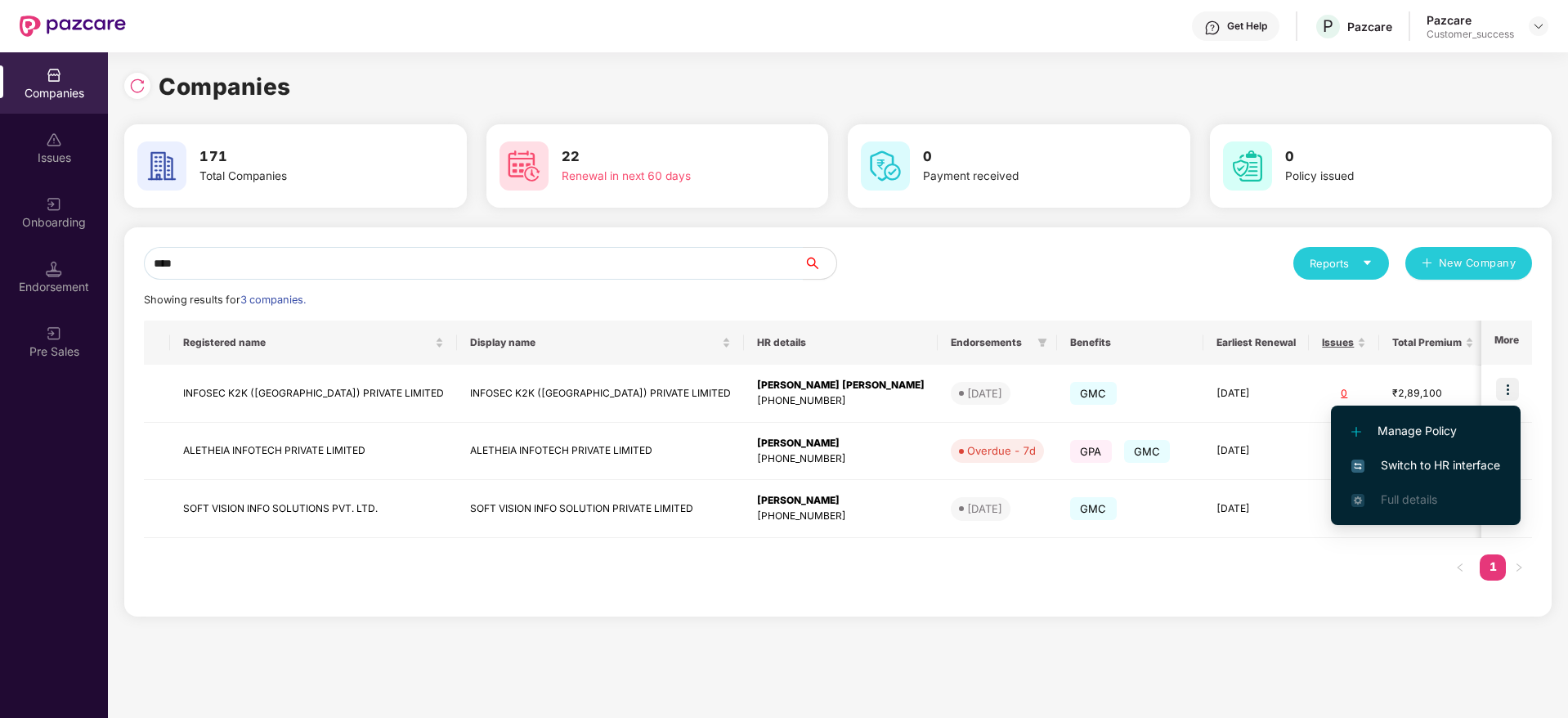
click at [1458, 459] on span "Switch to HR interface" at bounding box center [1426, 465] width 149 height 18
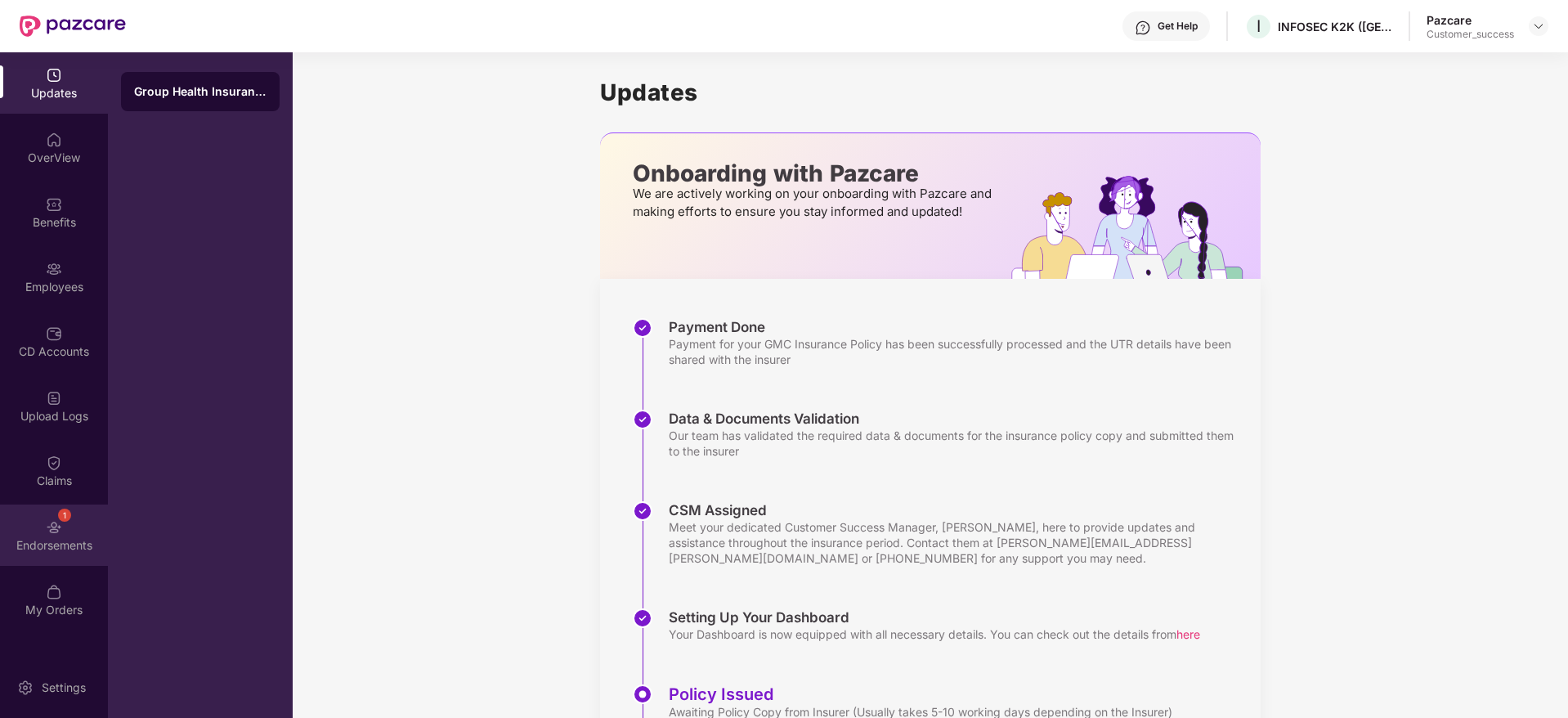
click at [70, 537] on div "Endorsements" at bounding box center [54, 544] width 108 height 16
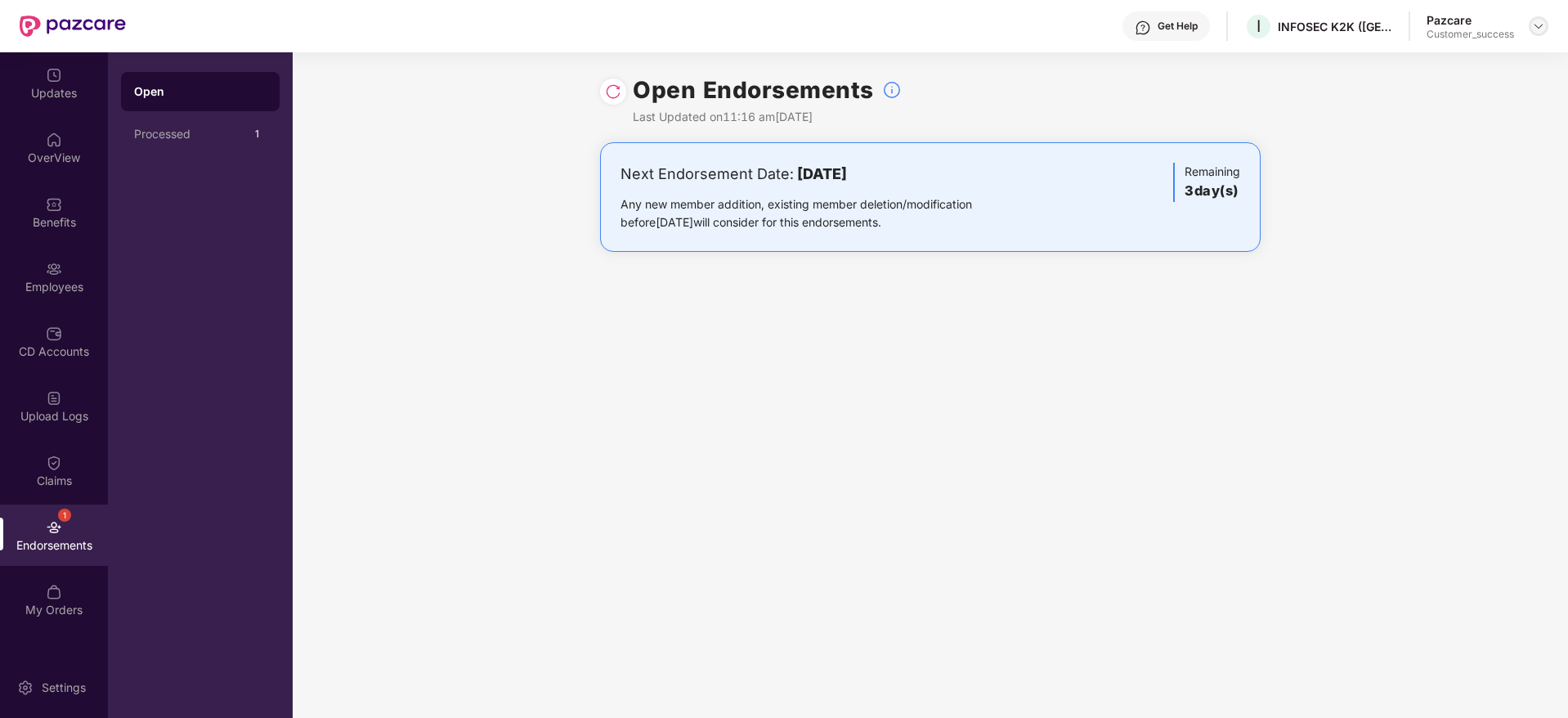
click at [1543, 26] on img at bounding box center [1539, 26] width 13 height 13
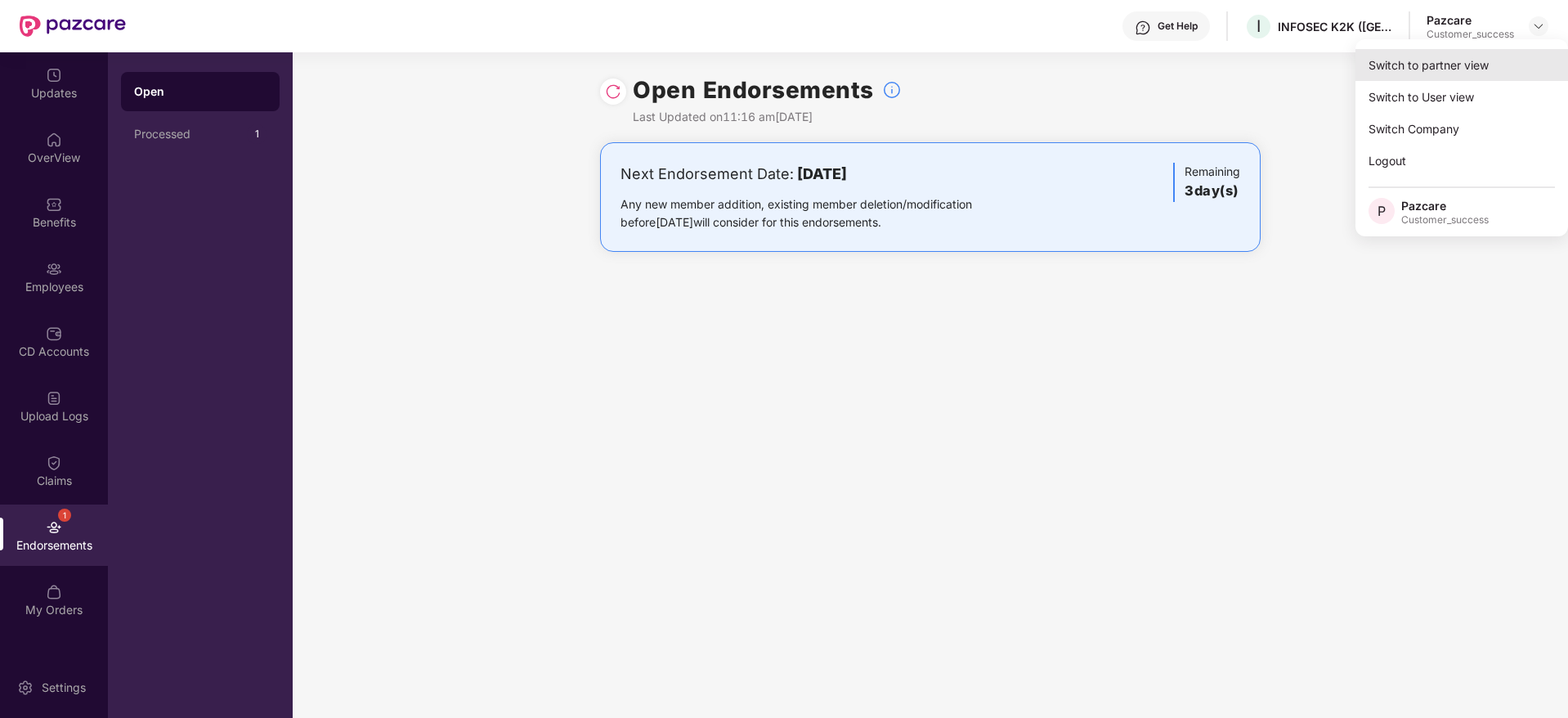
click at [1520, 53] on div "Switch to partner view" at bounding box center [1461, 65] width 212 height 32
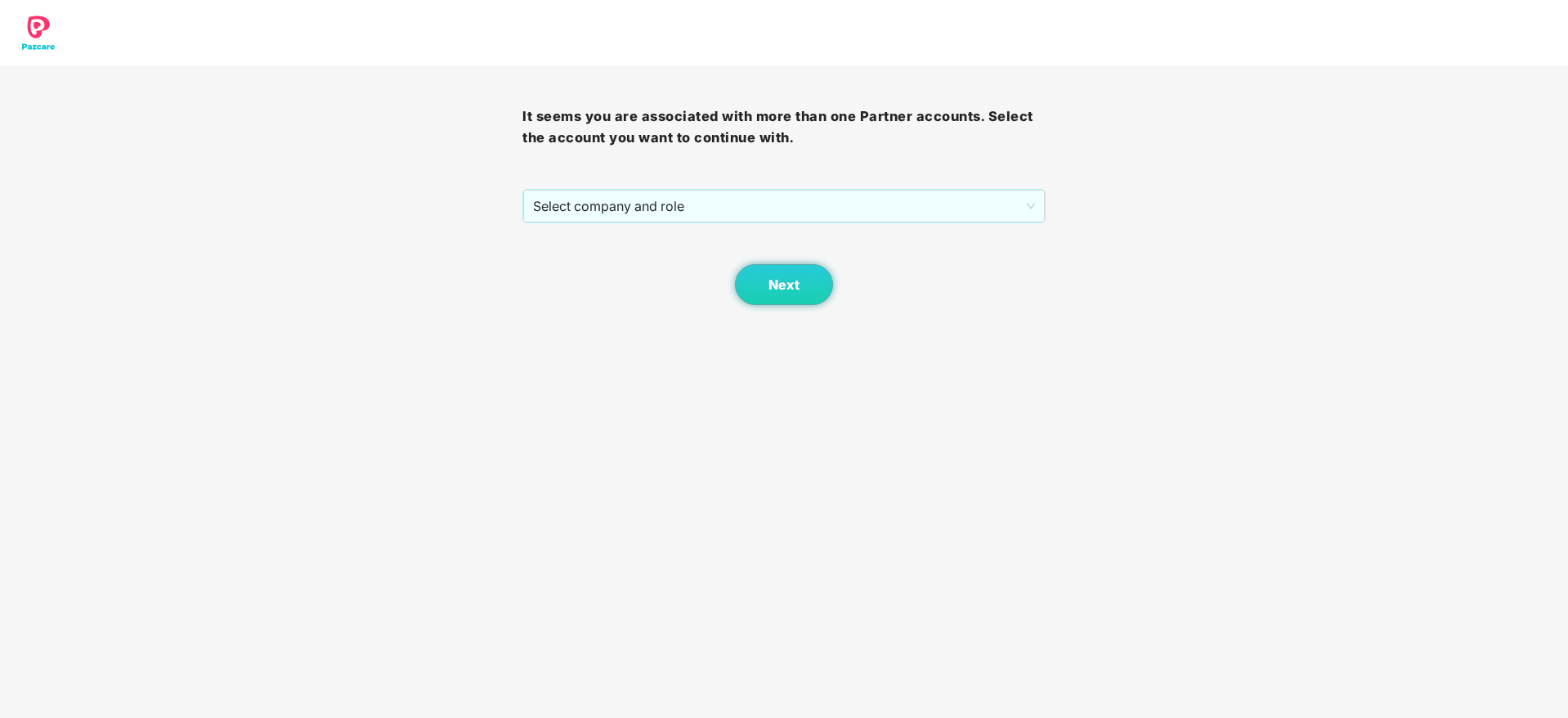
click at [947, 182] on div "It seems you are associated with more than one Partner accounts. Select the acc…" at bounding box center [784, 185] width 523 height 240
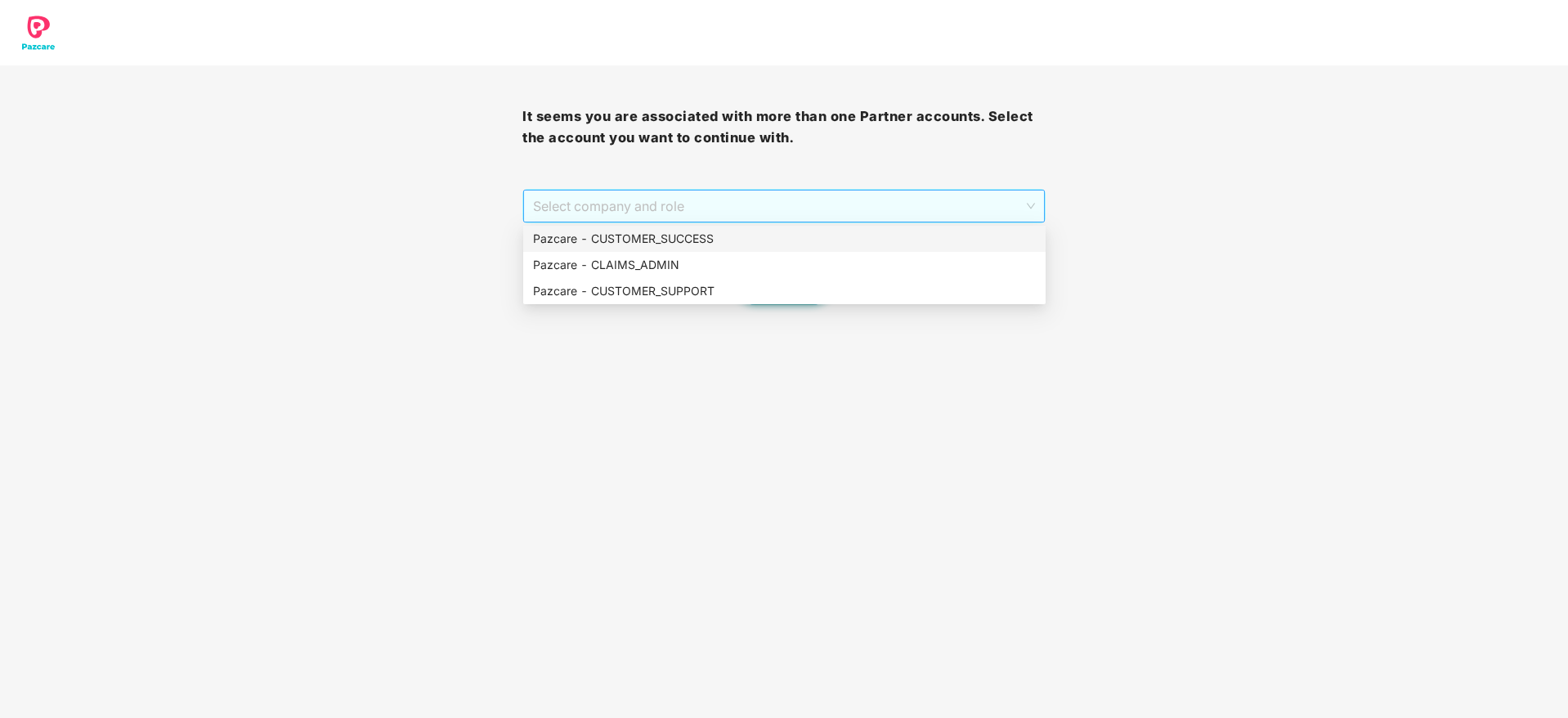
drag, startPoint x: 948, startPoint y: 196, endPoint x: 940, endPoint y: 228, distance: 33.0
click at [948, 199] on span "Select company and role" at bounding box center [783, 206] width 501 height 31
click at [937, 236] on div "Pazcare - CUSTOMER_SUCCESS" at bounding box center [784, 239] width 503 height 18
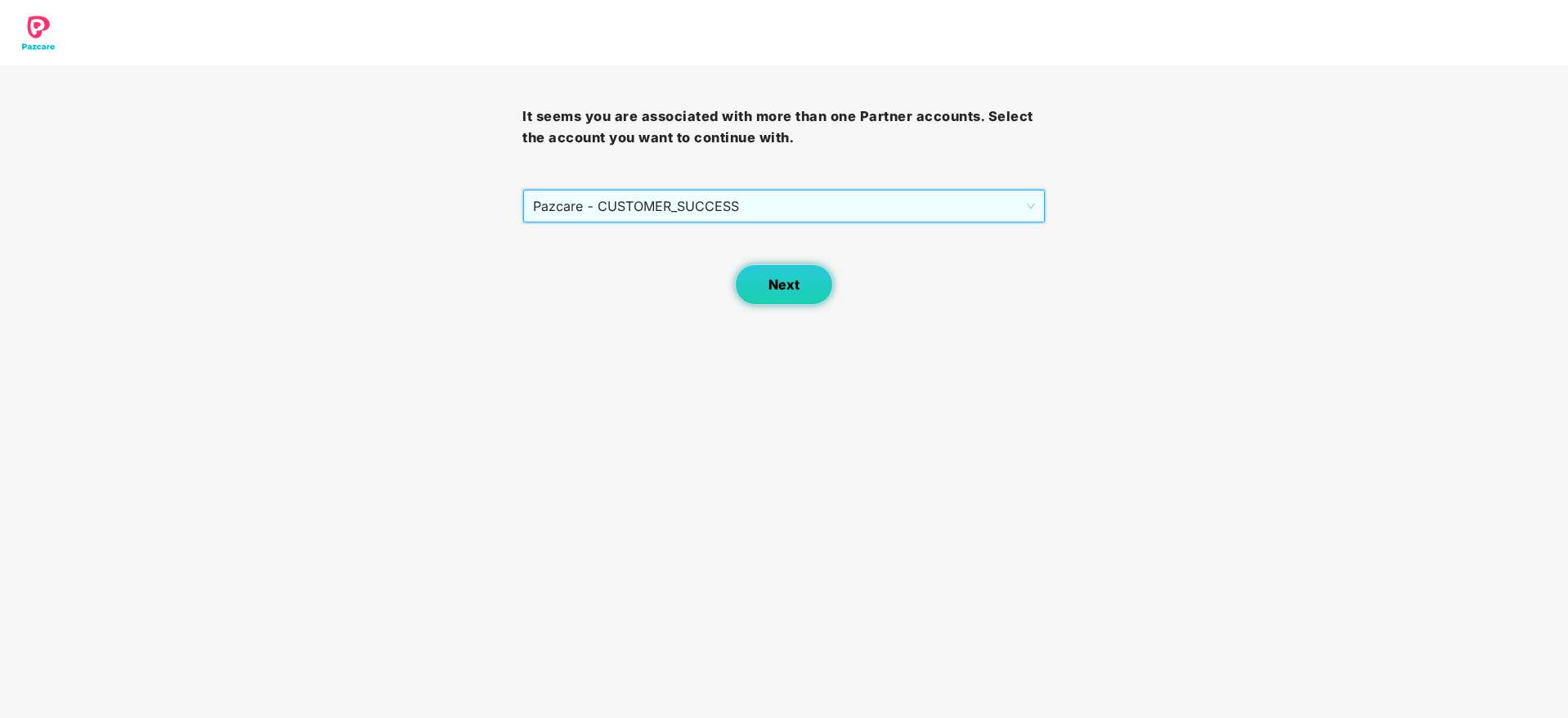
click at [758, 291] on button "Next" at bounding box center [784, 284] width 98 height 41
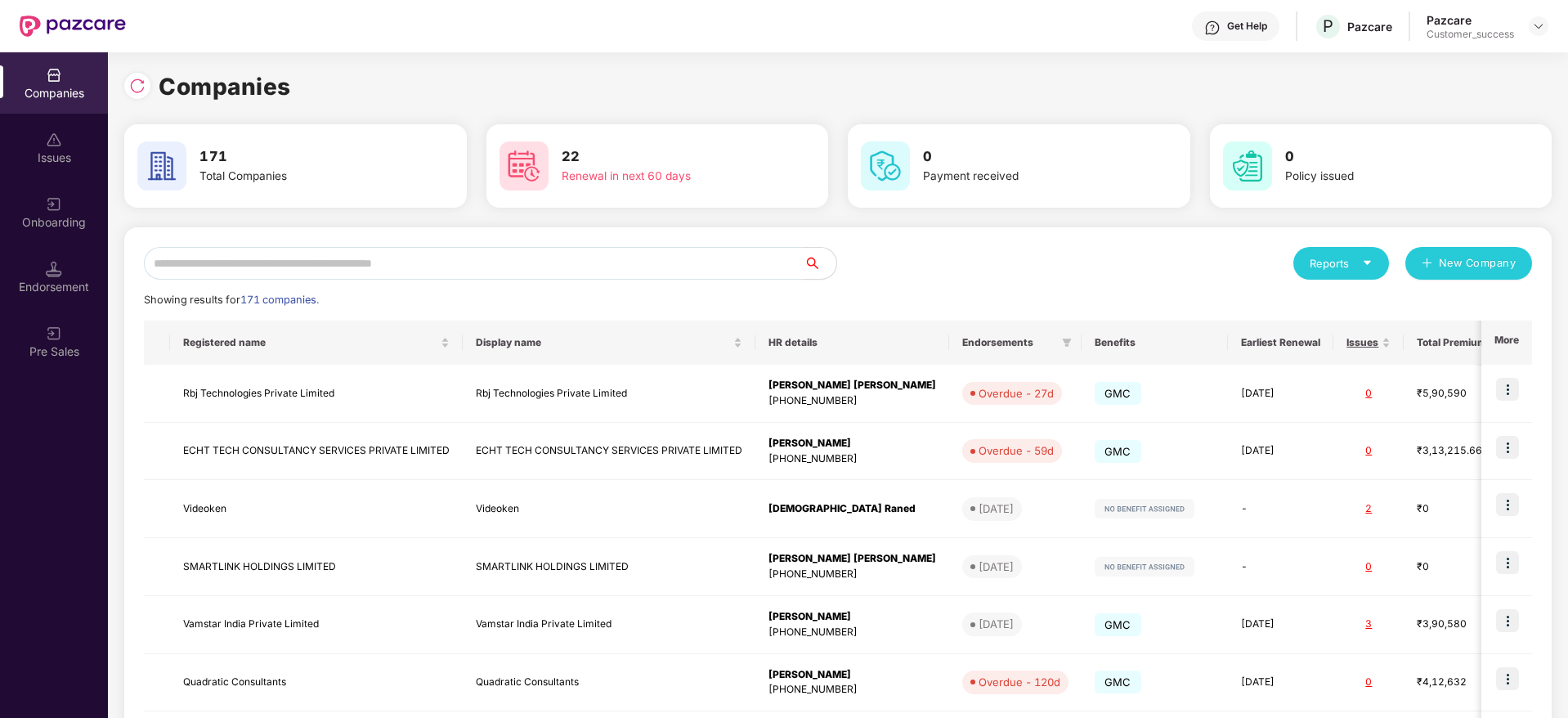
click at [642, 271] on input "text" at bounding box center [474, 263] width 659 height 33
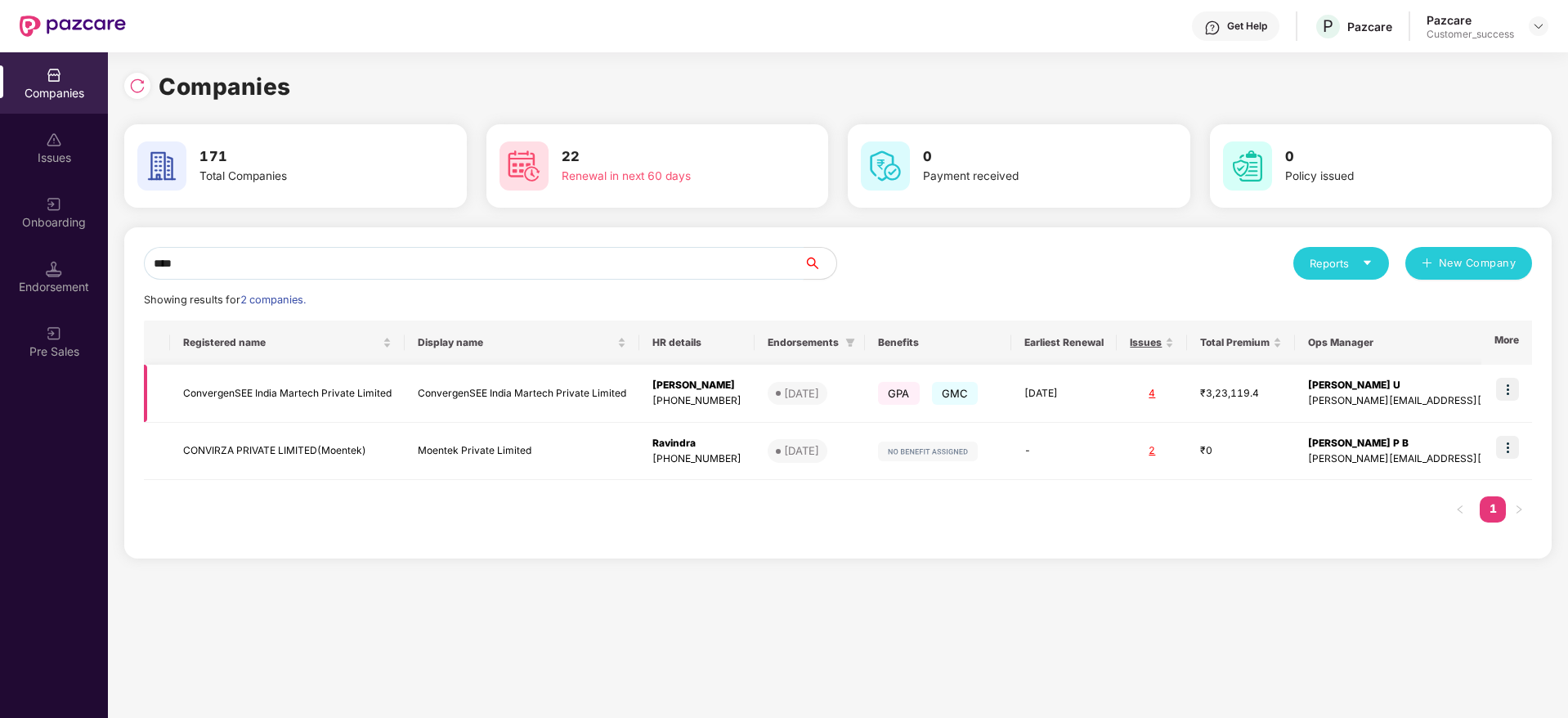
type input "****"
click at [1505, 391] on img at bounding box center [1508, 389] width 23 height 23
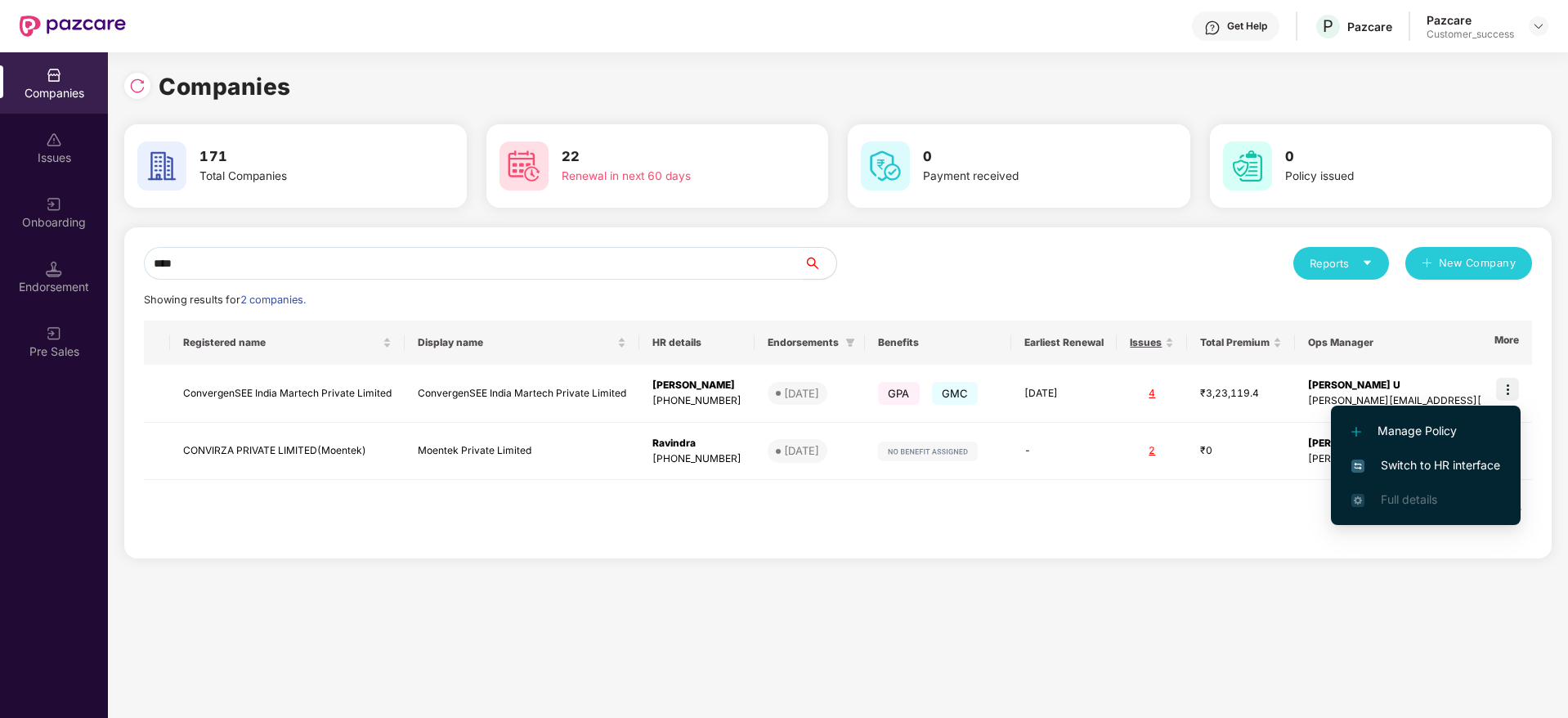
click at [1444, 458] on span "Switch to HR interface" at bounding box center [1426, 465] width 149 height 18
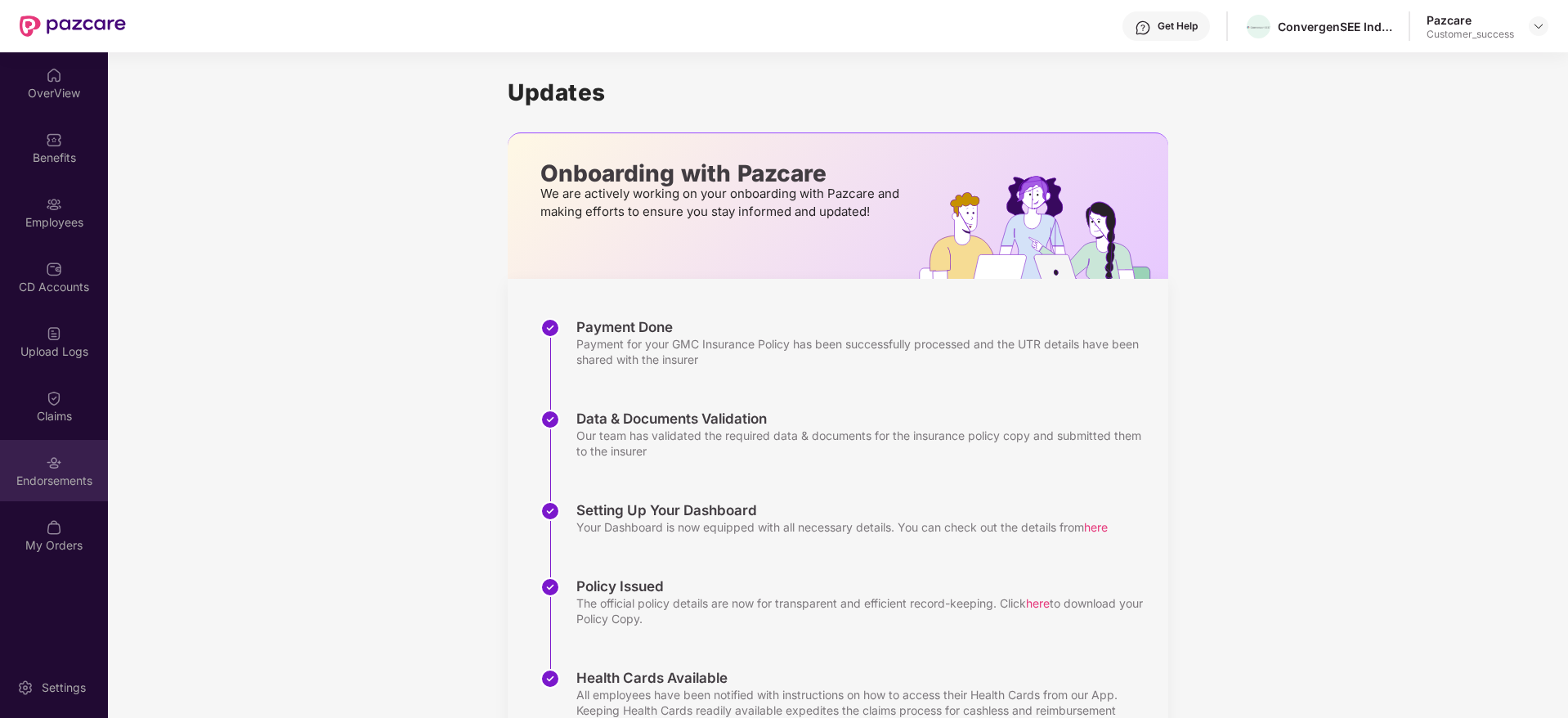
click at [46, 456] on img at bounding box center [54, 462] width 16 height 16
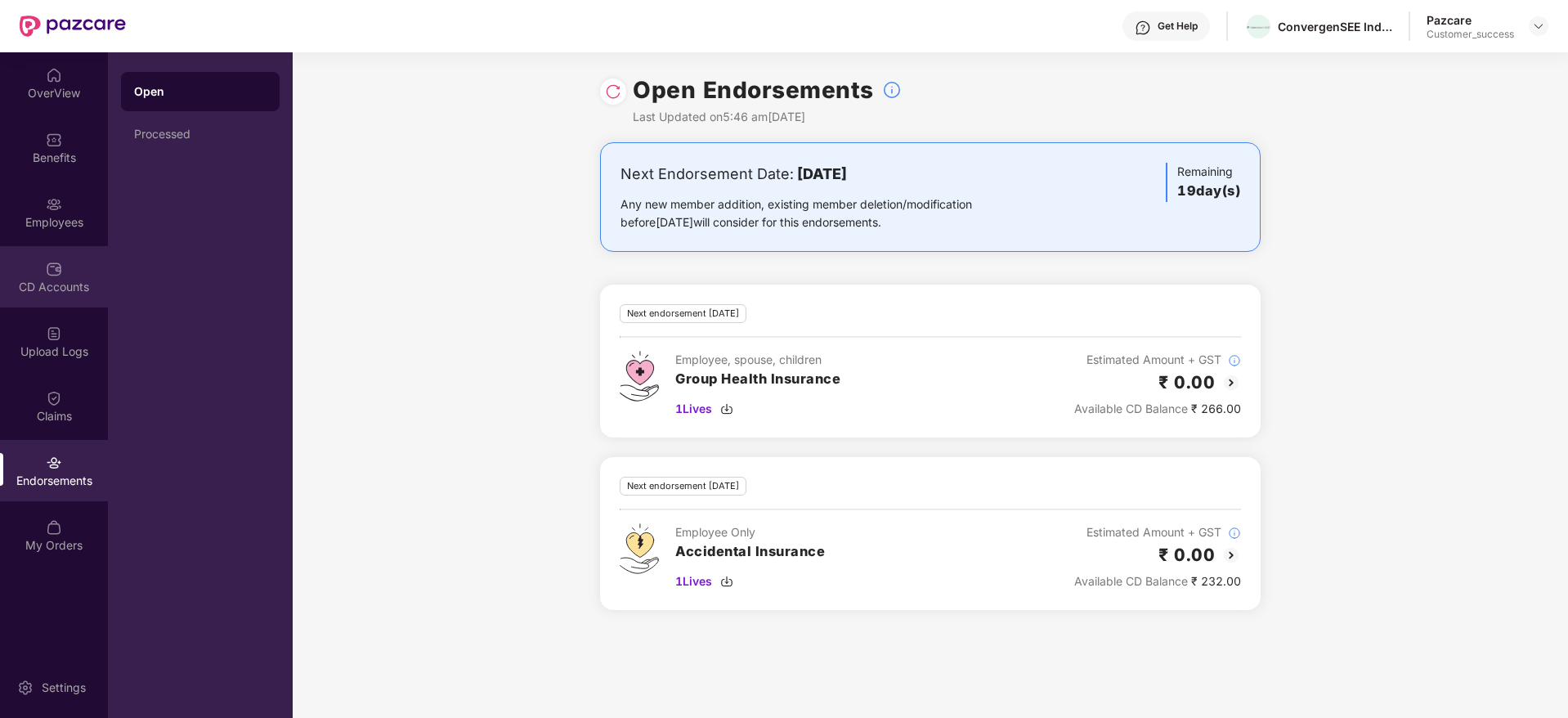
click at [25, 246] on div "CD Accounts" at bounding box center [54, 276] width 108 height 61
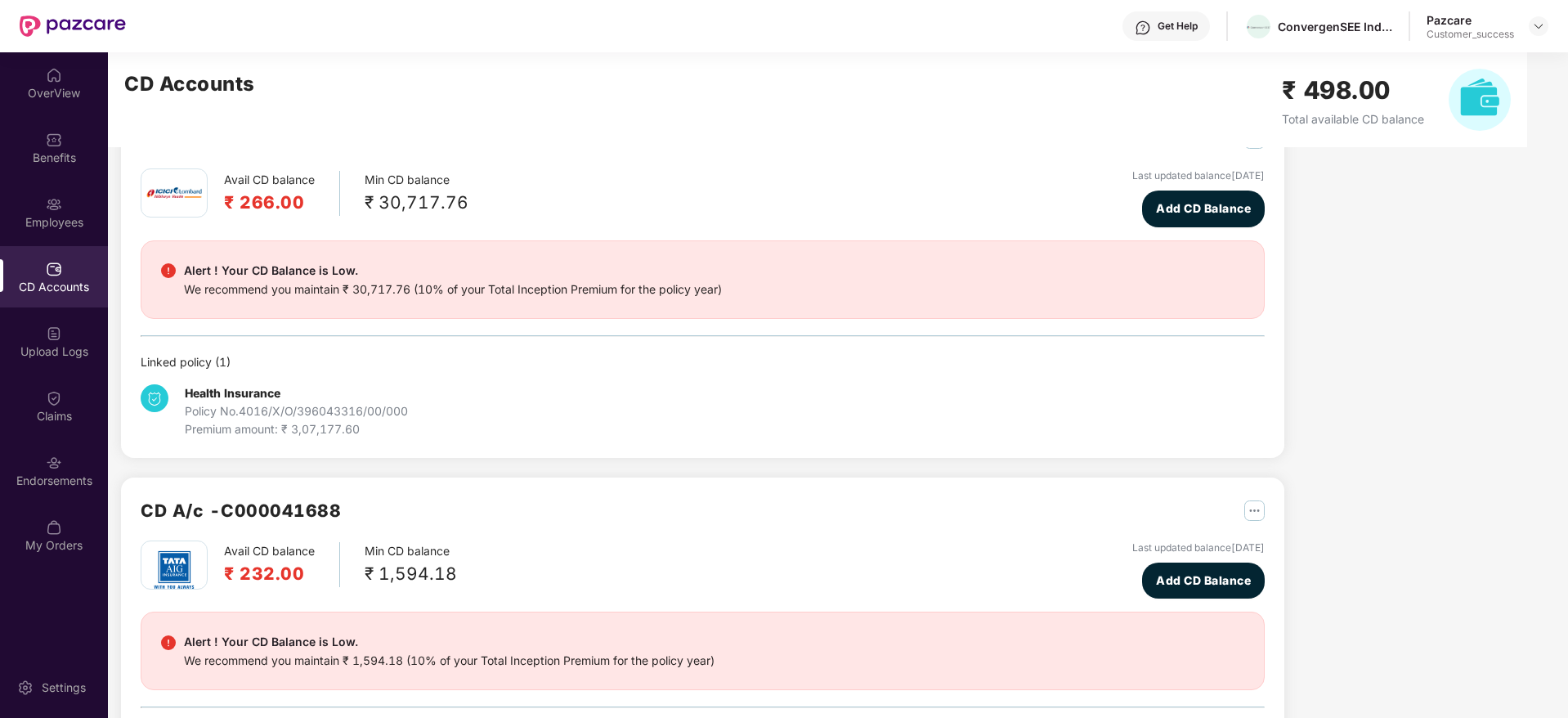
scroll to position [0, 0]
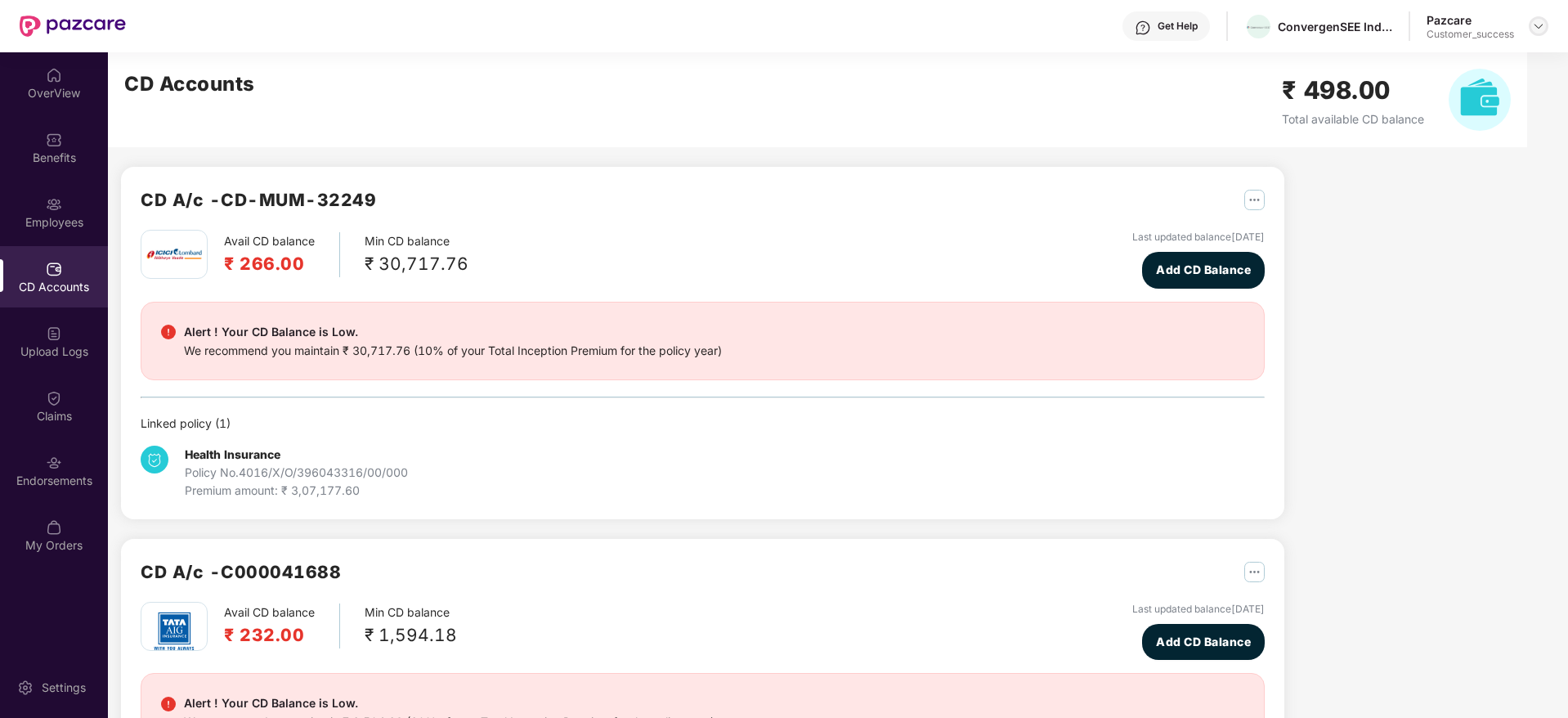
click at [1537, 25] on img at bounding box center [1539, 26] width 13 height 13
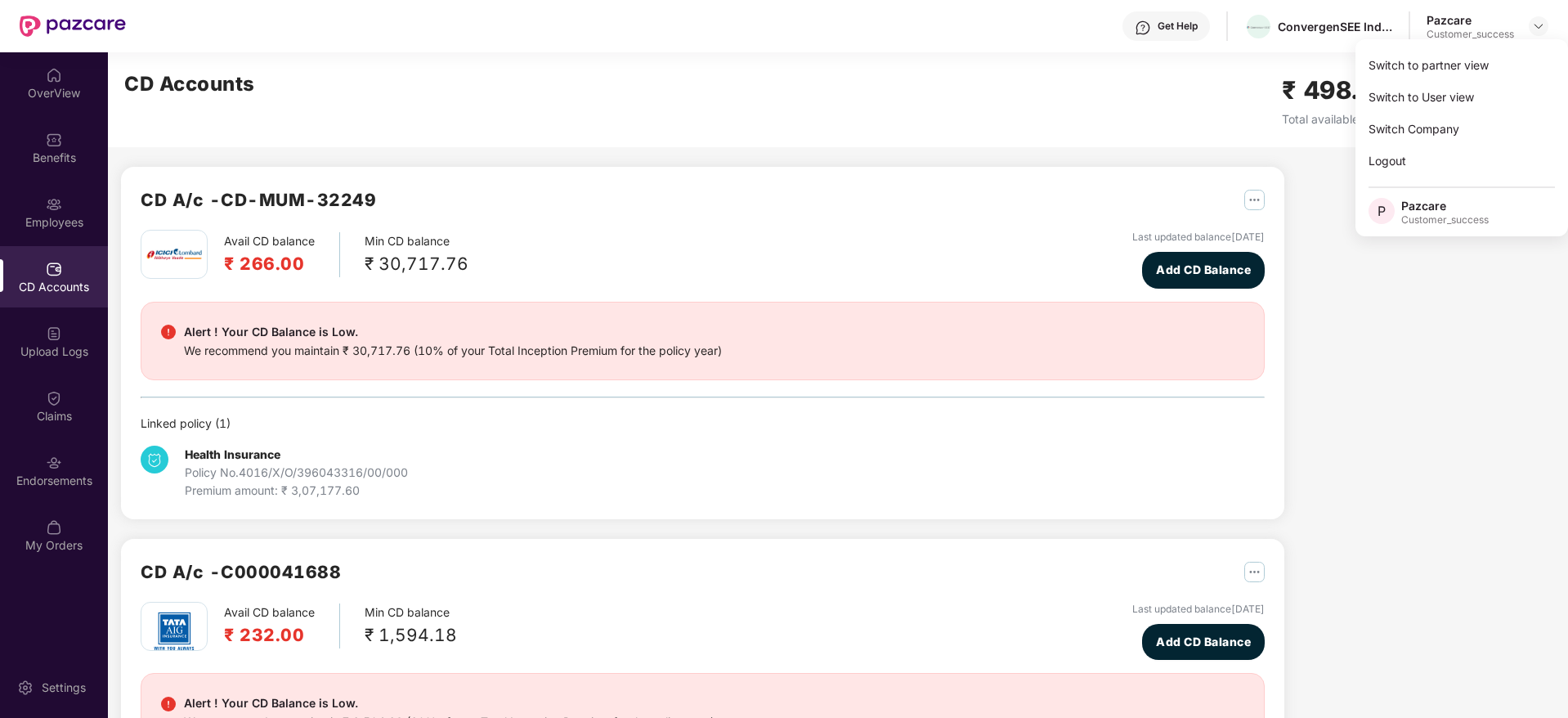
click at [1507, 66] on div "Switch to partner view" at bounding box center [1461, 65] width 212 height 32
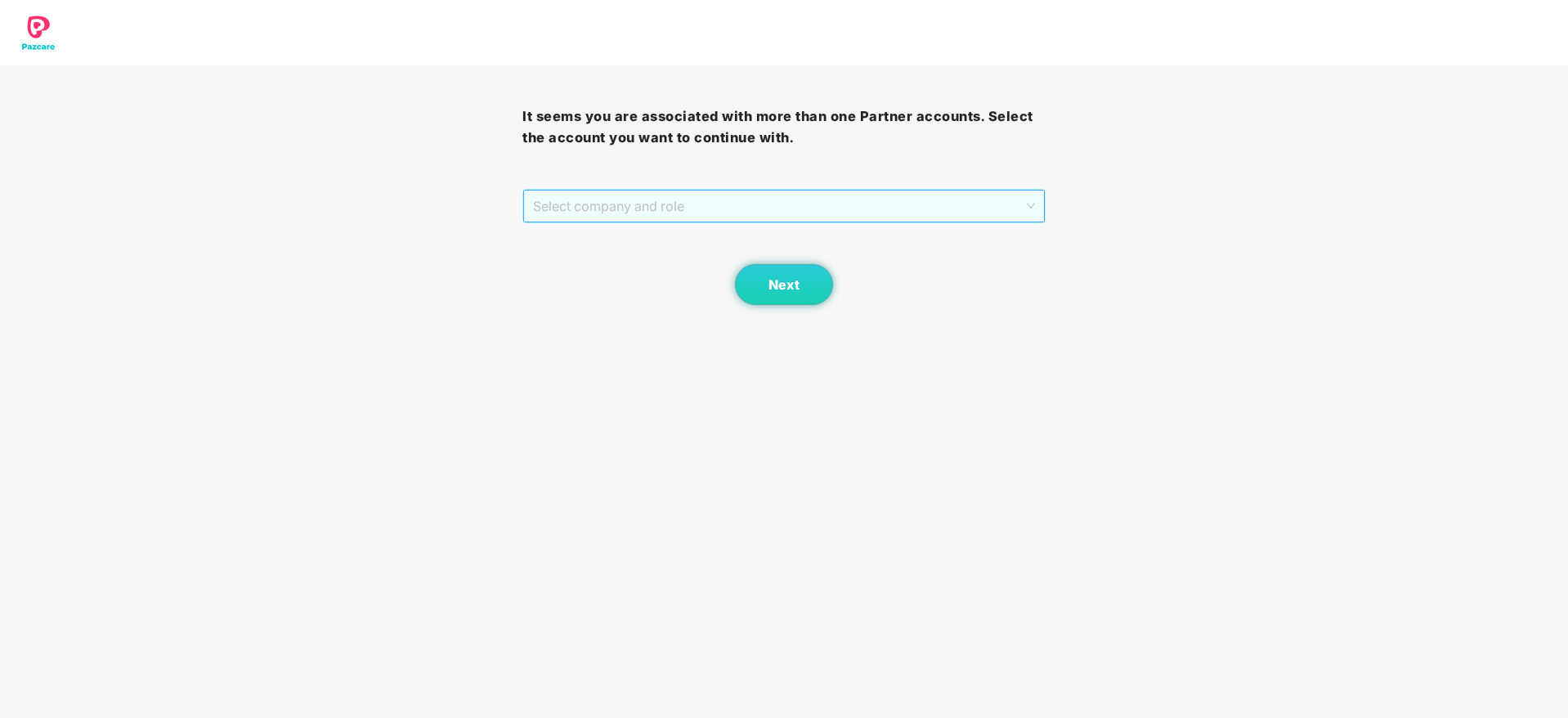
click at [924, 209] on span "Select company and role" at bounding box center [783, 206] width 501 height 31
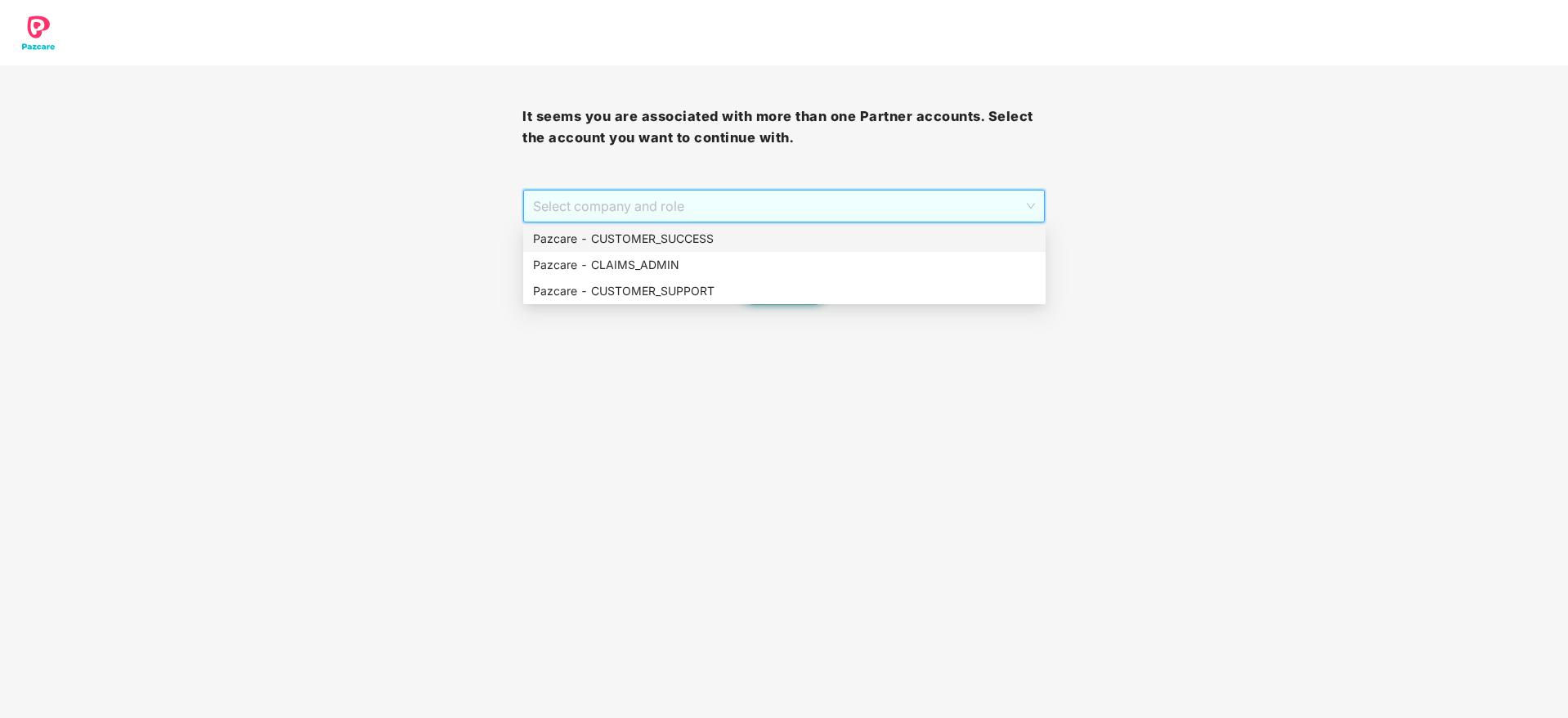
click at [916, 239] on div "Pazcare - CUSTOMER_SUCCESS" at bounding box center [784, 239] width 503 height 18
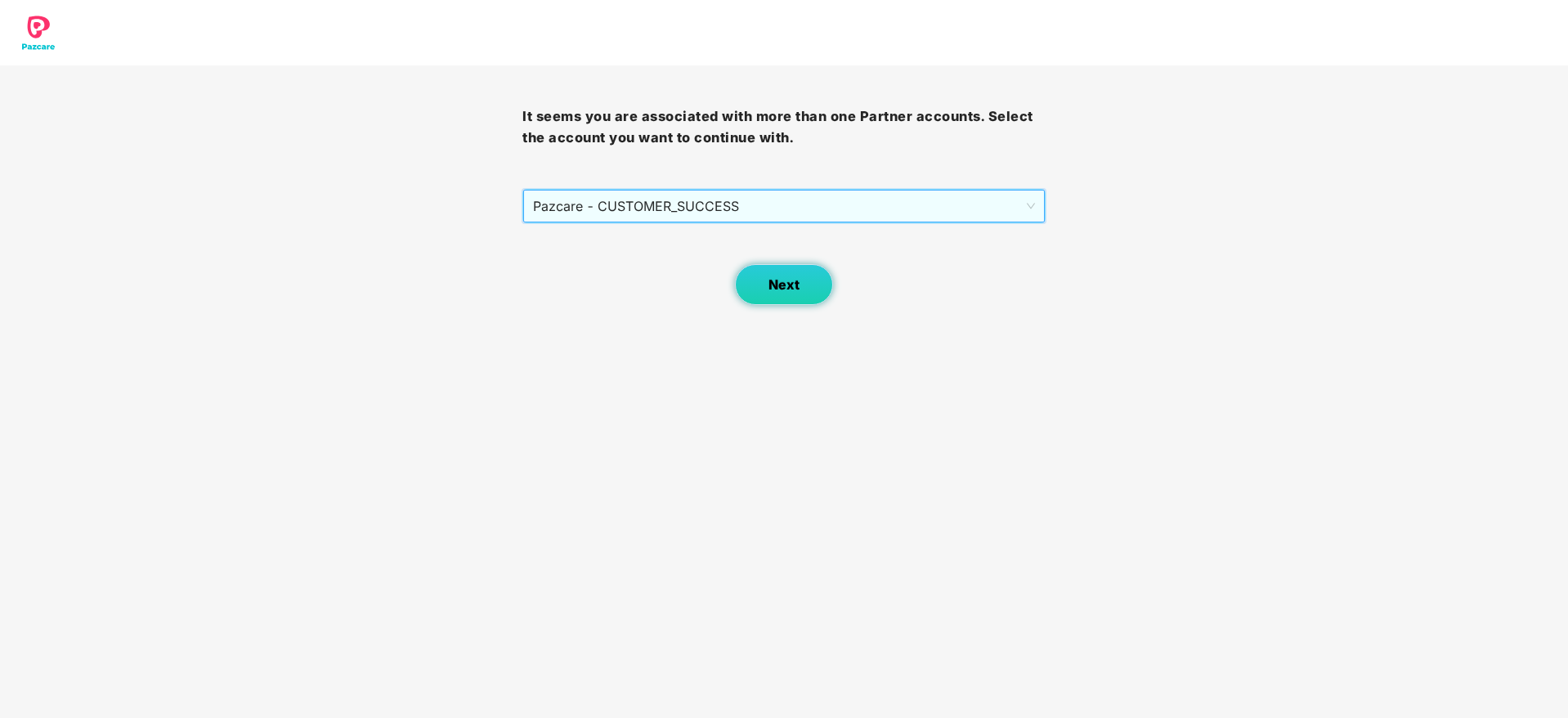
click at [782, 277] on span "Next" at bounding box center [784, 285] width 31 height 15
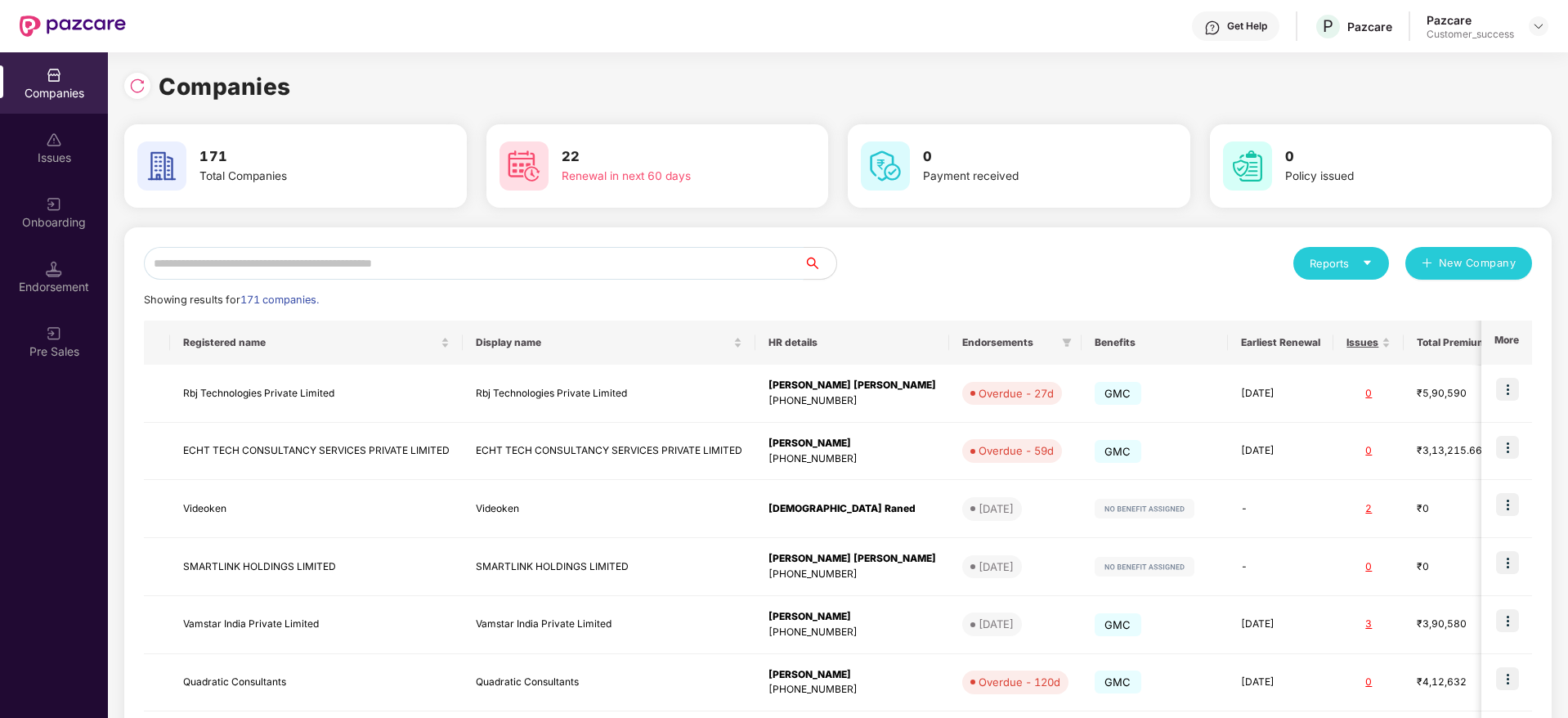
click at [537, 272] on input "text" at bounding box center [474, 263] width 659 height 33
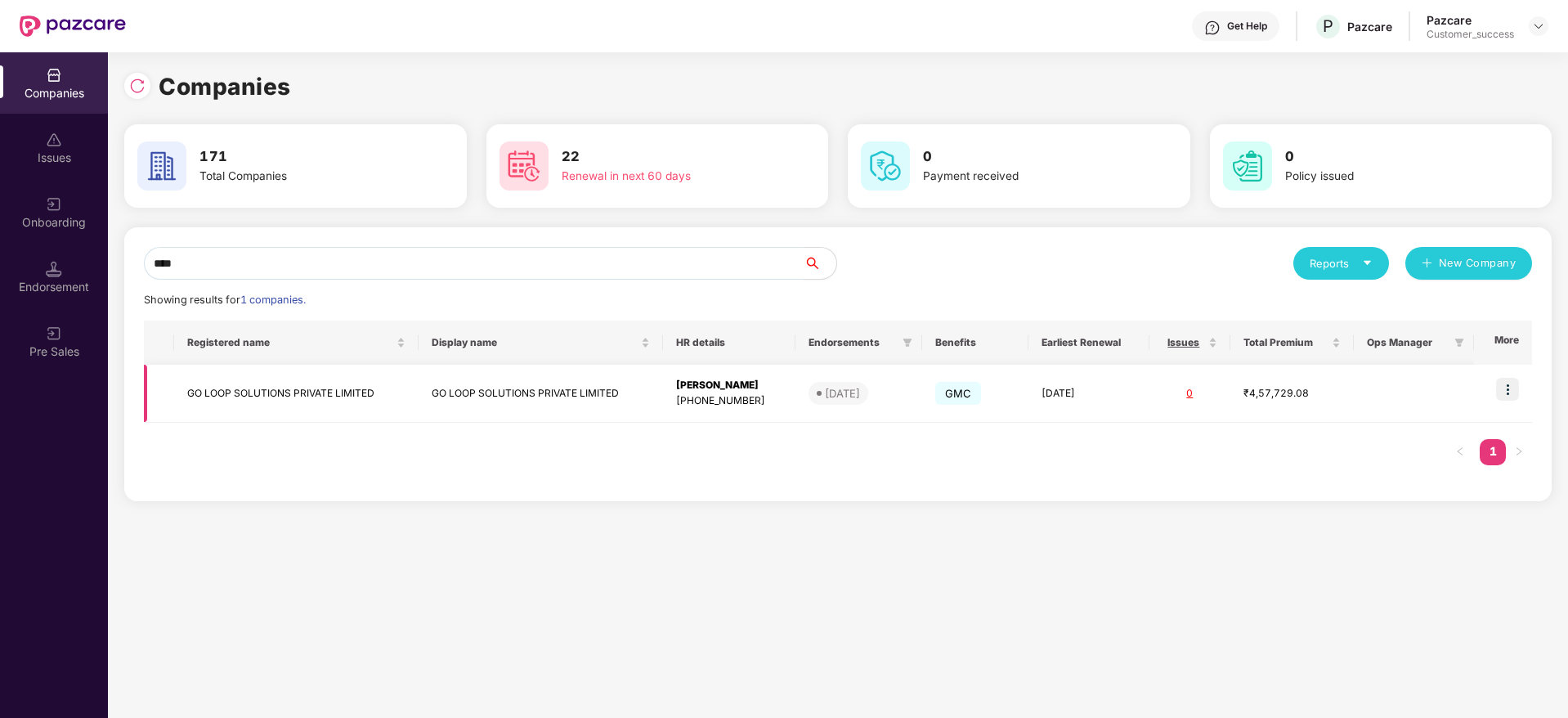
type input "****"
click at [1515, 384] on img at bounding box center [1508, 389] width 23 height 23
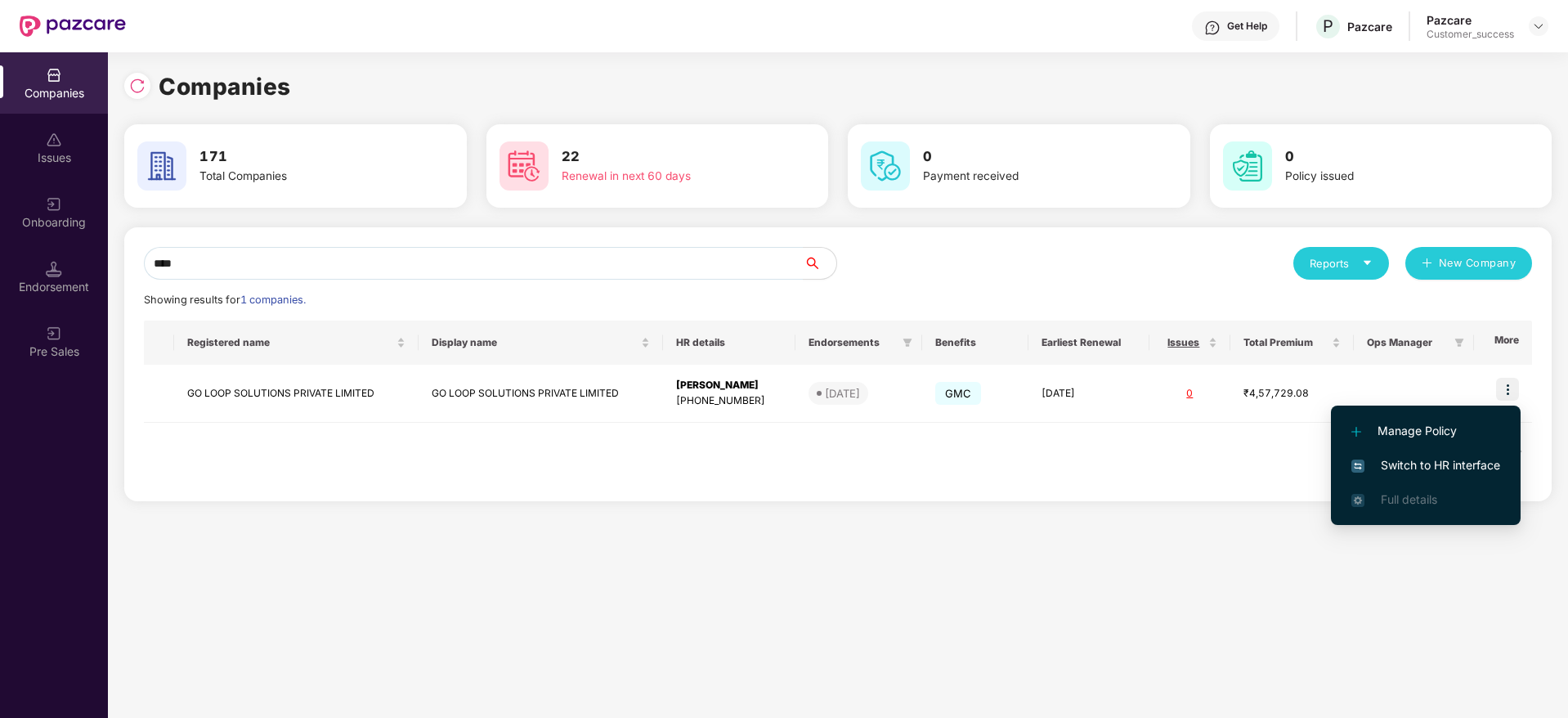
click at [1493, 461] on span "Switch to HR interface" at bounding box center [1426, 465] width 149 height 18
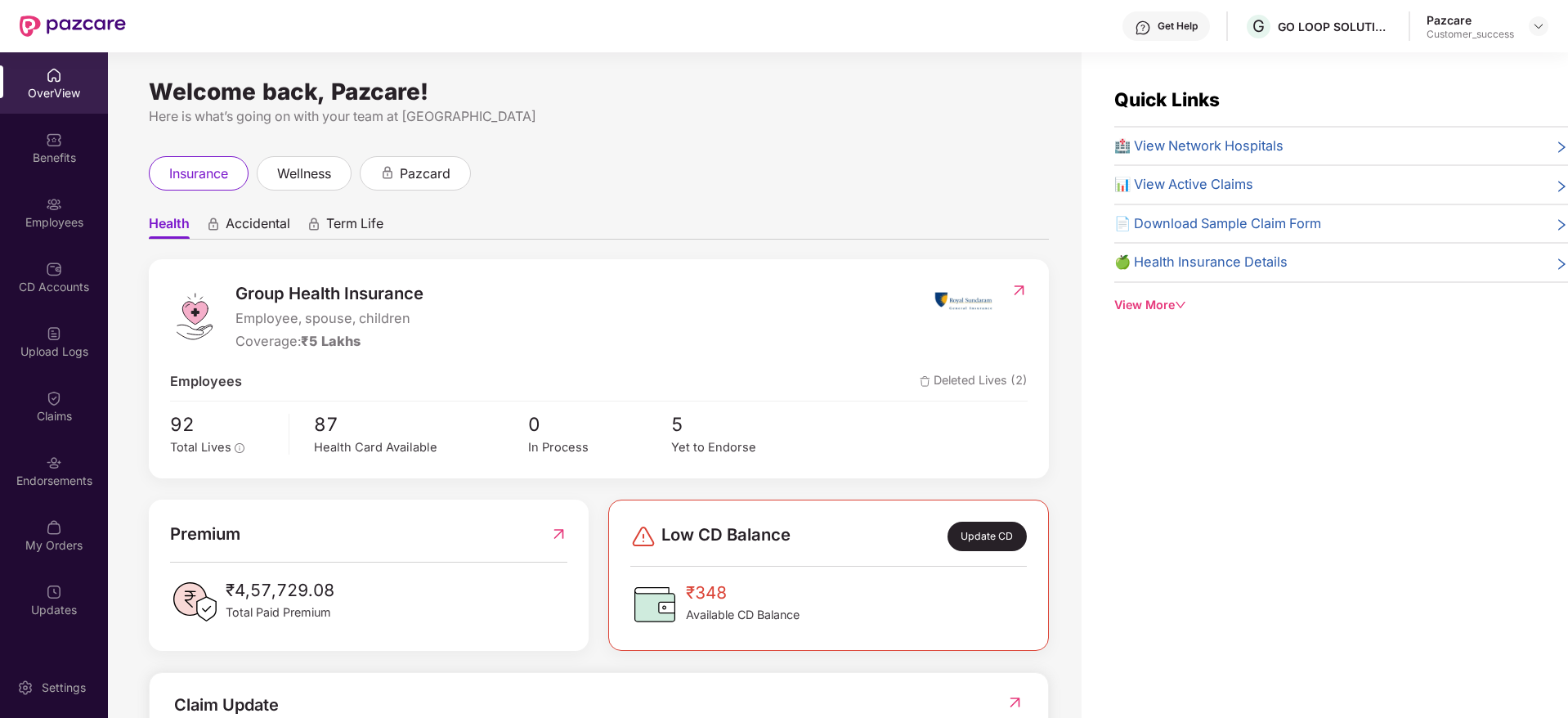
drag, startPoint x: 46, startPoint y: 690, endPoint x: 76, endPoint y: 652, distance: 48.4
click at [48, 690] on div "Settings" at bounding box center [63, 687] width 54 height 16
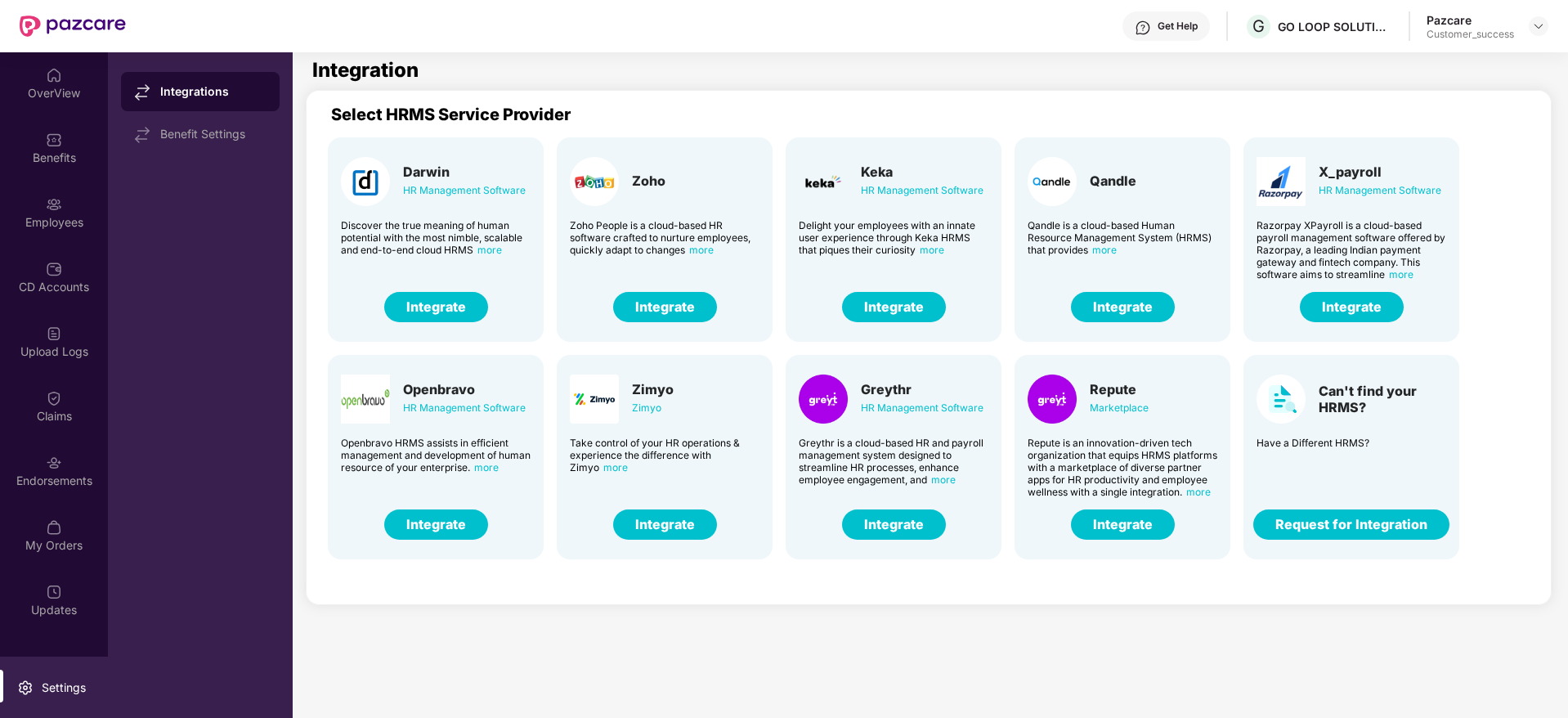
click at [897, 308] on button "Integrate" at bounding box center [894, 307] width 104 height 30
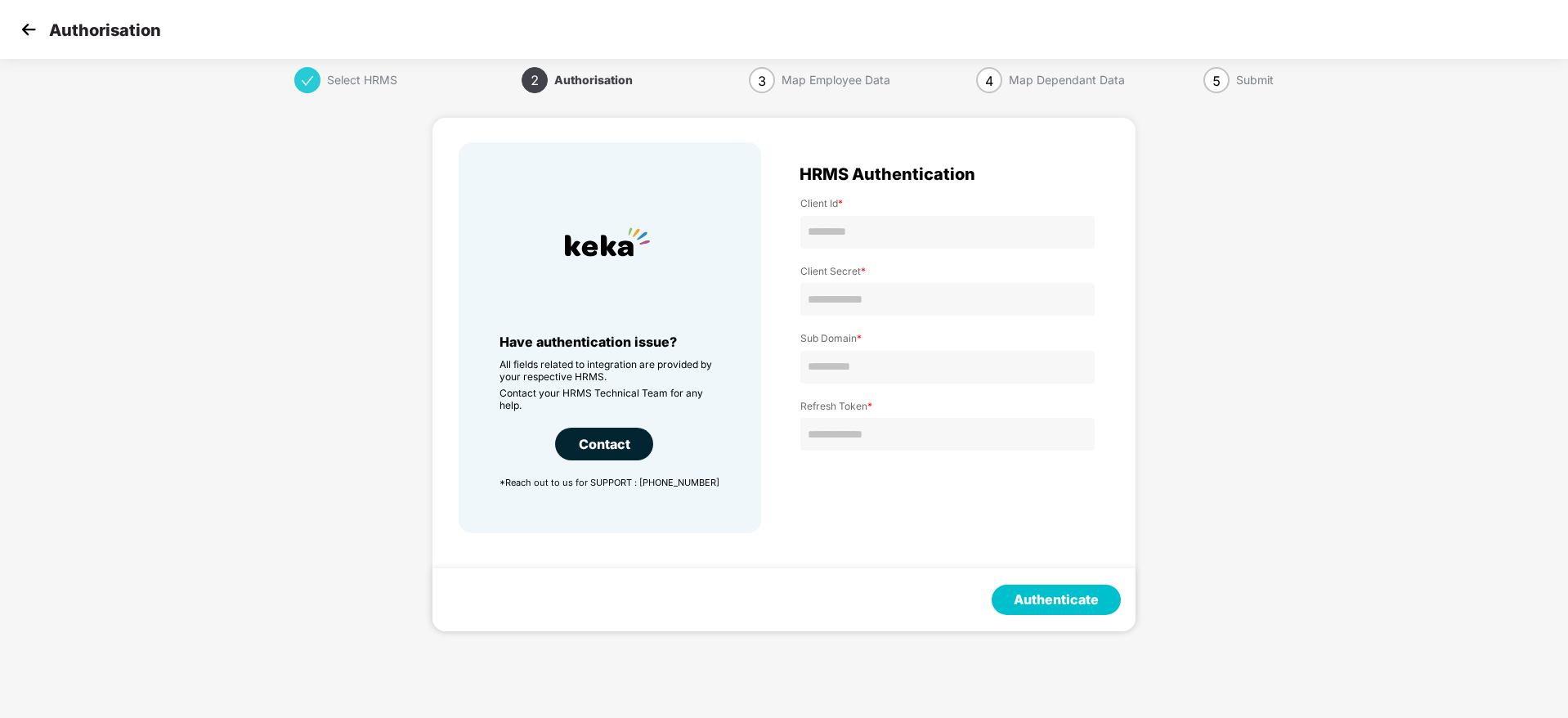
click at [27, 22] on img at bounding box center [28, 29] width 25 height 25
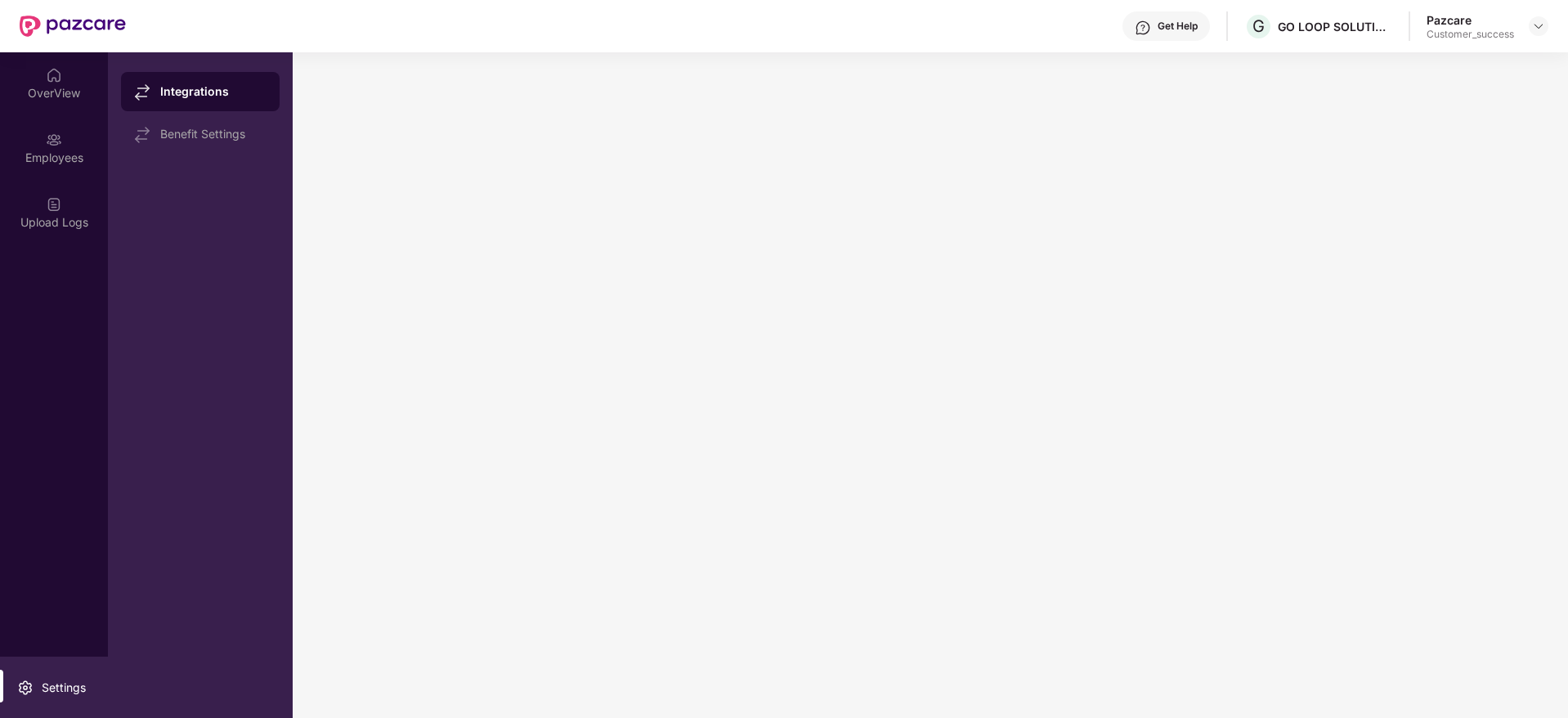
click at [27, 22] on img at bounding box center [73, 25] width 107 height 22
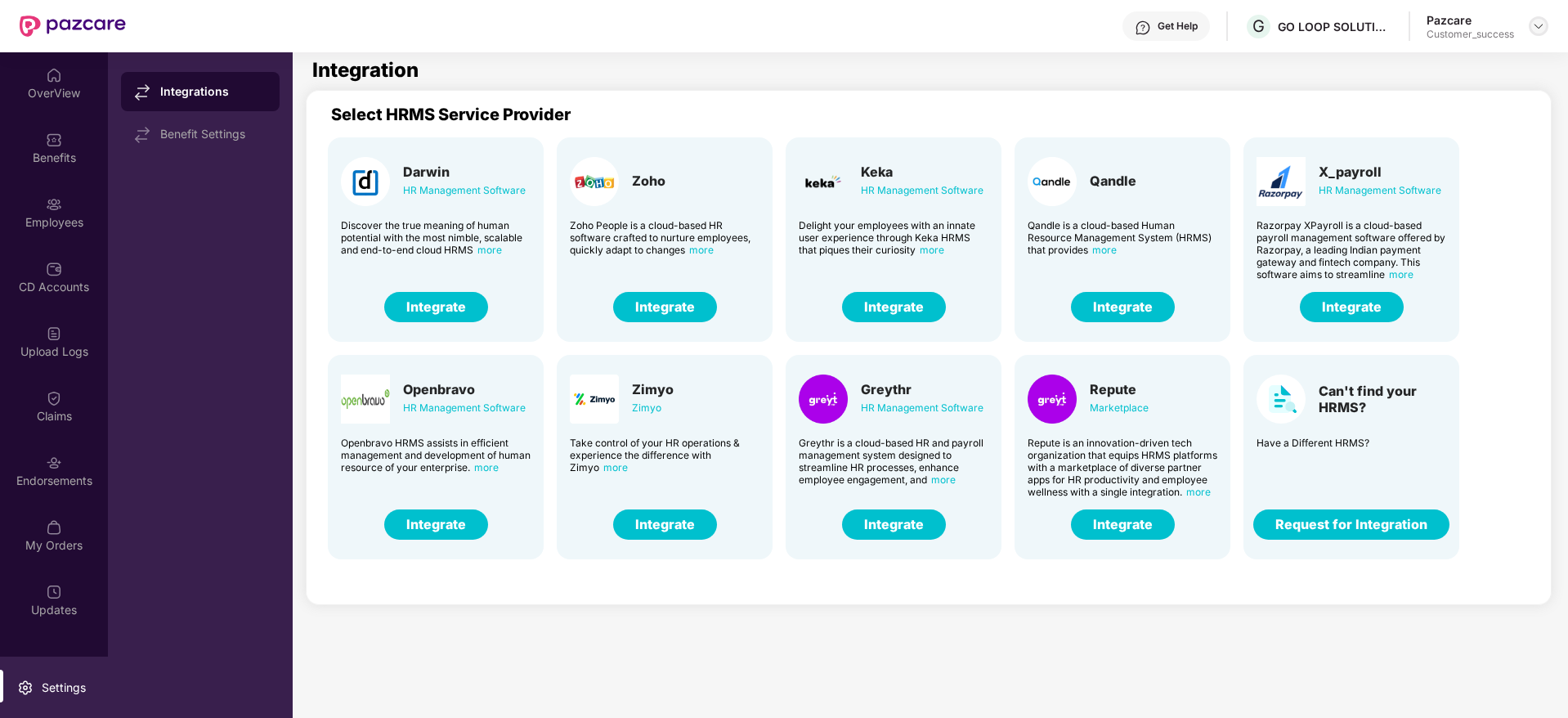
click at [1538, 25] on img at bounding box center [1539, 26] width 13 height 13
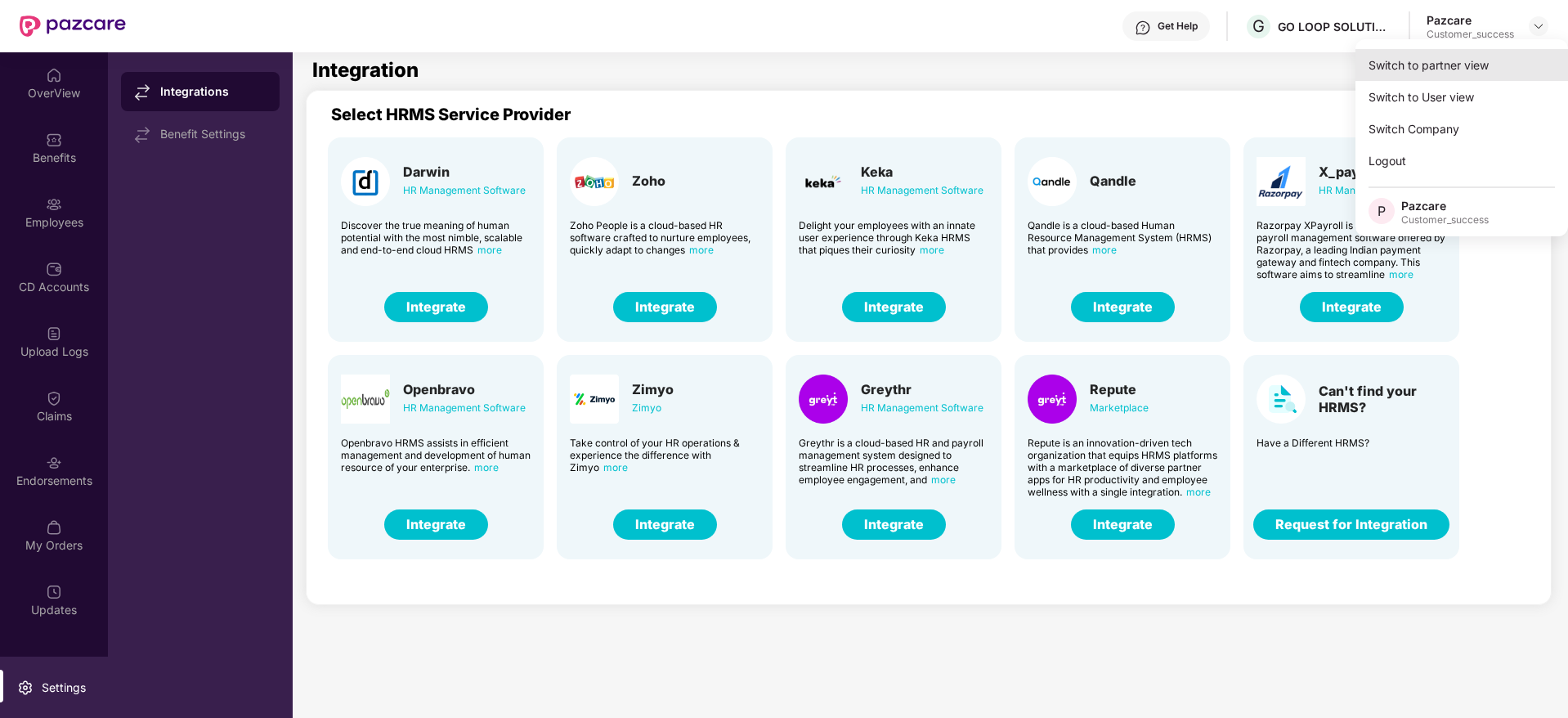
click at [1522, 61] on div "Switch to partner view" at bounding box center [1461, 65] width 212 height 32
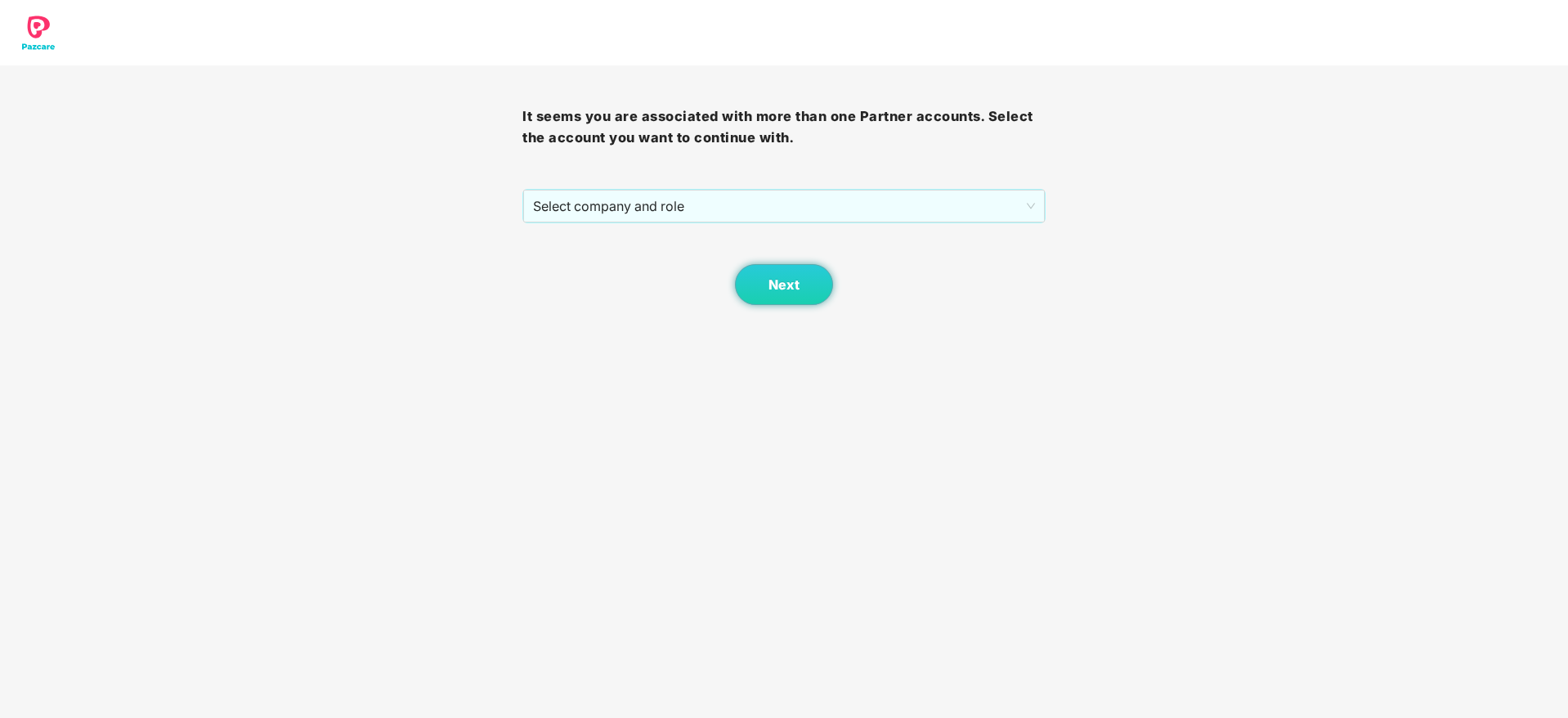
click at [887, 224] on div "Next" at bounding box center [784, 264] width 523 height 82
click at [880, 211] on span "Select company and role" at bounding box center [783, 206] width 501 height 31
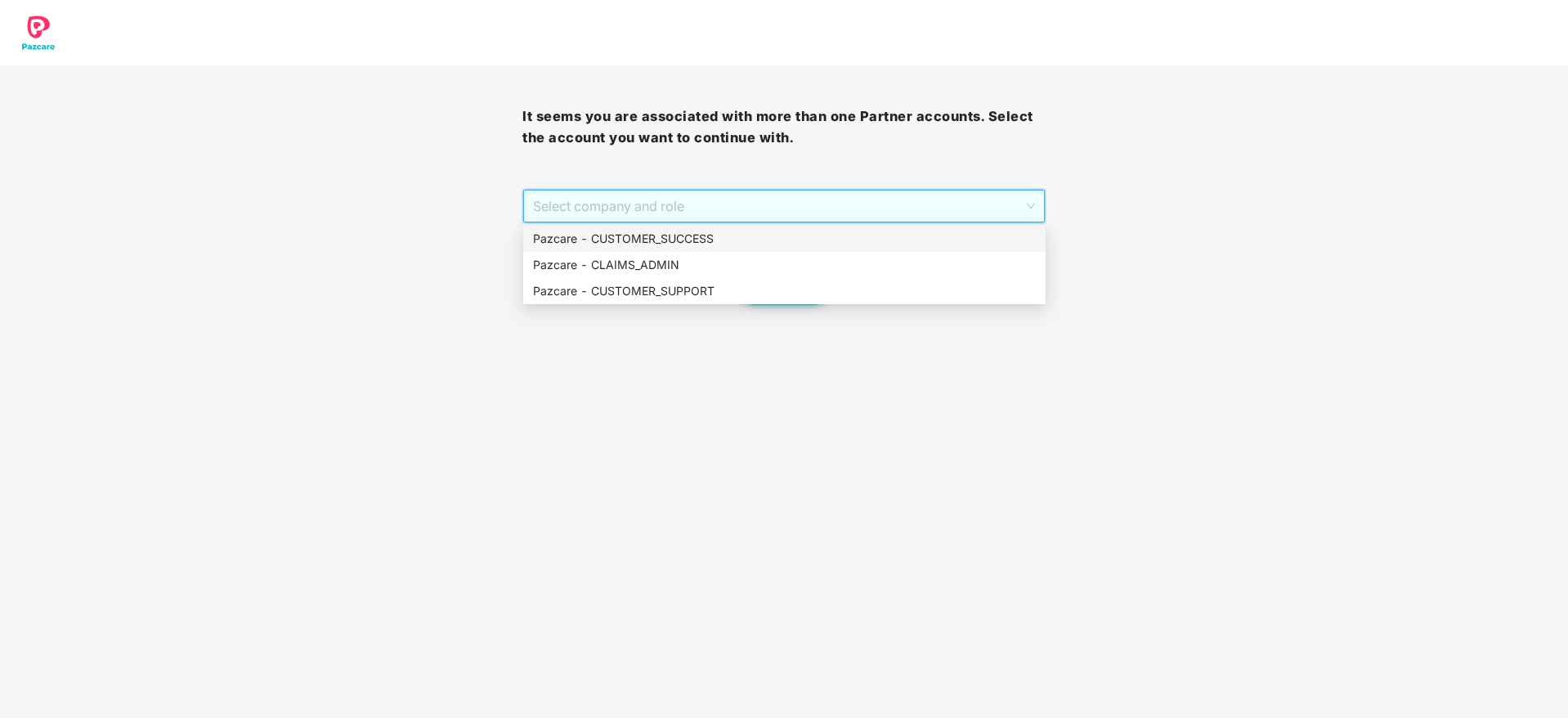
click at [870, 236] on div "Pazcare - CUSTOMER_SUCCESS" at bounding box center [784, 239] width 503 height 18
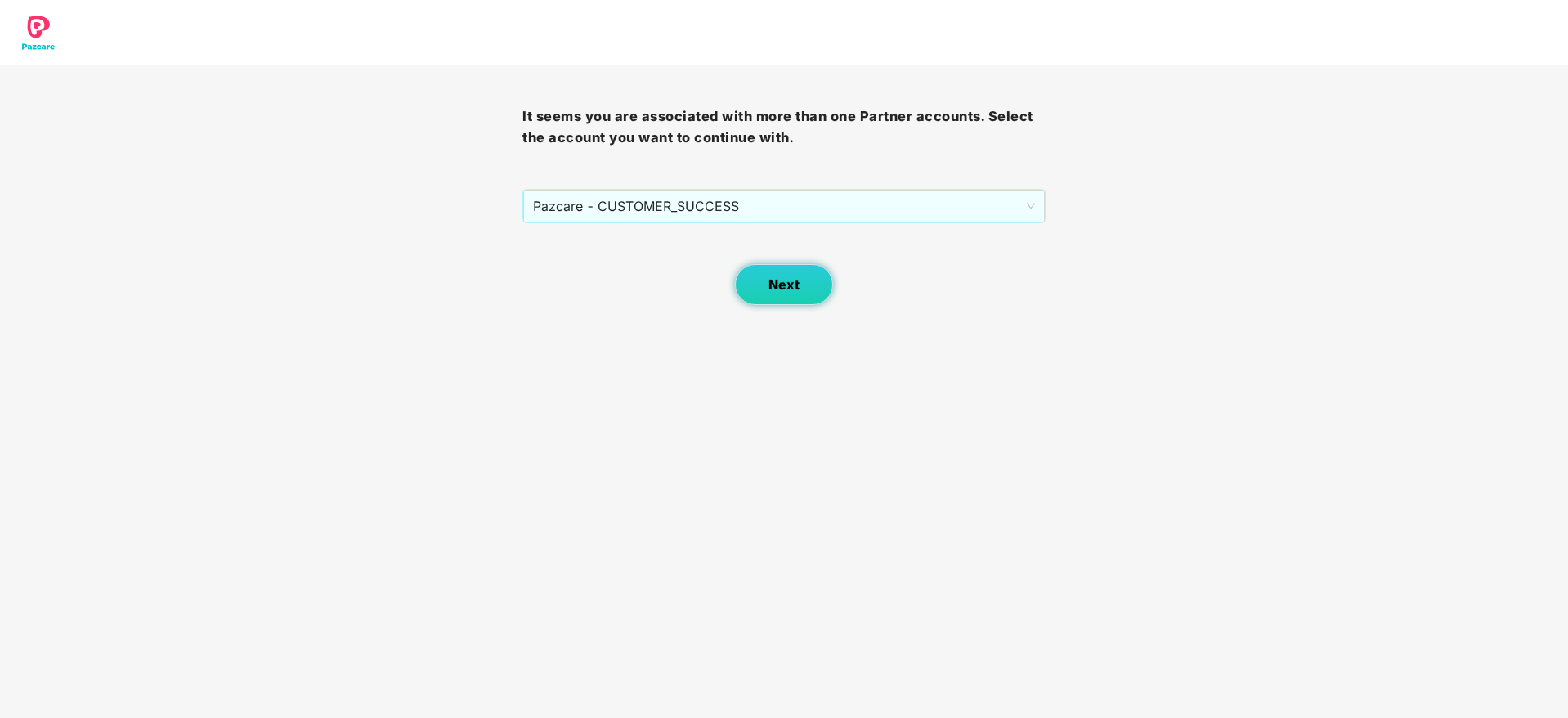
click at [765, 293] on button "Next" at bounding box center [784, 284] width 98 height 41
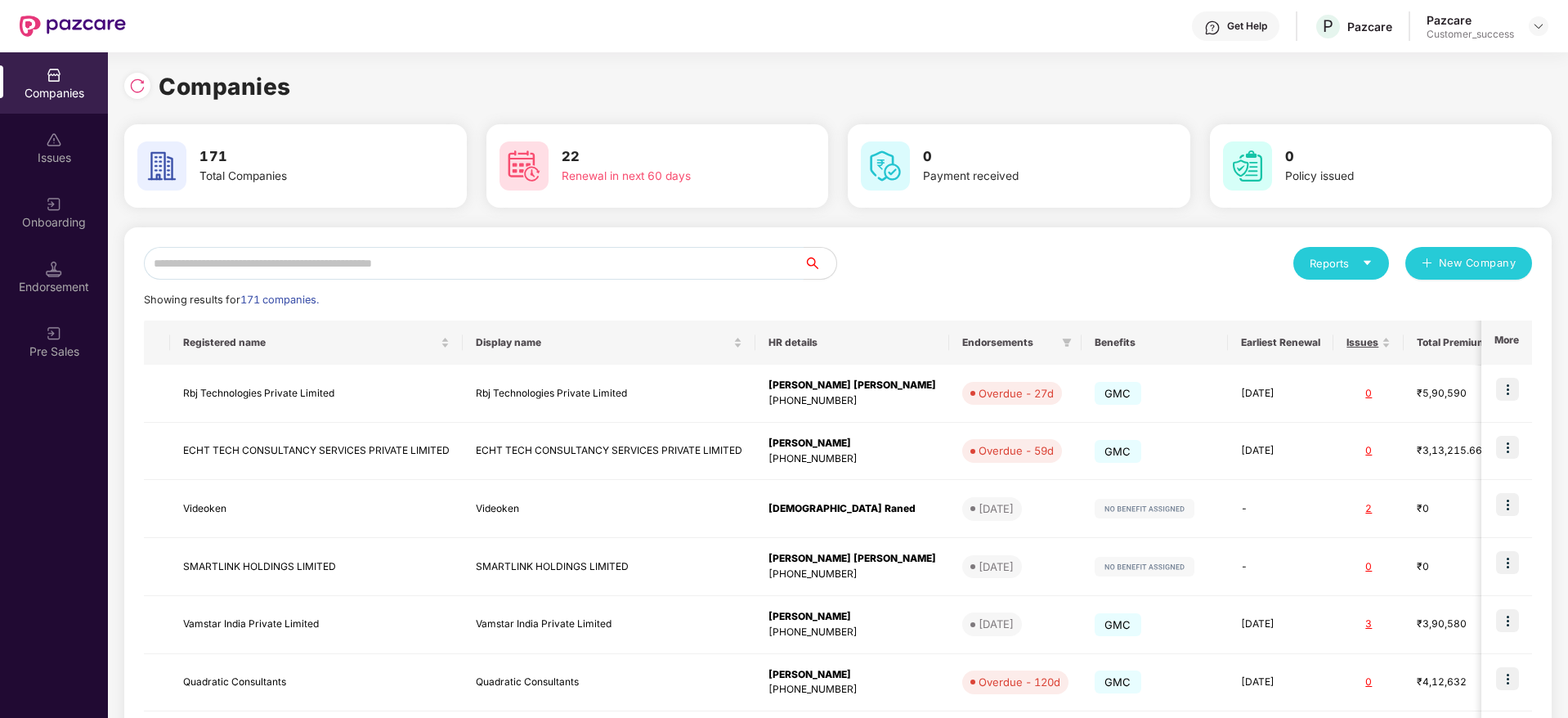
click at [314, 269] on input "text" at bounding box center [474, 263] width 659 height 33
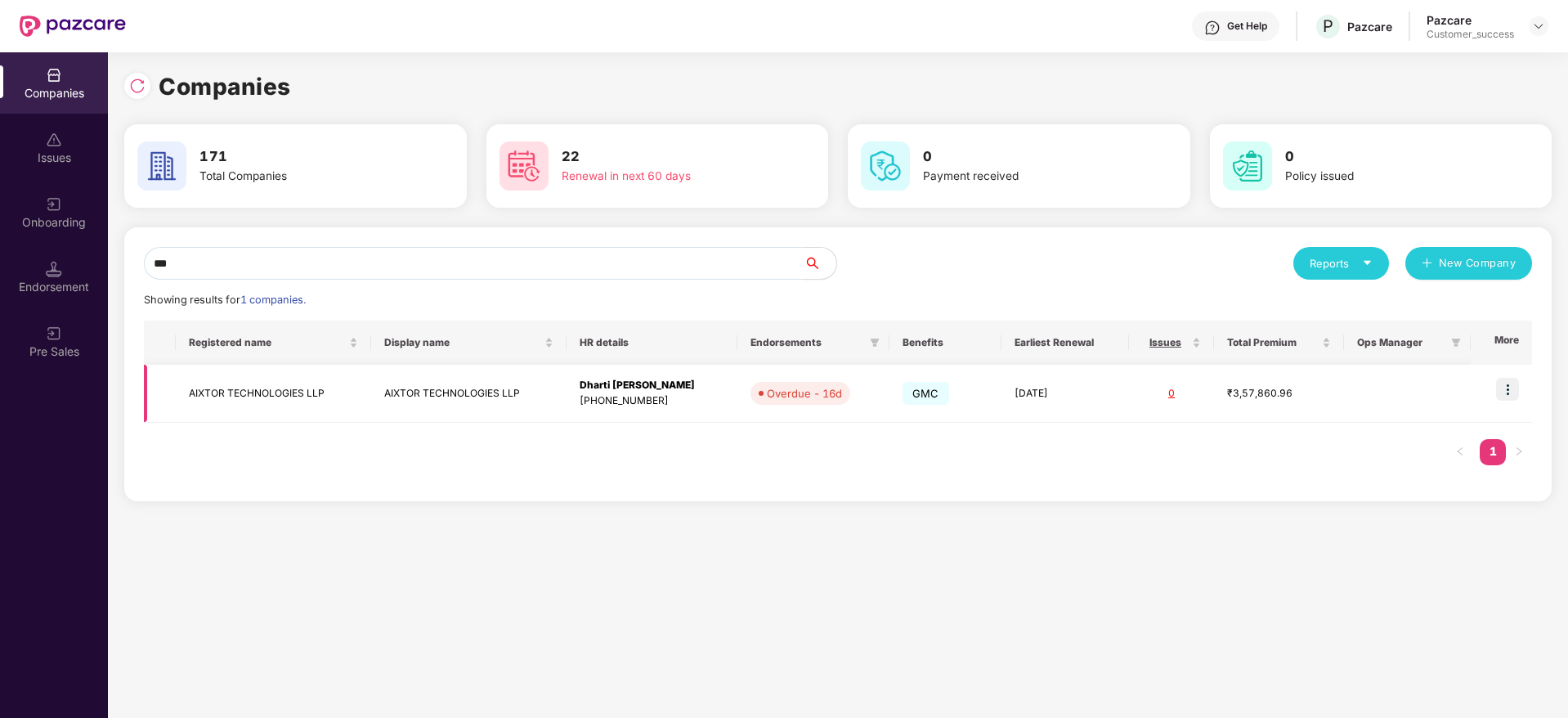
type input "***"
click at [1512, 383] on img at bounding box center [1508, 389] width 23 height 23
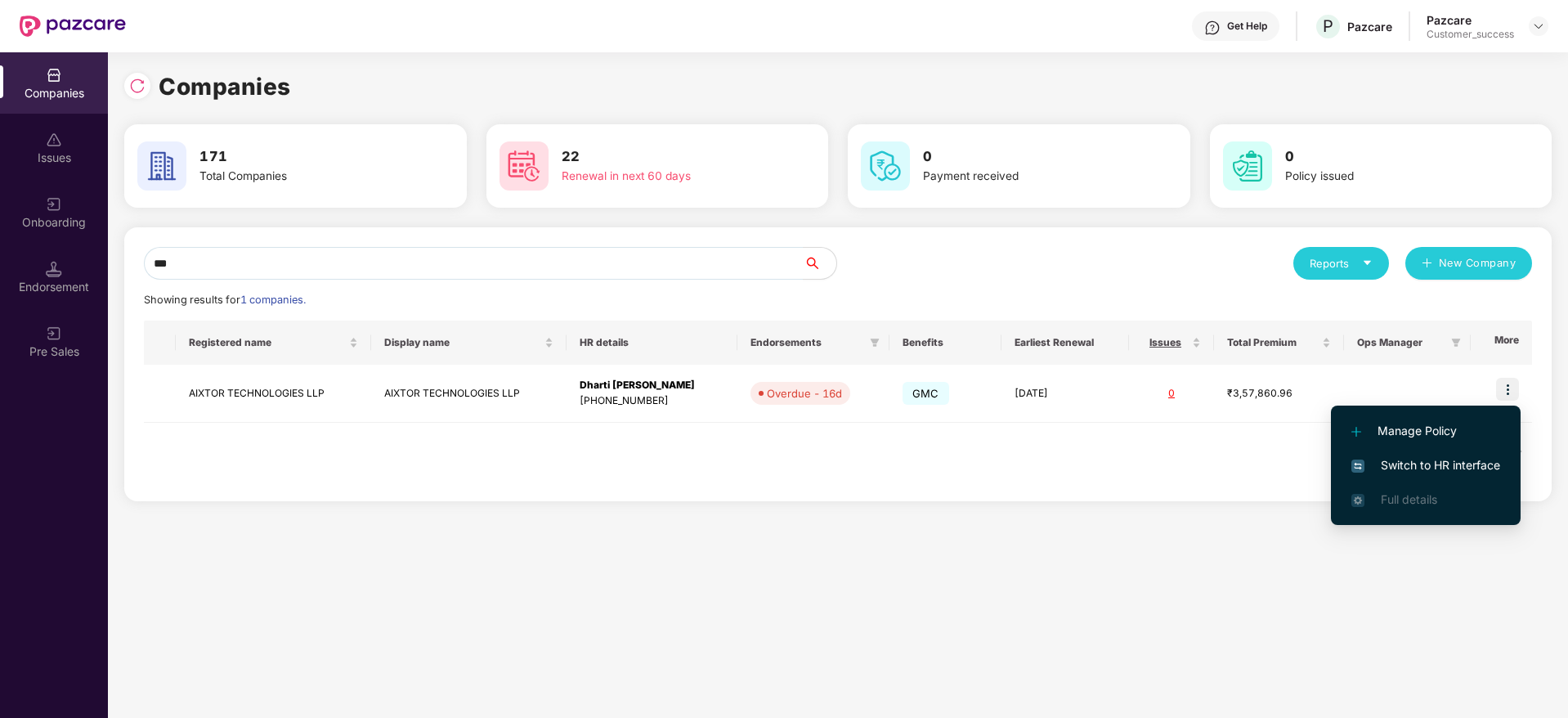
click at [1464, 474] on span "Switch to HR interface" at bounding box center [1426, 465] width 149 height 18
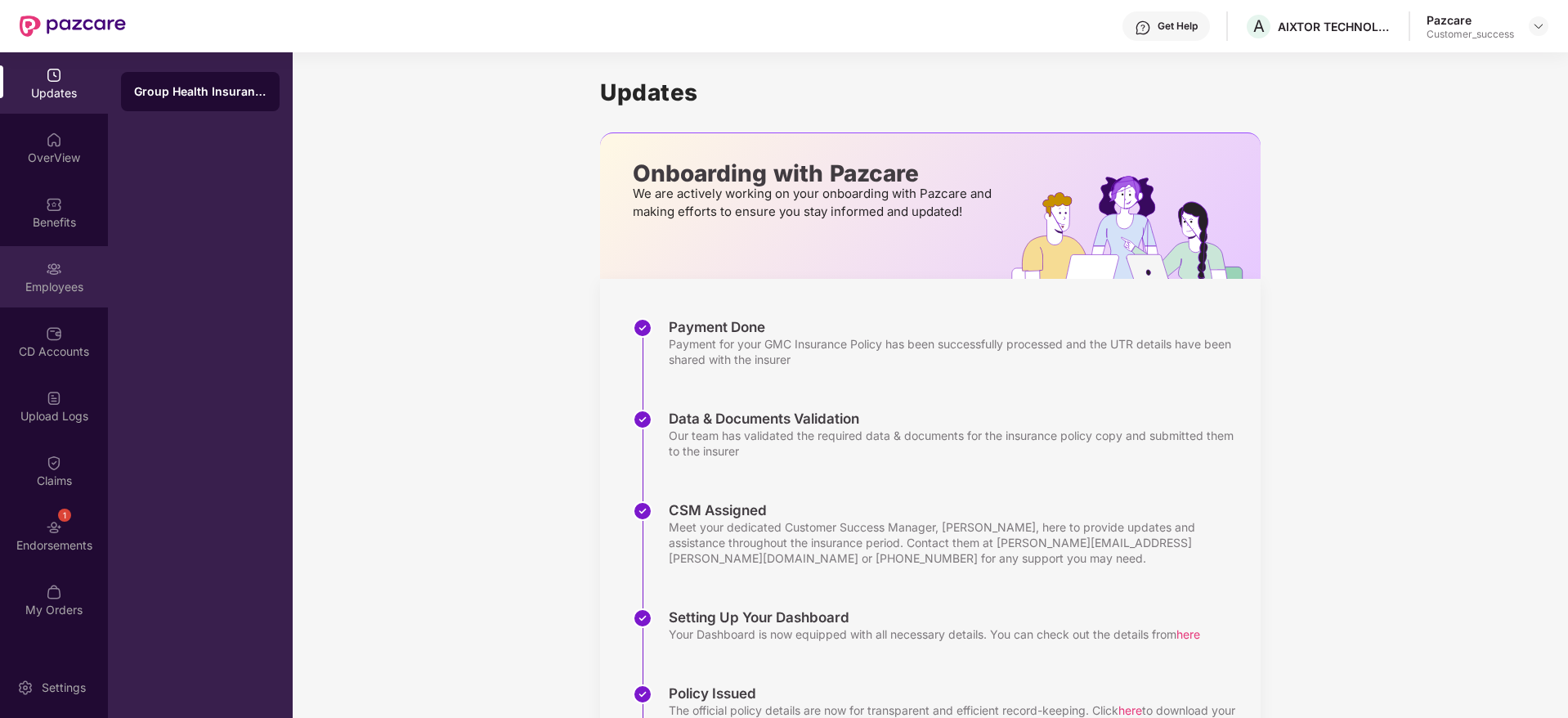
click at [51, 279] on div "Employees" at bounding box center [54, 287] width 108 height 16
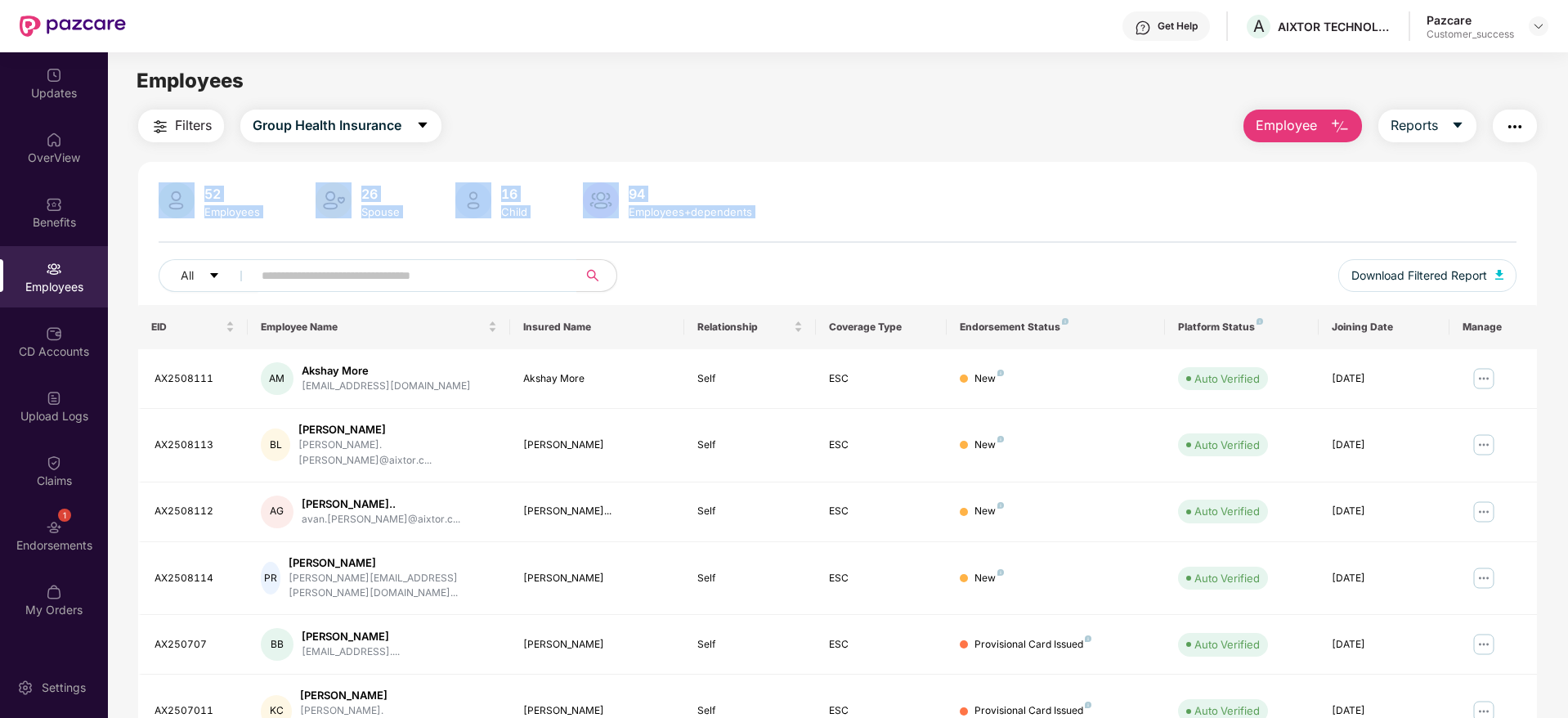
drag, startPoint x: 171, startPoint y: 181, endPoint x: 1046, endPoint y: 304, distance: 883.6
click at [1046, 304] on div "52 Employees 26 Spouse 16 Child 94 Employees+dependents All Download Filtered R…" at bounding box center [837, 625] width 1399 height 925
click at [1068, 237] on div "52 Employees 26 Spouse 16 Child 94 Employees+dependents All Download Filtered R…" at bounding box center [837, 243] width 1399 height 123
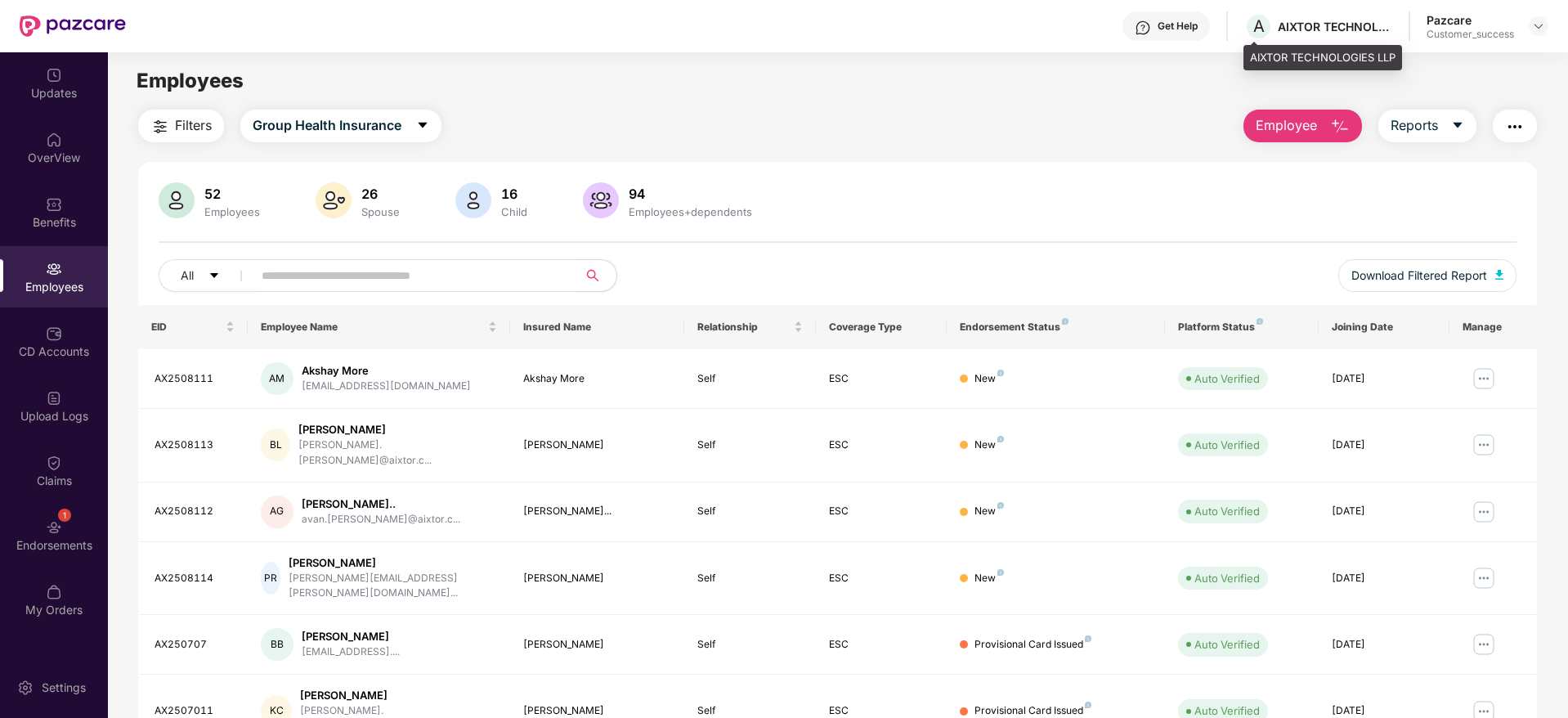
click at [1341, 34] on div "A AIXTOR TECHNOLOGIES LLP" at bounding box center [1318, 26] width 148 height 28
click at [1190, 25] on div "Get Help" at bounding box center [1177, 26] width 40 height 13
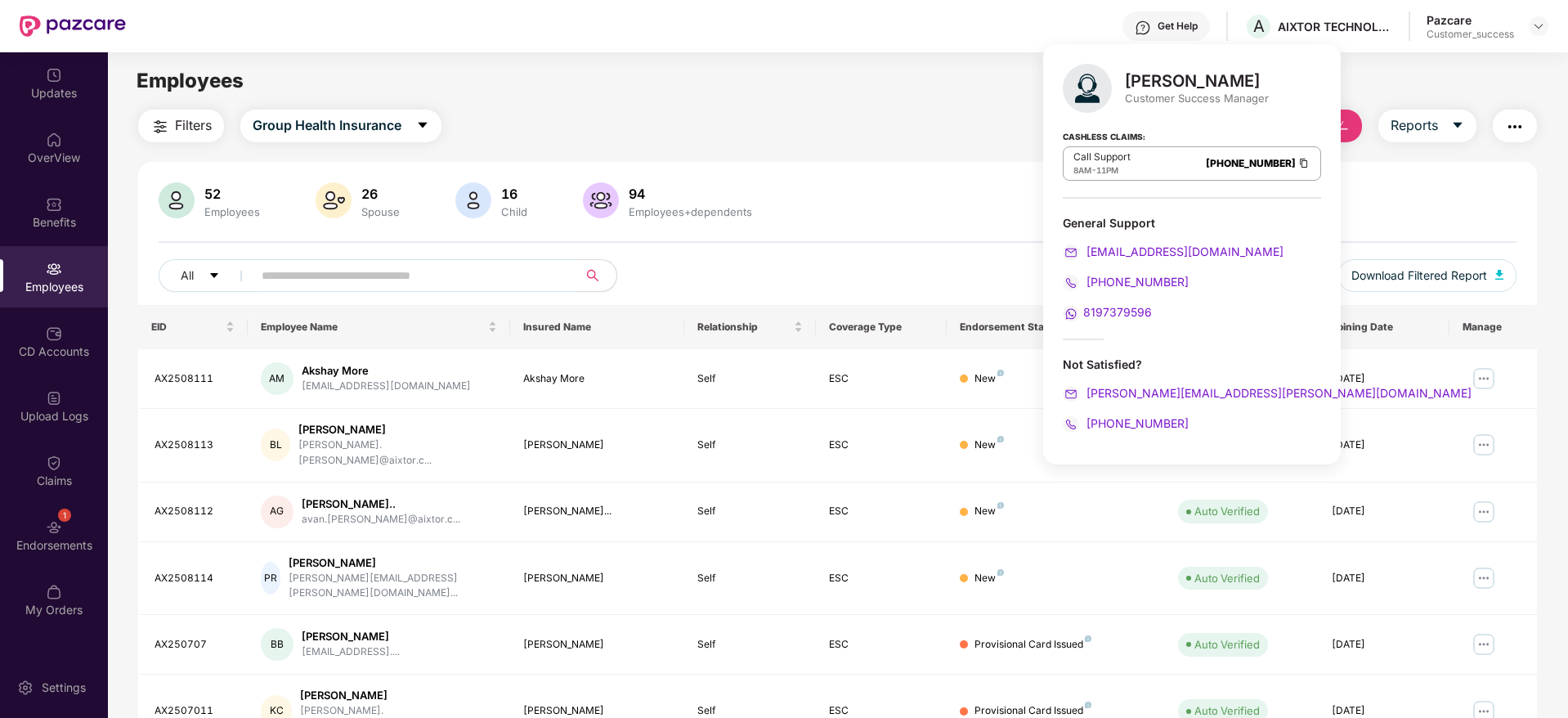
click at [1298, 159] on img at bounding box center [1305, 163] width 13 height 14
click at [793, 114] on div "Filters Group Health Insurance Employee Reports" at bounding box center [837, 125] width 1399 height 33
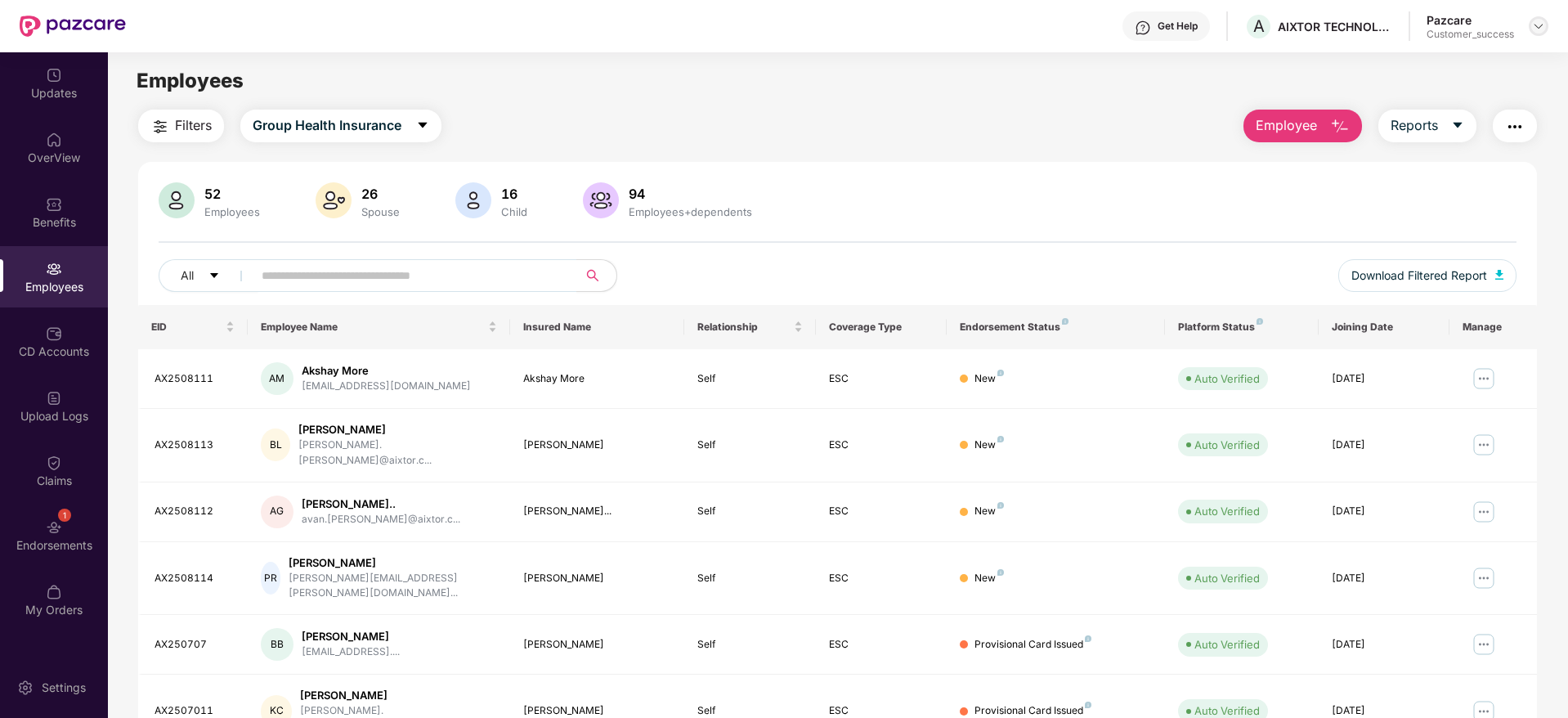
click at [1541, 23] on img at bounding box center [1539, 26] width 13 height 13
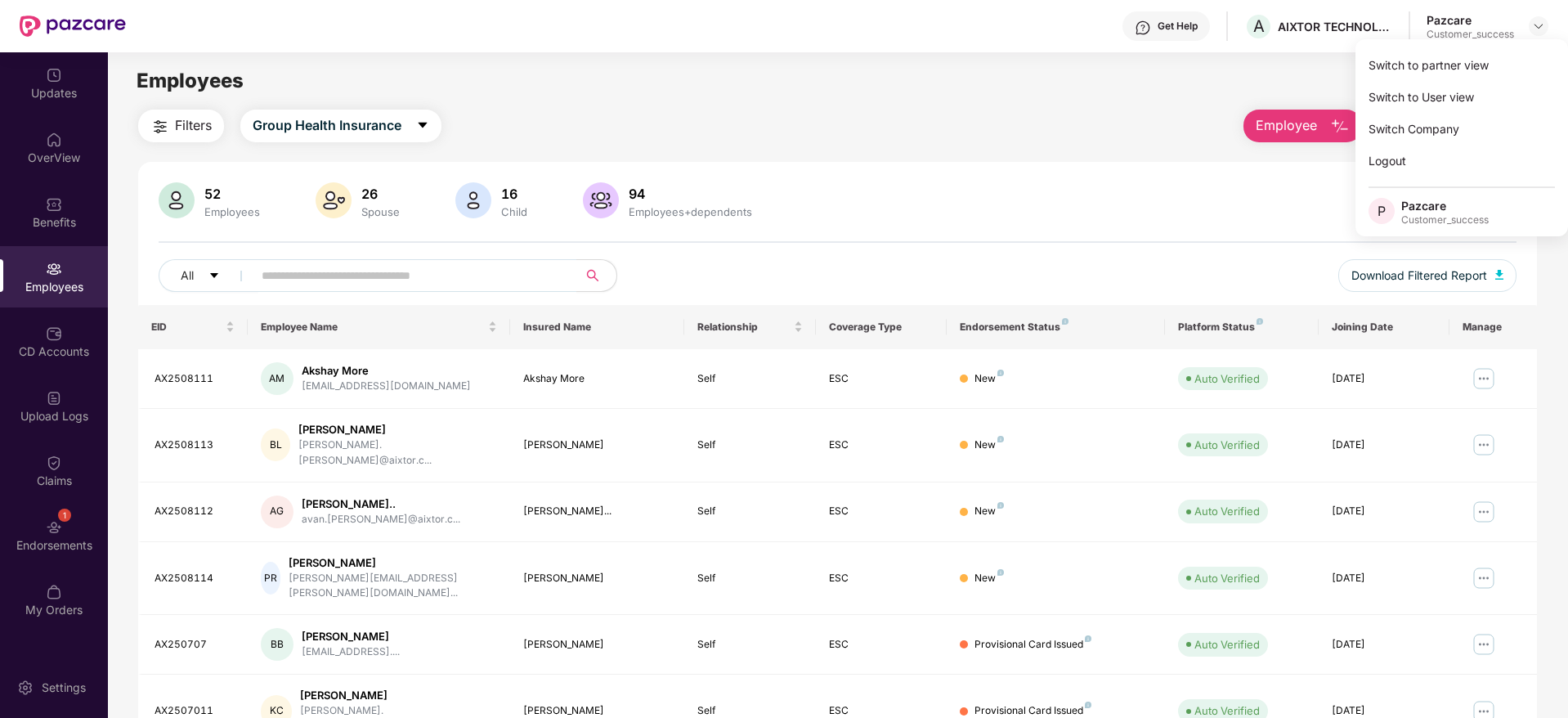
click at [1510, 46] on div "Switch to partner view Switch to User view Switch Company Logout P Pazcare Cust…" at bounding box center [1461, 138] width 212 height 197
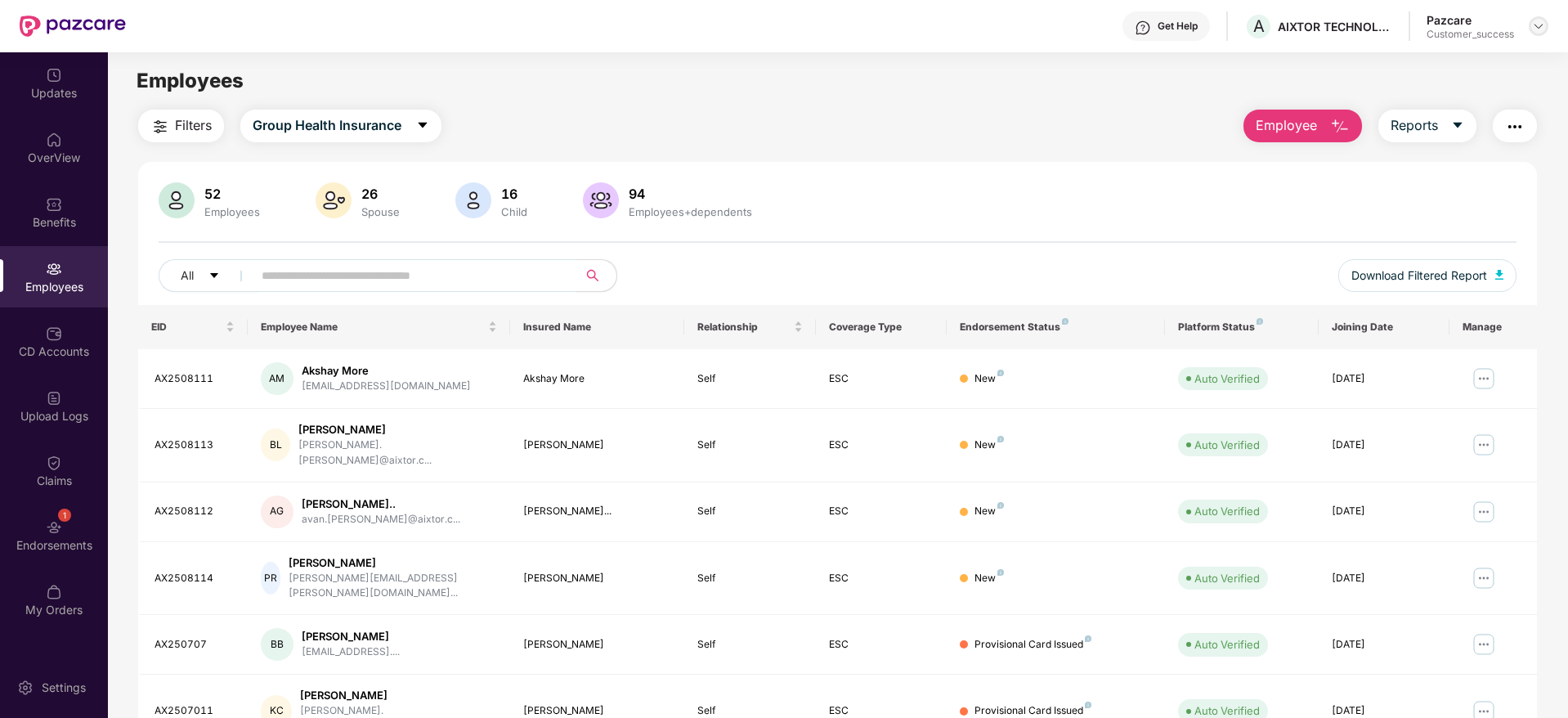
click at [1540, 34] on div at bounding box center [1539, 25] width 20 height 20
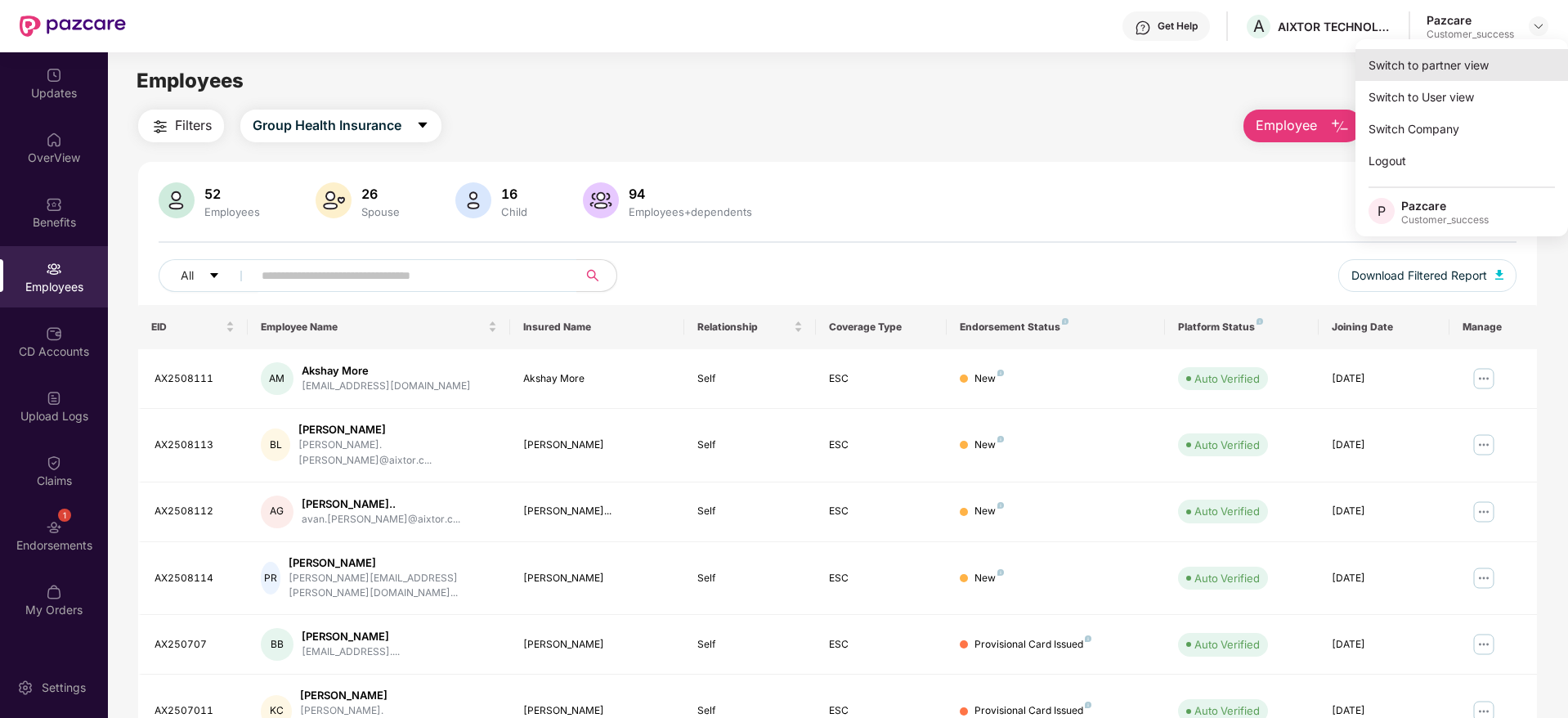
click at [1510, 60] on div "Switch to partner view" at bounding box center [1461, 65] width 212 height 32
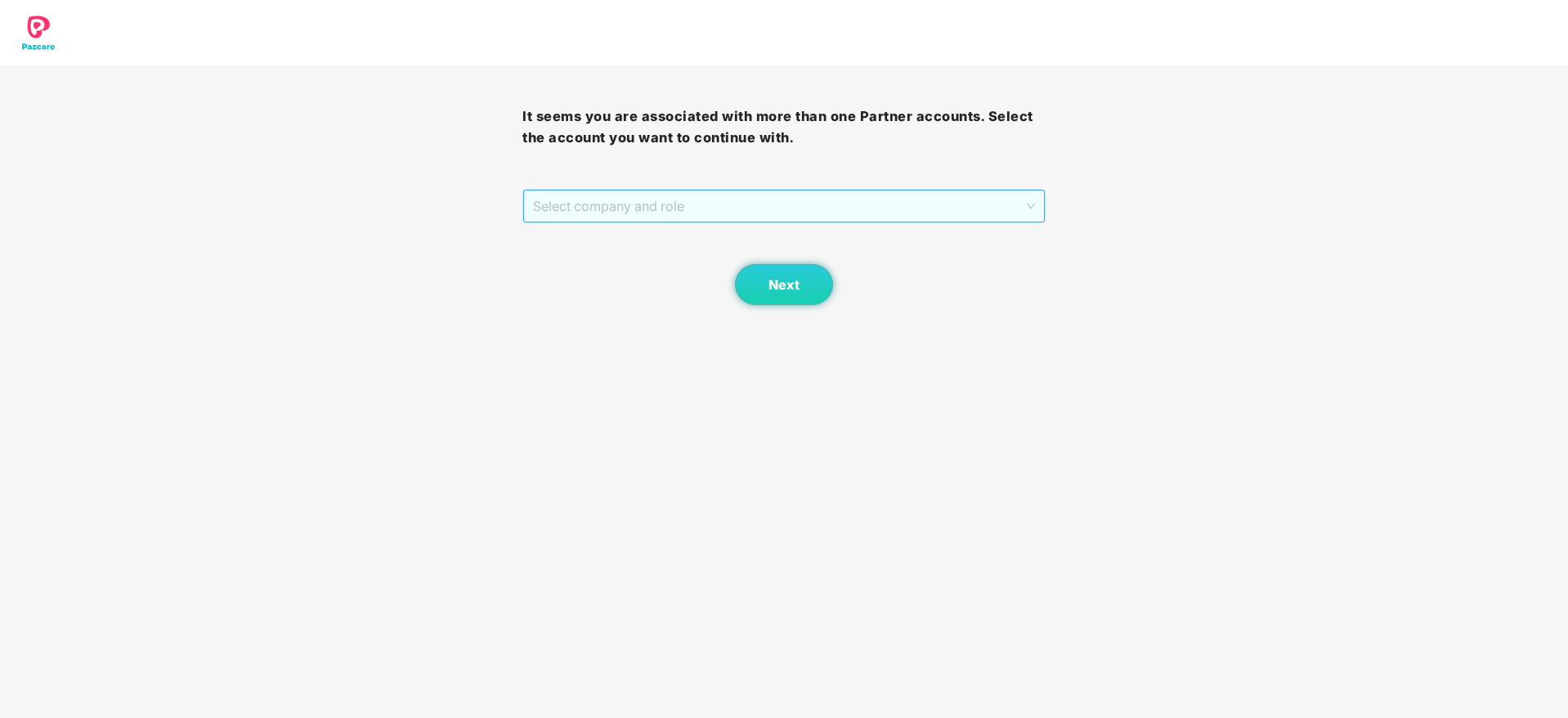
click at [718, 211] on span "Select company and role" at bounding box center [783, 206] width 501 height 31
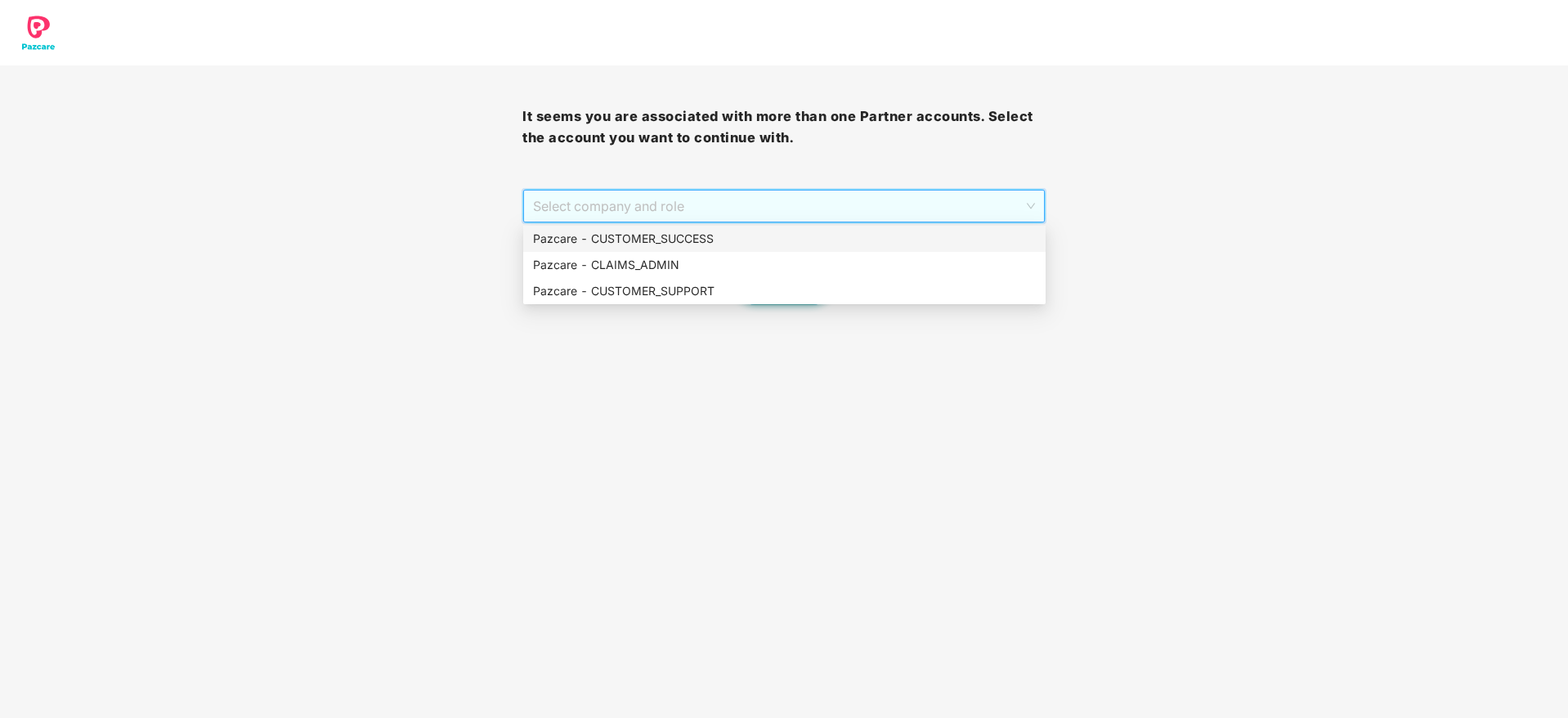
click at [712, 240] on div "Pazcare - CUSTOMER_SUCCESS" at bounding box center [784, 239] width 503 height 18
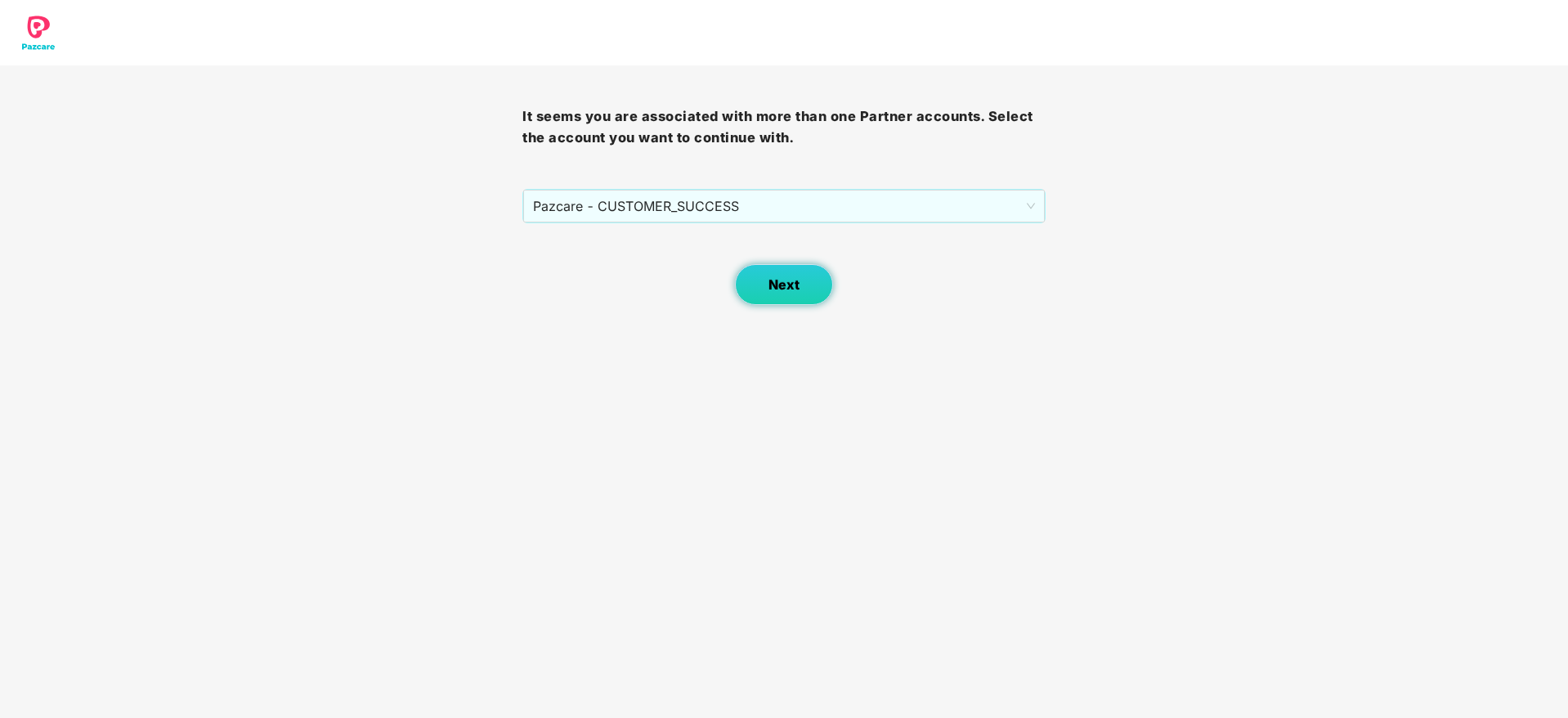
click at [771, 286] on span "Next" at bounding box center [784, 285] width 31 height 15
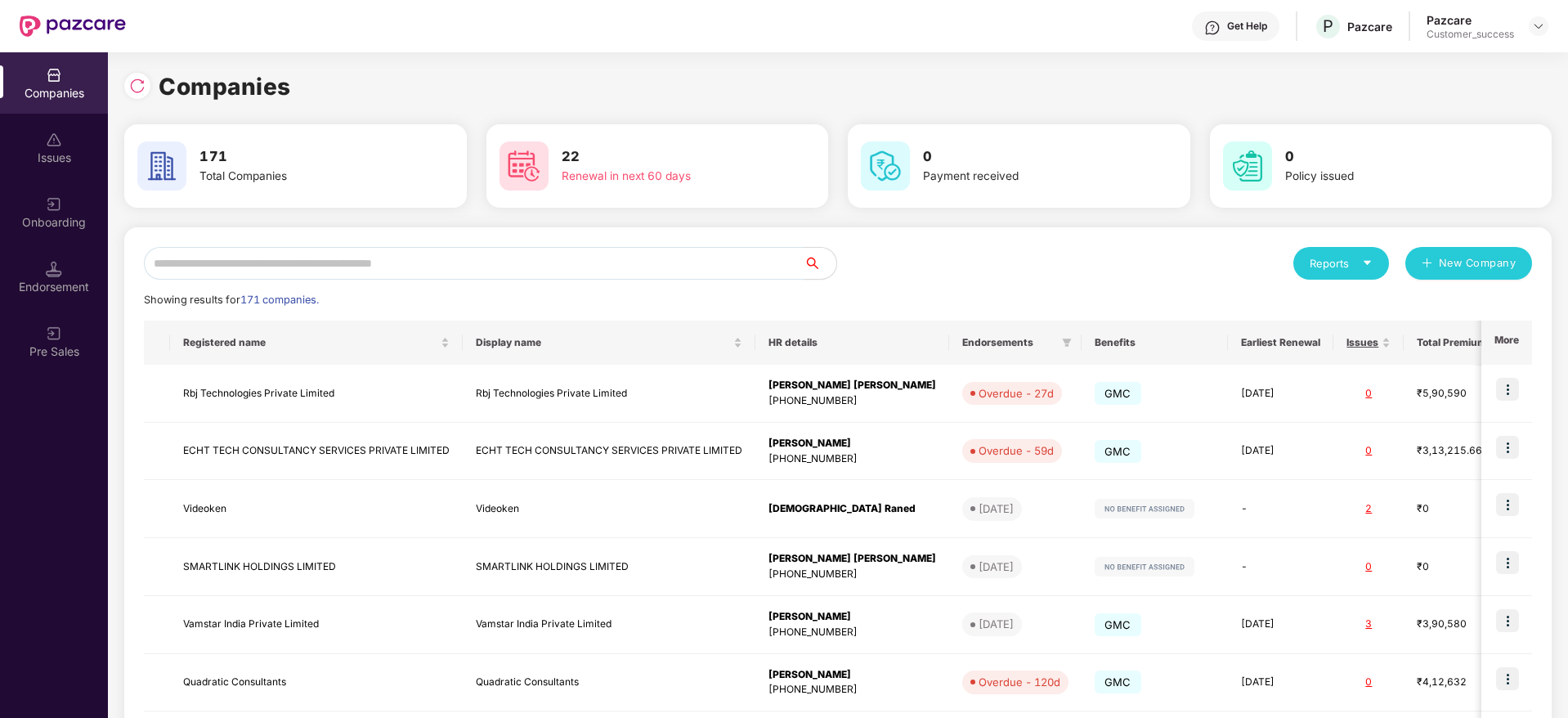
click at [461, 265] on input "text" at bounding box center [474, 263] width 659 height 33
paste input "**********"
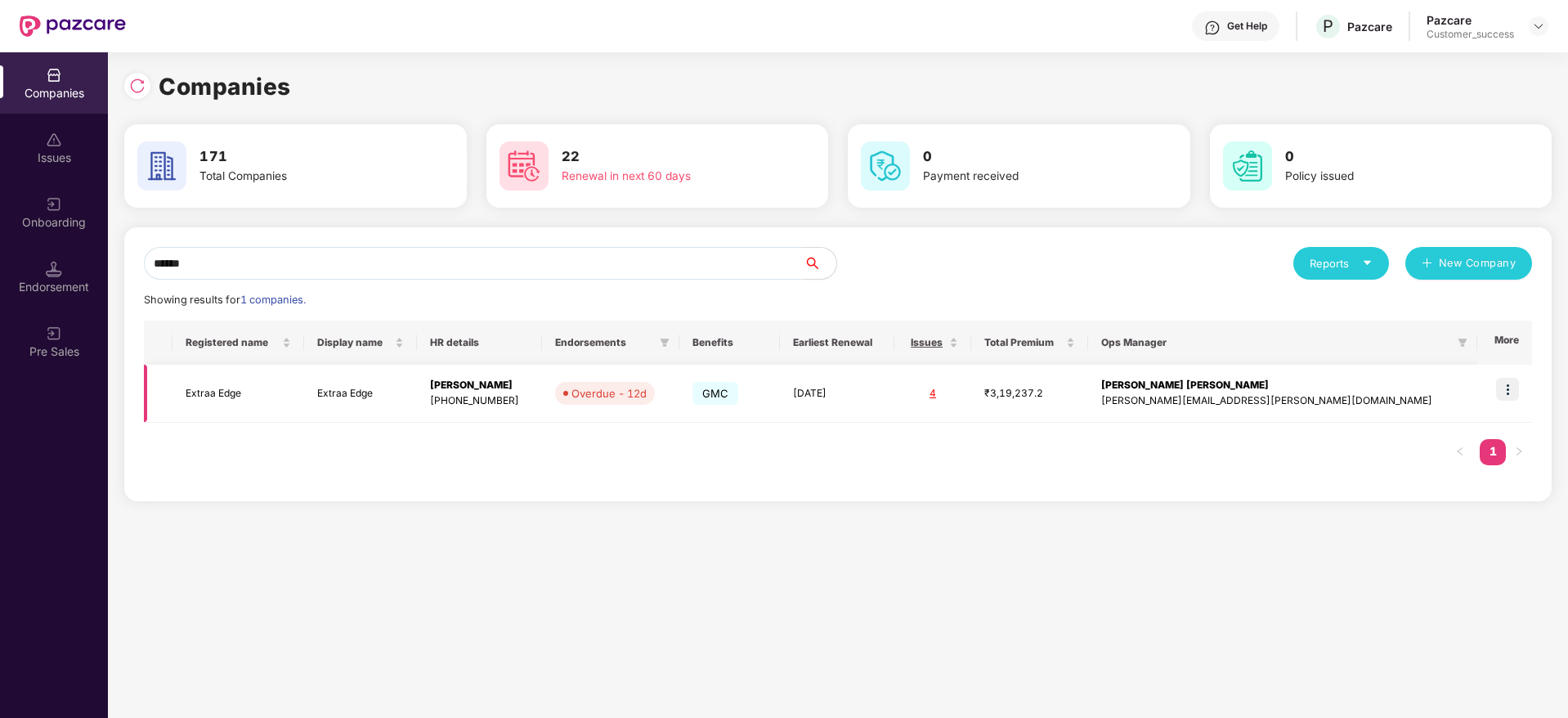
type input "******"
click at [1521, 383] on td at bounding box center [1505, 394] width 56 height 58
click at [1504, 388] on img at bounding box center [1508, 389] width 23 height 23
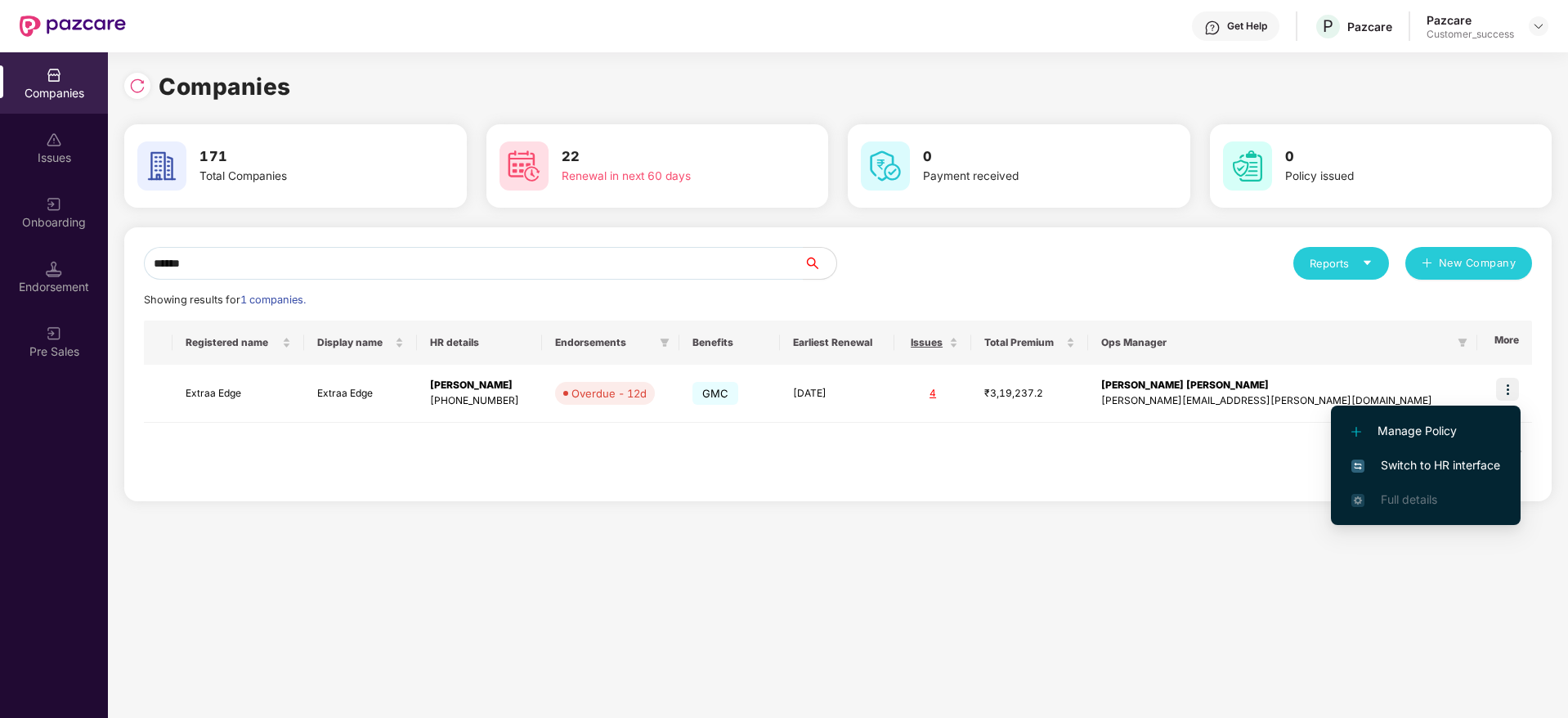
click at [1476, 464] on span "Switch to HR interface" at bounding box center [1426, 465] width 149 height 18
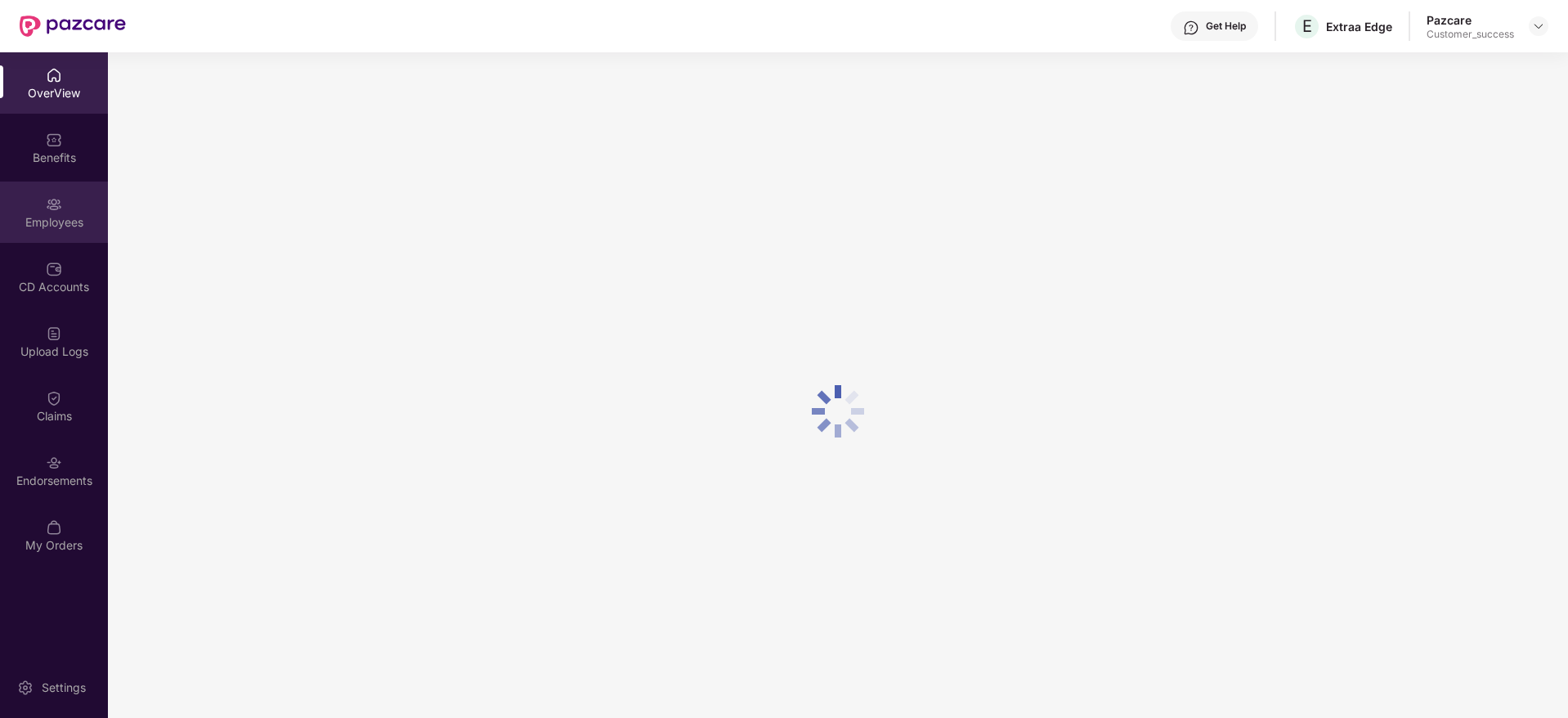
click at [71, 236] on div "Employees" at bounding box center [54, 211] width 108 height 61
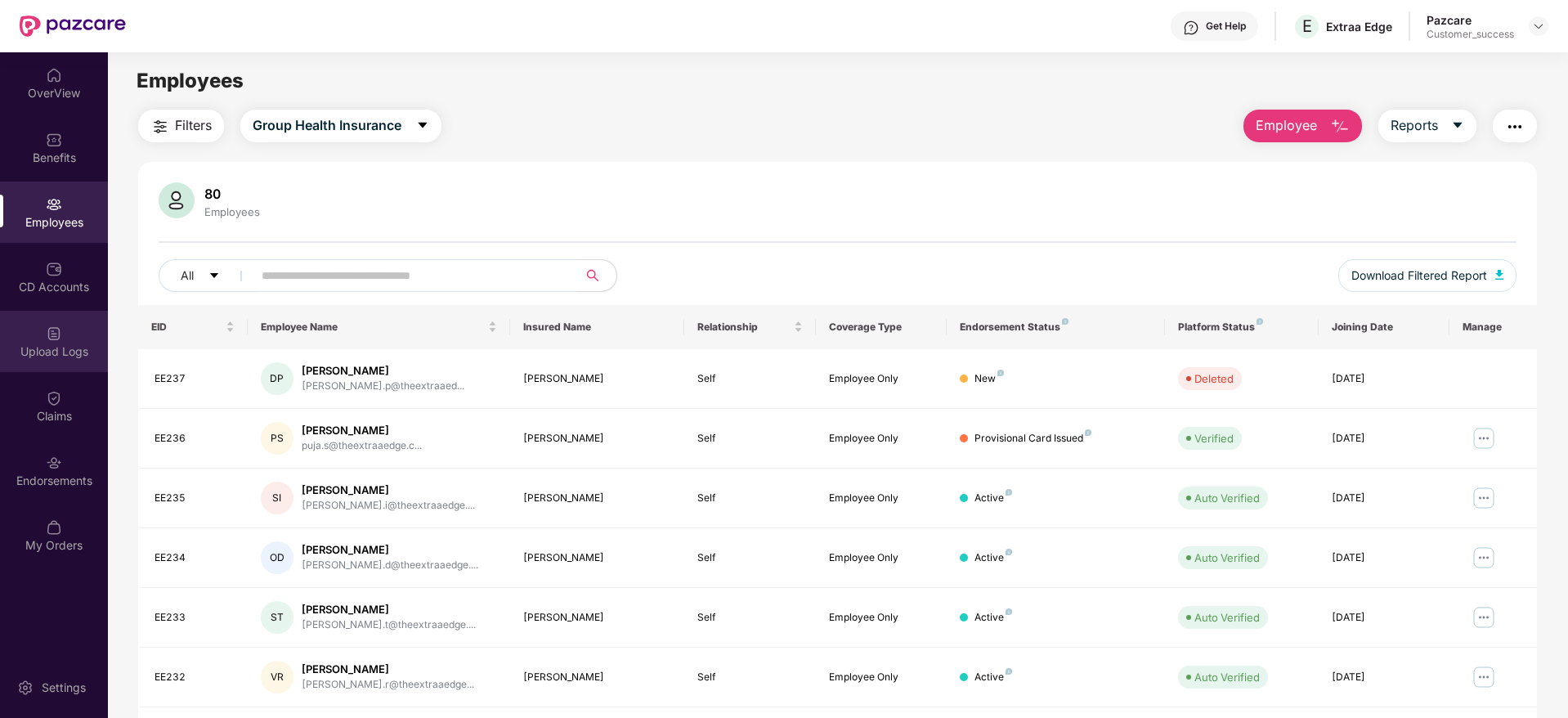
click at [60, 345] on div "Upload Logs" at bounding box center [54, 351] width 108 height 16
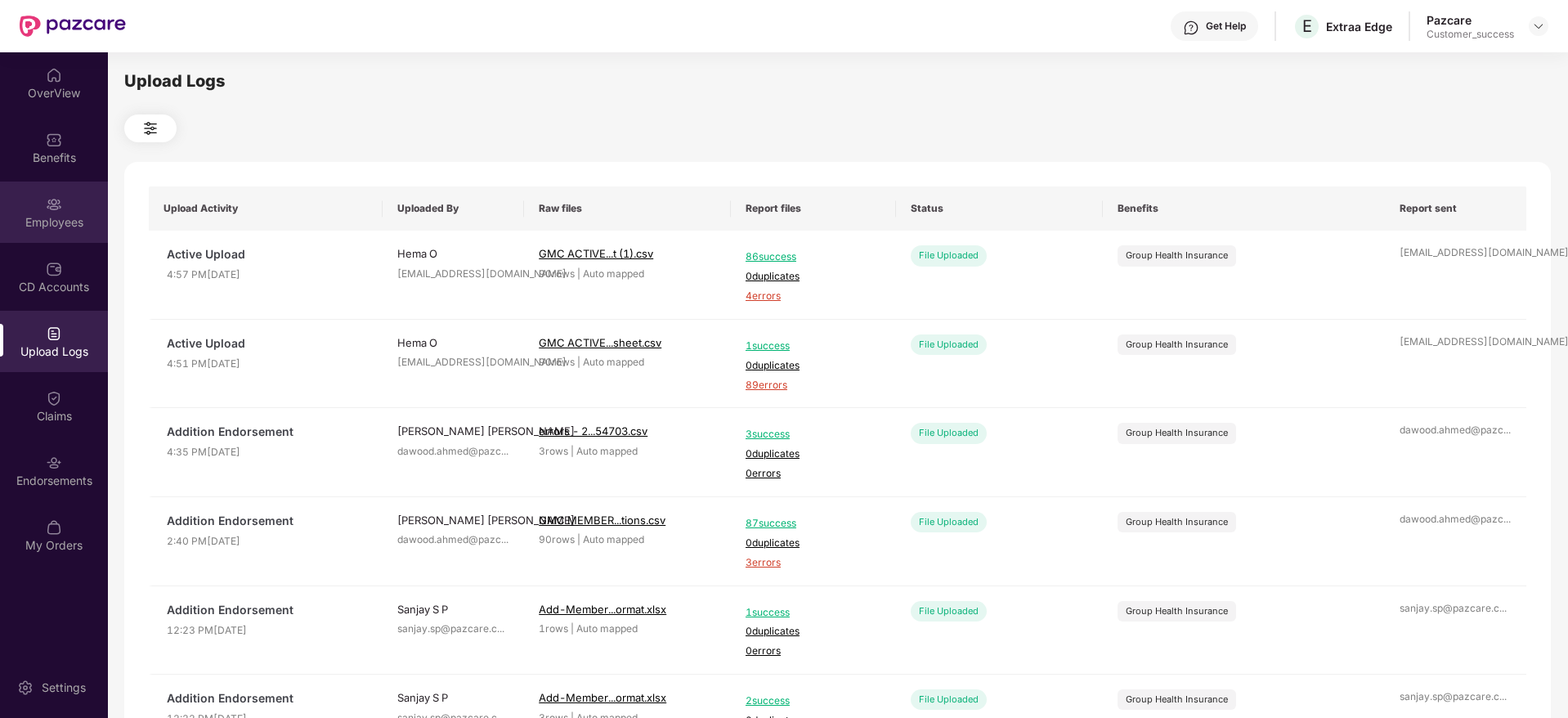
click at [58, 228] on div "Employees" at bounding box center [54, 222] width 108 height 16
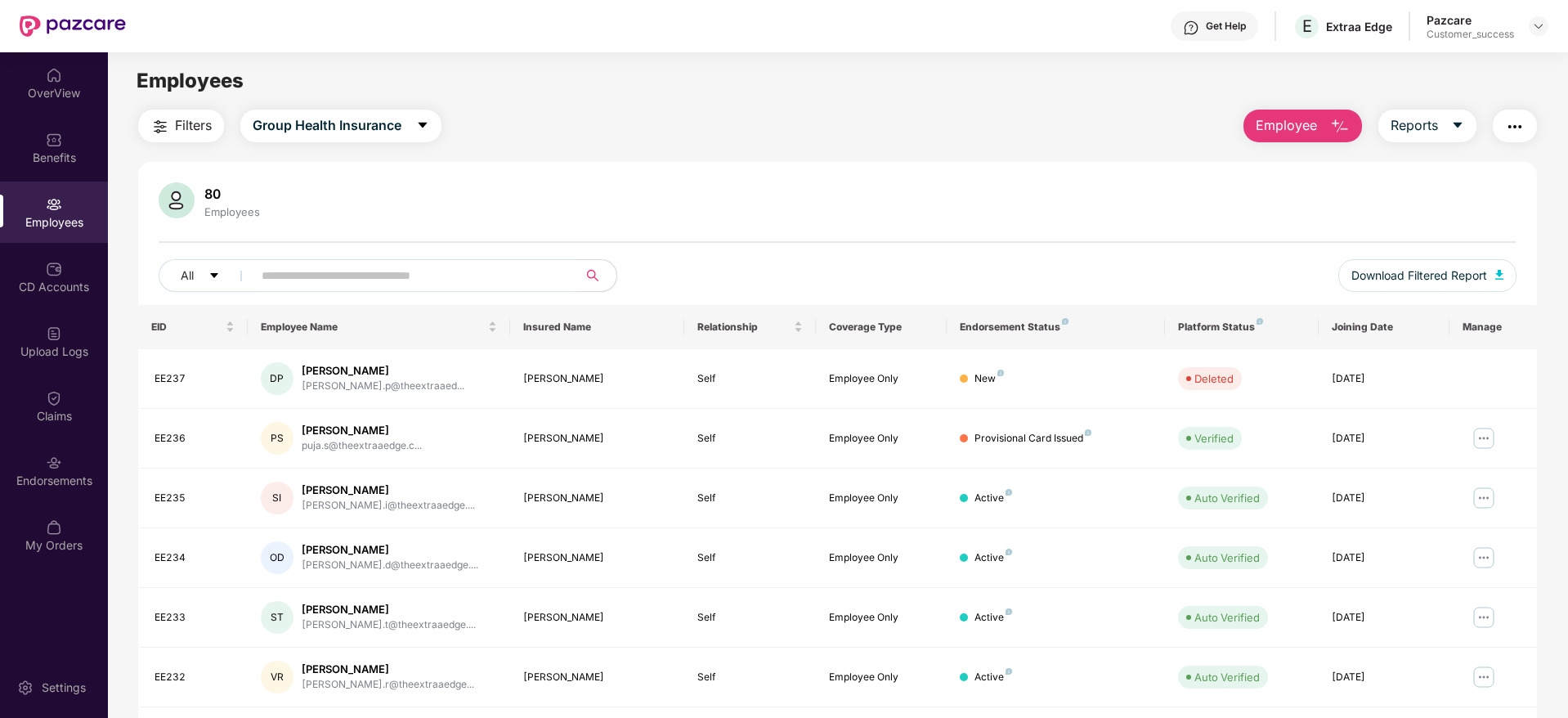
click at [1308, 125] on span "Employee" at bounding box center [1286, 125] width 61 height 21
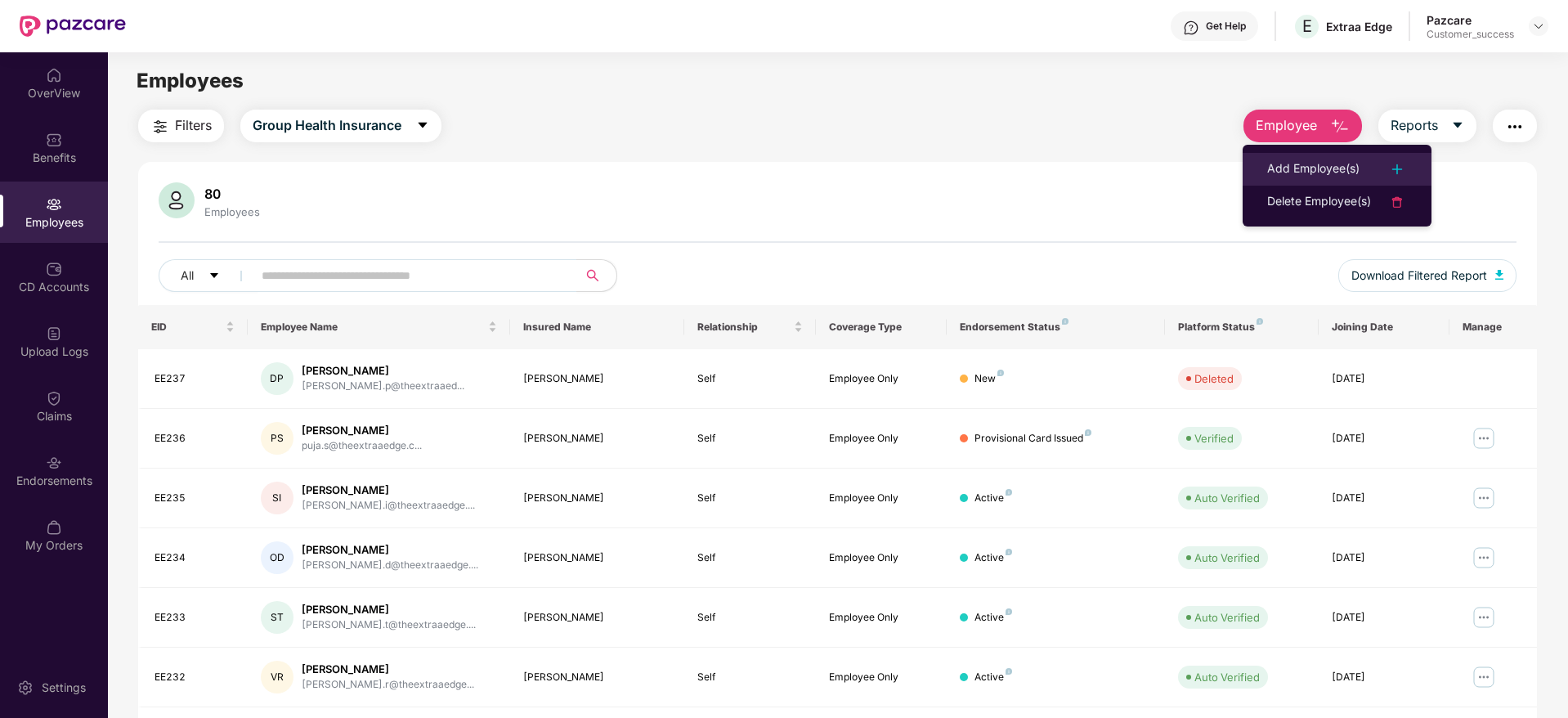
click at [1292, 160] on div "Add Employee(s)" at bounding box center [1313, 169] width 92 height 20
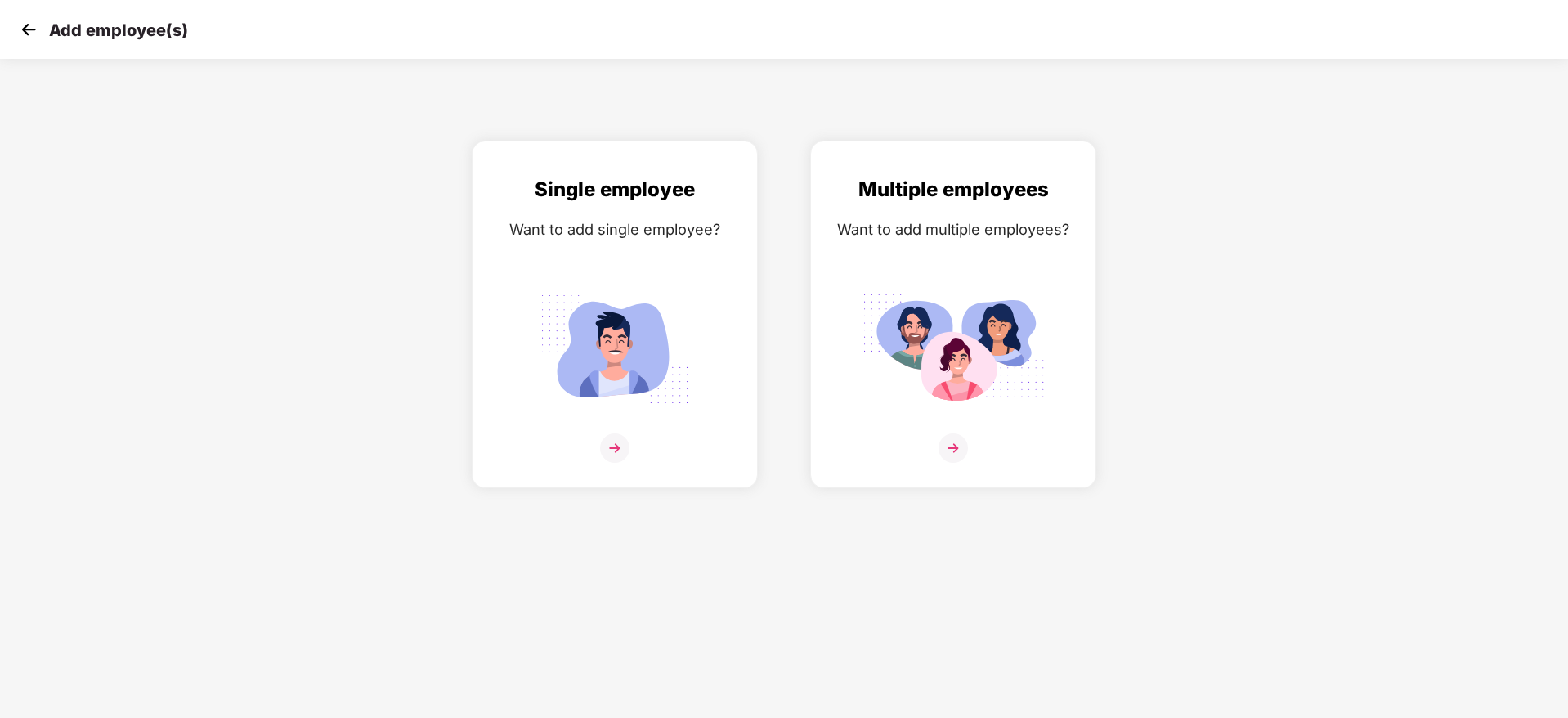
click at [32, 25] on img at bounding box center [28, 29] width 25 height 25
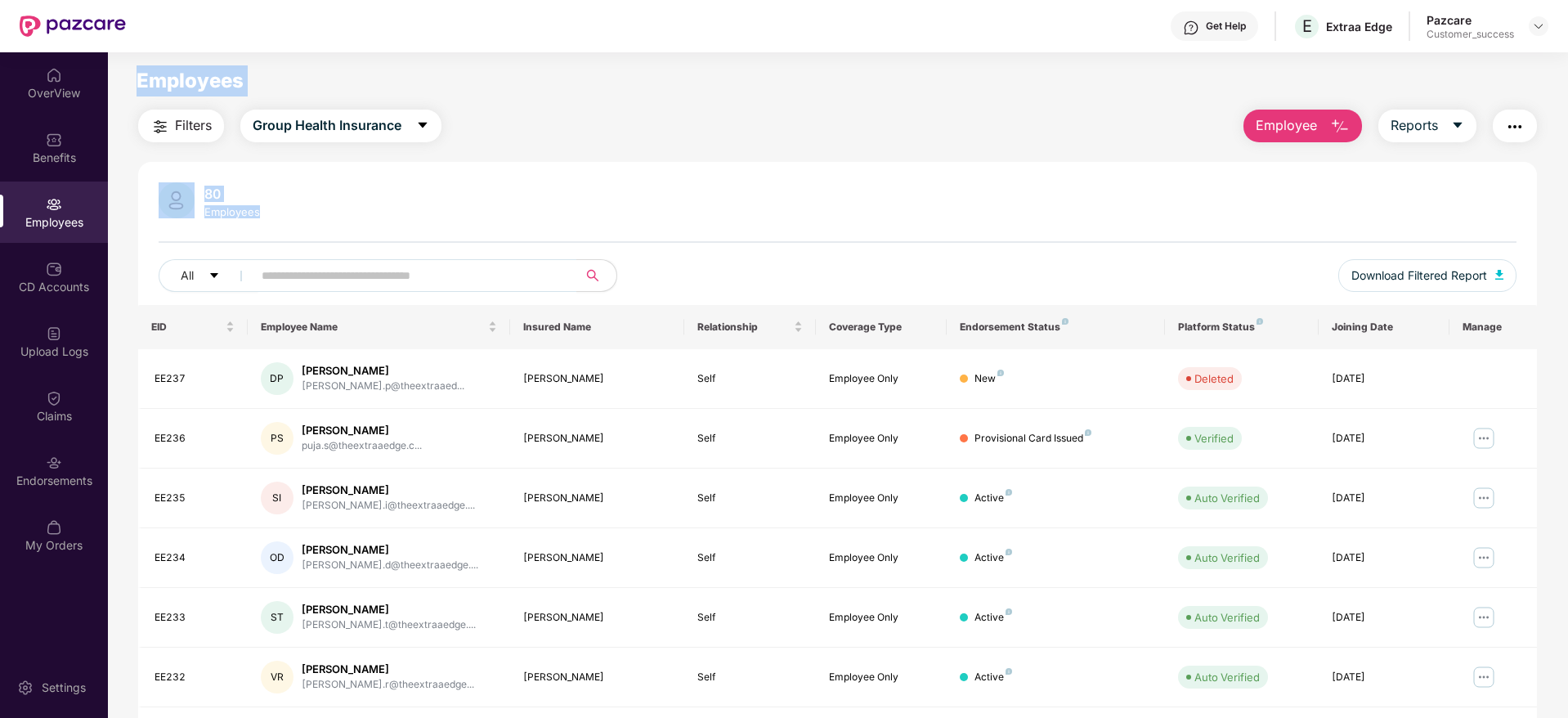
drag, startPoint x: 239, startPoint y: 193, endPoint x: 121, endPoint y: 92, distance: 155.3
click at [121, 92] on main "Employees Filters Group Health Insurance Employee Reports 80 Employees All Down…" at bounding box center [837, 410] width 1460 height 718
click at [144, 60] on main "Employees Filters Group Health Insurance Employee Reports 80 Employees All Down…" at bounding box center [837, 410] width 1460 height 718
click at [261, 278] on input "text" at bounding box center [408, 276] width 293 height 25
click at [1335, 112] on button "Employee" at bounding box center [1303, 125] width 119 height 33
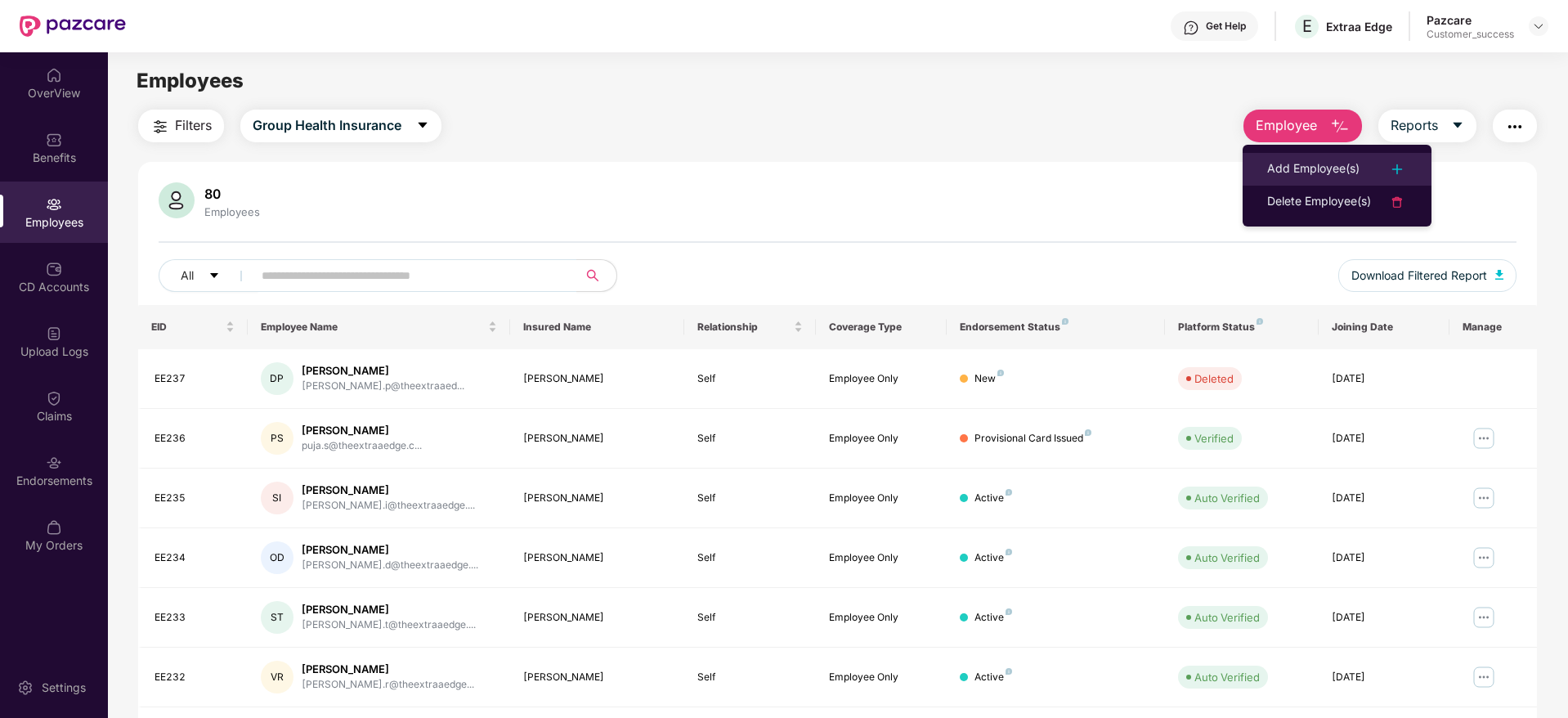
click at [1313, 170] on div "Add Employee(s)" at bounding box center [1313, 169] width 92 height 20
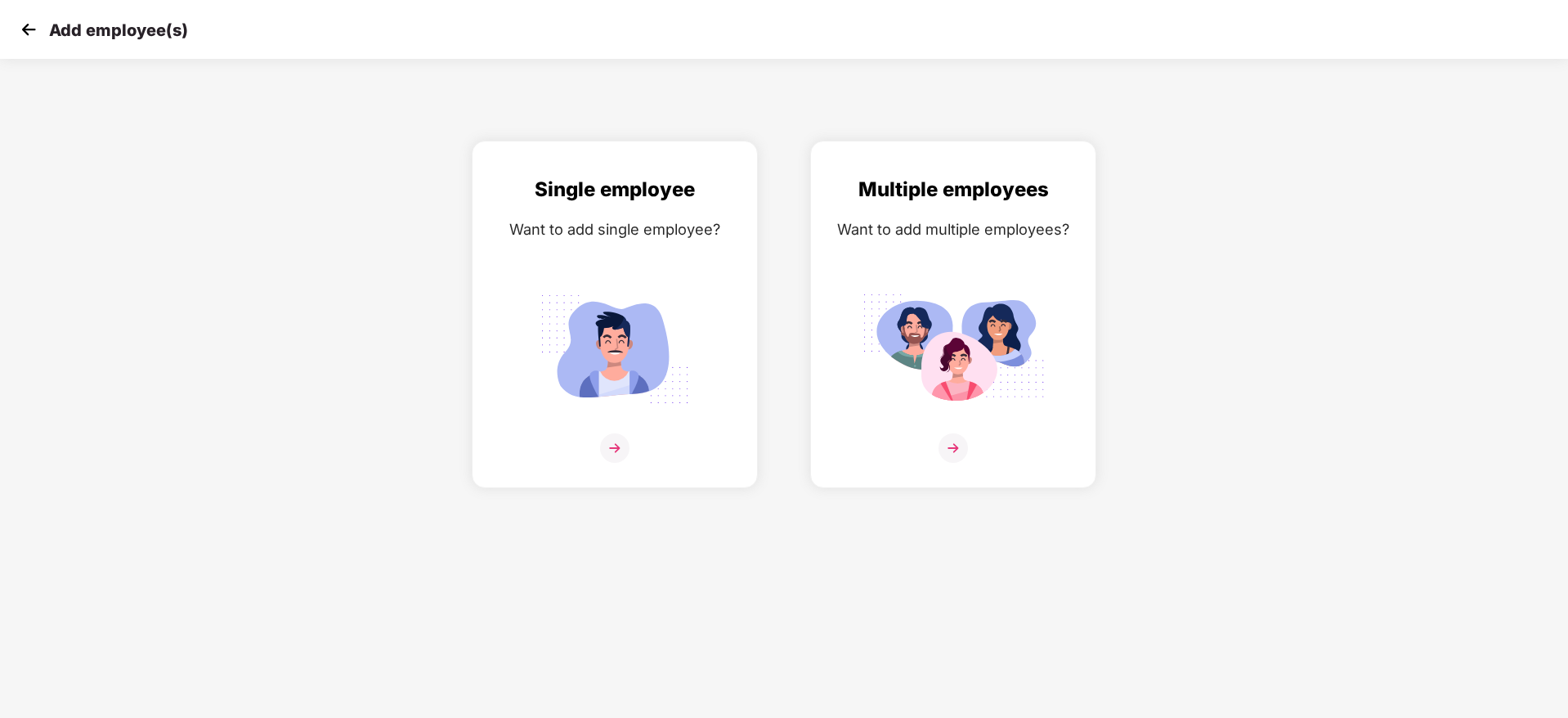
click at [28, 35] on img at bounding box center [28, 29] width 25 height 25
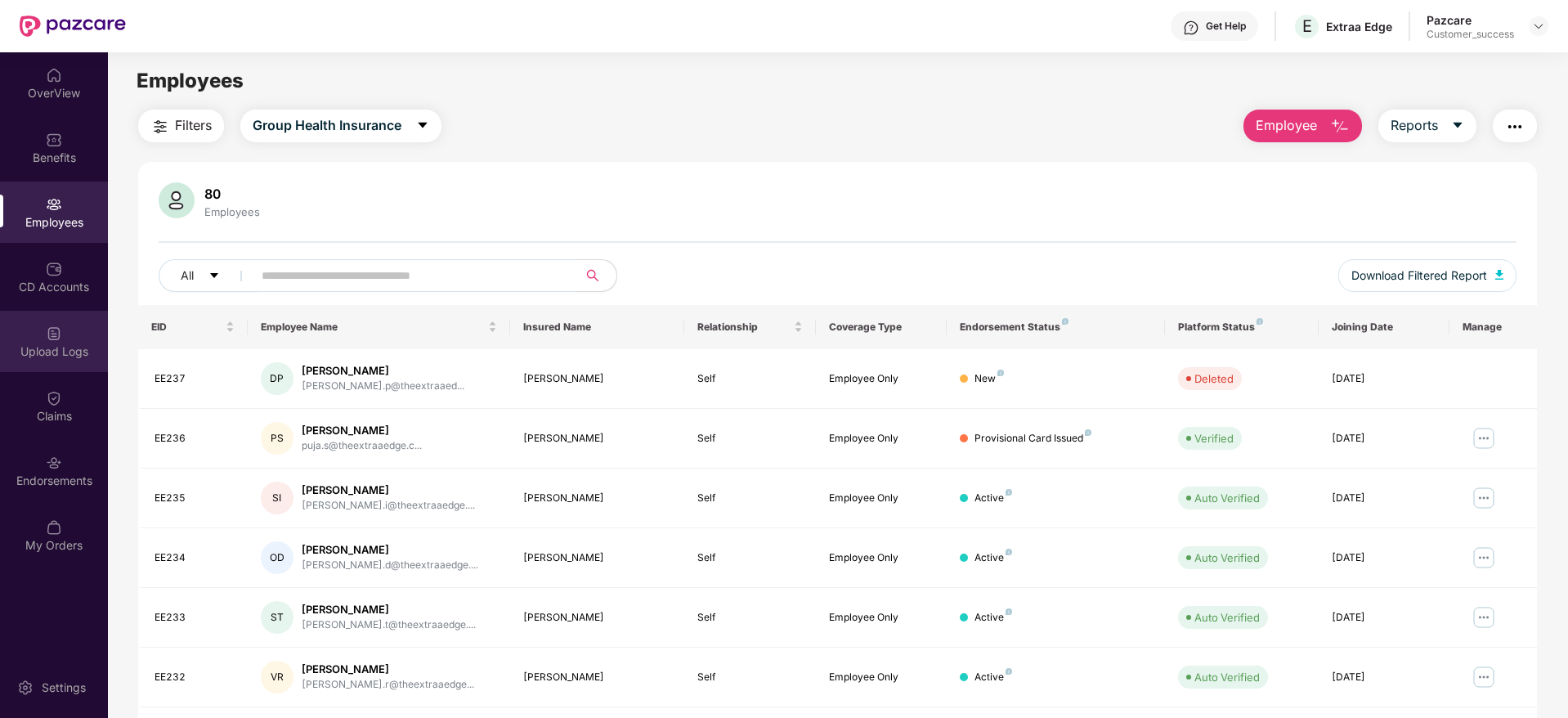
click at [71, 332] on div "Upload Logs" at bounding box center [54, 341] width 108 height 61
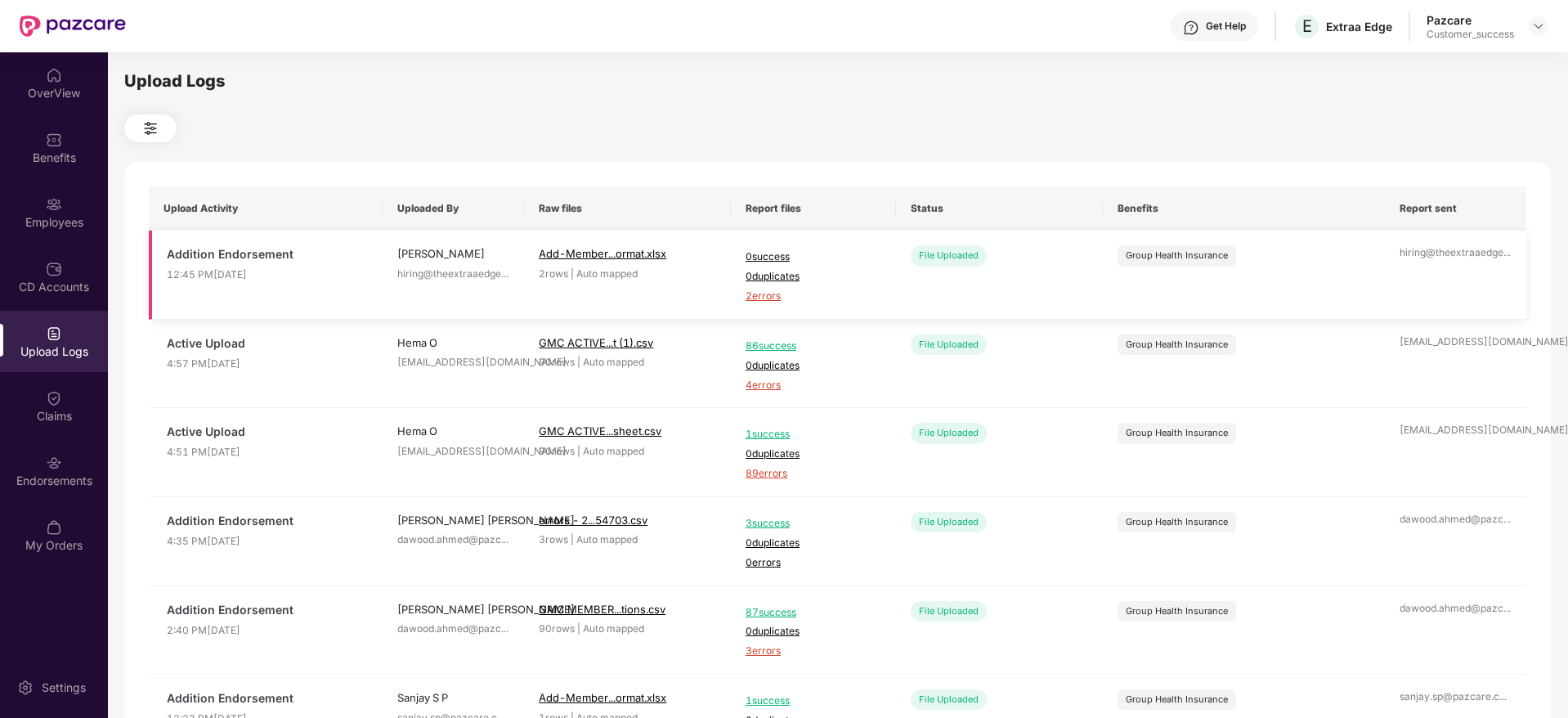
click at [770, 305] on td "0 success 0 duplicates 2 errors" at bounding box center [813, 275] width 165 height 89
click at [770, 300] on span "2 errors" at bounding box center [813, 296] width 136 height 15
click at [98, 224] on div "Employees" at bounding box center [54, 222] width 108 height 16
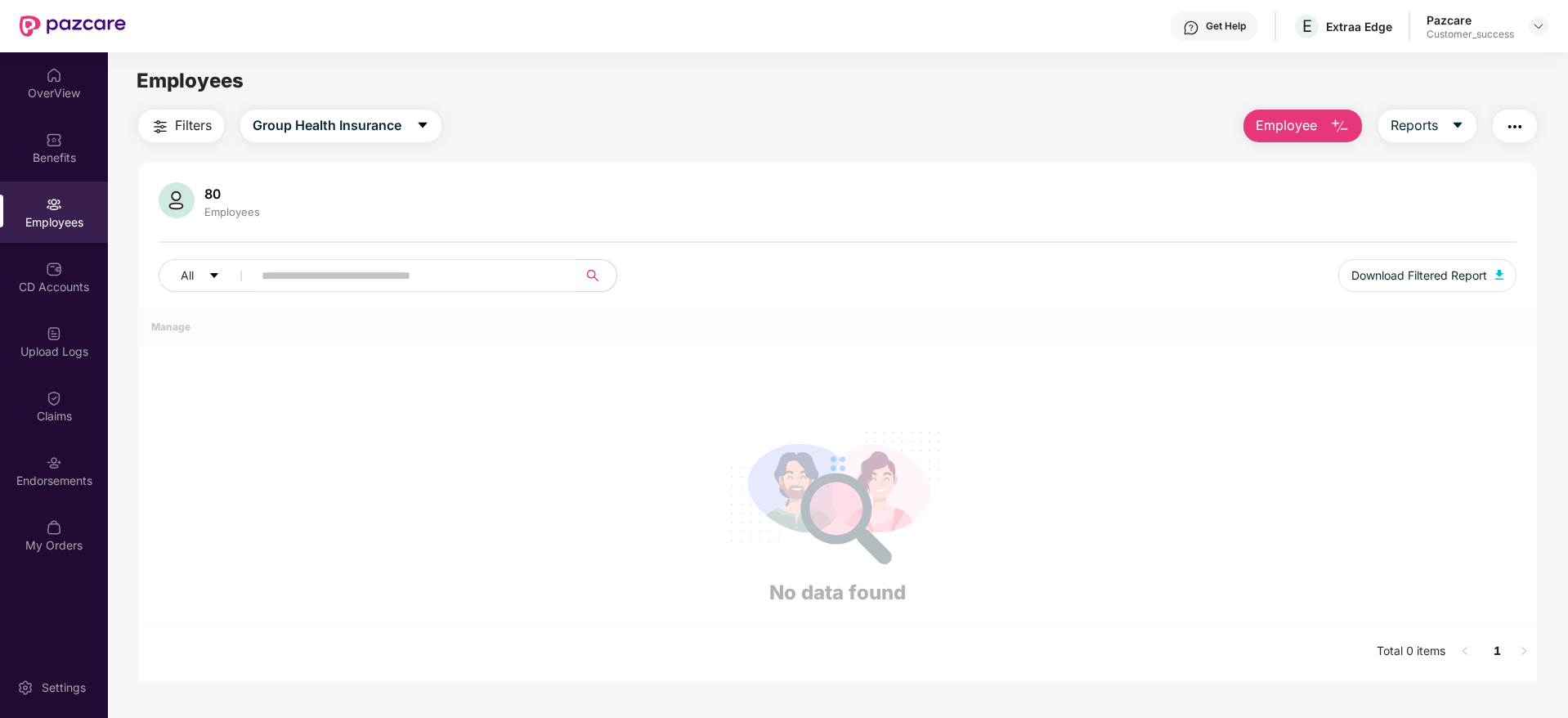
click at [426, 285] on input "text" at bounding box center [408, 276] width 293 height 25
paste input "*****"
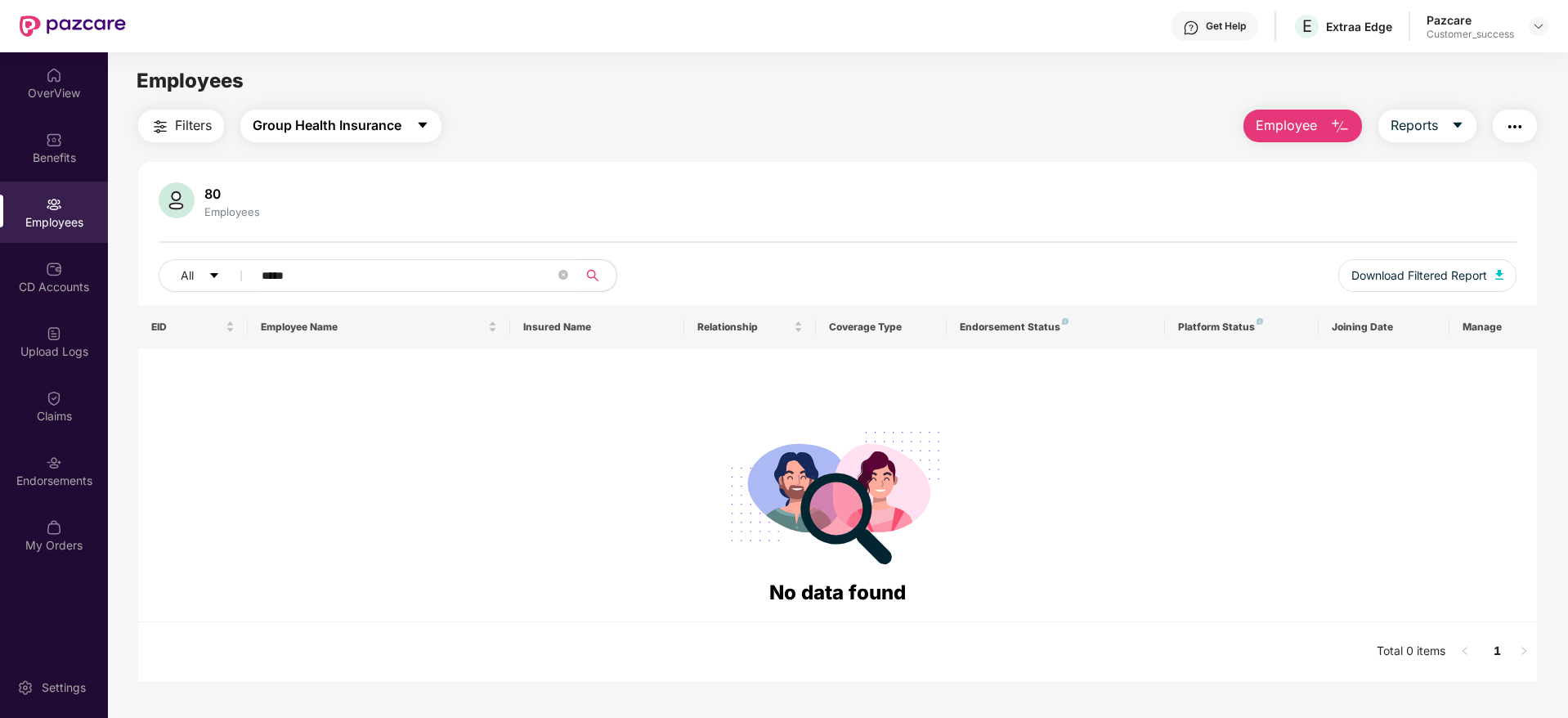
type input "*****"
click at [298, 128] on span "Group Health Insurance" at bounding box center [327, 125] width 149 height 21
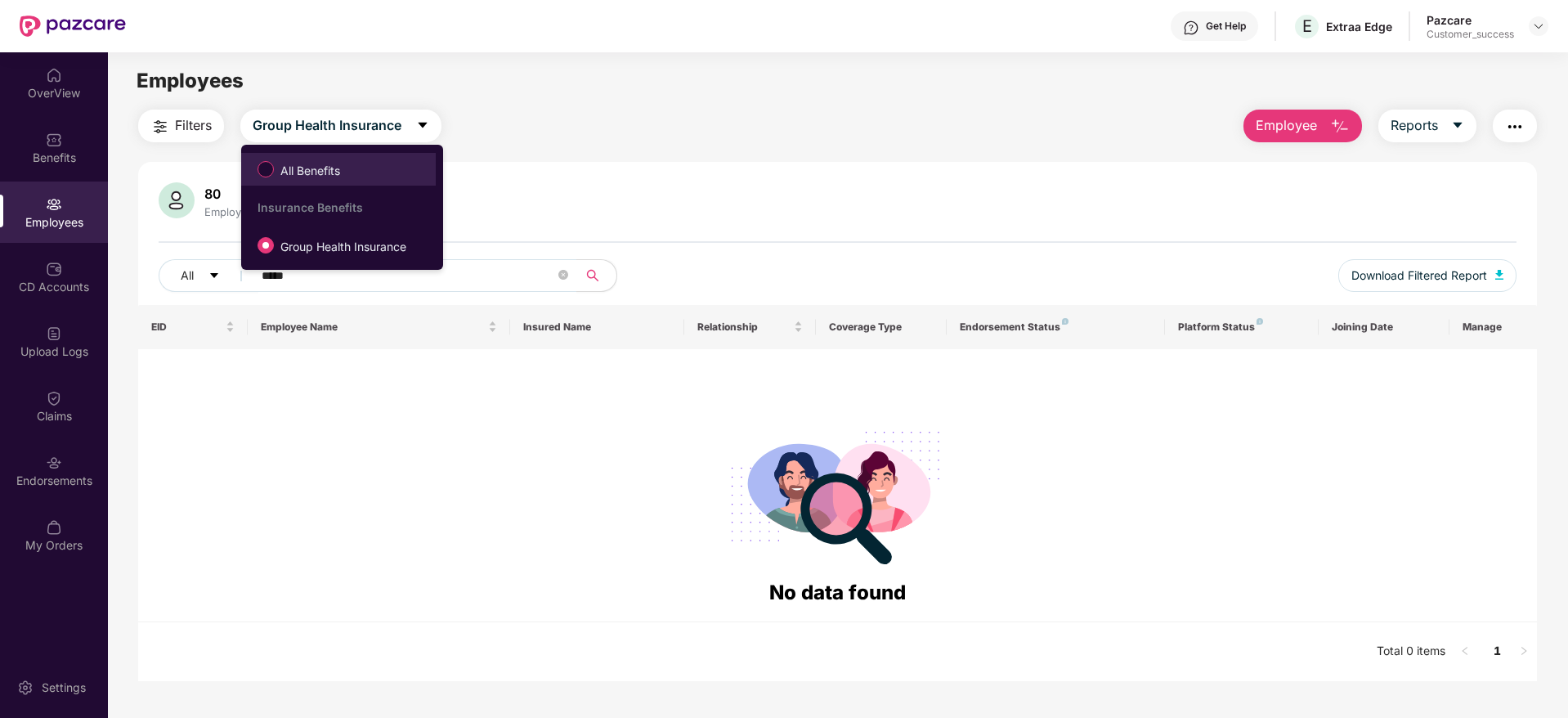
click at [306, 157] on label "All Benefits" at bounding box center [302, 169] width 106 height 27
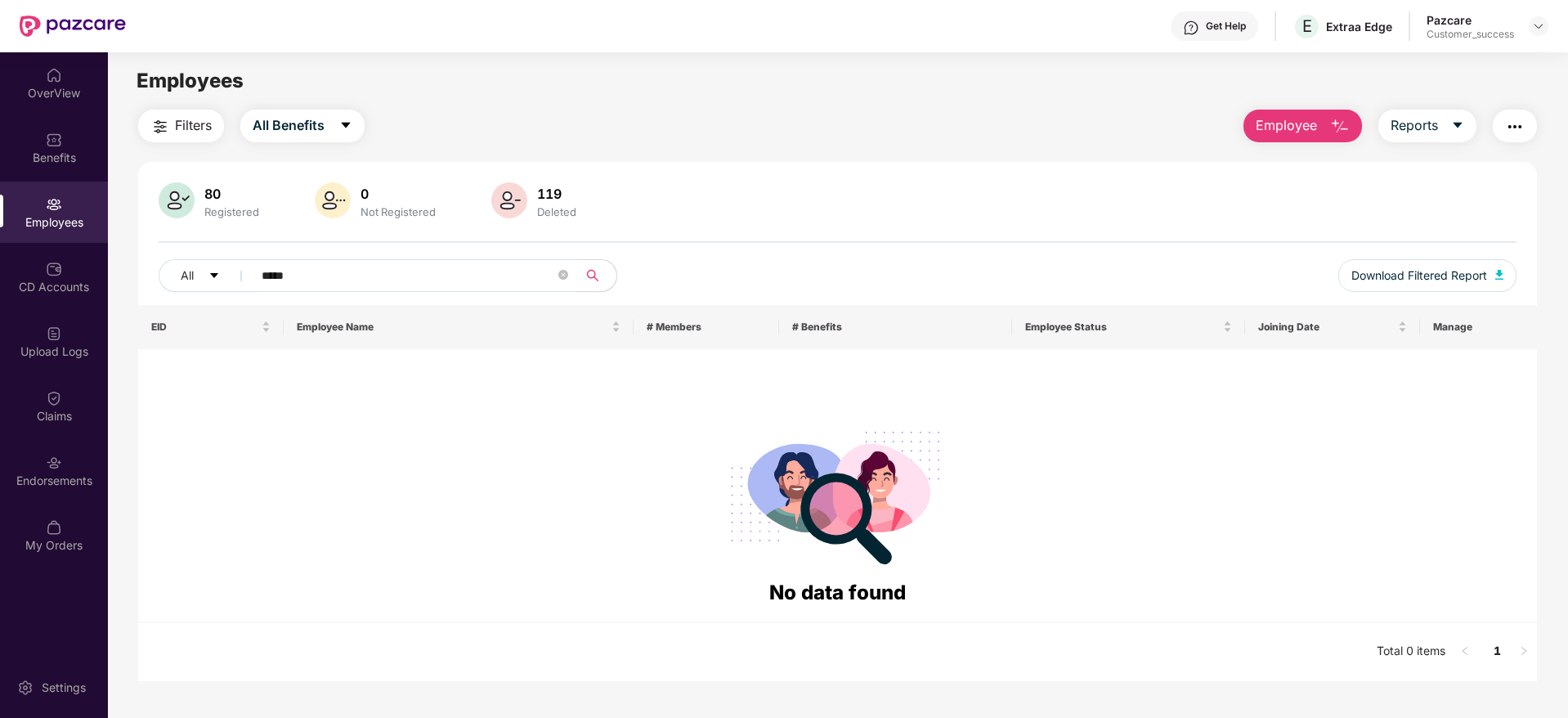
click at [392, 263] on input "*****" at bounding box center [408, 276] width 293 height 25
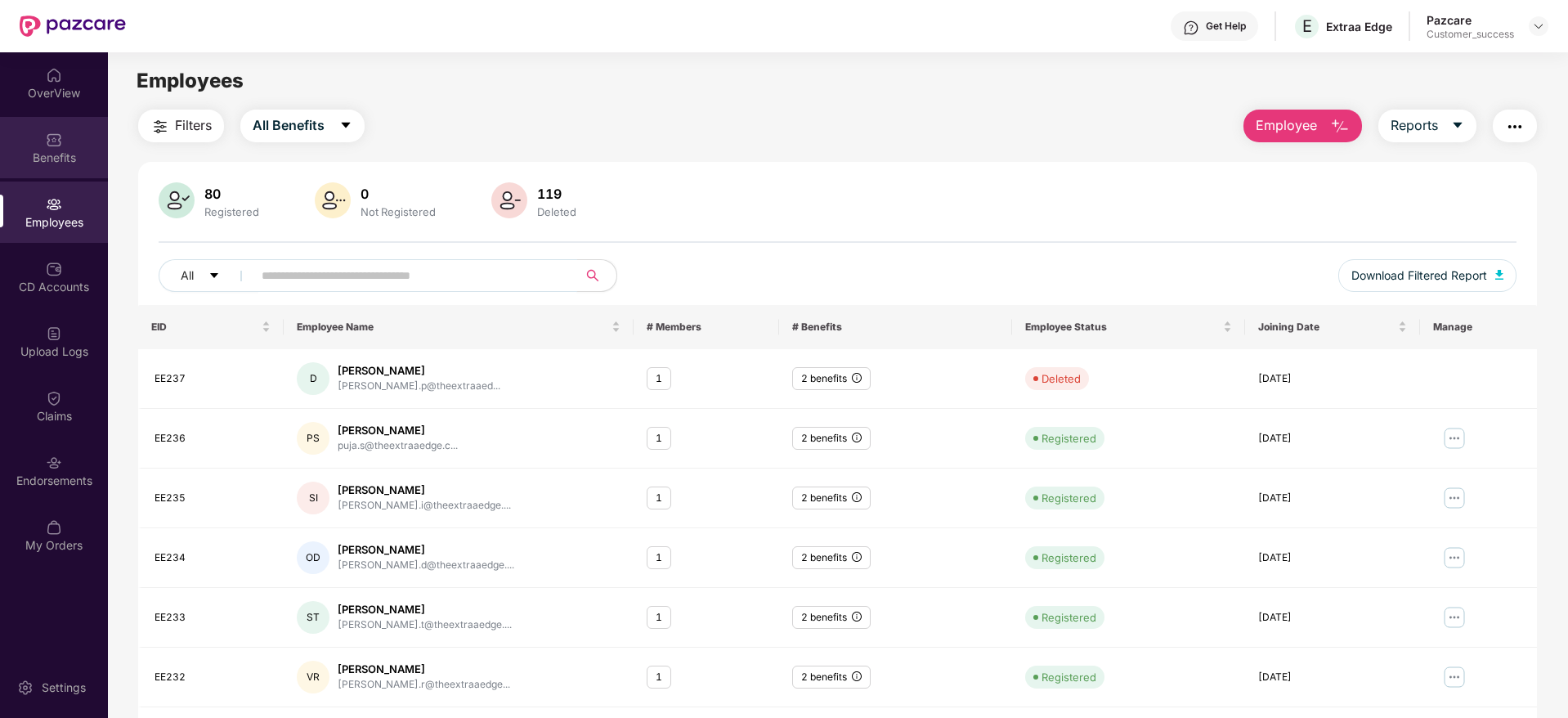
click at [48, 153] on div "Benefits" at bounding box center [54, 158] width 108 height 16
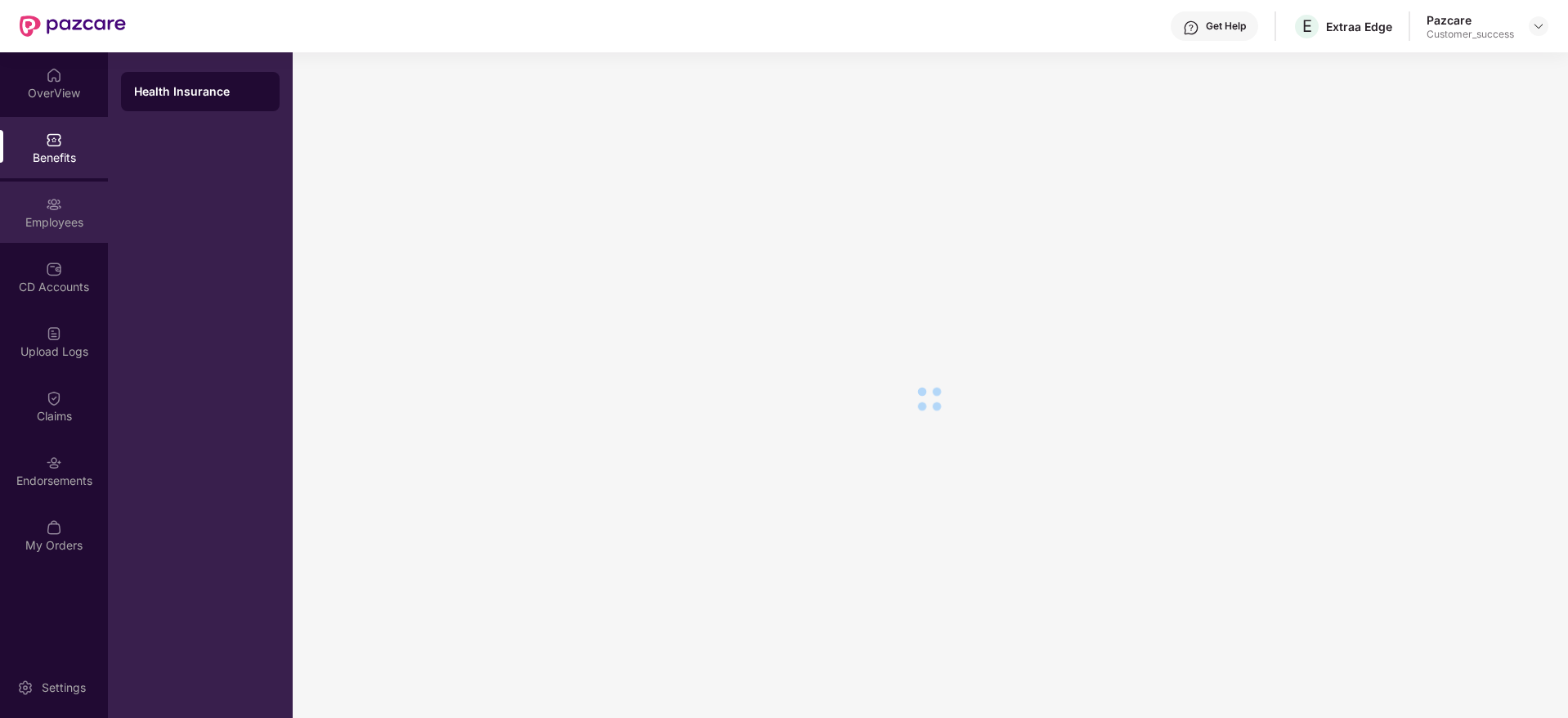
click at [51, 202] on img at bounding box center [54, 204] width 16 height 16
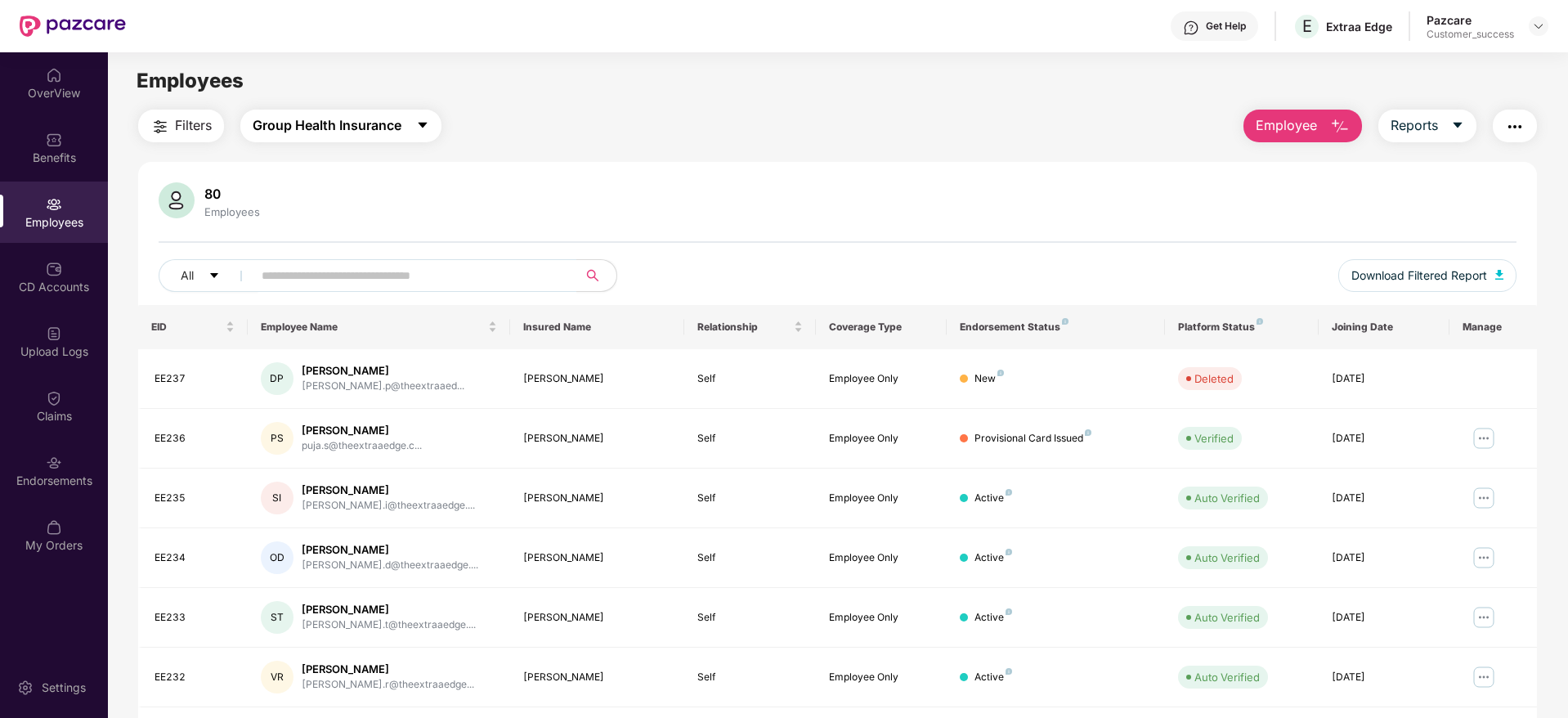
click at [348, 128] on span "Group Health Insurance" at bounding box center [327, 125] width 149 height 21
click at [518, 132] on div "Filters Group Health Insurance Employee Reports" at bounding box center [837, 125] width 1399 height 33
click at [476, 273] on input "text" at bounding box center [408, 276] width 293 height 25
paste input "*****"
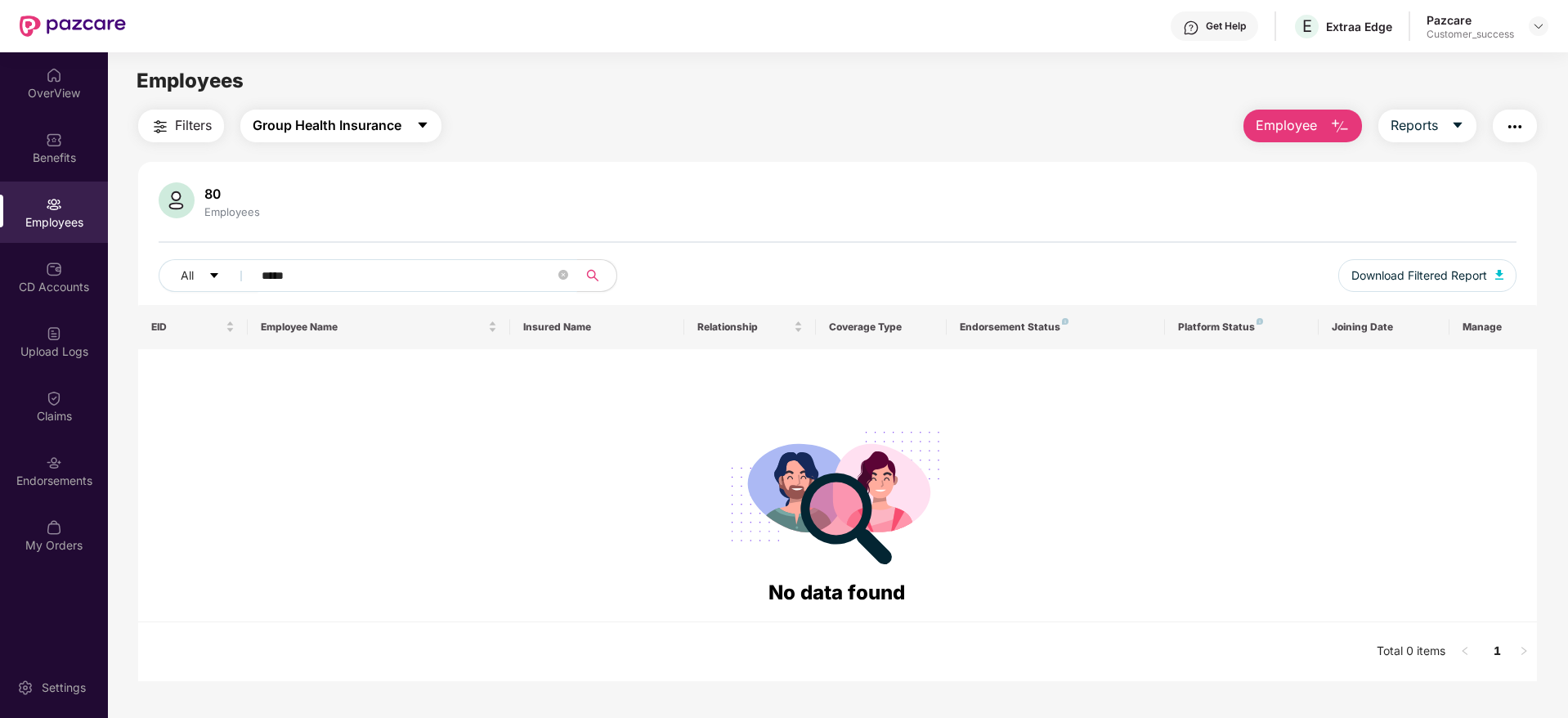
click at [340, 140] on button "Group Health Insurance" at bounding box center [341, 125] width 201 height 33
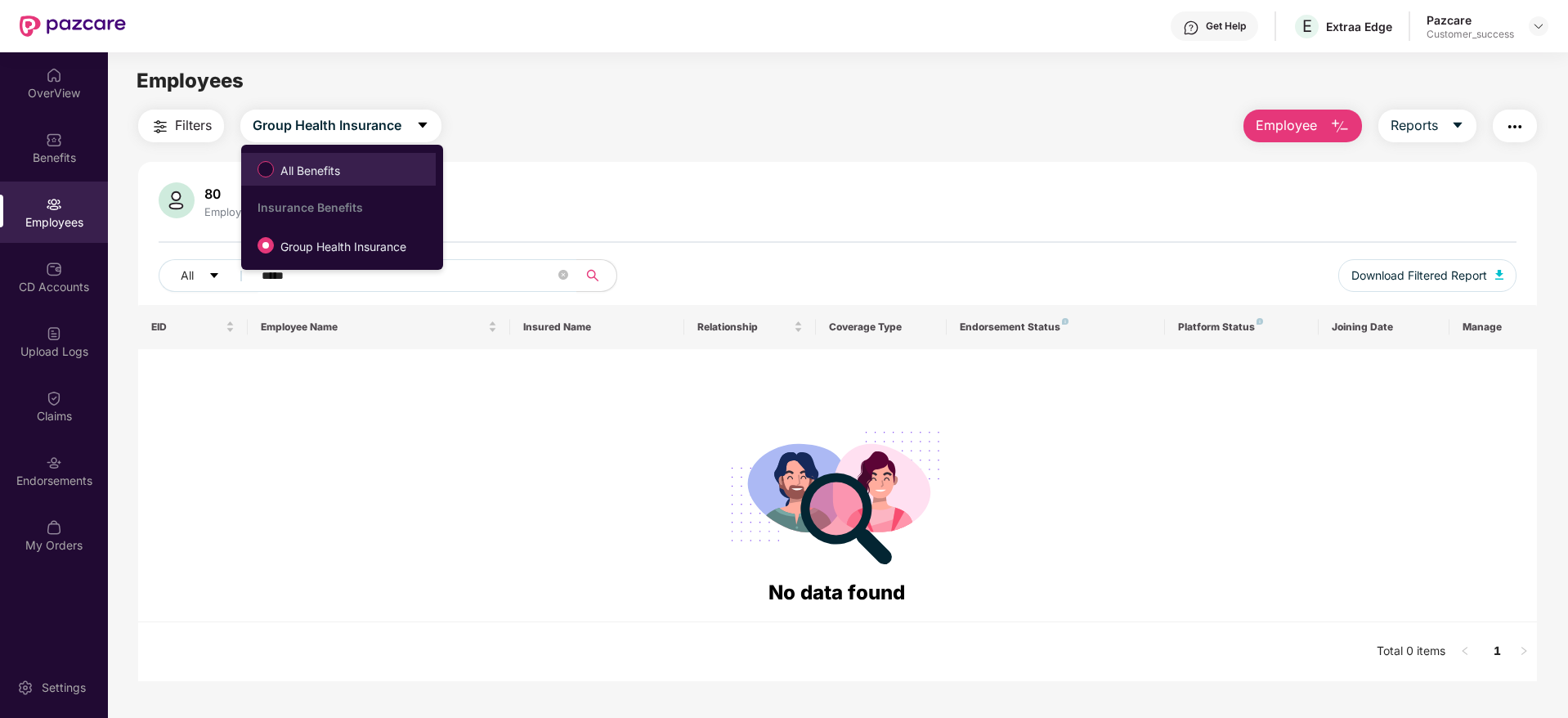
click at [357, 171] on span "All Benefits" at bounding box center [338, 169] width 178 height 27
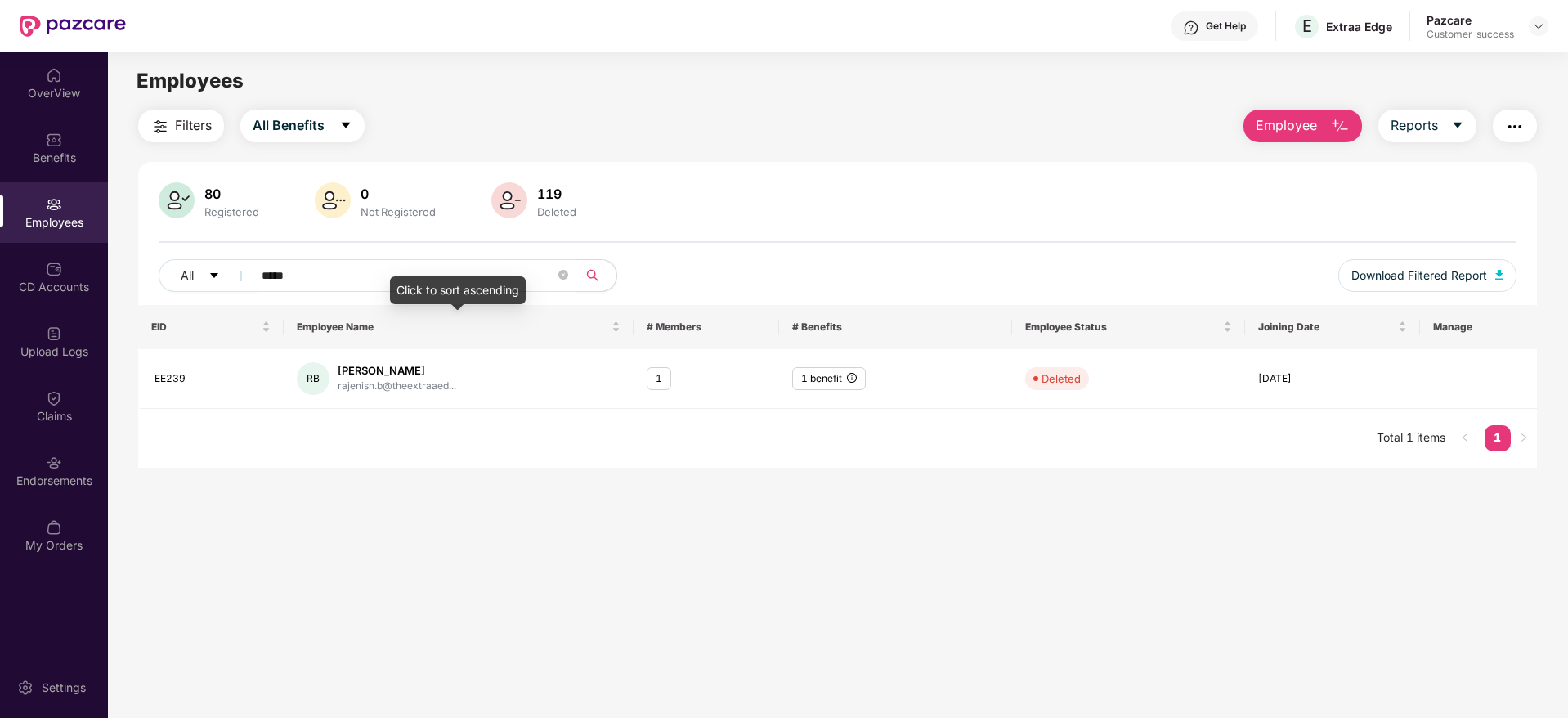
click at [439, 266] on input "*****" at bounding box center [408, 276] width 293 height 25
paste input "text"
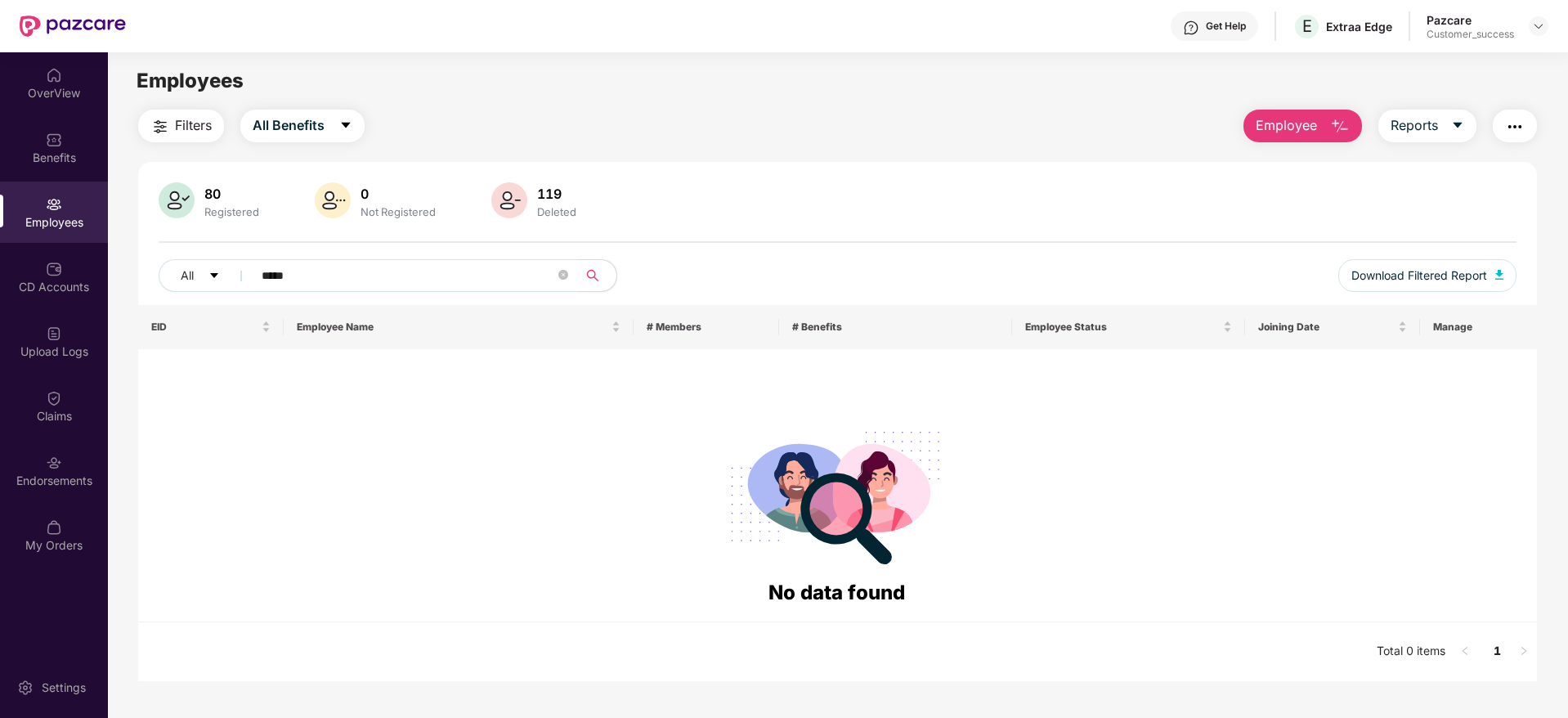
type input "*****"
click at [1317, 128] on button "Employee" at bounding box center [1303, 125] width 119 height 33
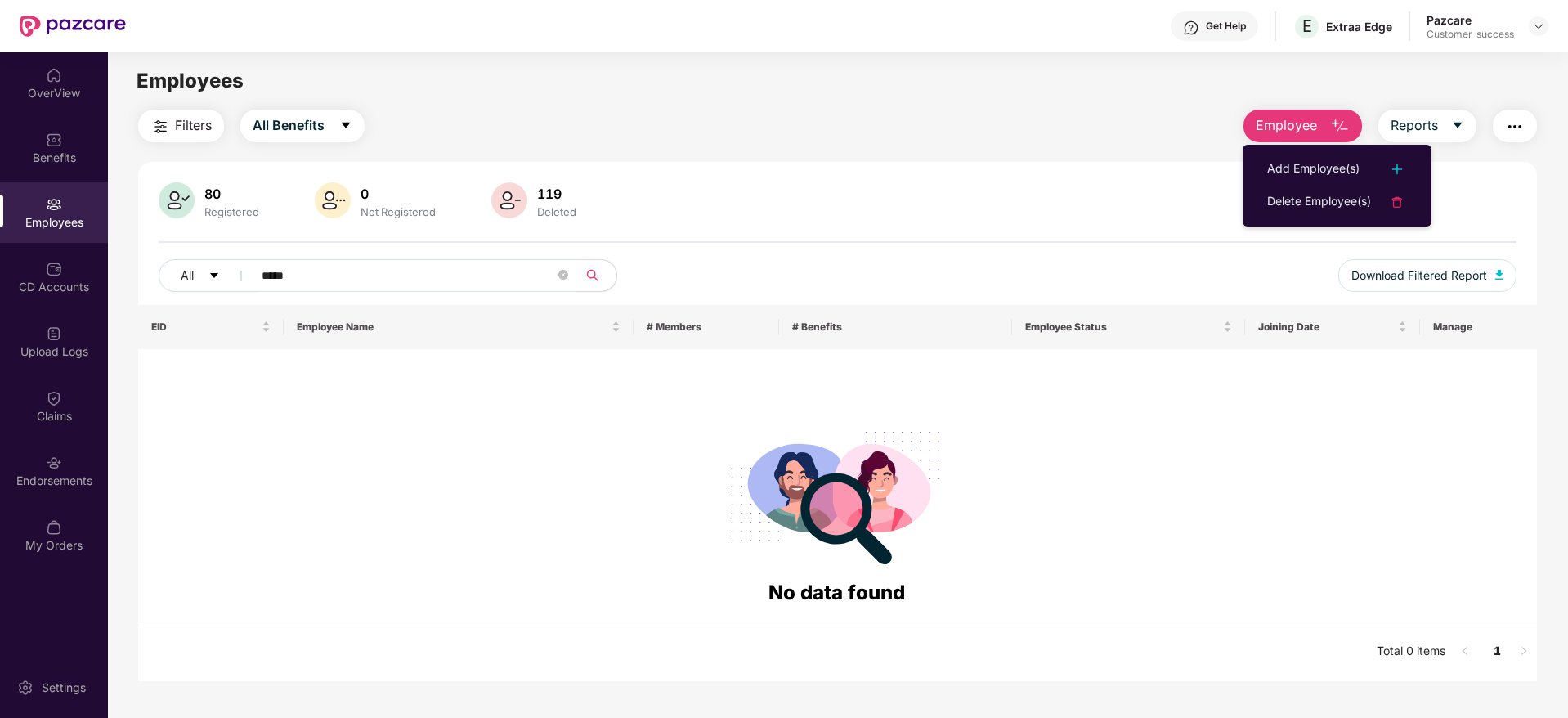
click at [1306, 162] on div "Add Employee(s)" at bounding box center [1313, 169] width 92 height 20
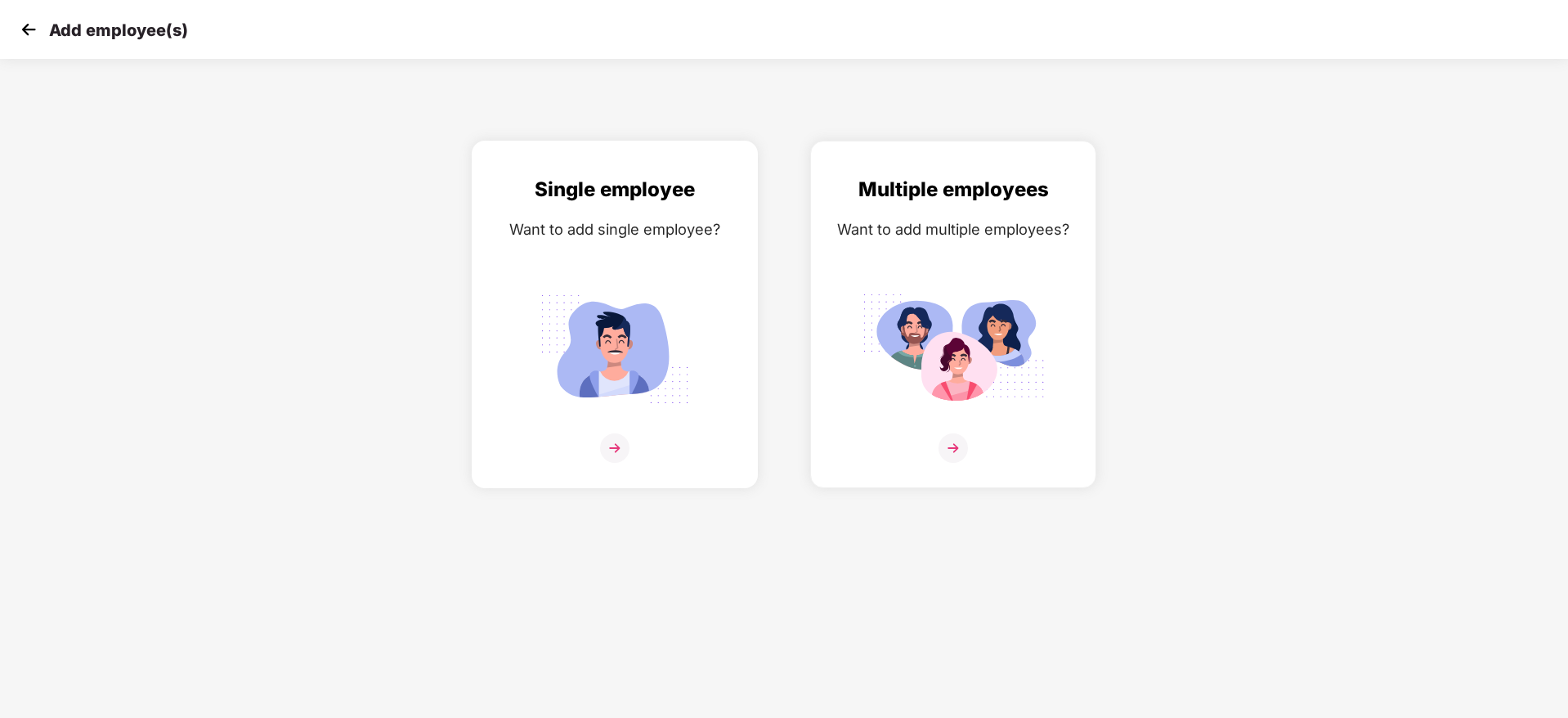
click at [682, 326] on img at bounding box center [615, 348] width 183 height 127
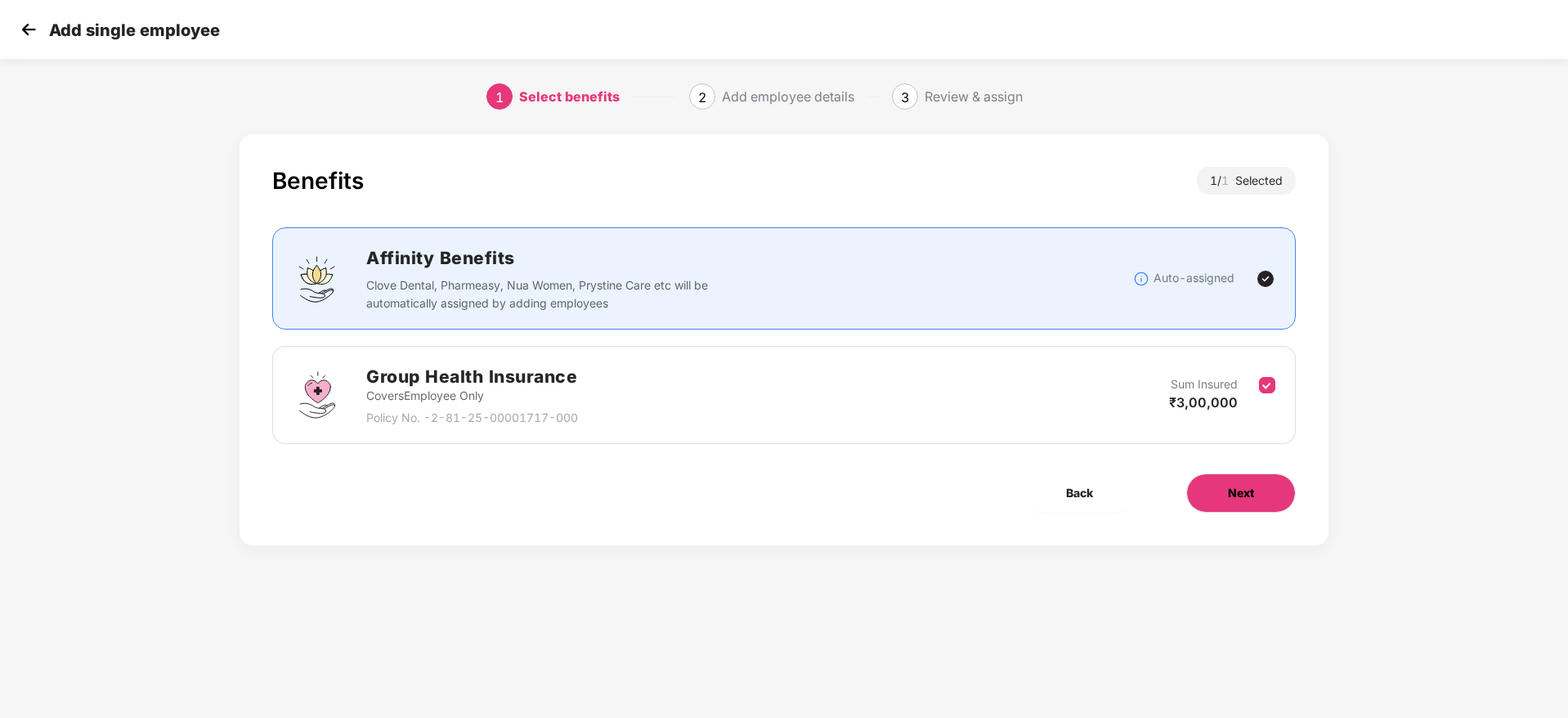
click at [1253, 500] on span "Next" at bounding box center [1242, 493] width 26 height 18
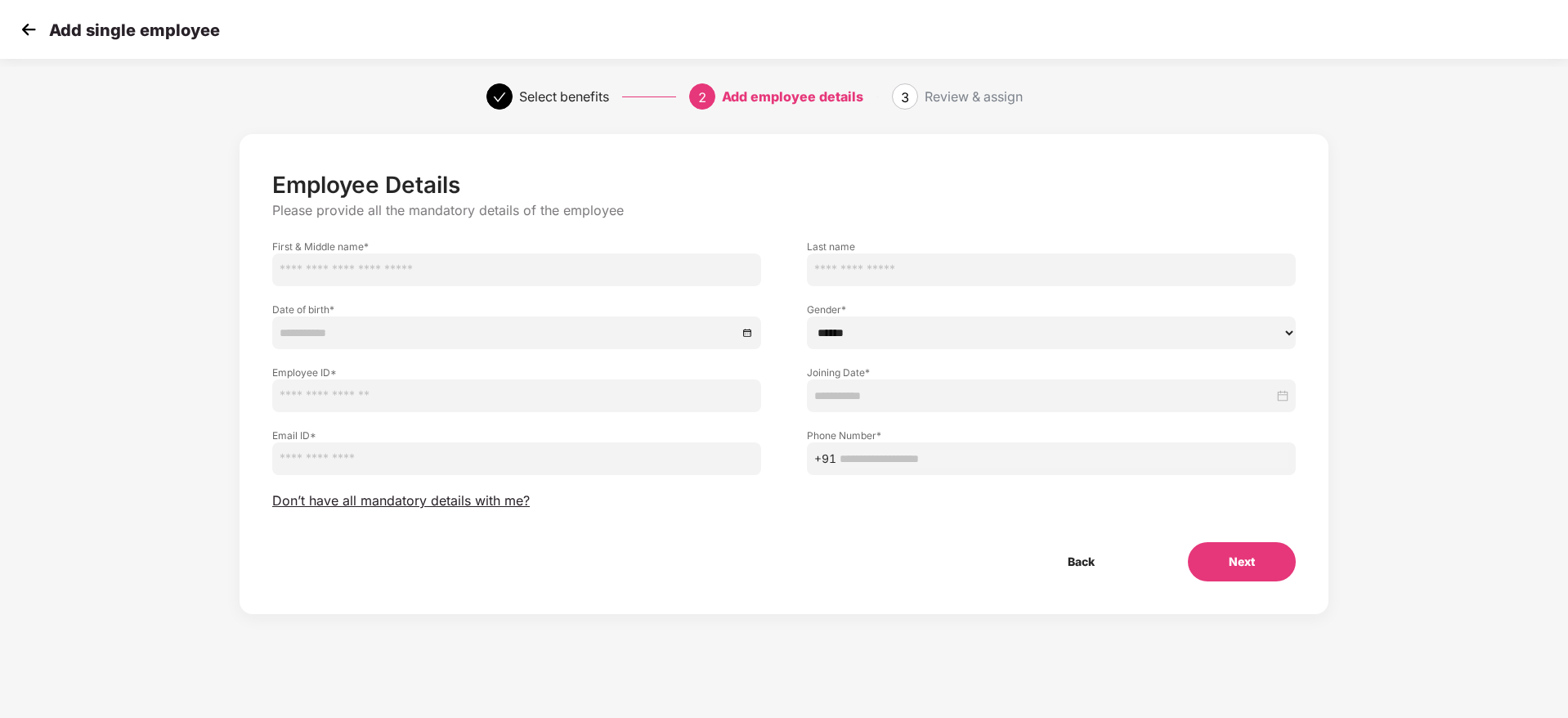
click at [376, 389] on input "text" at bounding box center [517, 395] width 489 height 33
paste input "*****"
type input "*****"
click at [411, 254] on input "text" at bounding box center [517, 270] width 489 height 33
paste input "**********"
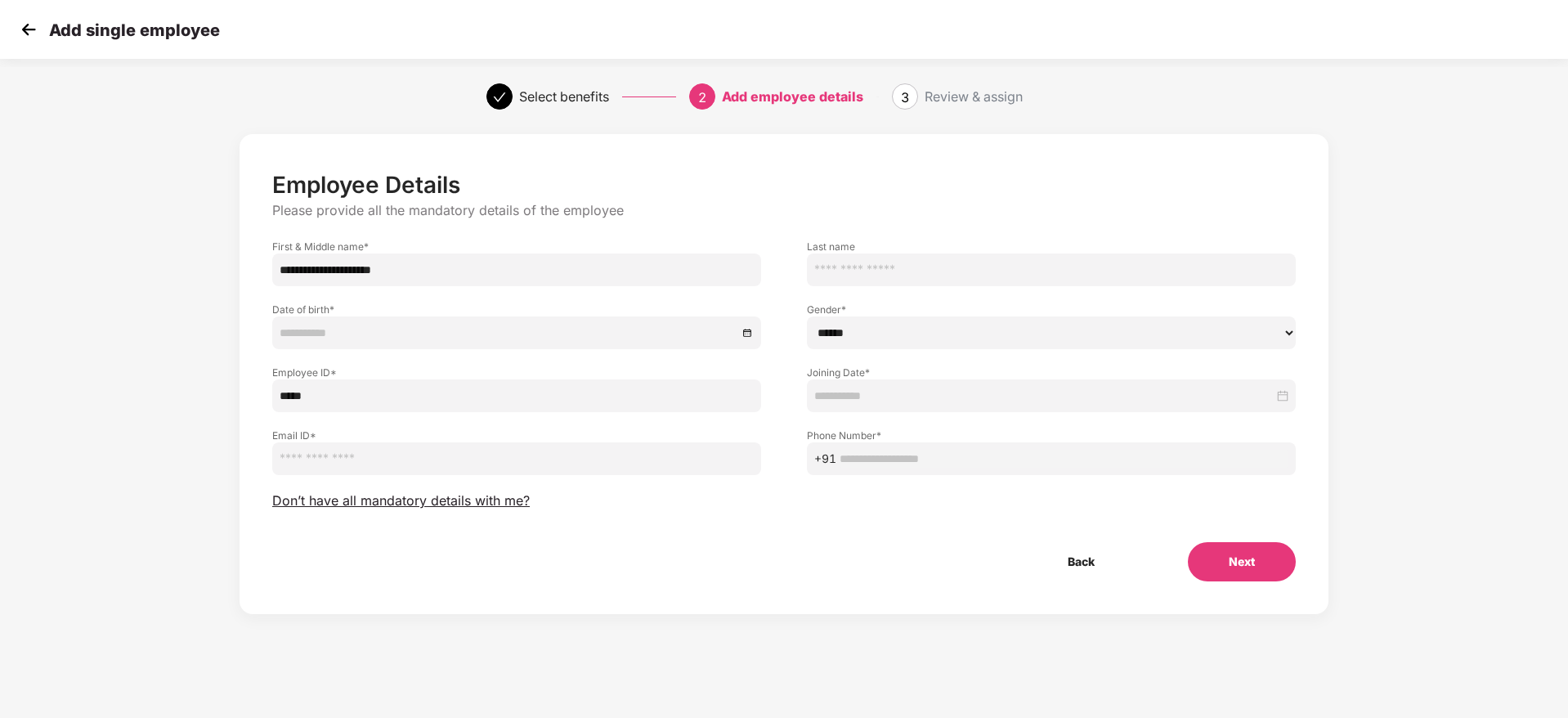
type input "**********"
click at [420, 332] on input at bounding box center [508, 332] width 458 height 18
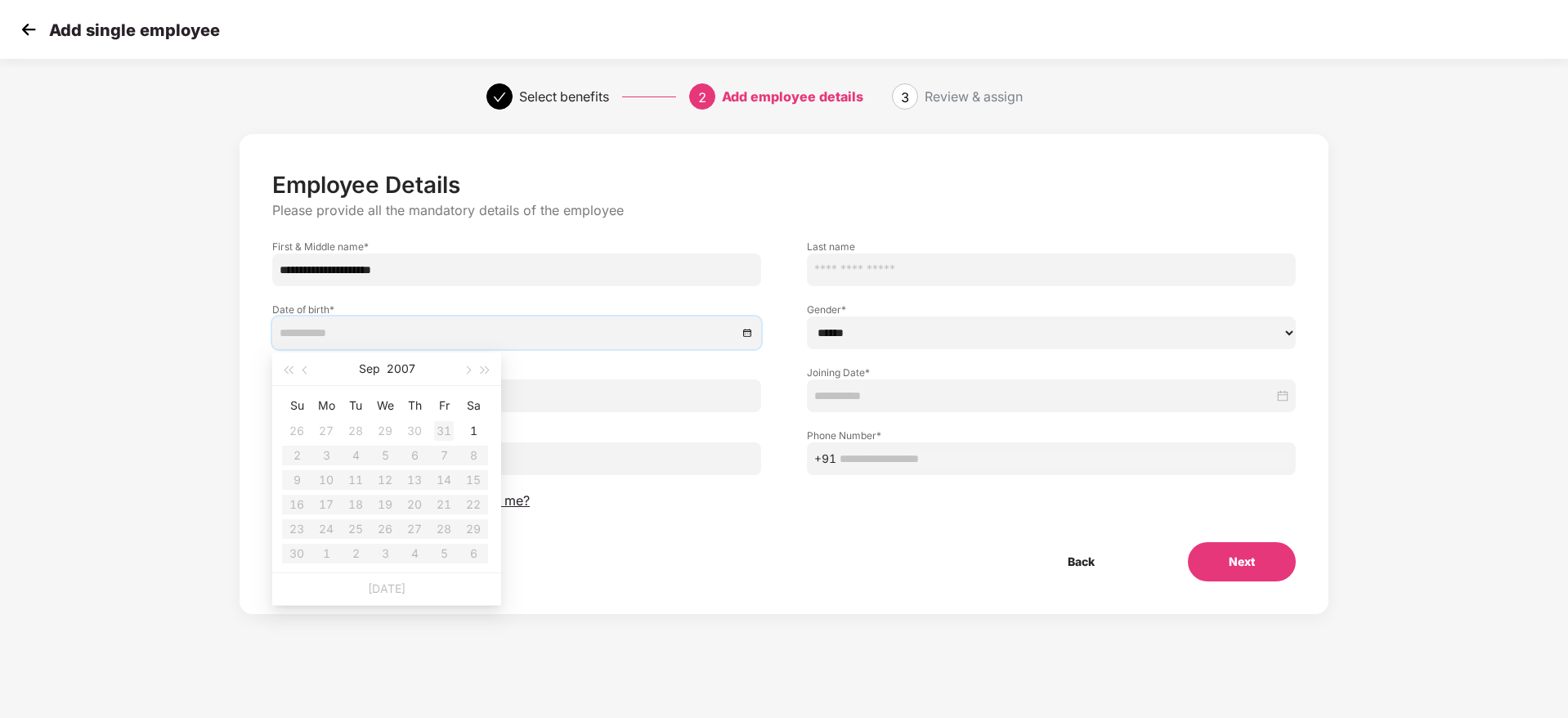
type input "**********"
click at [398, 370] on button "2007" at bounding box center [401, 369] width 28 height 33
type input "**********"
click at [292, 369] on span "button" at bounding box center [288, 370] width 8 height 8
type input "**********"
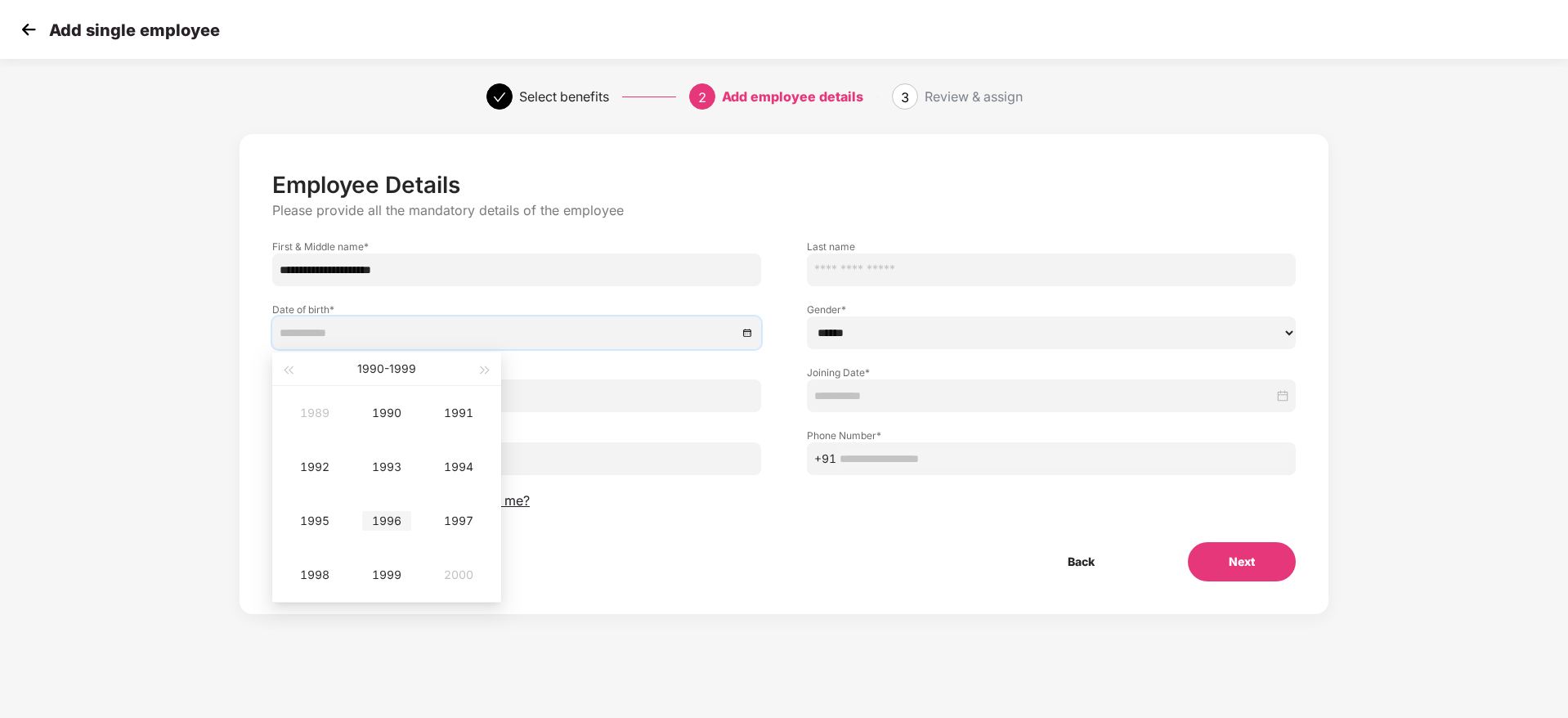
click at [394, 513] on div "1996" at bounding box center [387, 521] width 49 height 20
type input "**********"
click at [325, 561] on td "Oct" at bounding box center [315, 575] width 72 height 54
type input "**********"
click at [382, 531] on div "30" at bounding box center [385, 528] width 20 height 20
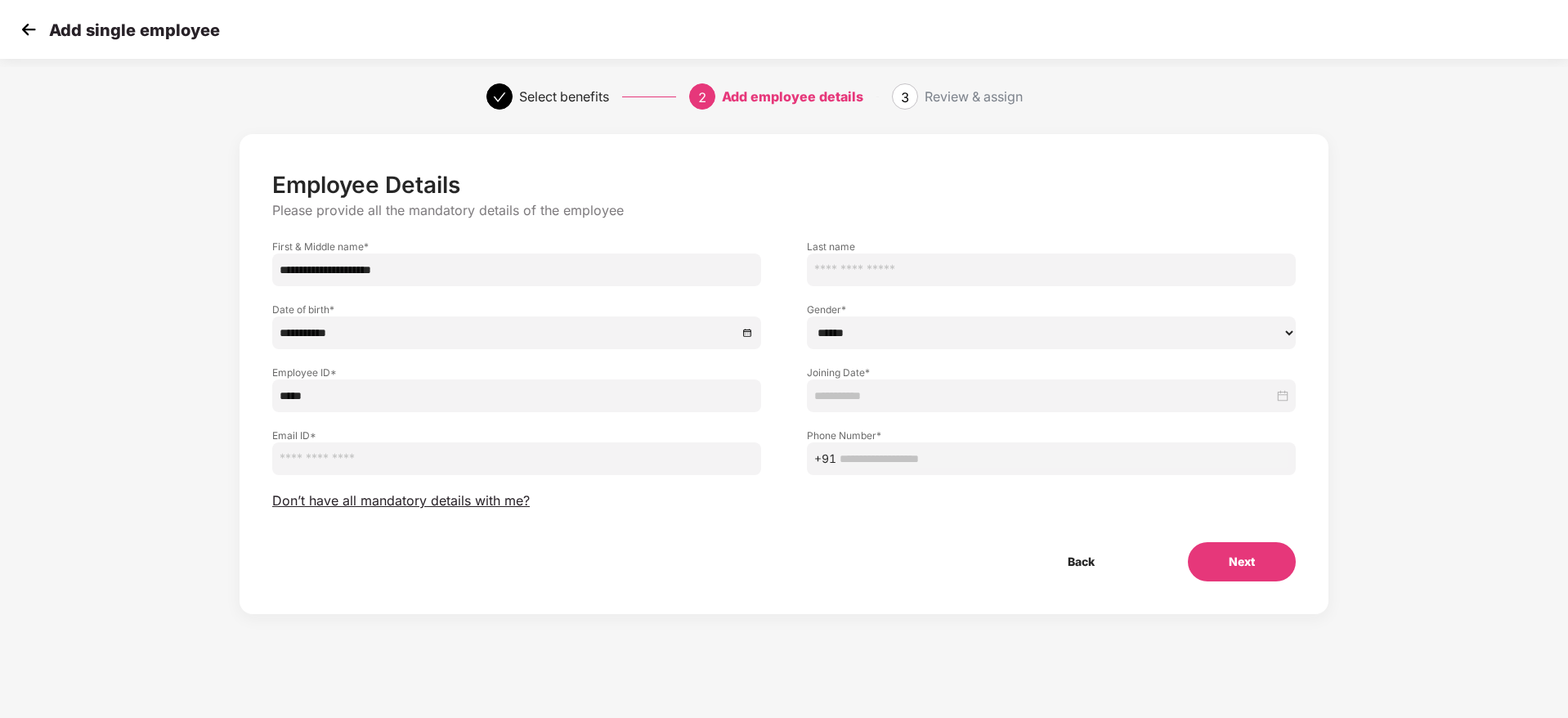
click at [868, 339] on select "****** **** ******" at bounding box center [1051, 332] width 489 height 33
select select "******"
click at [807, 316] on select "****** **** ******" at bounding box center [1051, 332] width 489 height 33
click at [980, 392] on input at bounding box center [1043, 395] width 459 height 18
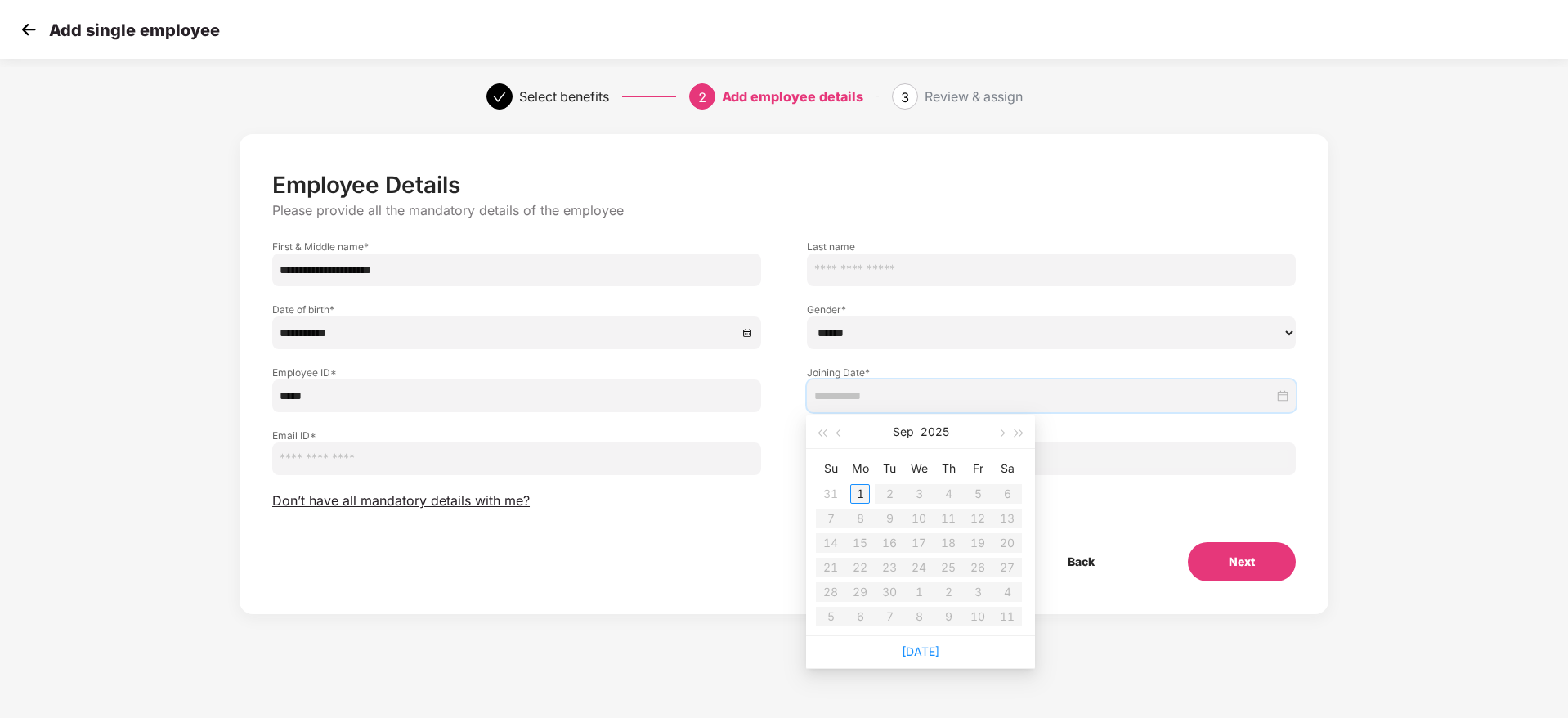
type input "**********"
click at [841, 430] on span "button" at bounding box center [841, 433] width 8 height 8
click at [924, 590] on div "27" at bounding box center [919, 592] width 20 height 20
type input "**********"
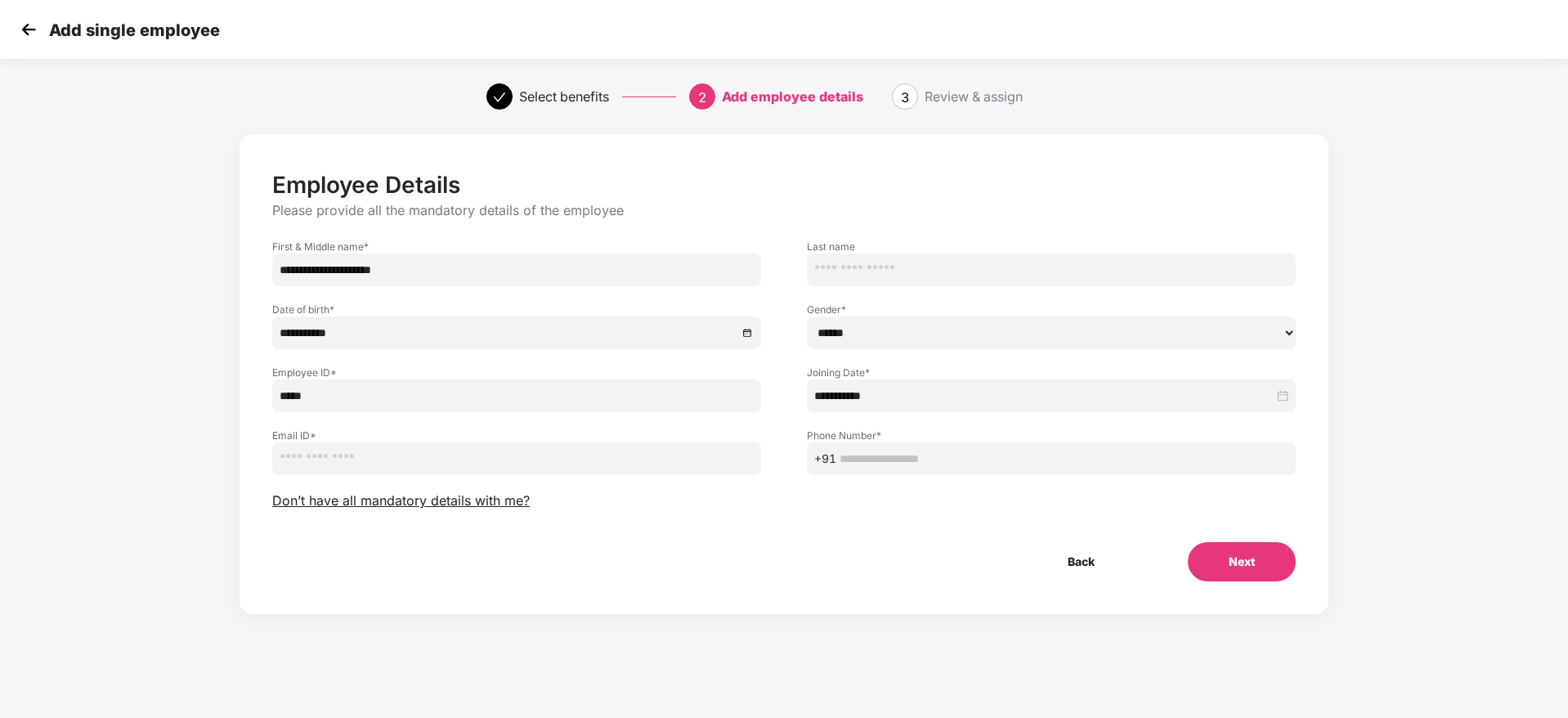
drag, startPoint x: 711, startPoint y: 556, endPoint x: 702, endPoint y: 549, distance: 11.4
click at [710, 556] on div "Back Next" at bounding box center [784, 562] width 1076 height 40
click at [486, 464] on input "email" at bounding box center [517, 459] width 489 height 33
paste input "**********"
type input "**********"
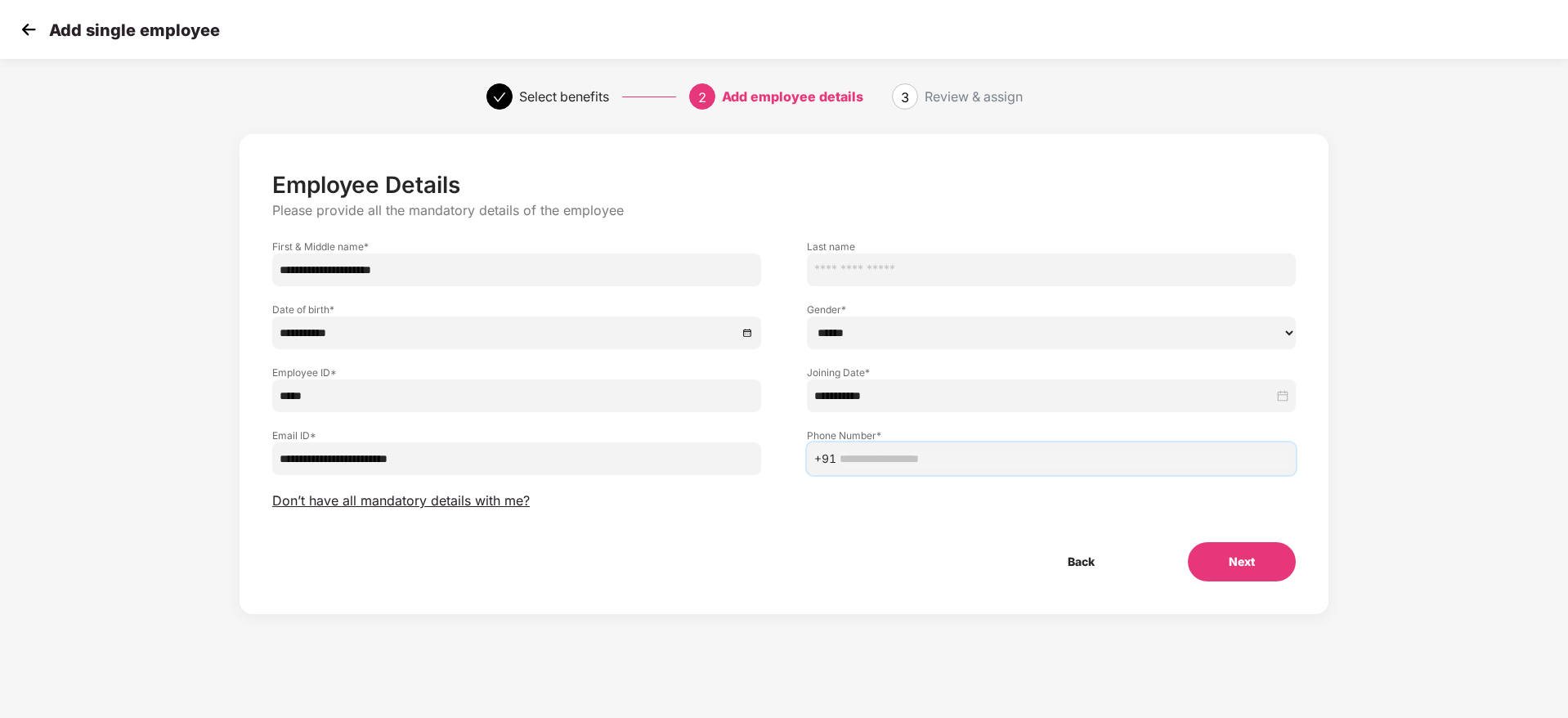
click at [980, 457] on input "text" at bounding box center [1064, 459] width 449 height 18
paste input "**********"
type input "**********"
click at [962, 545] on div "Back Next" at bounding box center [784, 562] width 1076 height 40
click at [1298, 561] on div "Next" at bounding box center [1243, 562] width 160 height 40
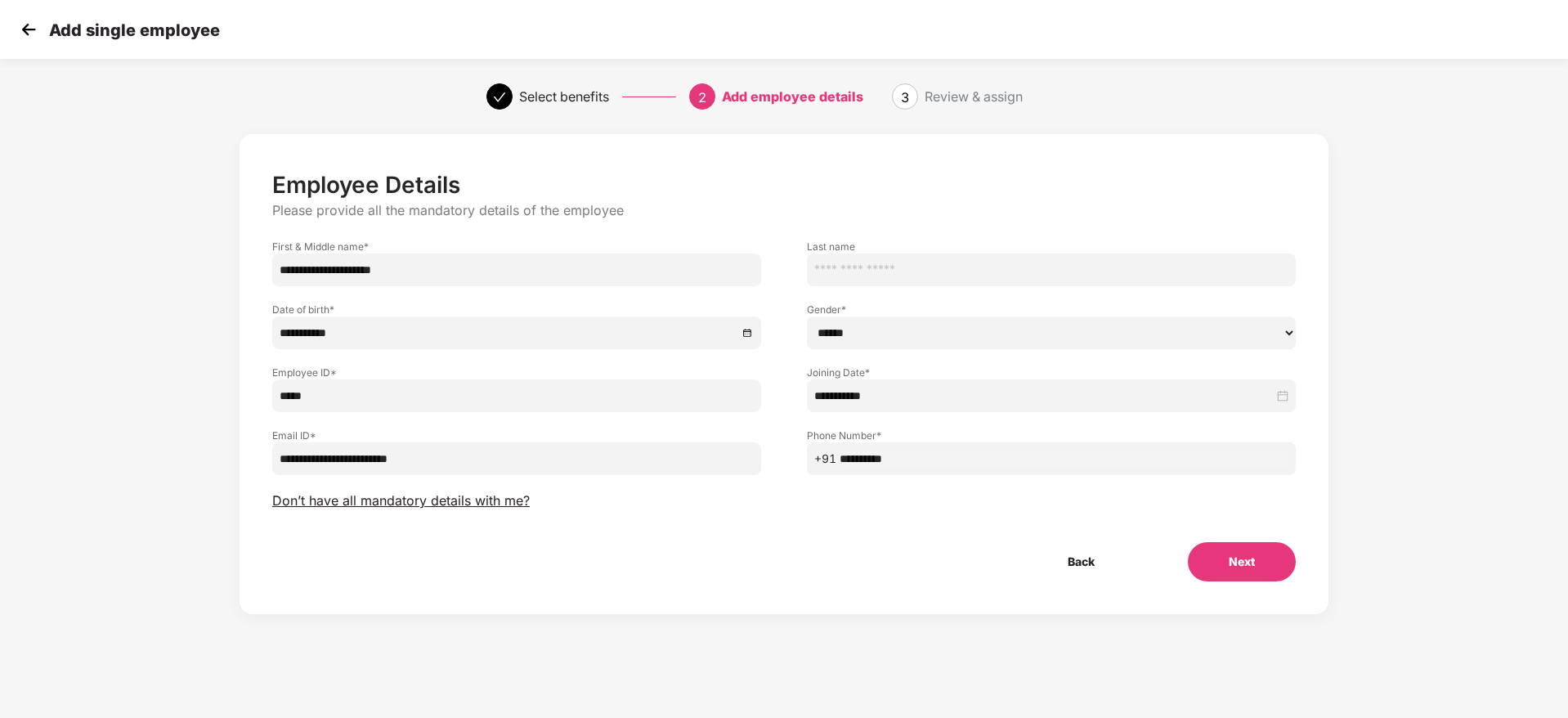
click at [1269, 561] on button "Next" at bounding box center [1242, 562] width 108 height 40
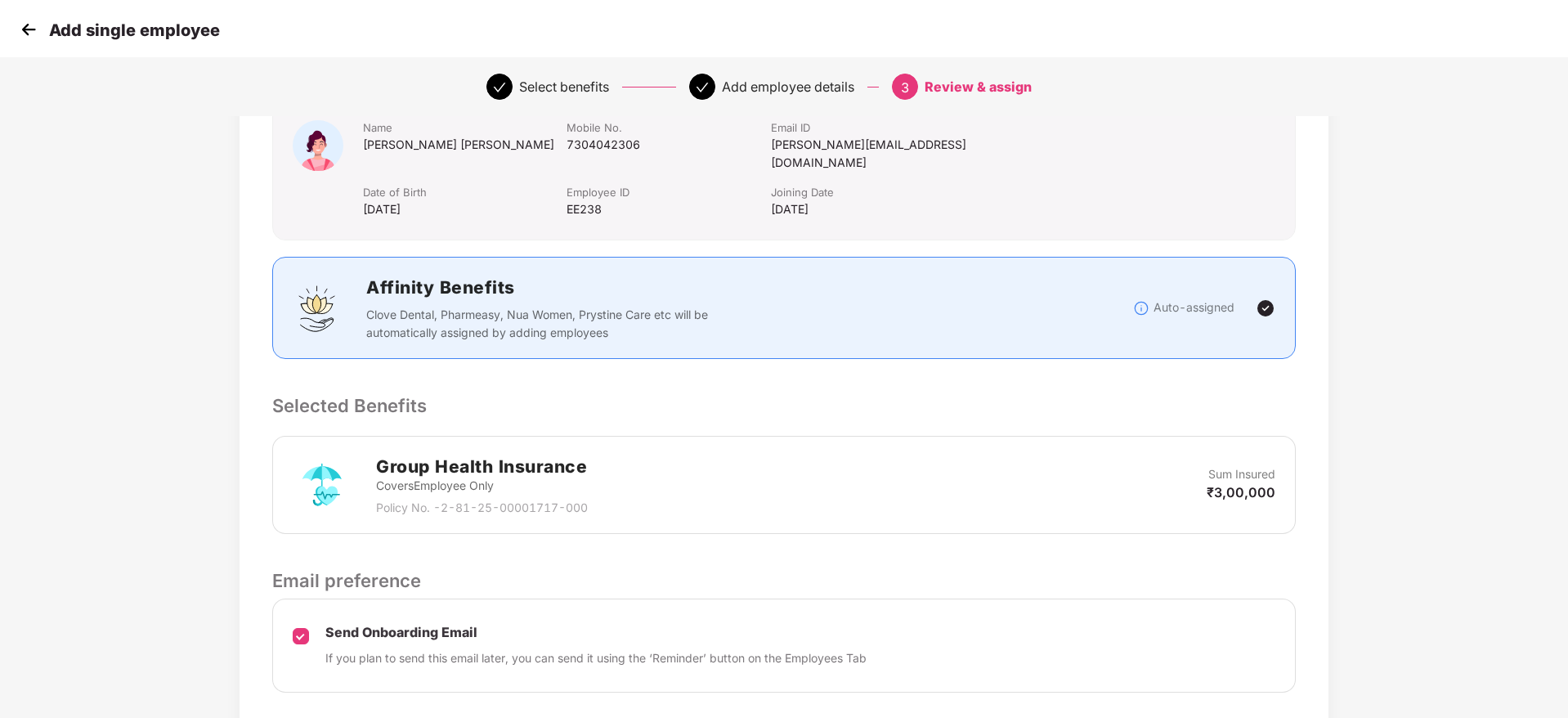
scroll to position [225, 0]
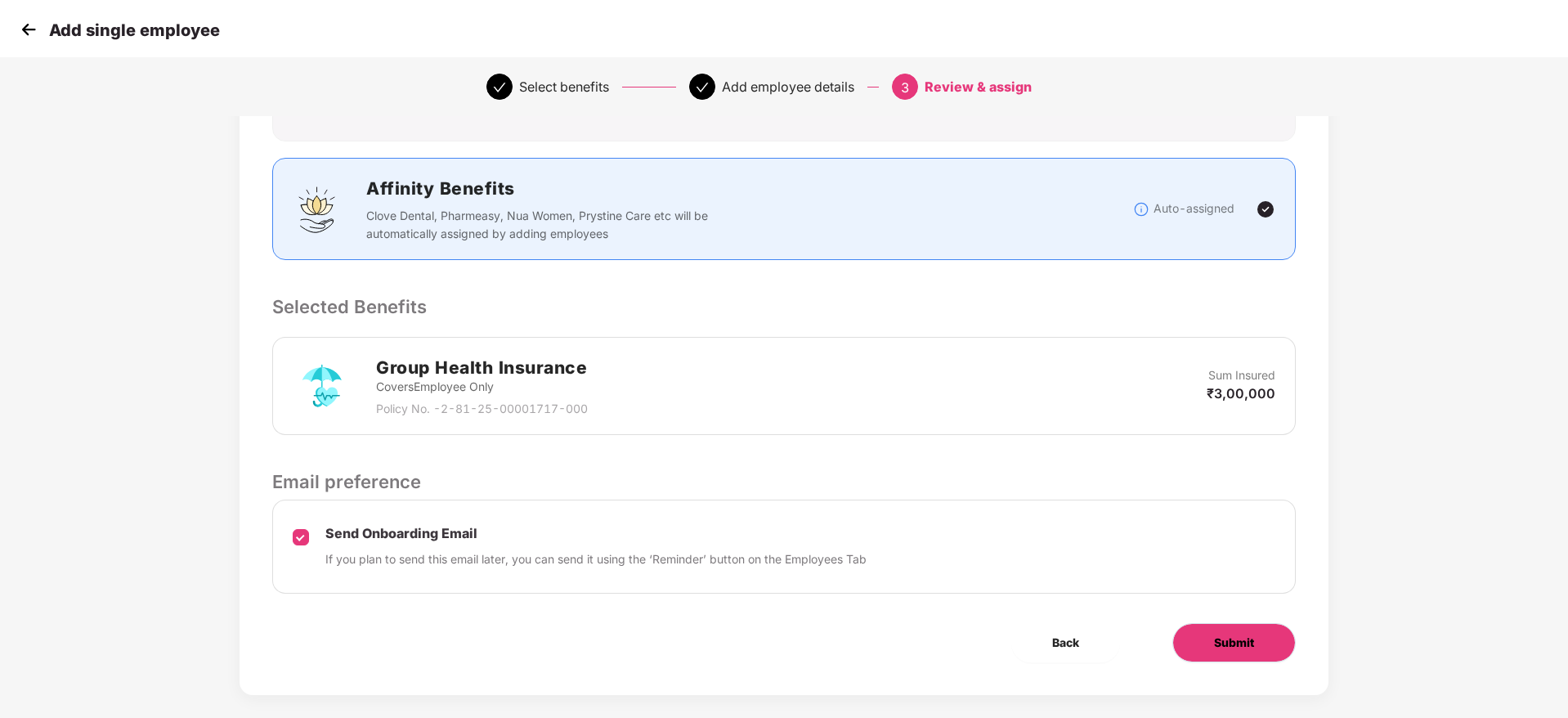
click at [1226, 634] on span "Submit" at bounding box center [1234, 643] width 40 height 18
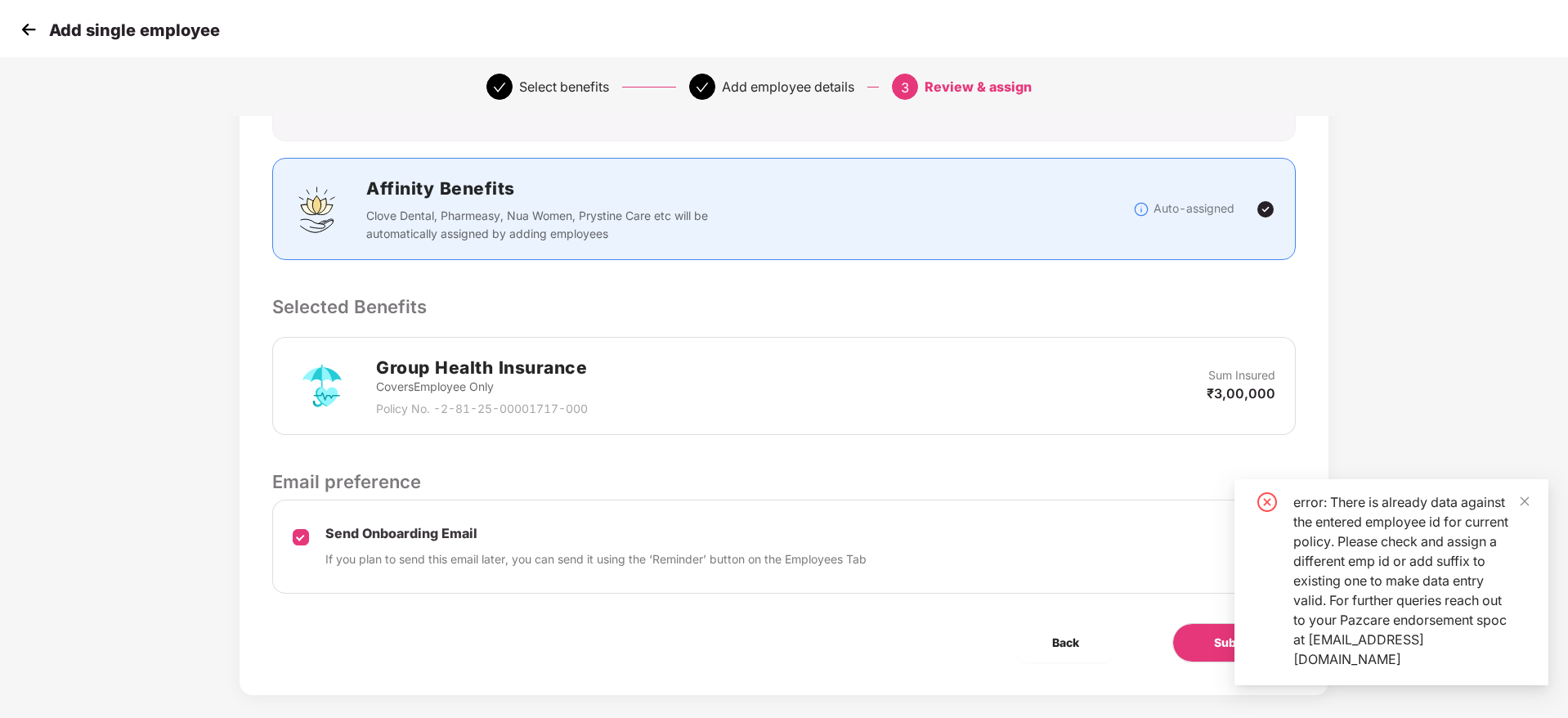
click at [1377, 617] on div "error: There is already data against the entered employee id for current policy…" at bounding box center [1411, 580] width 236 height 176
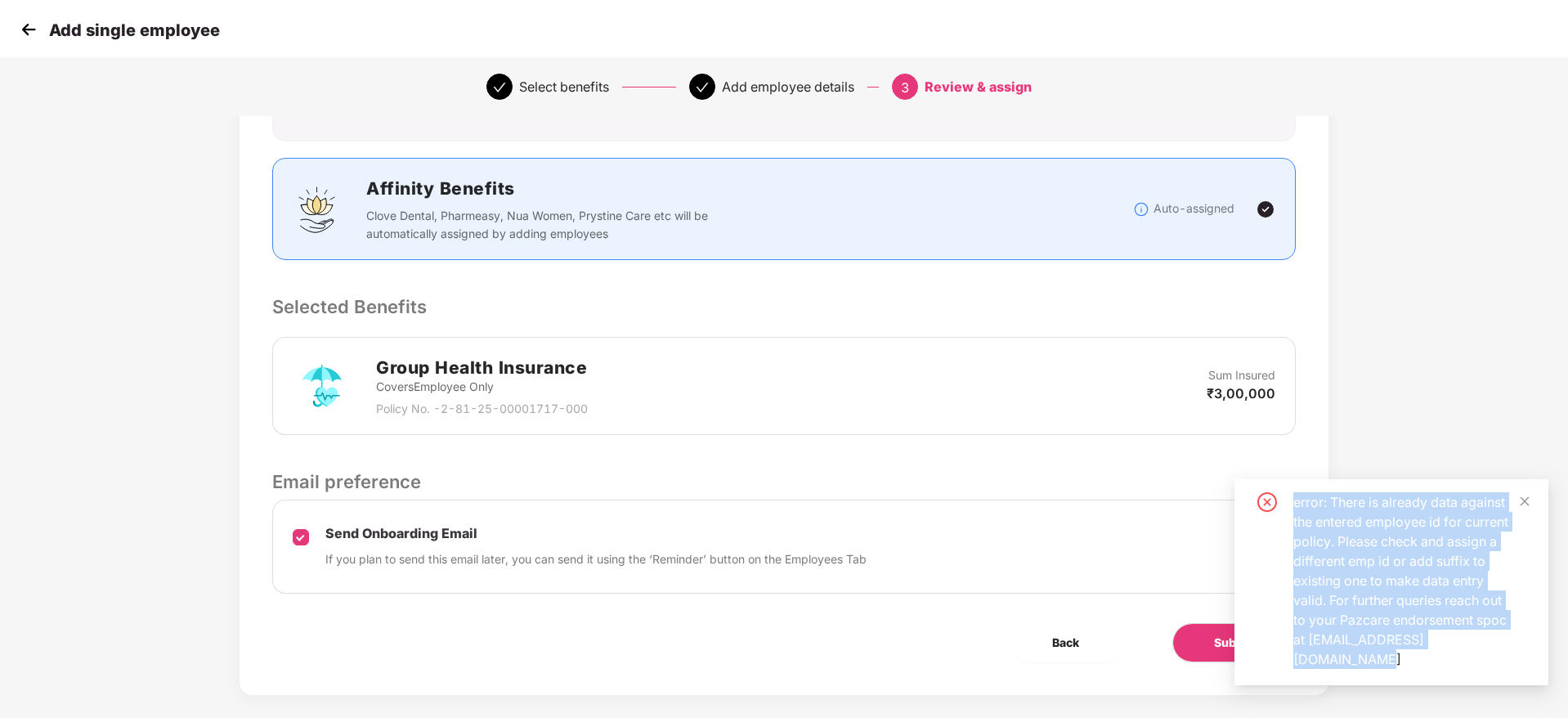
click at [1377, 617] on div "error: There is already data against the entered employee id for current policy…" at bounding box center [1411, 580] width 236 height 176
click at [1399, 604] on div "error: There is already data against the entered employee id for current policy…" at bounding box center [1411, 580] width 236 height 176
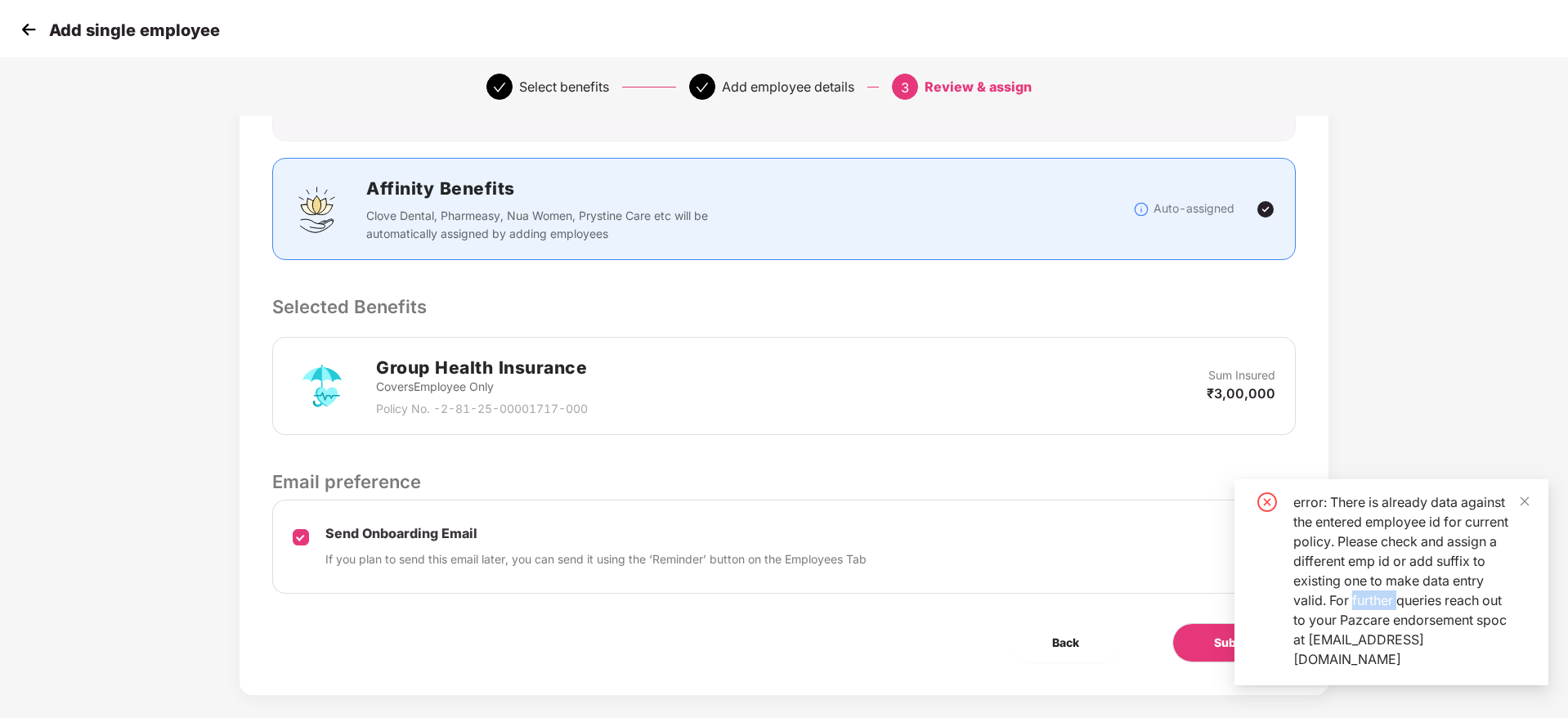
click at [1399, 604] on div "error: There is already data against the entered employee id for current policy…" at bounding box center [1411, 580] width 236 height 176
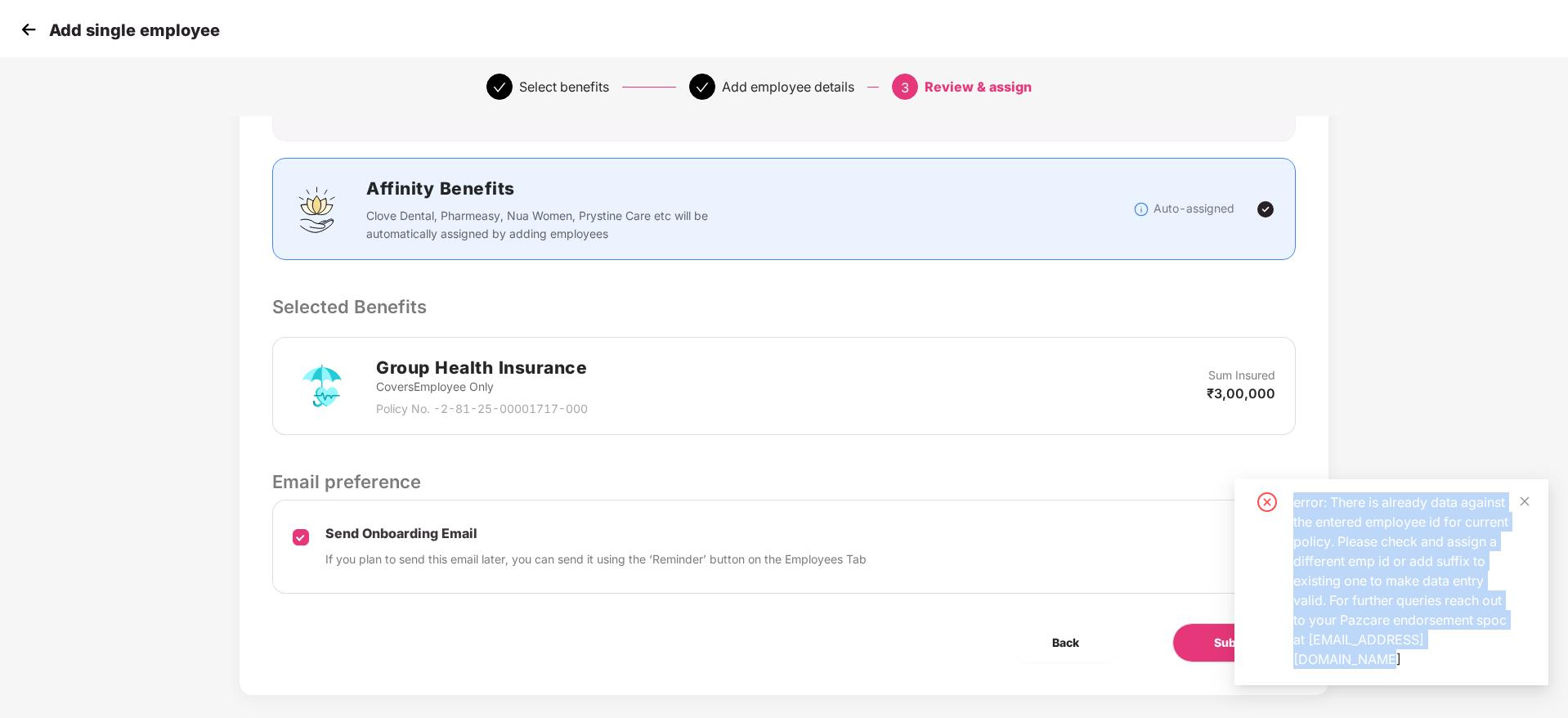
click at [1399, 604] on div "error: There is already data against the entered employee id for current policy…" at bounding box center [1411, 580] width 236 height 176
click at [33, 17] on img at bounding box center [28, 29] width 25 height 25
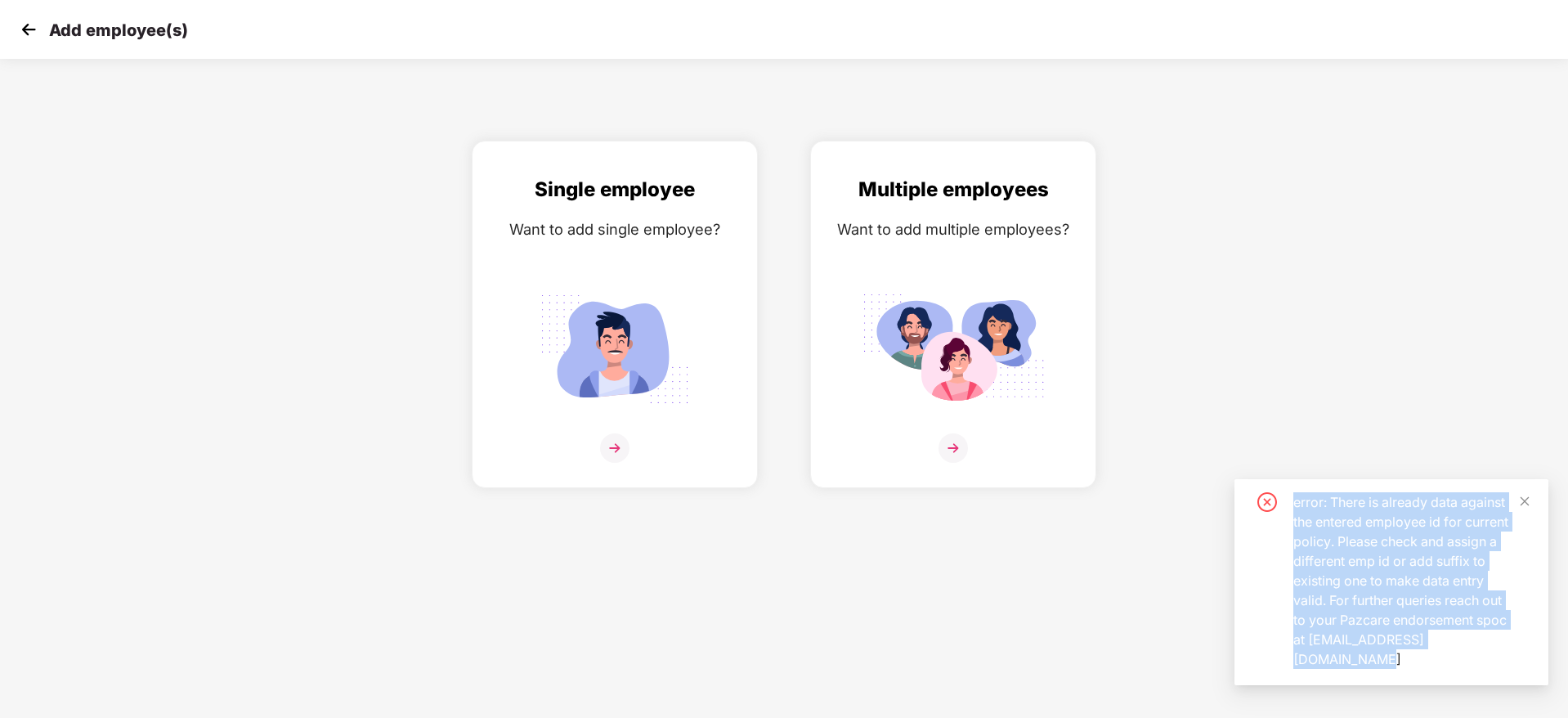
click at [33, 17] on img at bounding box center [28, 29] width 25 height 25
